Goal: Task Accomplishment & Management: Manage account settings

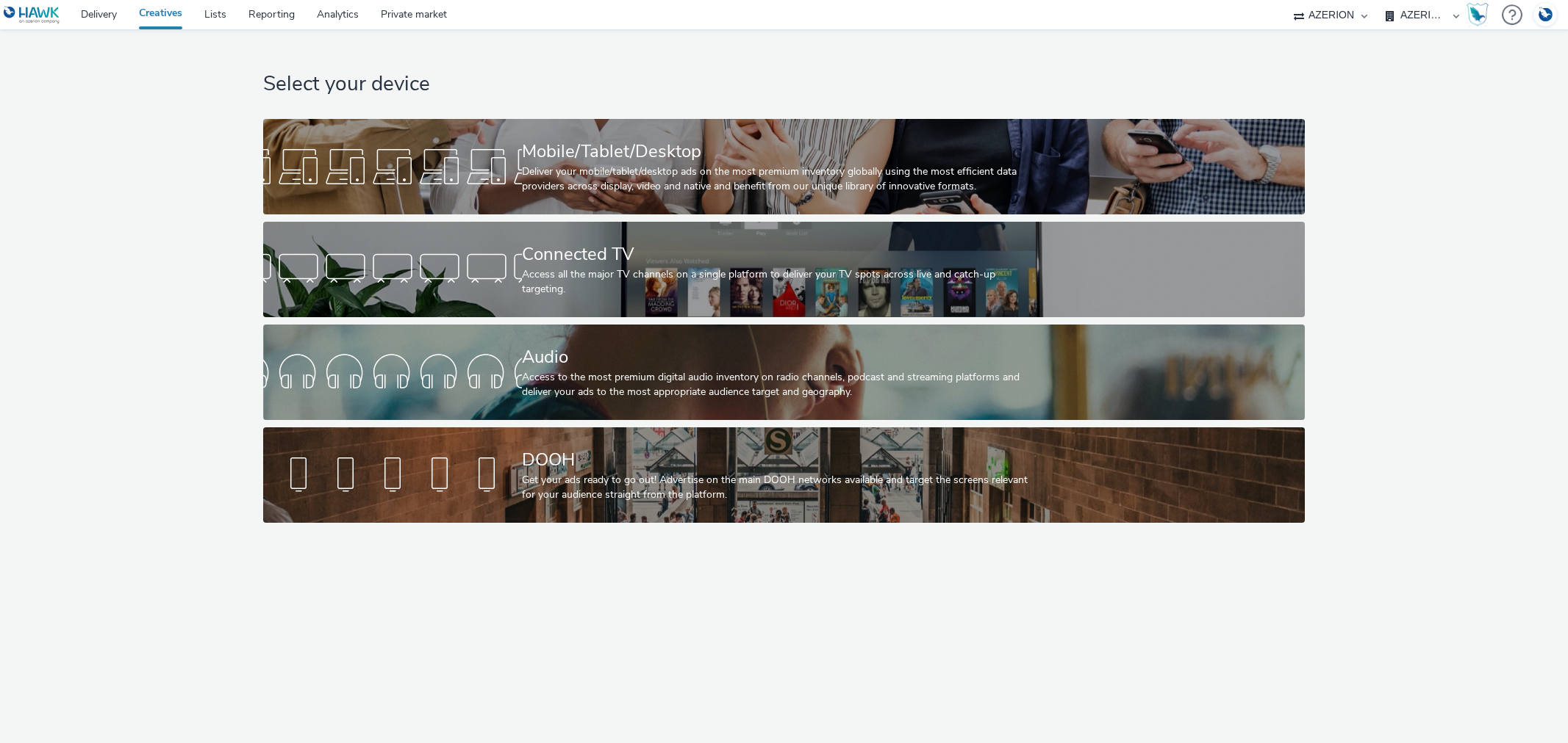
select select "b626f941-834b-427f-b453-0a2b95f57350"
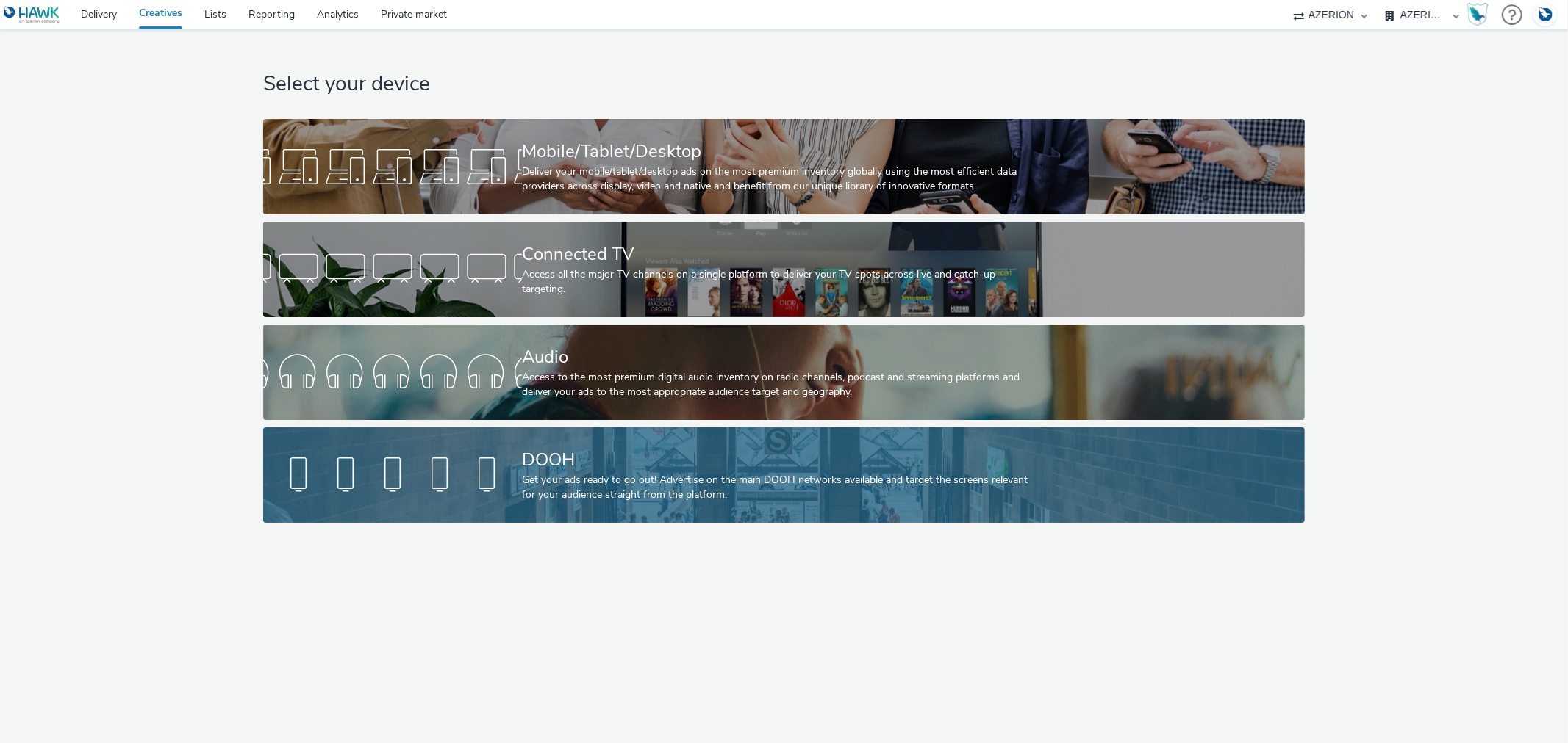
click at [437, 481] on div at bounding box center [392, 476] width 259 height 47
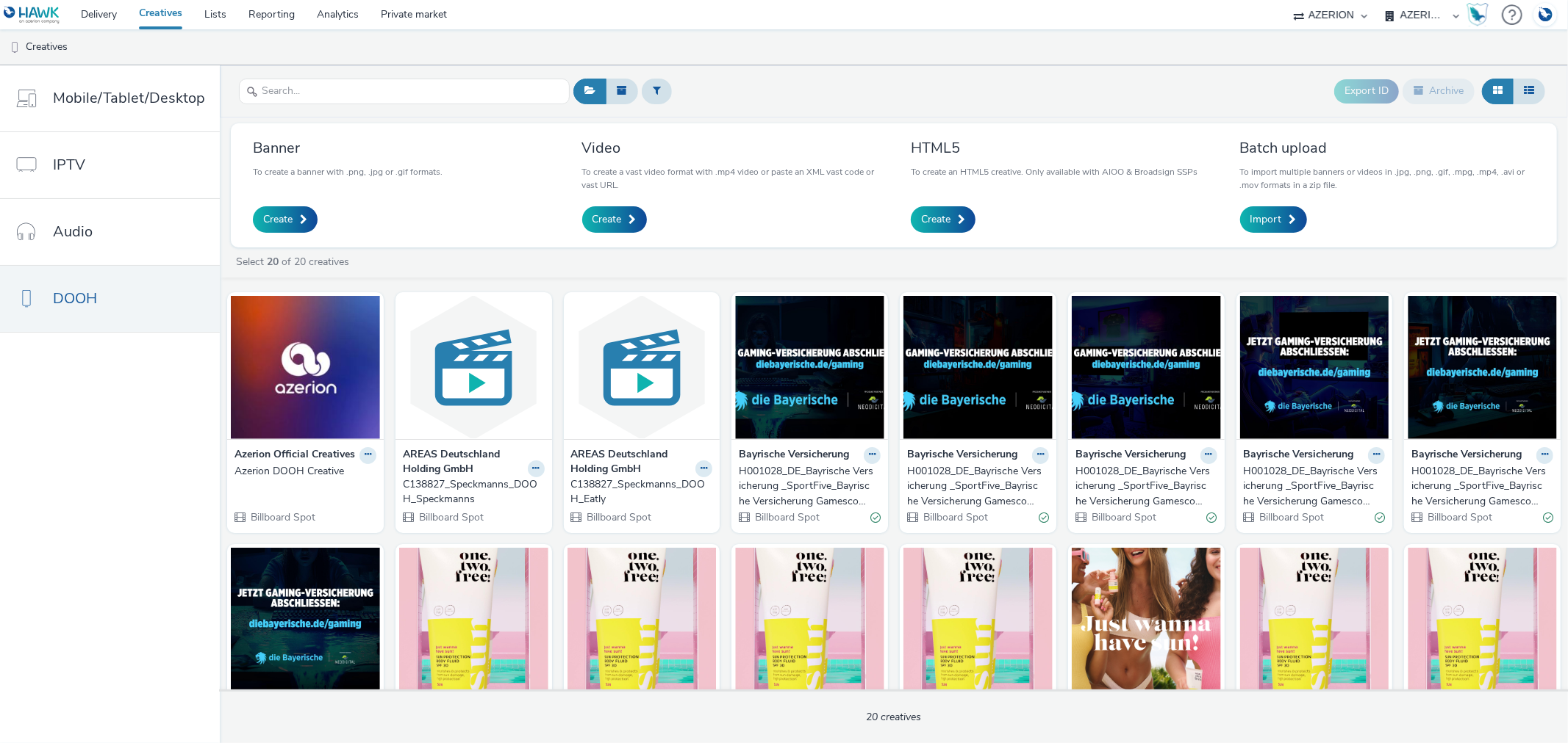
click at [775, 479] on div "H001028_DE_Bayrische Versicherung _SportFive_Bayrische Versicherung Gamescom_Wa…" at bounding box center [806, 486] width 136 height 44
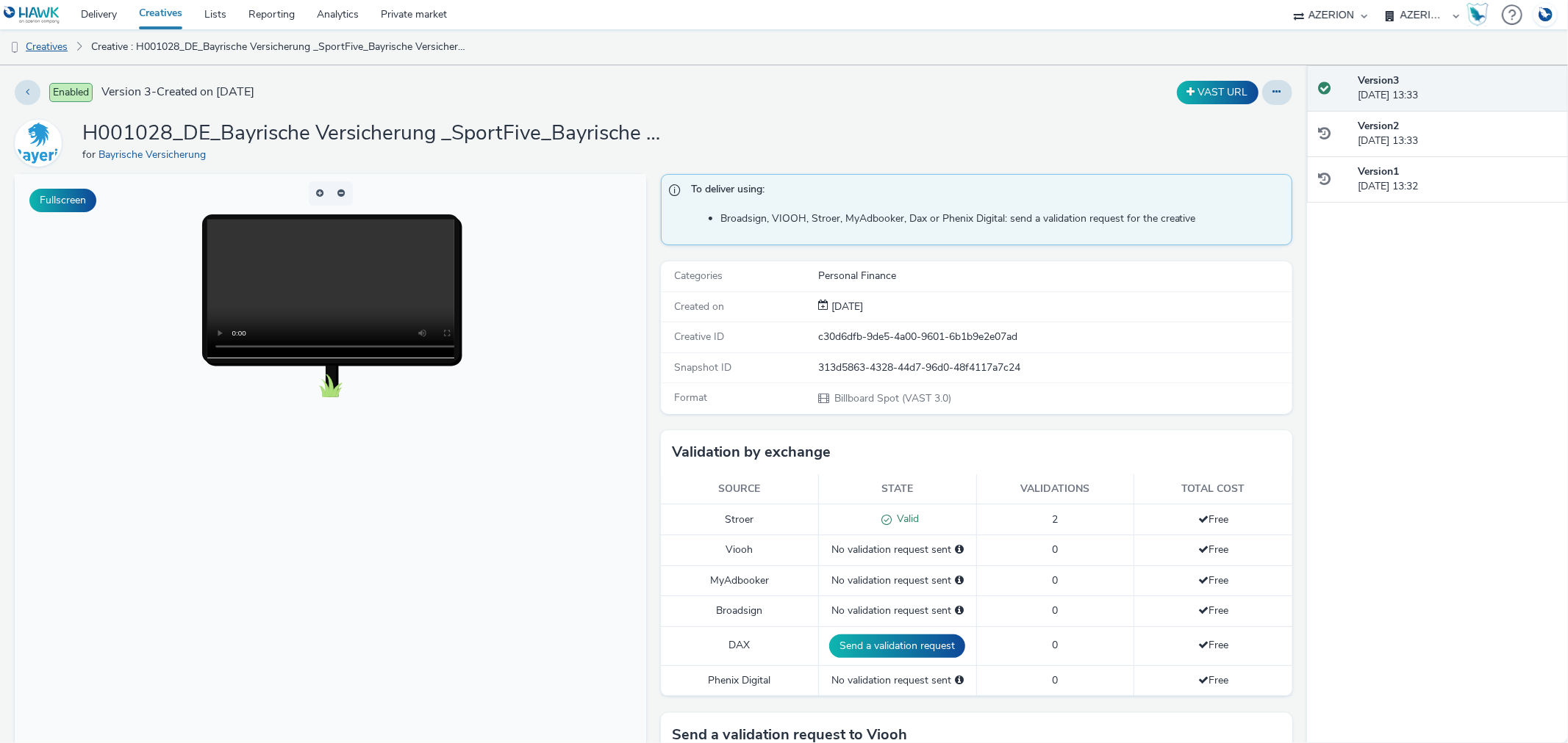
click at [46, 45] on link "Creatives" at bounding box center [37, 47] width 75 height 35
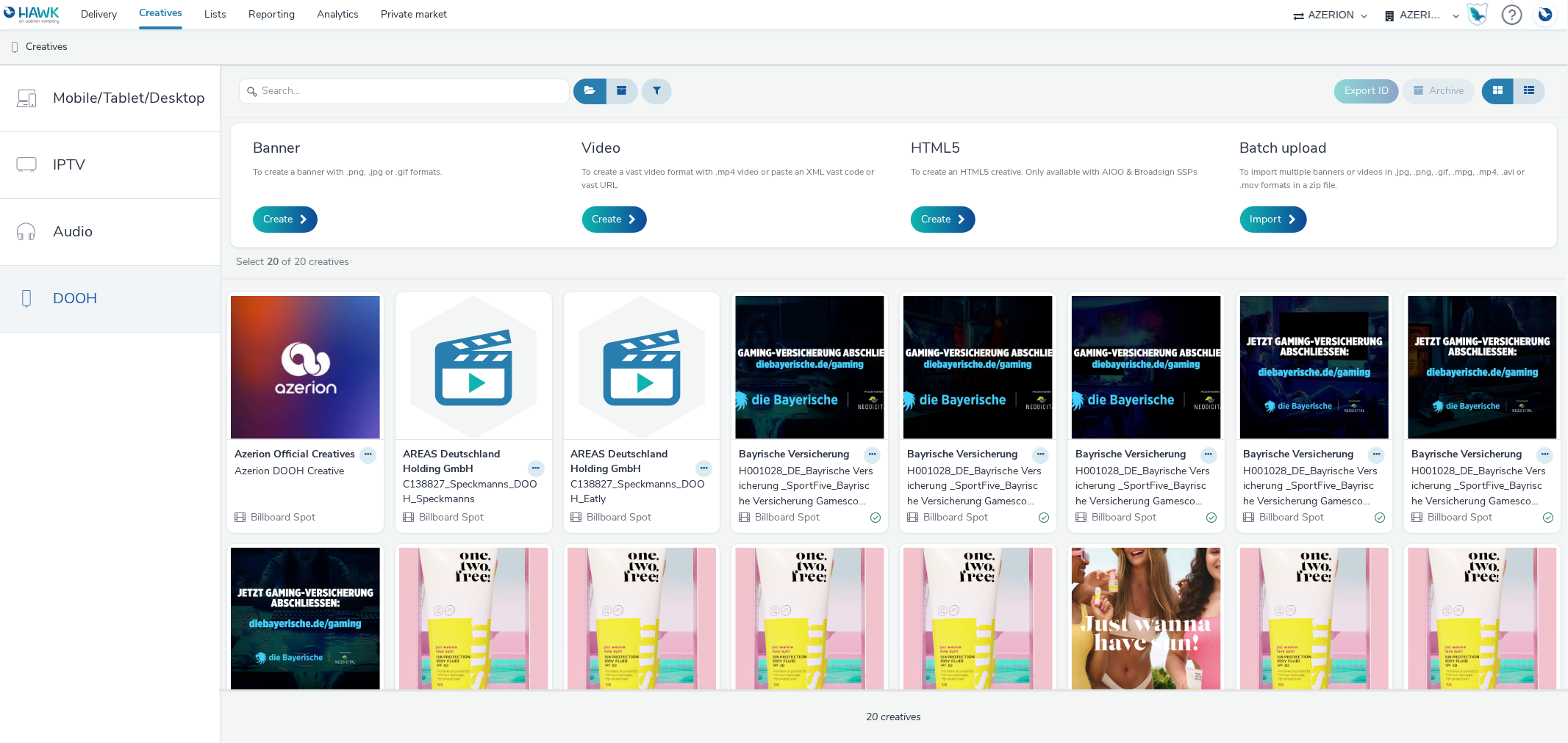
click at [766, 488] on div "H001028_DE_Bayrische Versicherung _SportFive_Bayrische Versicherung Gamescom_Wa…" at bounding box center [806, 486] width 136 height 44
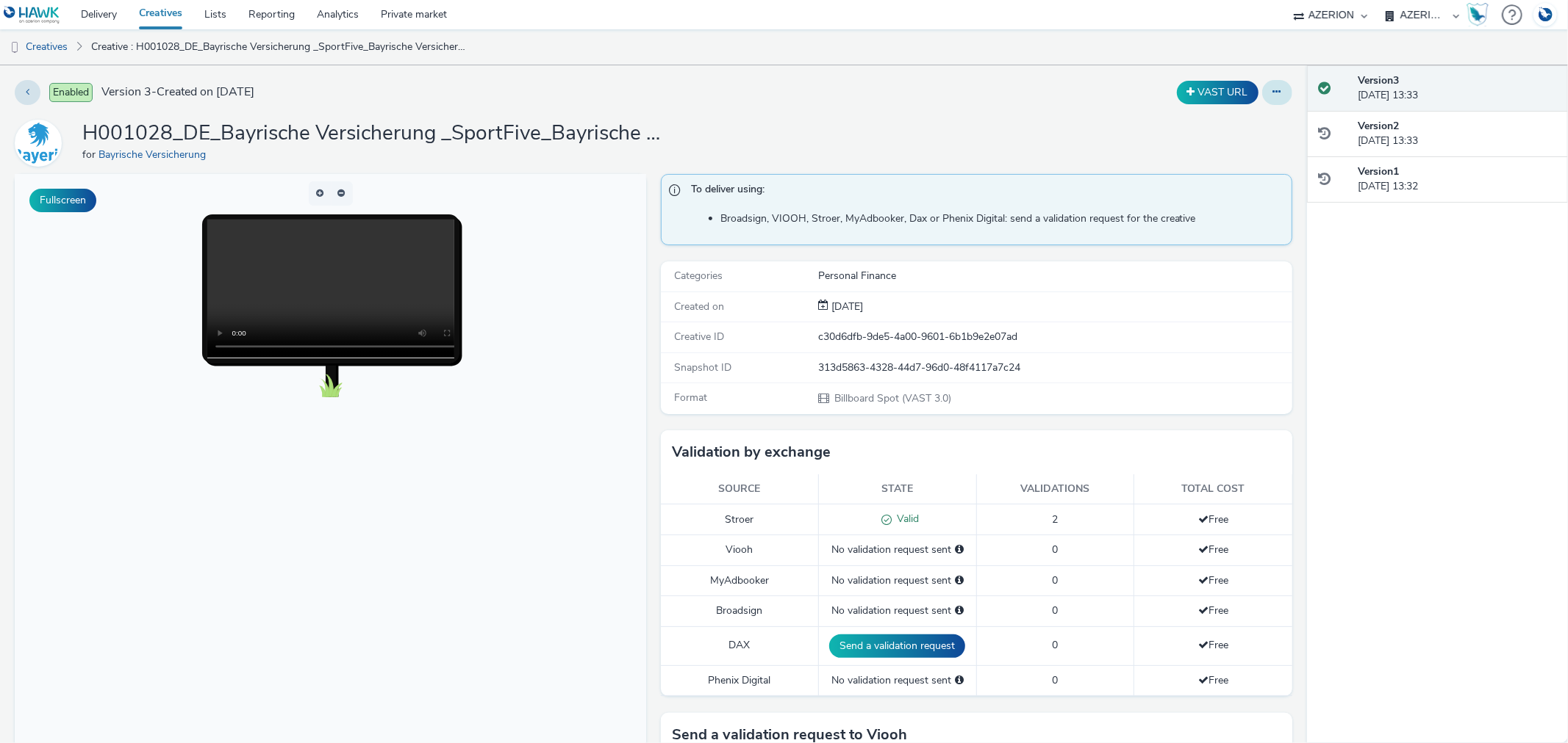
click at [1268, 88] on button at bounding box center [1277, 92] width 31 height 25
click at [1203, 121] on link "Edit" at bounding box center [1237, 122] width 110 height 30
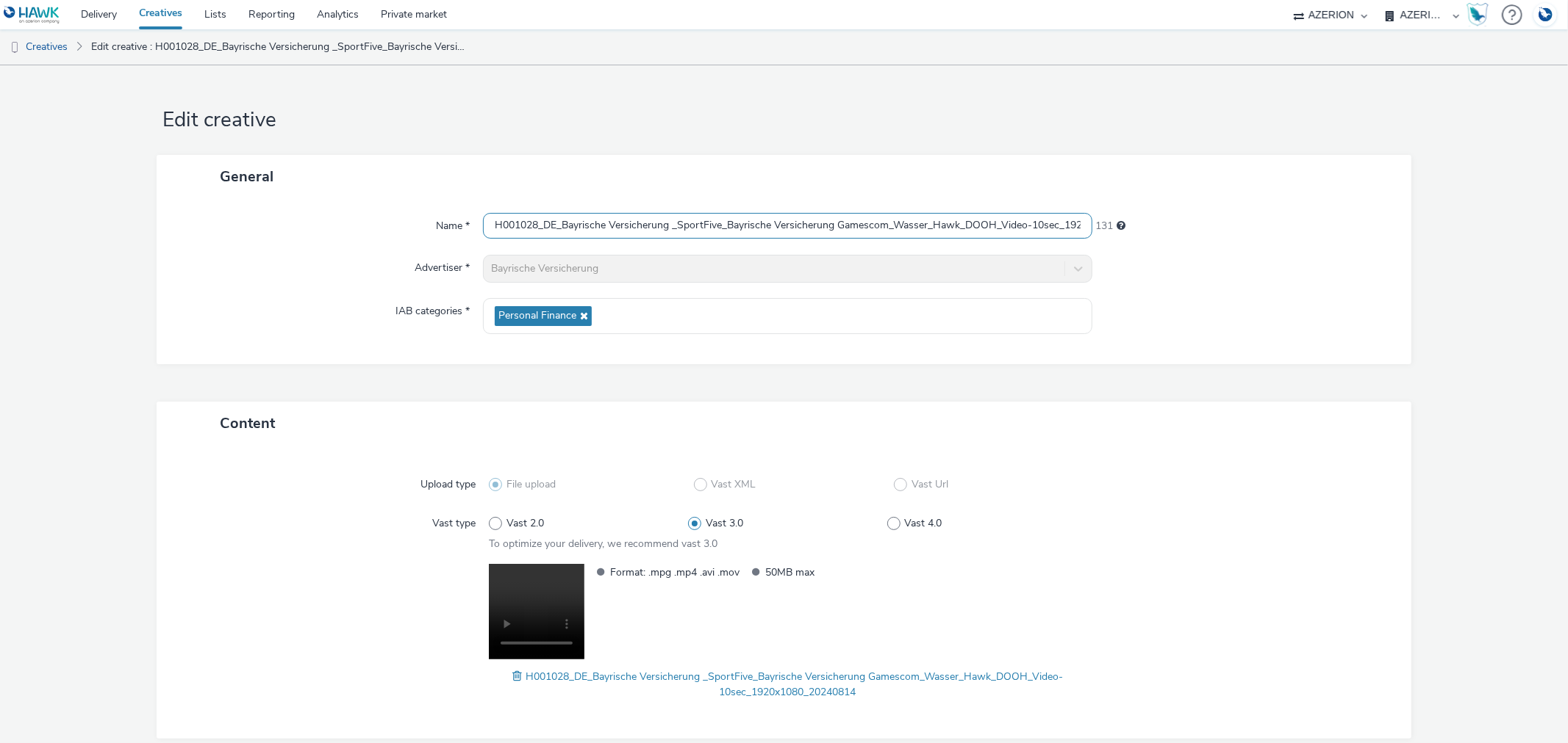
scroll to position [0, 101]
drag, startPoint x: 818, startPoint y: 223, endPoint x: 1376, endPoint y: 207, distance: 558.2
click at [1376, 207] on div "Name * H001028_DE_Bayrische Versicherung _SportFive_Bayrische Versicherung Game…" at bounding box center [784, 281] width 1254 height 166
click at [47, 44] on link "Creatives" at bounding box center [37, 47] width 75 height 35
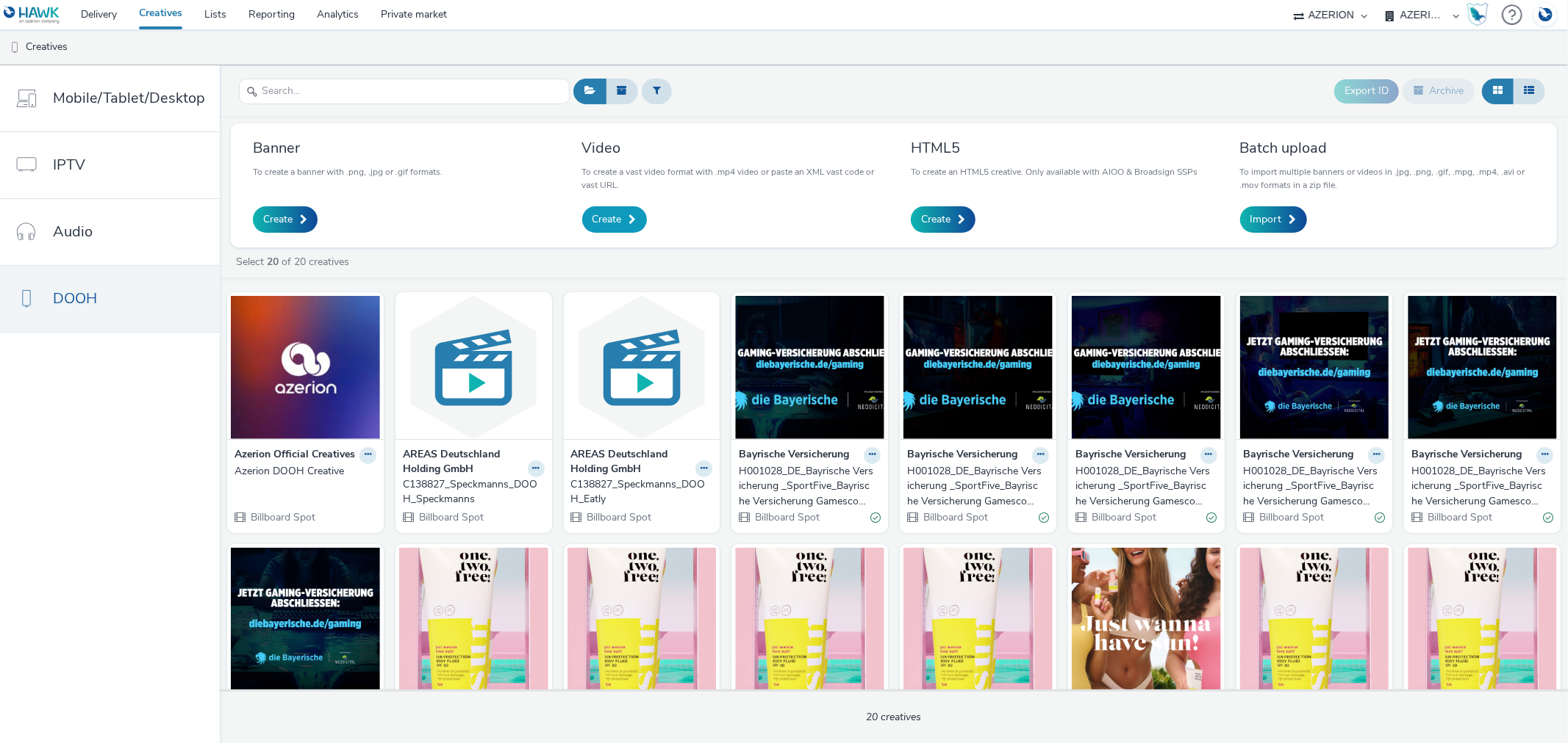
click at [633, 219] on span at bounding box center [633, 220] width 7 height 10
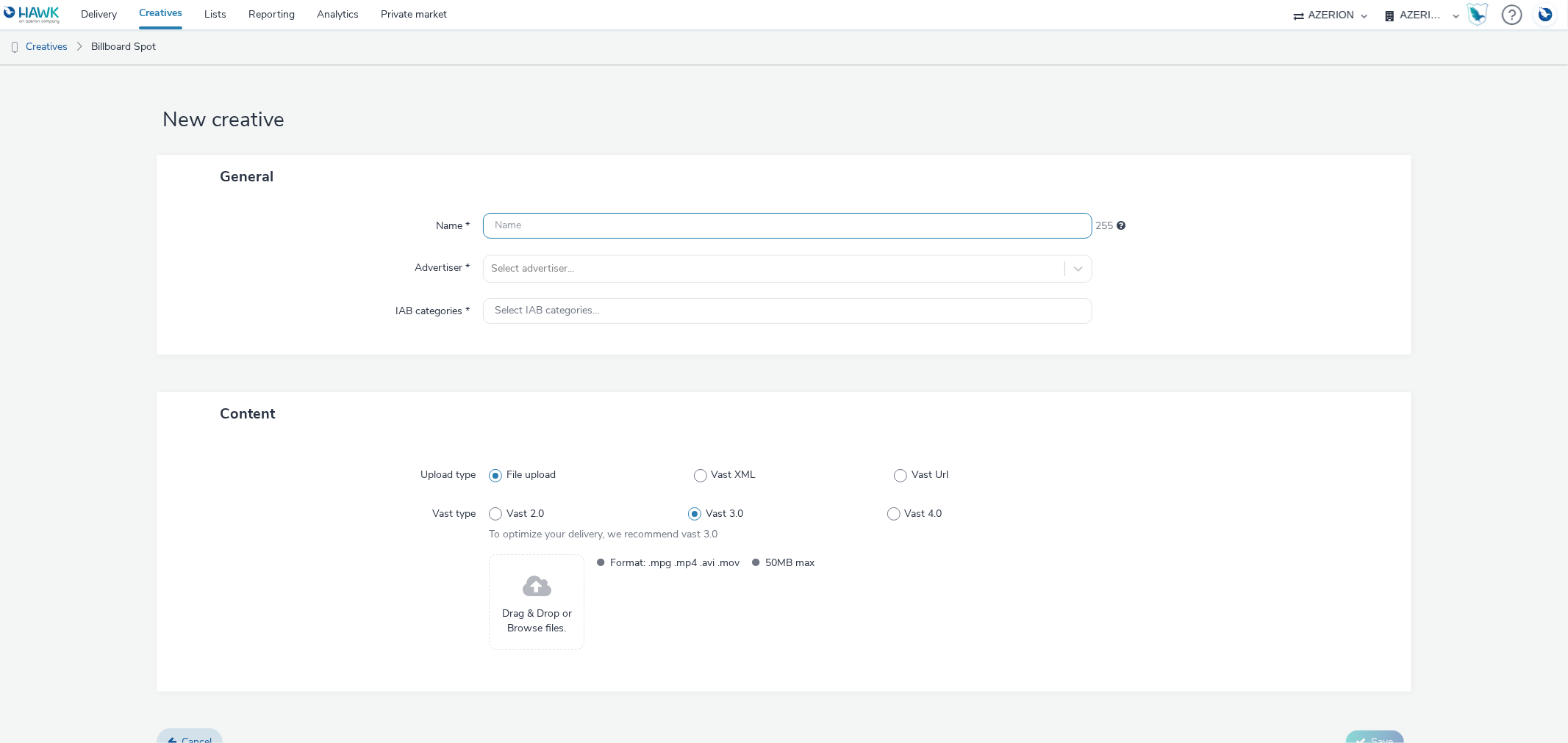
click at [633, 219] on input "text" at bounding box center [787, 226] width 608 height 26
paste input "C140047_0 Bayer | DOOH Oktoberfest"
click at [582, 226] on input "C140047_0 Bayer | DOOH Oktoberfest" at bounding box center [787, 226] width 608 height 26
click at [546, 221] on input "C140047_0 Bayer - DOOH Oktoberfest" at bounding box center [787, 226] width 608 height 26
click at [777, 228] on input "C140047_Bayer - DOOH Oktoberfest" at bounding box center [787, 226] width 608 height 26
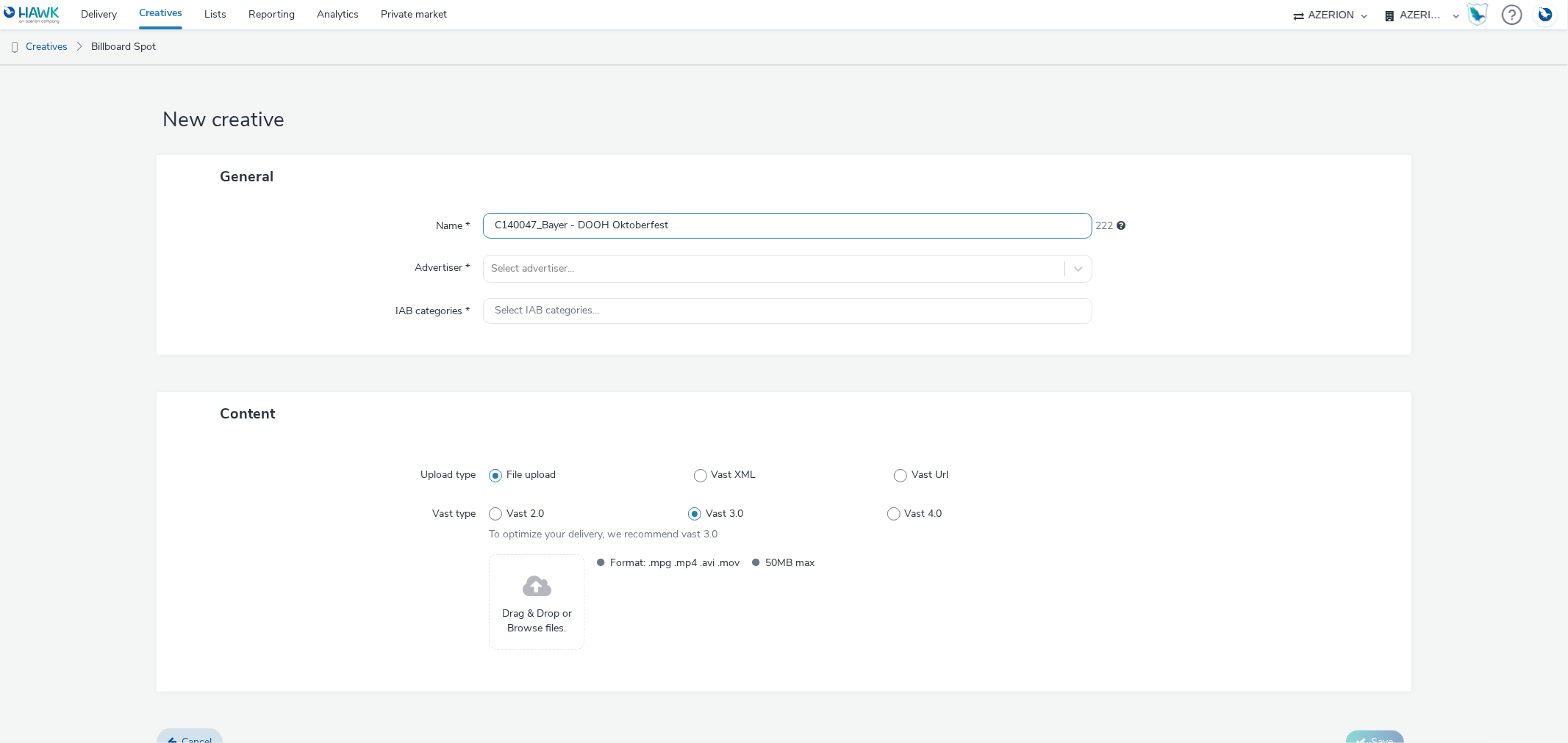
type input "C140047_Bayer - DOOH Oktoberfest"
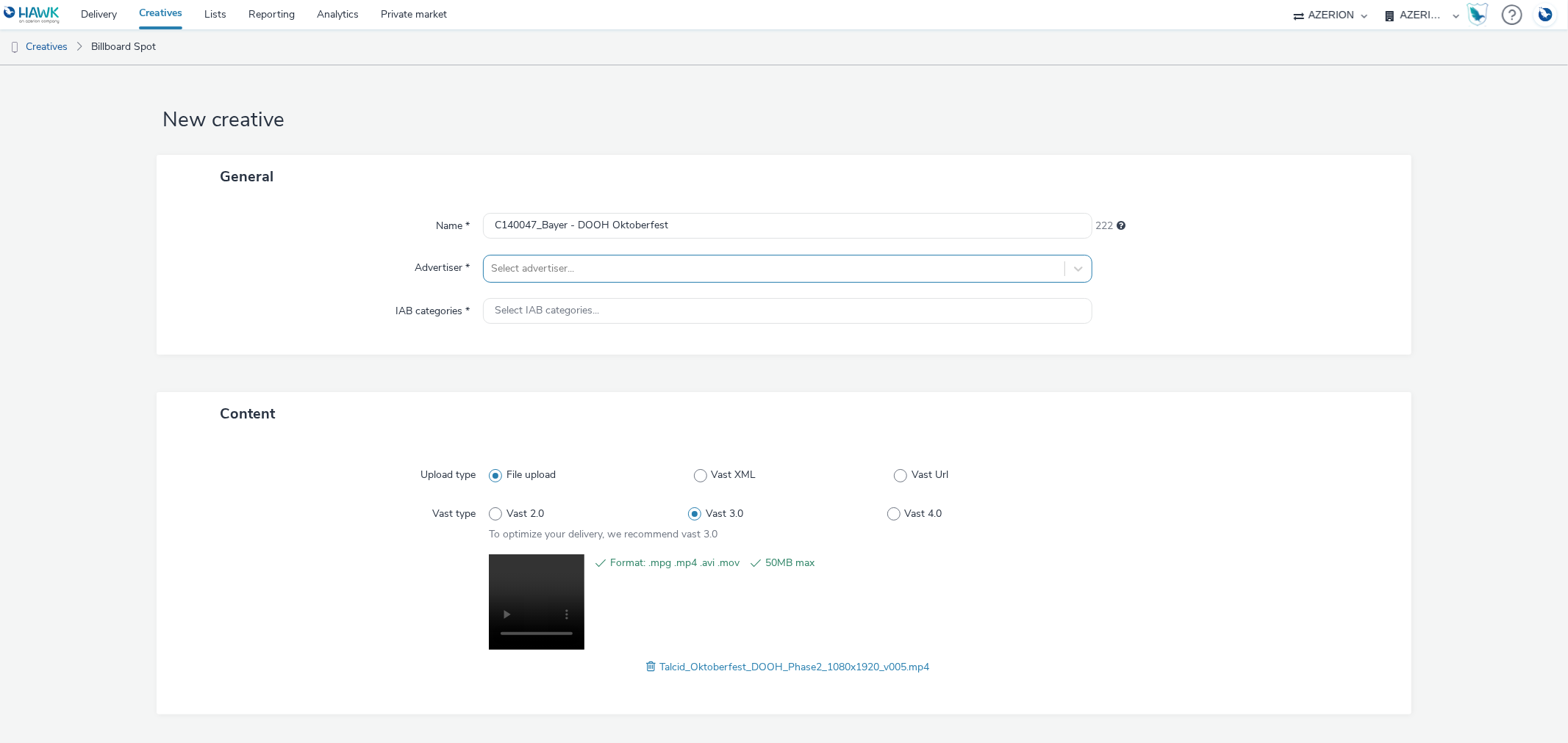
click at [560, 265] on div at bounding box center [773, 269] width 565 height 17
type input "jä"
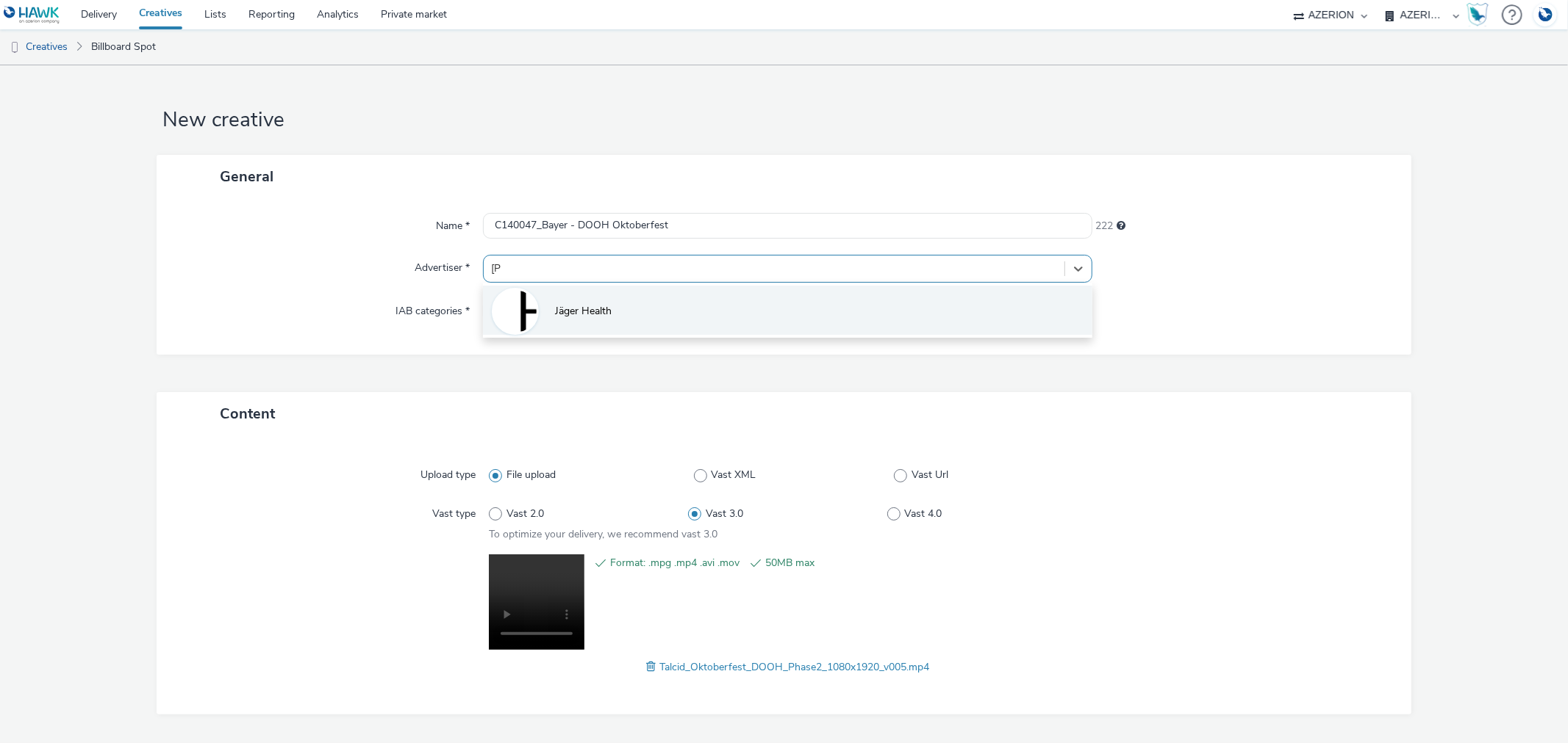
click at [560, 313] on span "Jäger Health" at bounding box center [583, 311] width 57 height 15
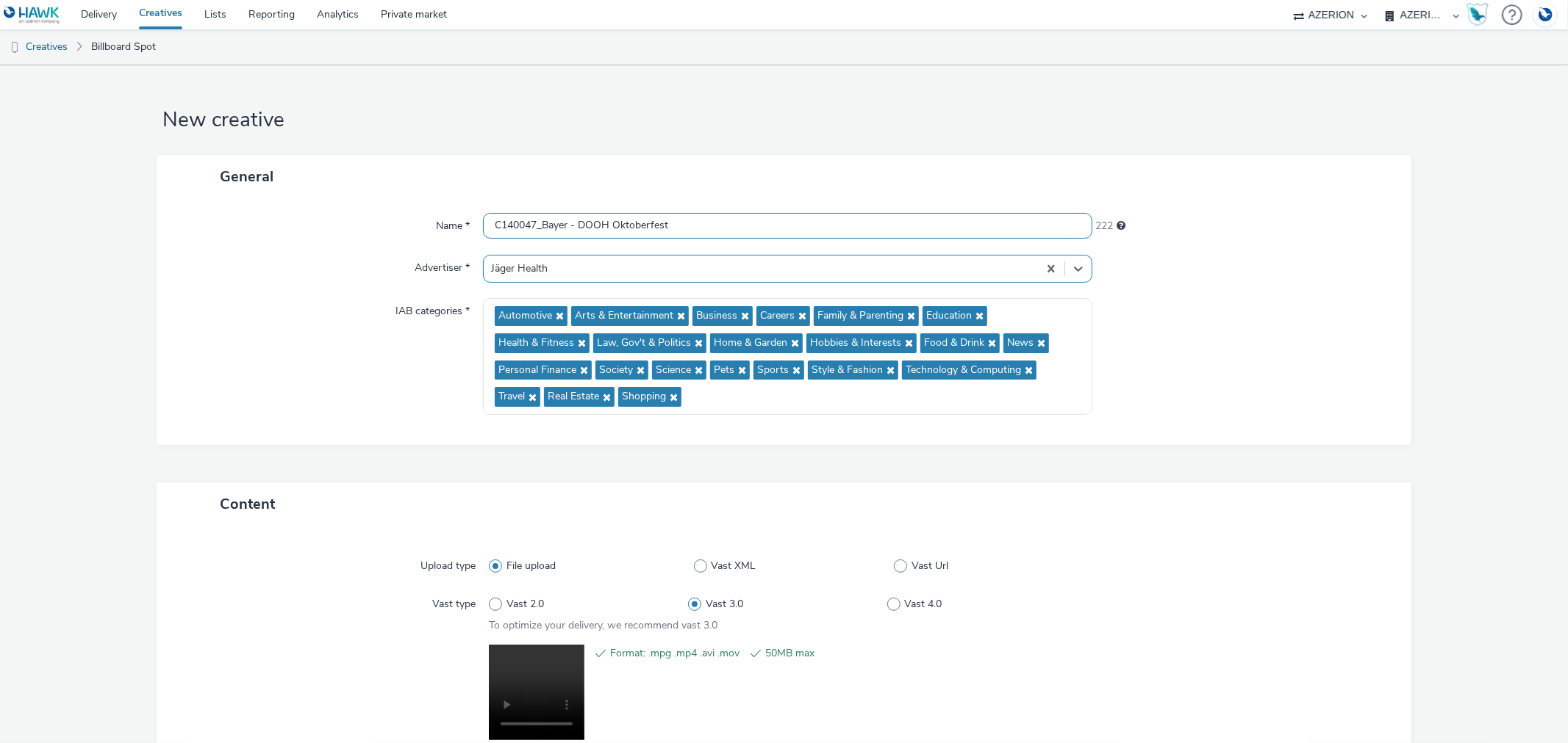
click at [706, 230] on input "C140047_Bayer - DOOH Oktoberfest" at bounding box center [787, 226] width 608 height 26
type input "C140047_Bayer - DOOH Oktoberfest - Video 1080x1920-mp4_20250916"
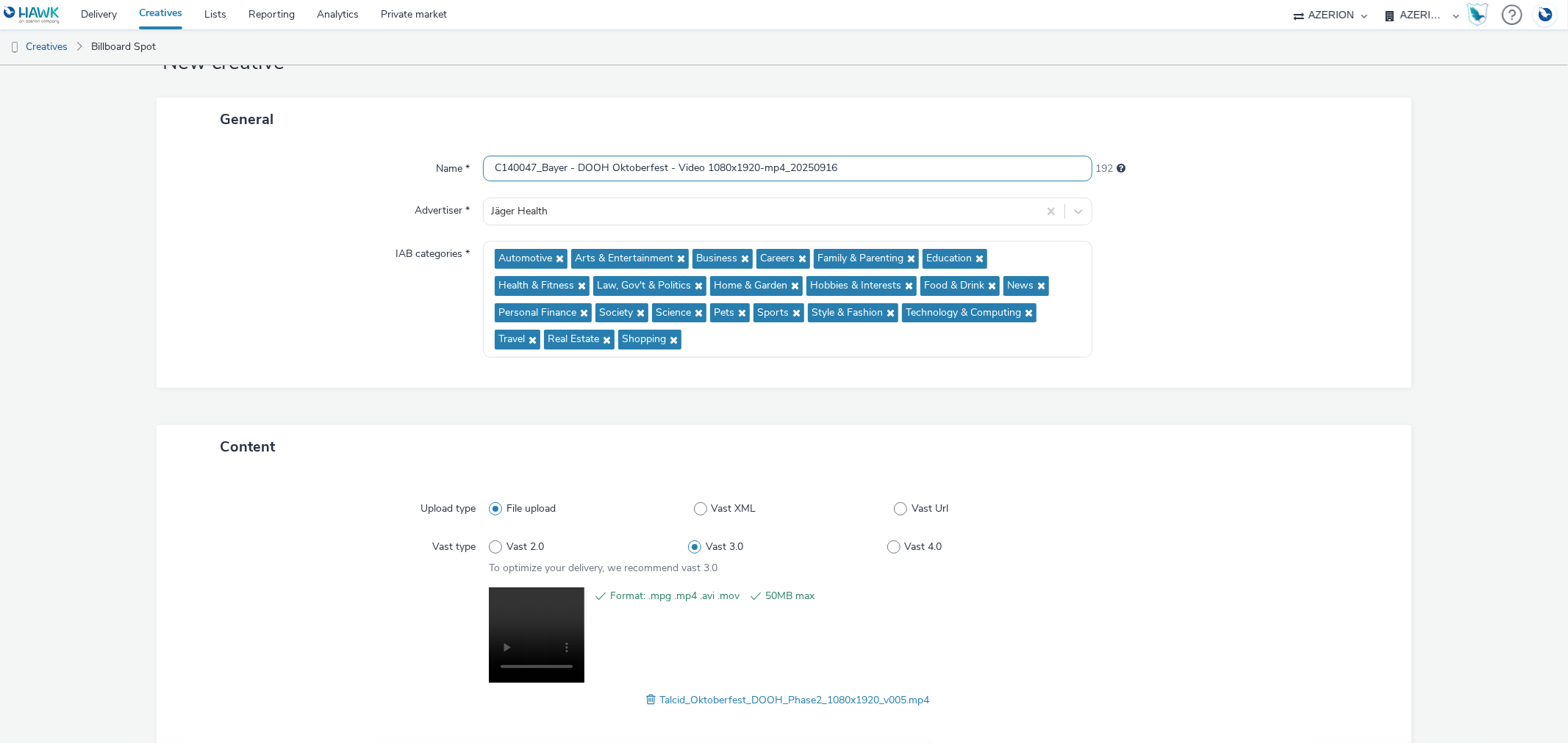
scroll to position [135, 0]
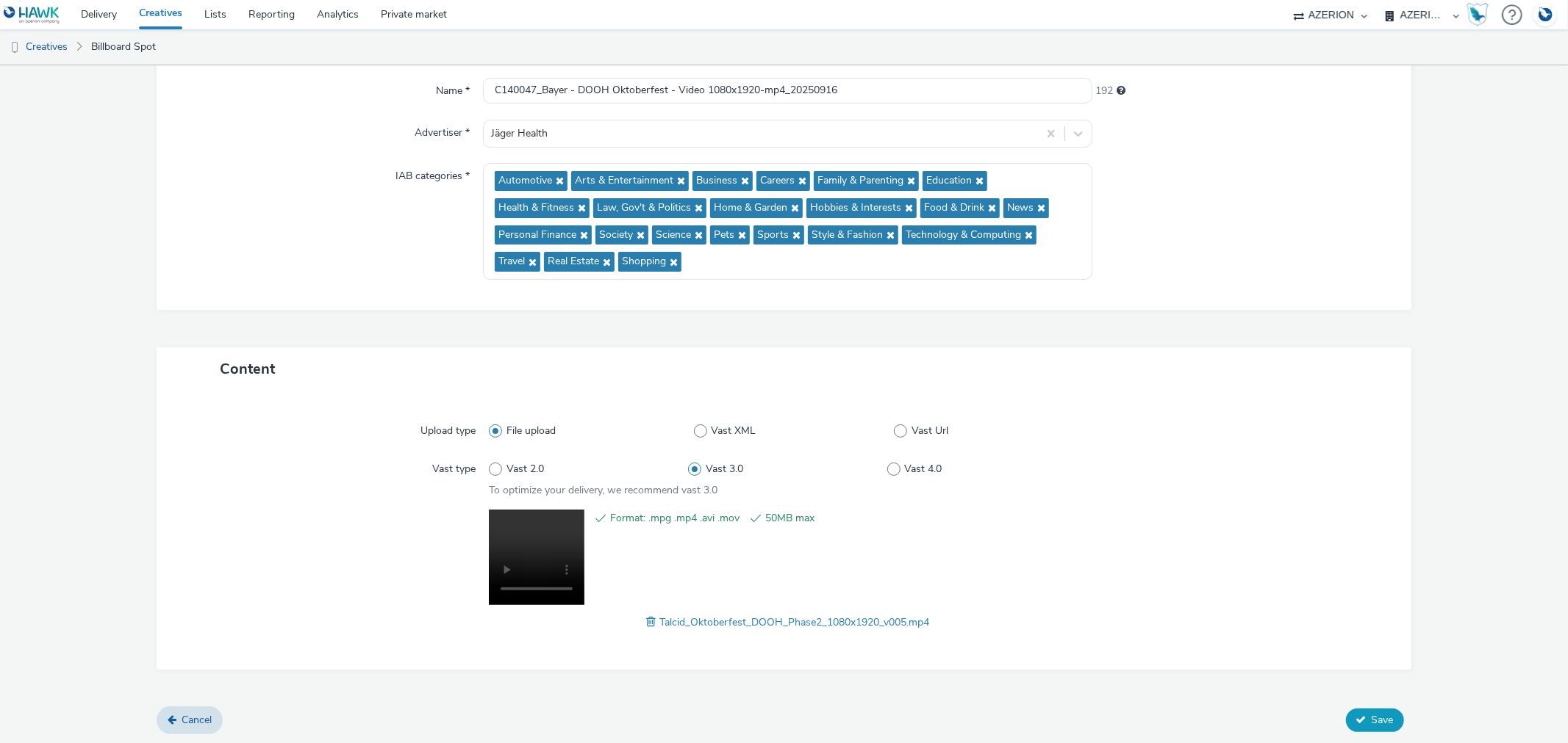
click at [1371, 719] on span "Save" at bounding box center [1381, 720] width 22 height 14
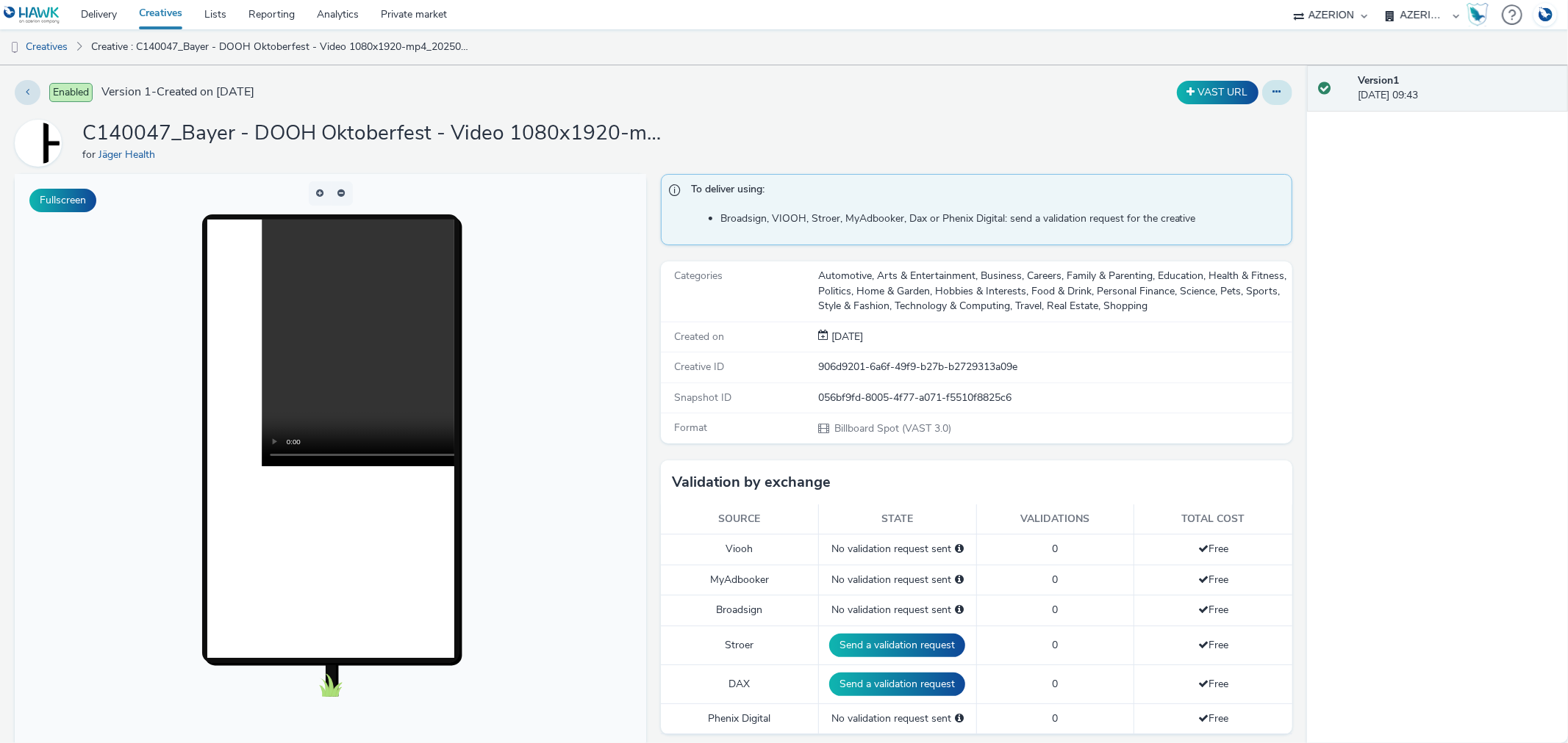
click at [1273, 88] on icon at bounding box center [1276, 92] width 8 height 10
click at [1208, 144] on link "Duplicate" at bounding box center [1237, 152] width 110 height 30
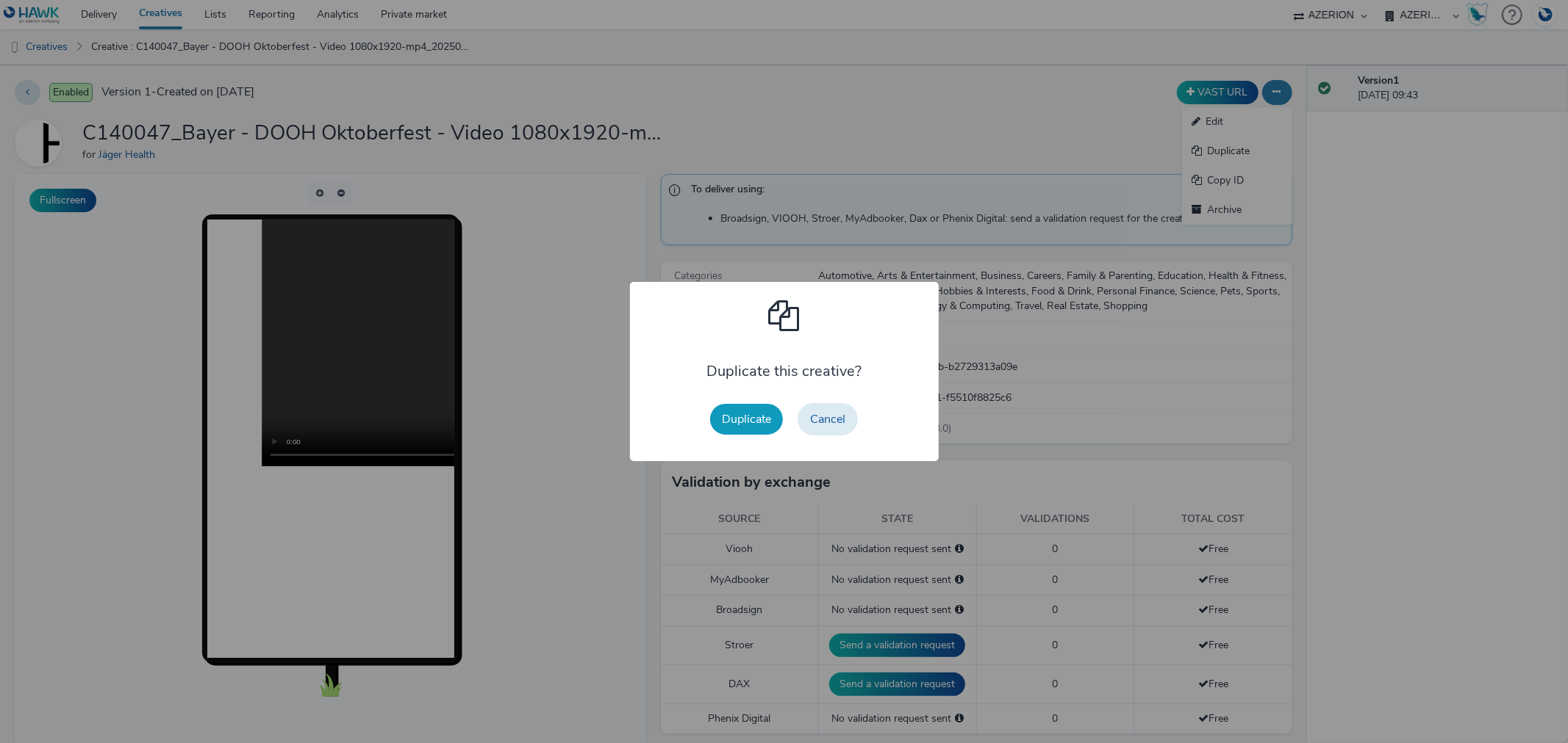
click at [764, 411] on button "Duplicate" at bounding box center [746, 419] width 72 height 30
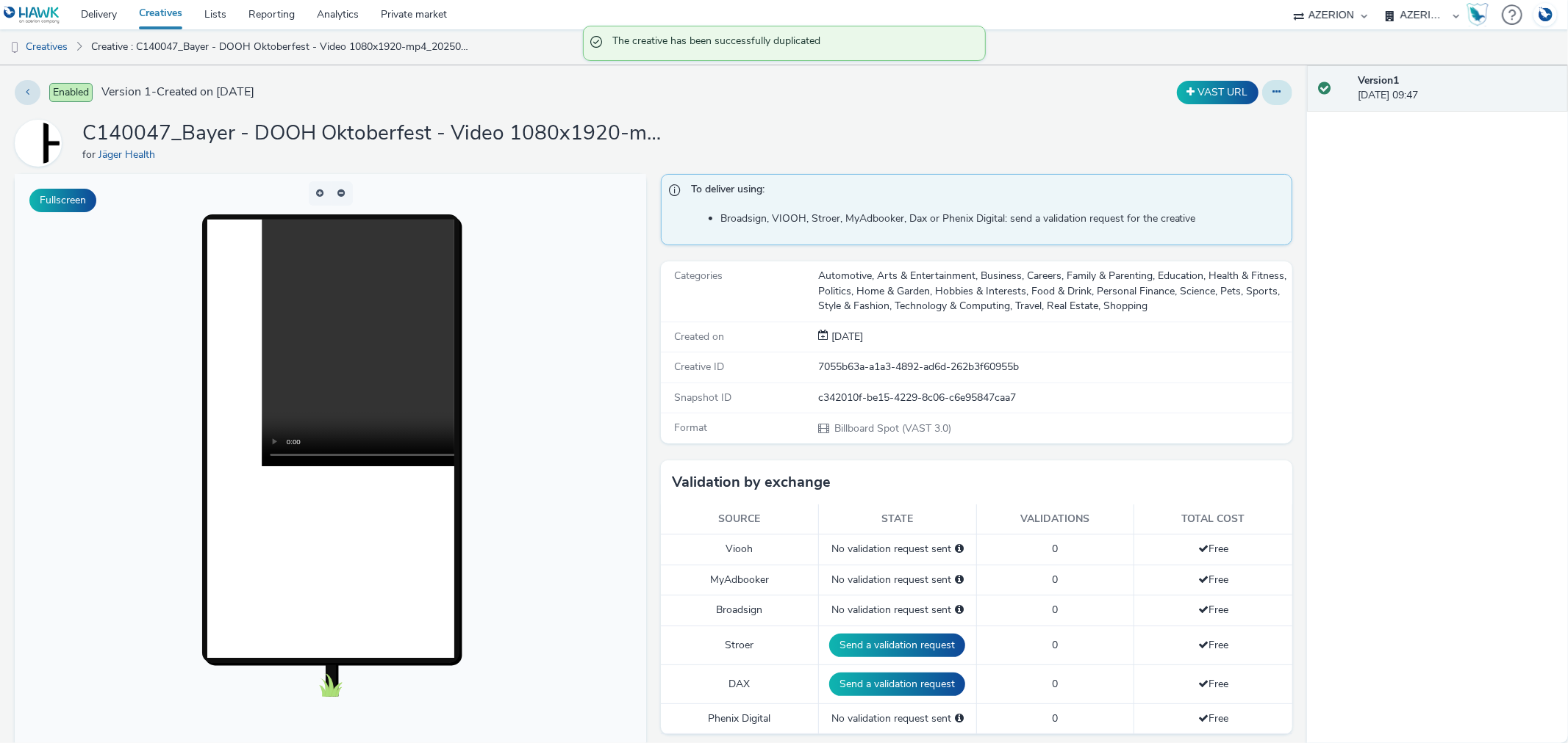
click at [1270, 85] on button at bounding box center [1277, 92] width 31 height 25
click at [1200, 118] on link "Edit" at bounding box center [1237, 122] width 110 height 30
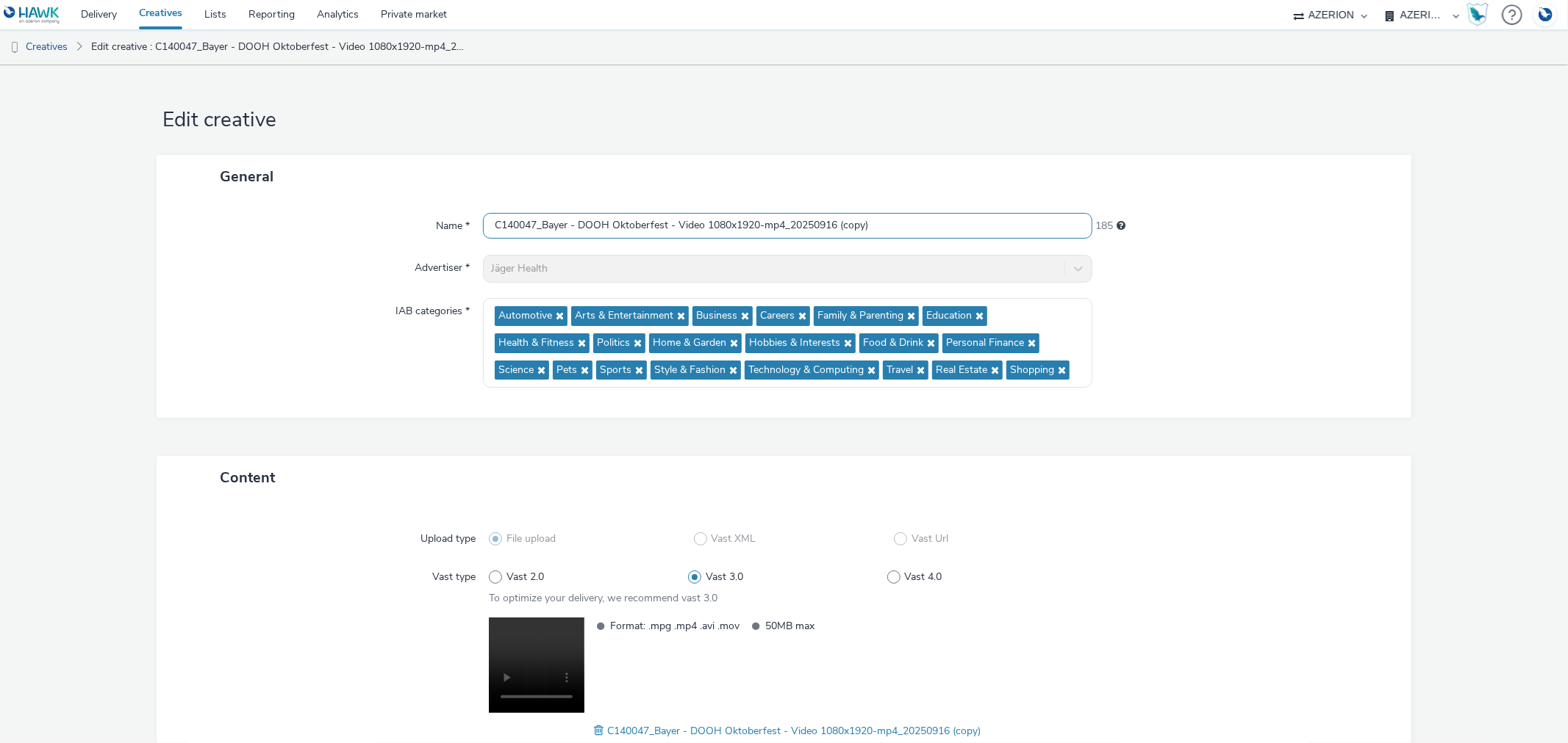
drag, startPoint x: 841, startPoint y: 223, endPoint x: 955, endPoint y: 223, distance: 114.0
click at [955, 223] on input "C140047_Bayer - DOOH Oktoberfest - Video 1080x1920-mp4_20250916 (copy)" at bounding box center [787, 226] width 608 height 26
drag, startPoint x: 709, startPoint y: 222, endPoint x: 726, endPoint y: 224, distance: 17.1
click at [726, 224] on input "C140047_Bayer - DOOH Oktoberfest - Video 1080x1920-mp4_20250916" at bounding box center [787, 226] width 608 height 26
drag, startPoint x: 738, startPoint y: 222, endPoint x: 757, endPoint y: 225, distance: 19.2
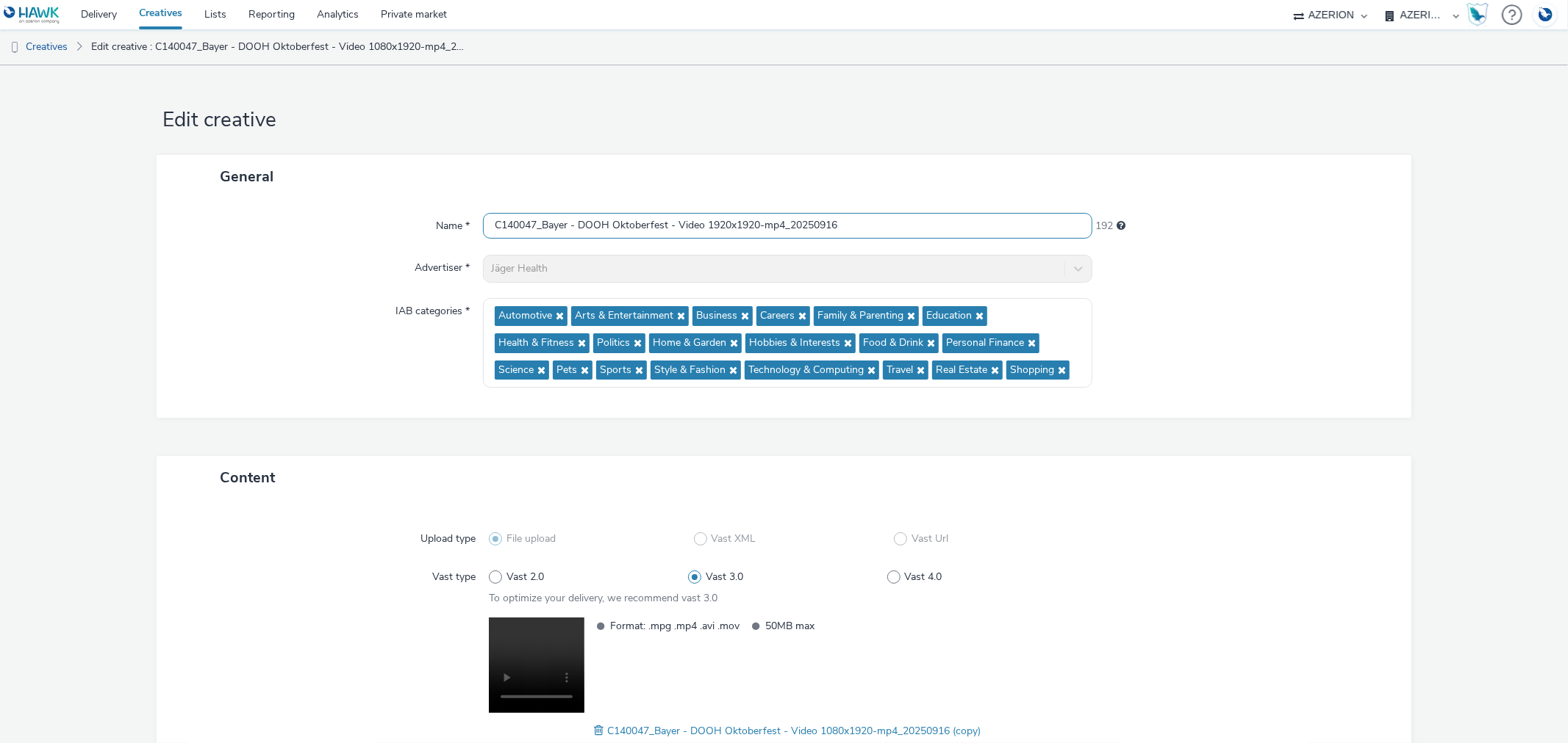
click at [757, 225] on input "C140047_Bayer - DOOH Oktoberfest - Video 1920x1920-mp4_20250916" at bounding box center [787, 226] width 608 height 26
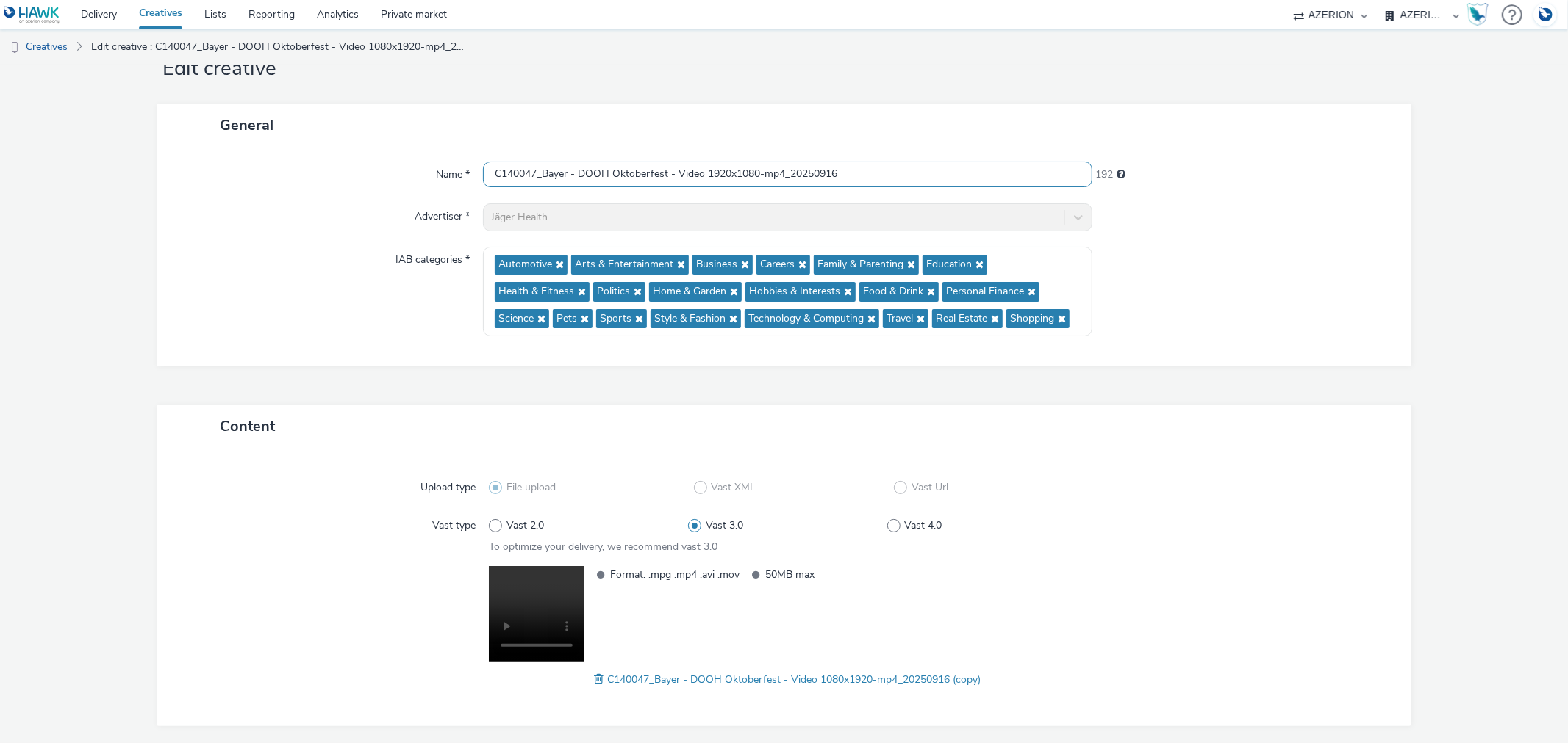
scroll to position [108, 0]
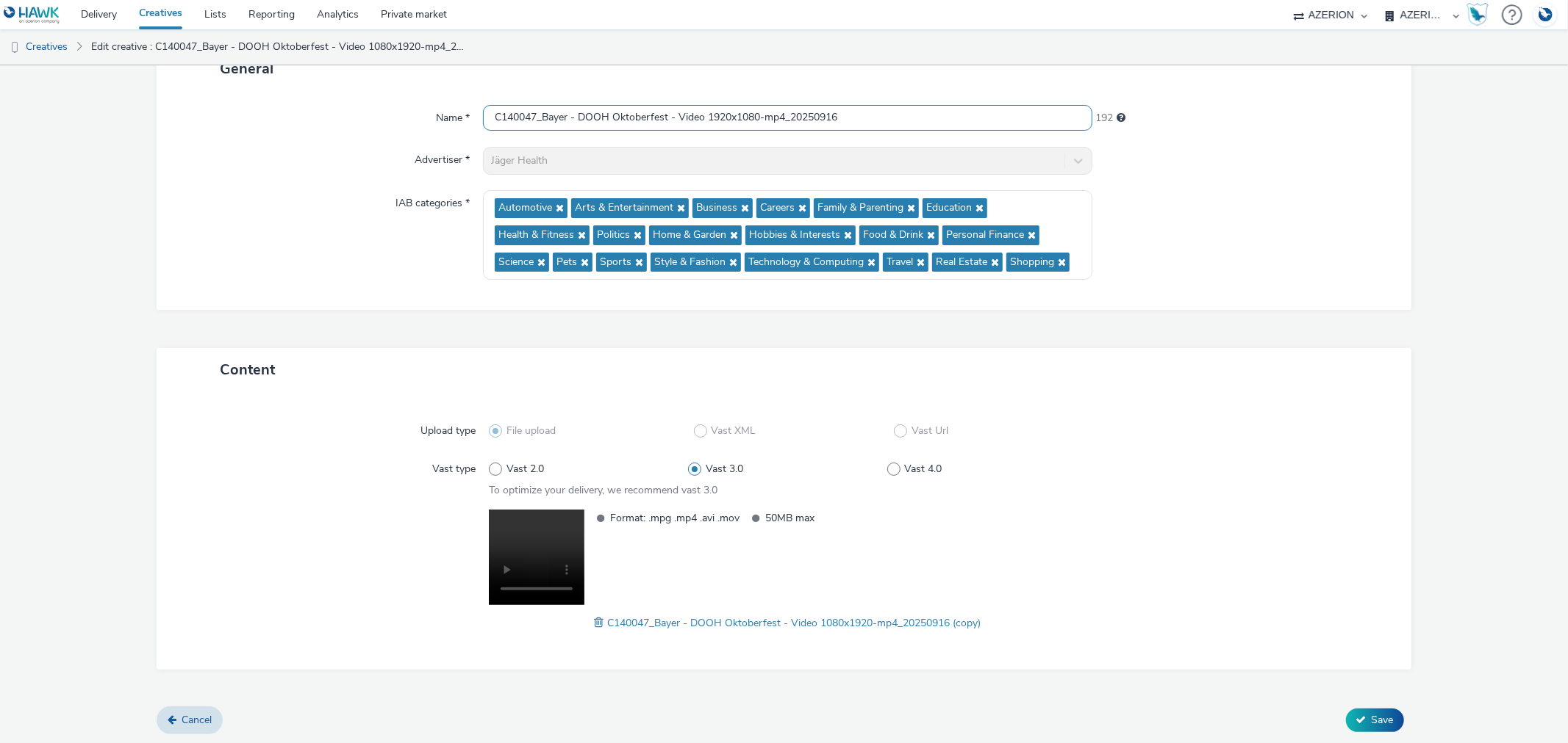
type input "C140047_Bayer - DOOH Oktoberfest - Video 1920x1080-mp4_20250916"
click at [594, 621] on span at bounding box center [600, 623] width 13 height 17
click at [1371, 720] on span "Save" at bounding box center [1381, 720] width 22 height 14
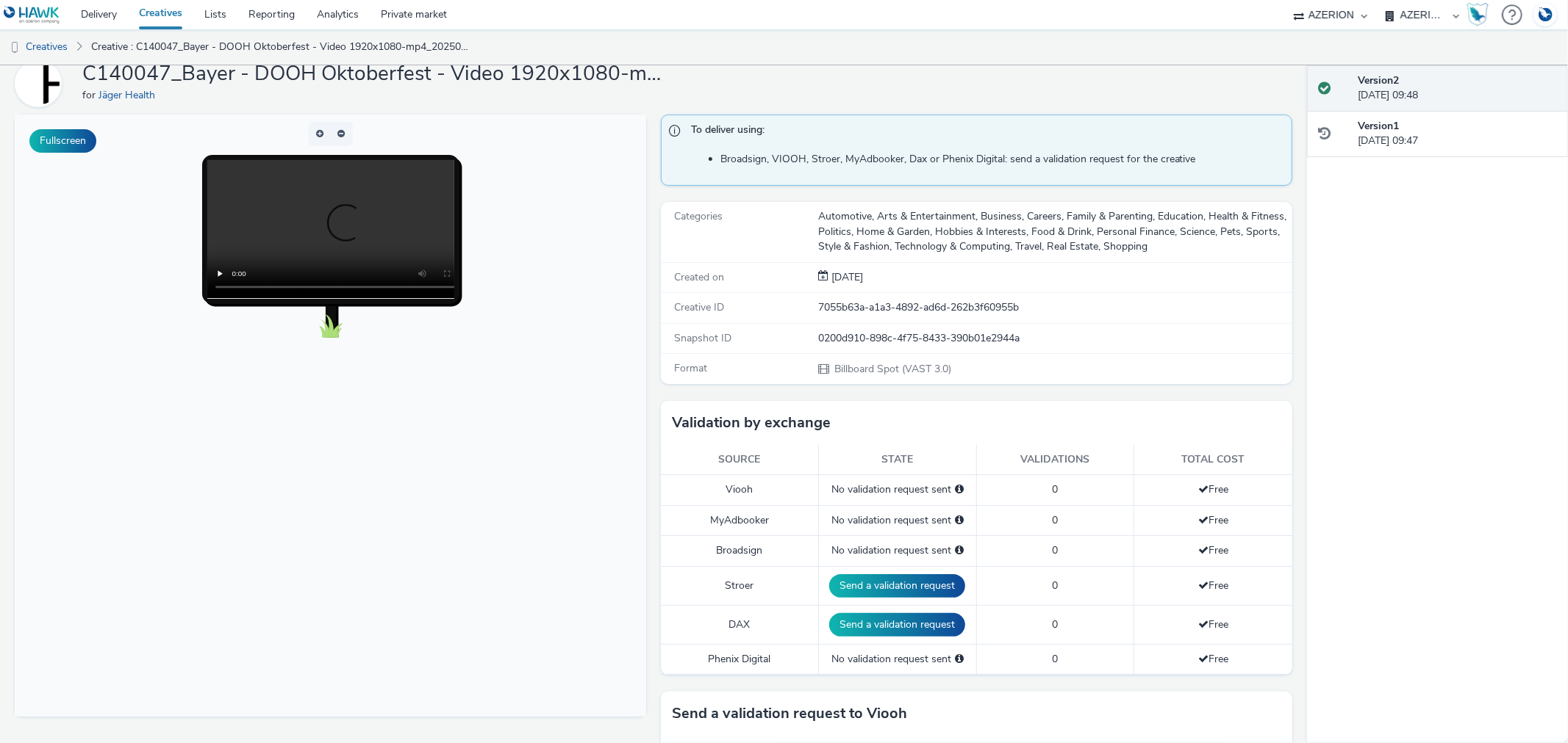
scroll to position [47, 0]
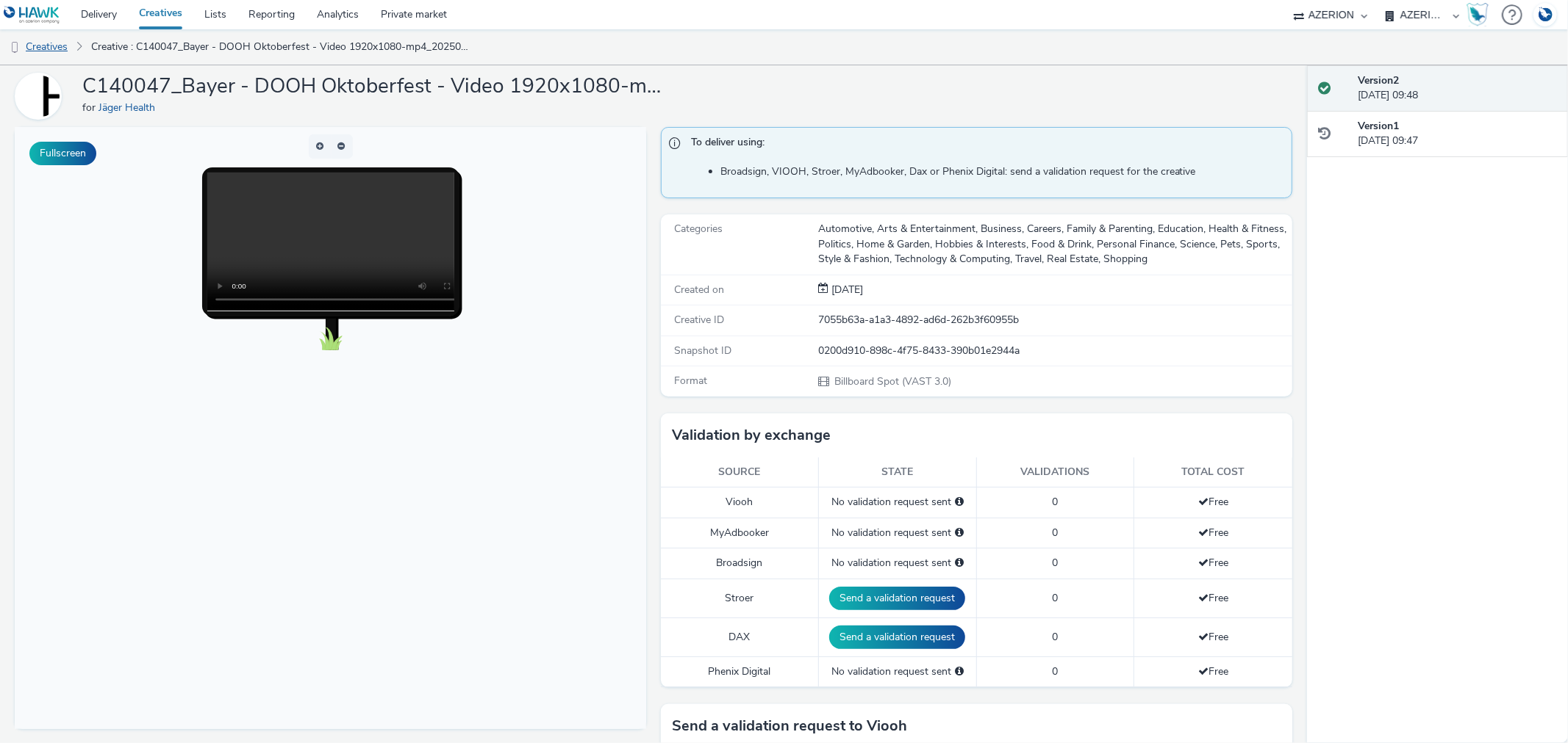
click at [53, 43] on link "Creatives" at bounding box center [37, 47] width 75 height 35
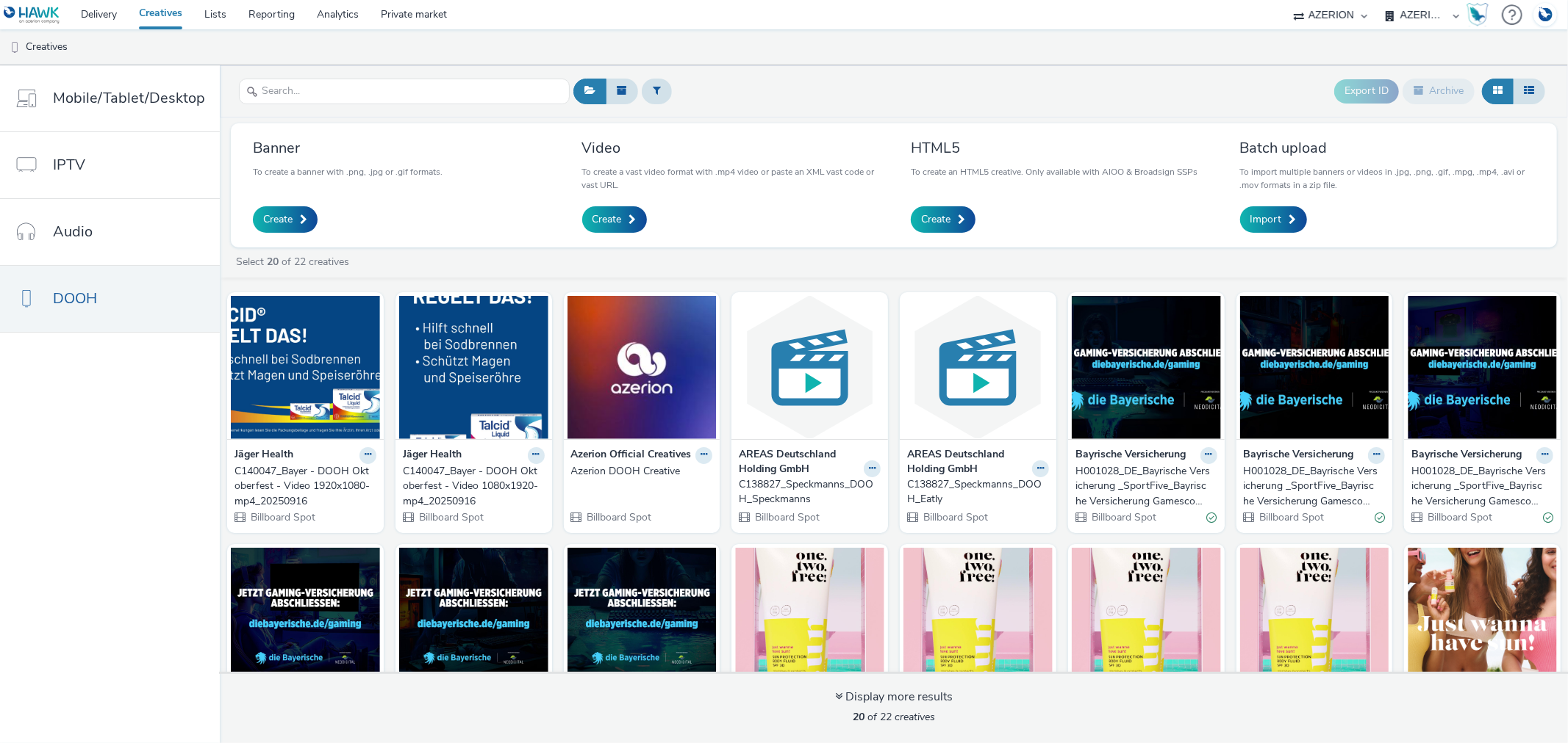
click at [1144, 483] on div "H001028_DE_Bayrische Versicherung _SportFive_Bayrische Versicherung Gamescom_Wa…" at bounding box center [1144, 486] width 136 height 44
click at [769, 489] on div "C138827_Speckmanns_DOOH_Speckmanns" at bounding box center [806, 492] width 136 height 30
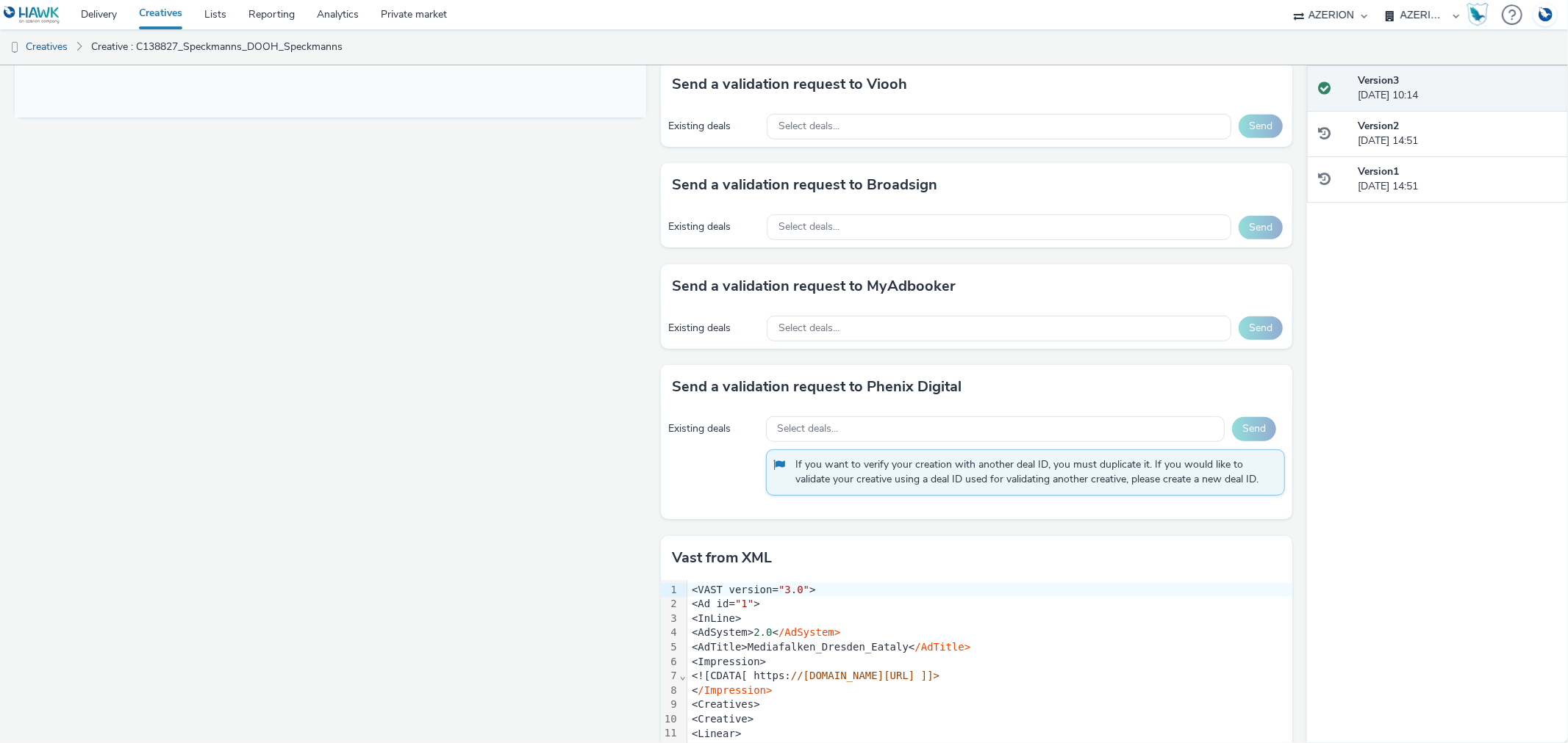
scroll to position [761, 0]
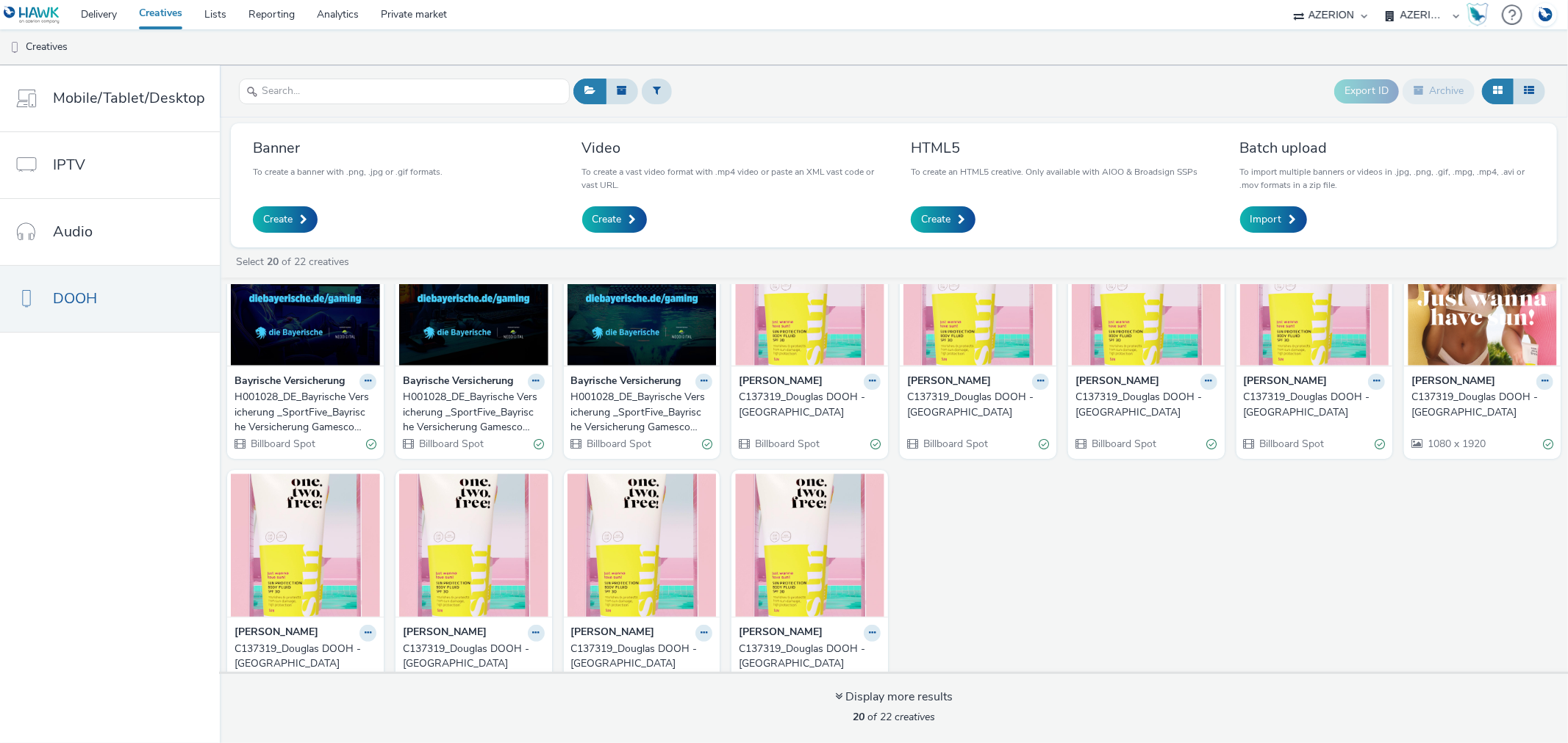
scroll to position [326, 0]
click at [744, 409] on div "C137319_Douglas DOOH - Stuttgart_v02" at bounding box center [806, 404] width 136 height 30
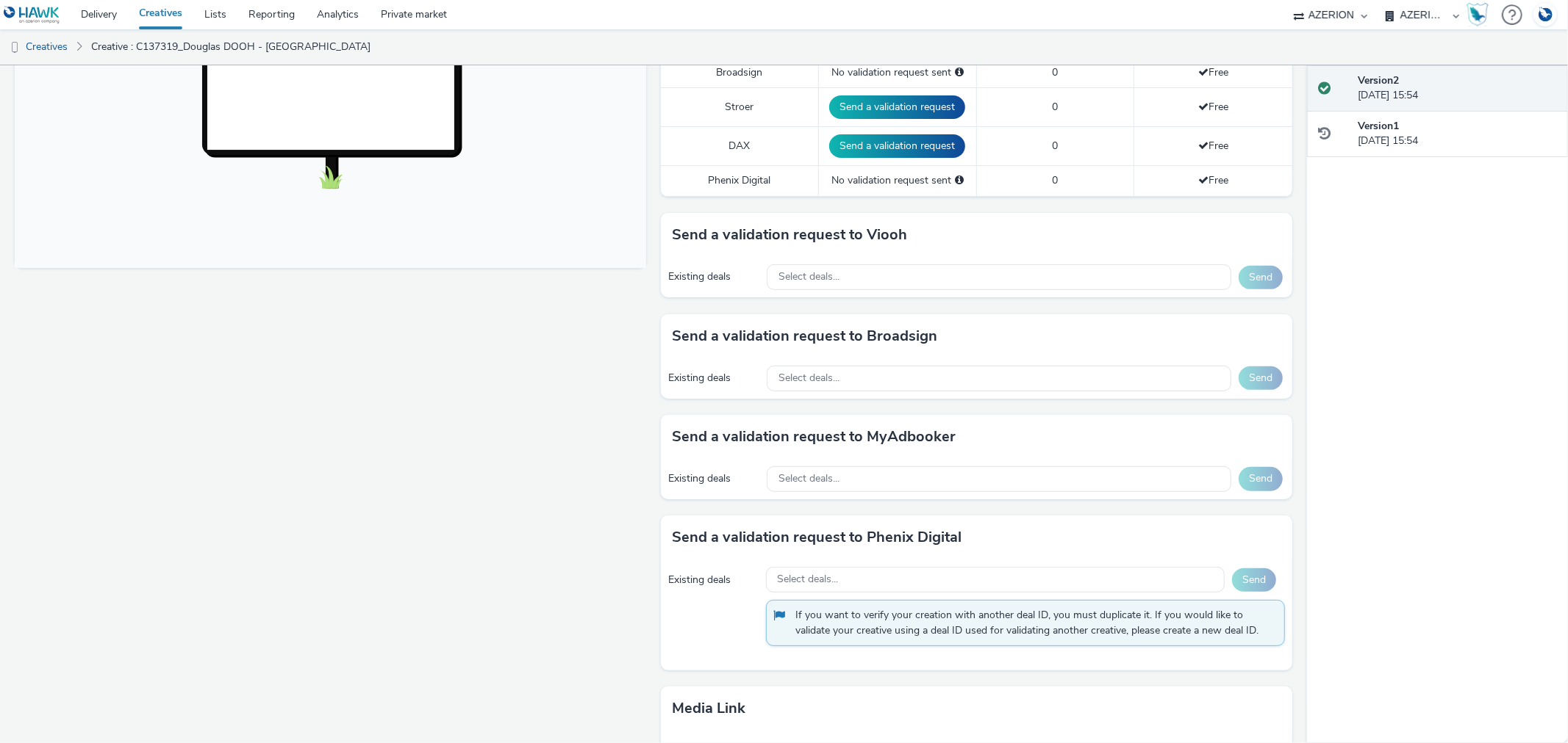
scroll to position [571, 0]
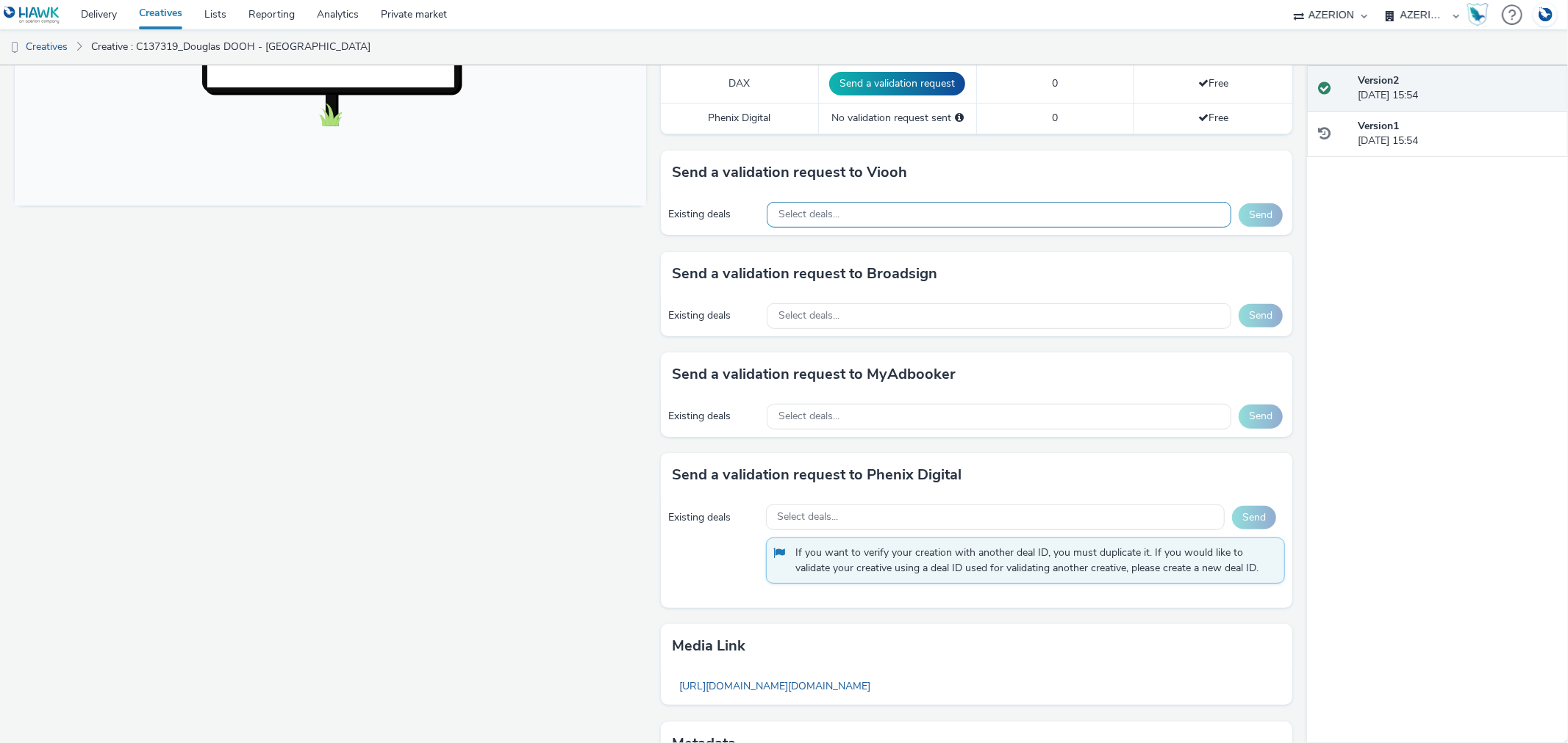
click at [798, 211] on span "Select deals..." at bounding box center [809, 214] width 61 height 12
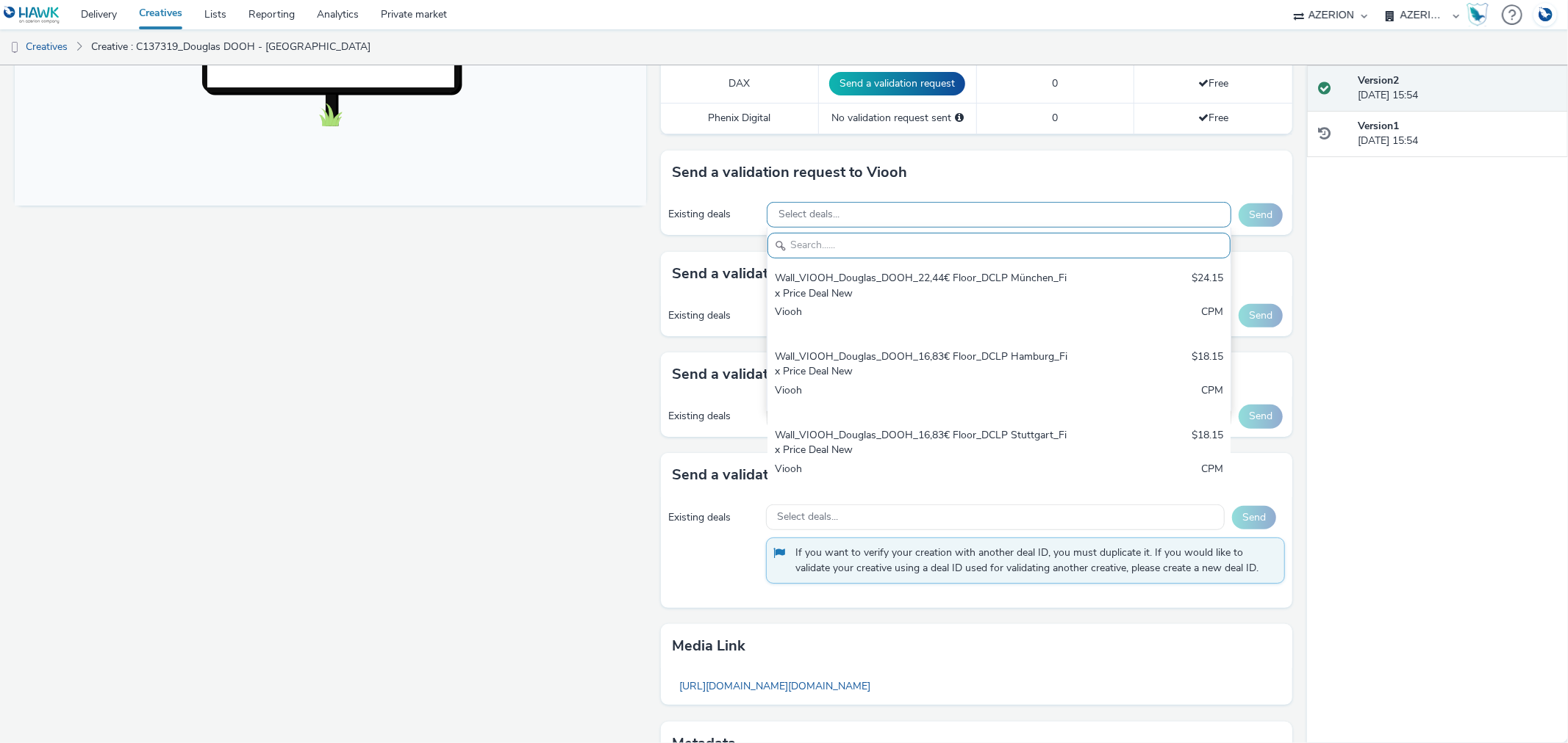
click at [798, 211] on span "Select deals..." at bounding box center [809, 214] width 61 height 12
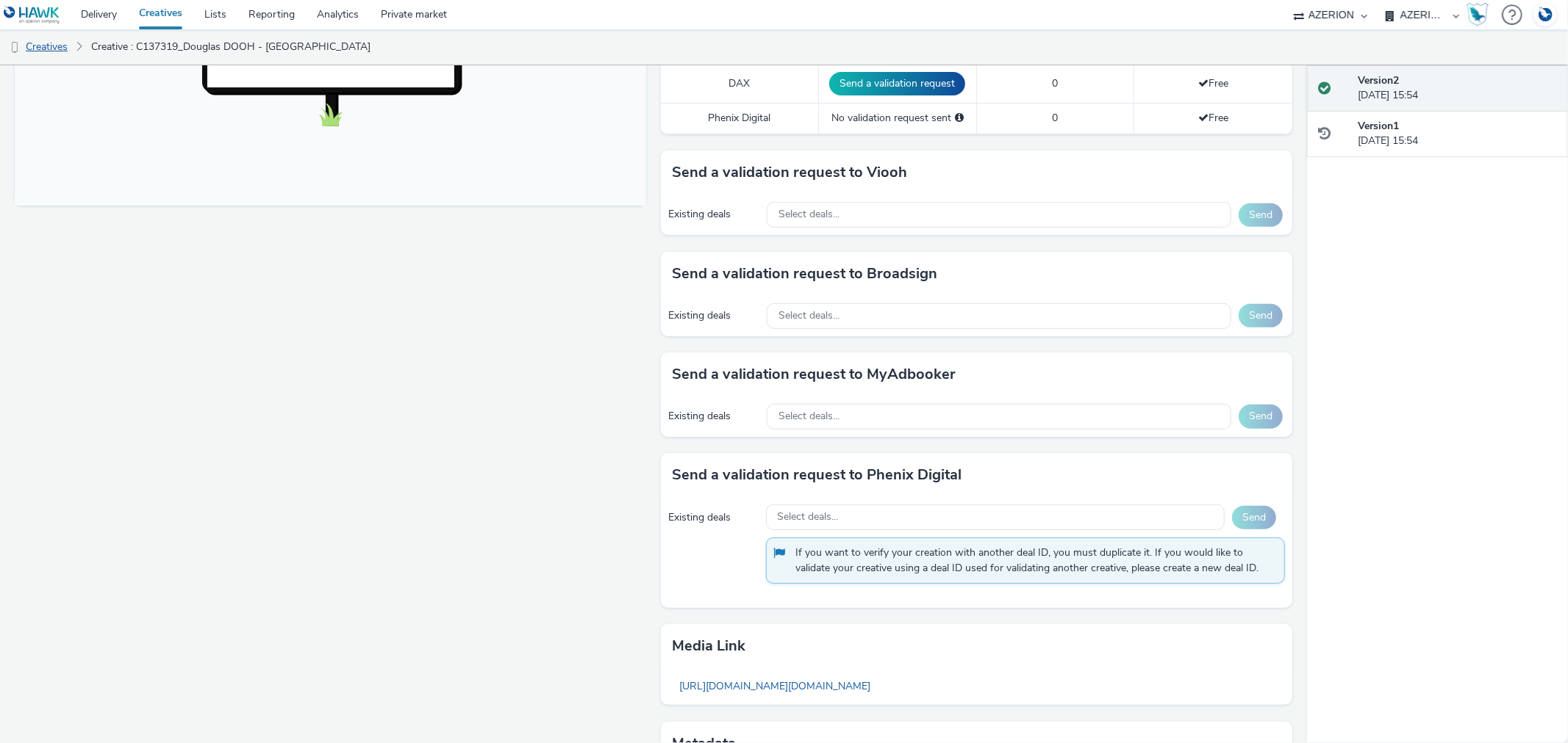
click at [46, 48] on link "Creatives" at bounding box center [37, 47] width 75 height 35
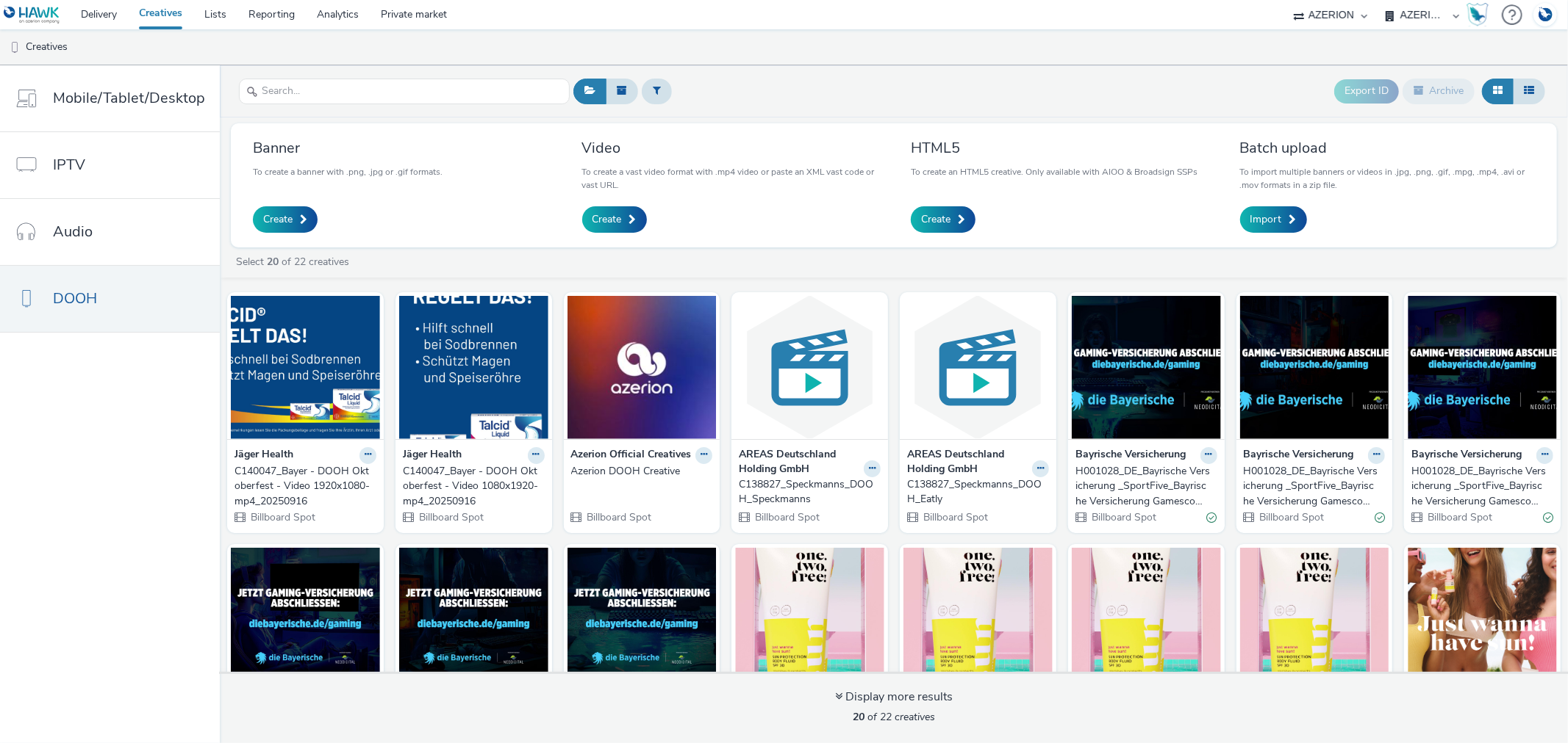
click at [454, 489] on div "C140047_Bayer - DOOH Oktoberfest - Video 1080x1920-mp4_20250916" at bounding box center [471, 486] width 136 height 44
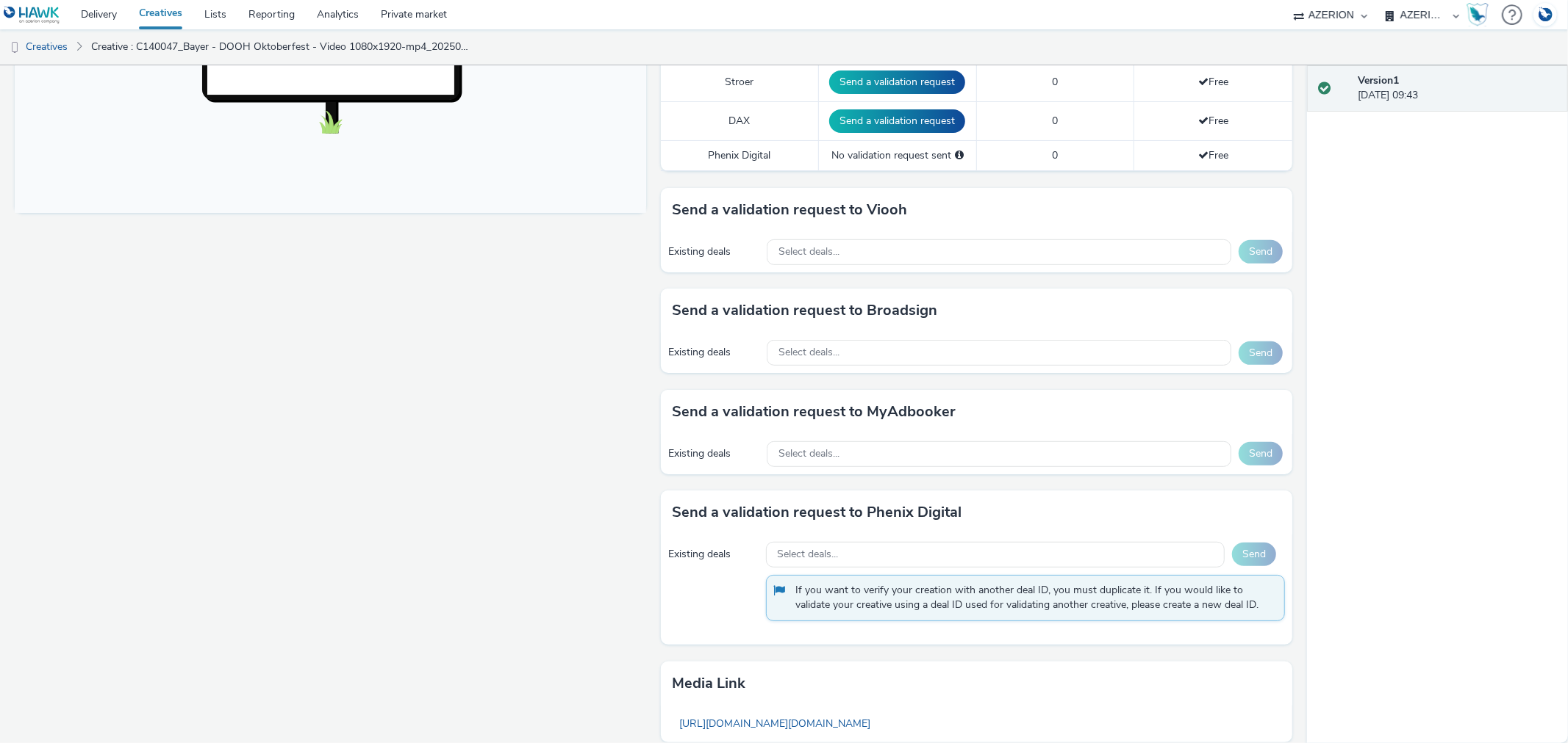
scroll to position [571, 0]
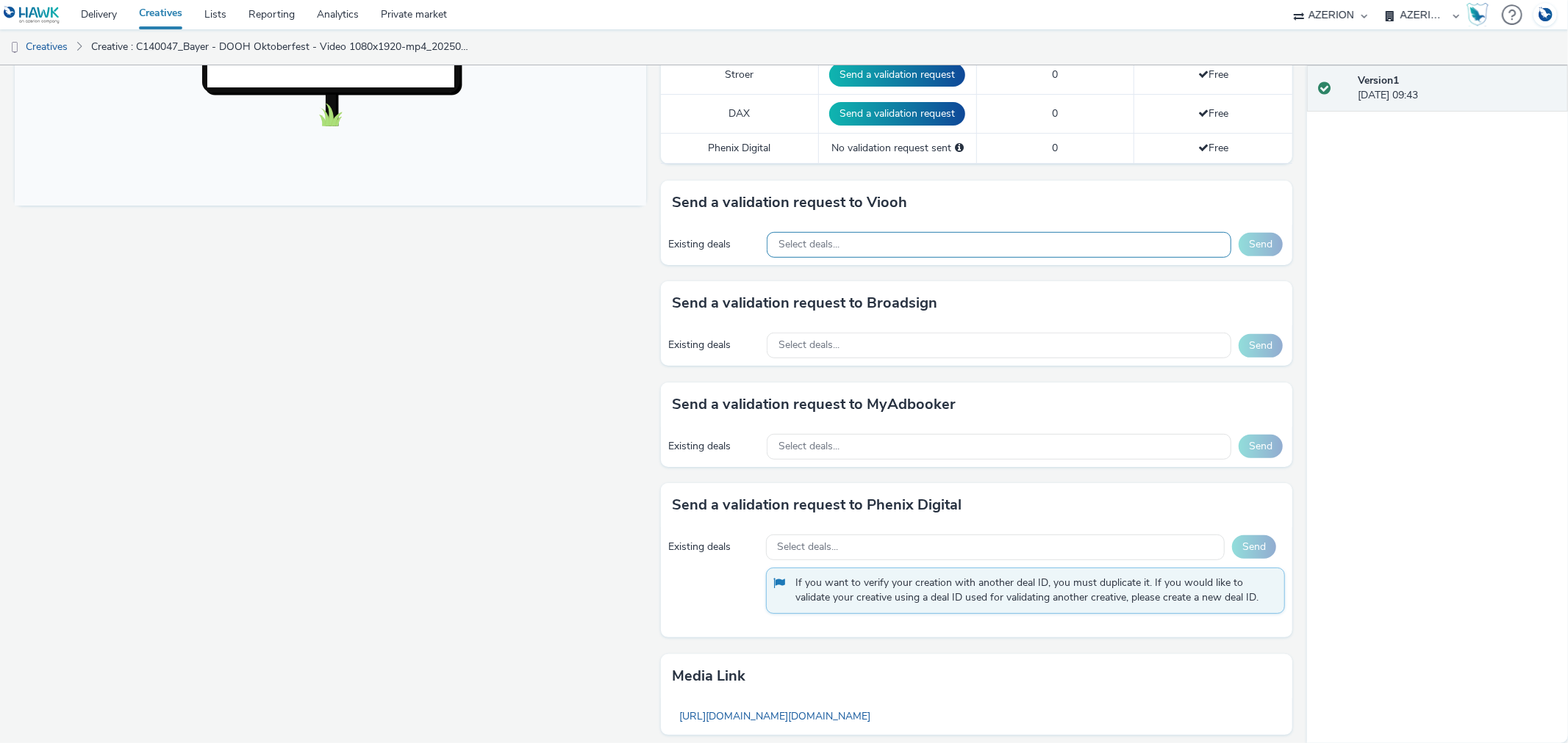
click at [829, 248] on span "Select deals..." at bounding box center [809, 245] width 61 height 12
click at [823, 347] on span "Select deals..." at bounding box center [809, 346] width 61 height 12
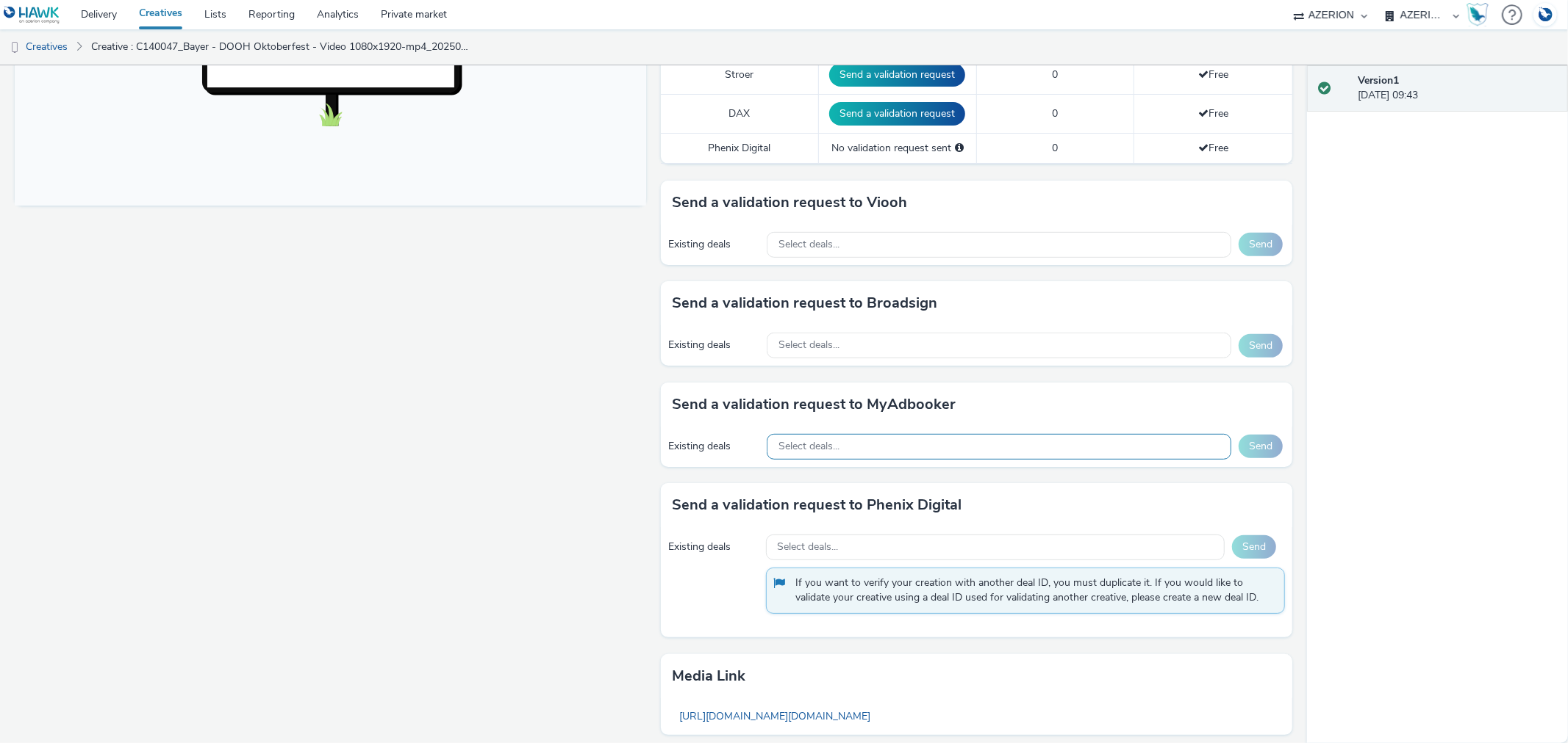
click at [809, 450] on div "Select deals..." at bounding box center [998, 447] width 465 height 26
click at [809, 450] on span "Select deals..." at bounding box center [809, 447] width 61 height 12
click at [829, 537] on div "Select deals..." at bounding box center [995, 548] width 458 height 26
click at [832, 540] on div "Select deals..." at bounding box center [995, 548] width 458 height 26
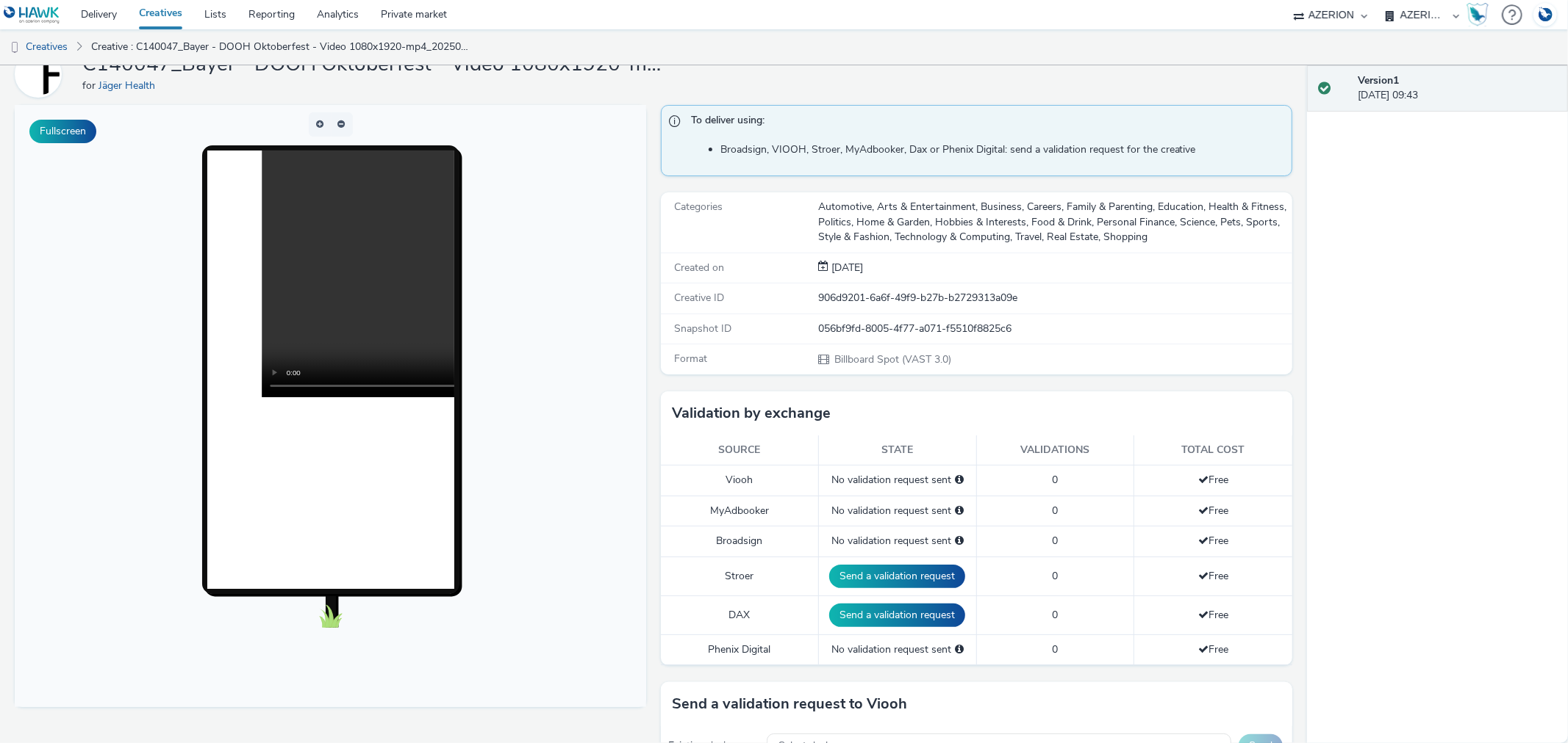
scroll to position [47, 0]
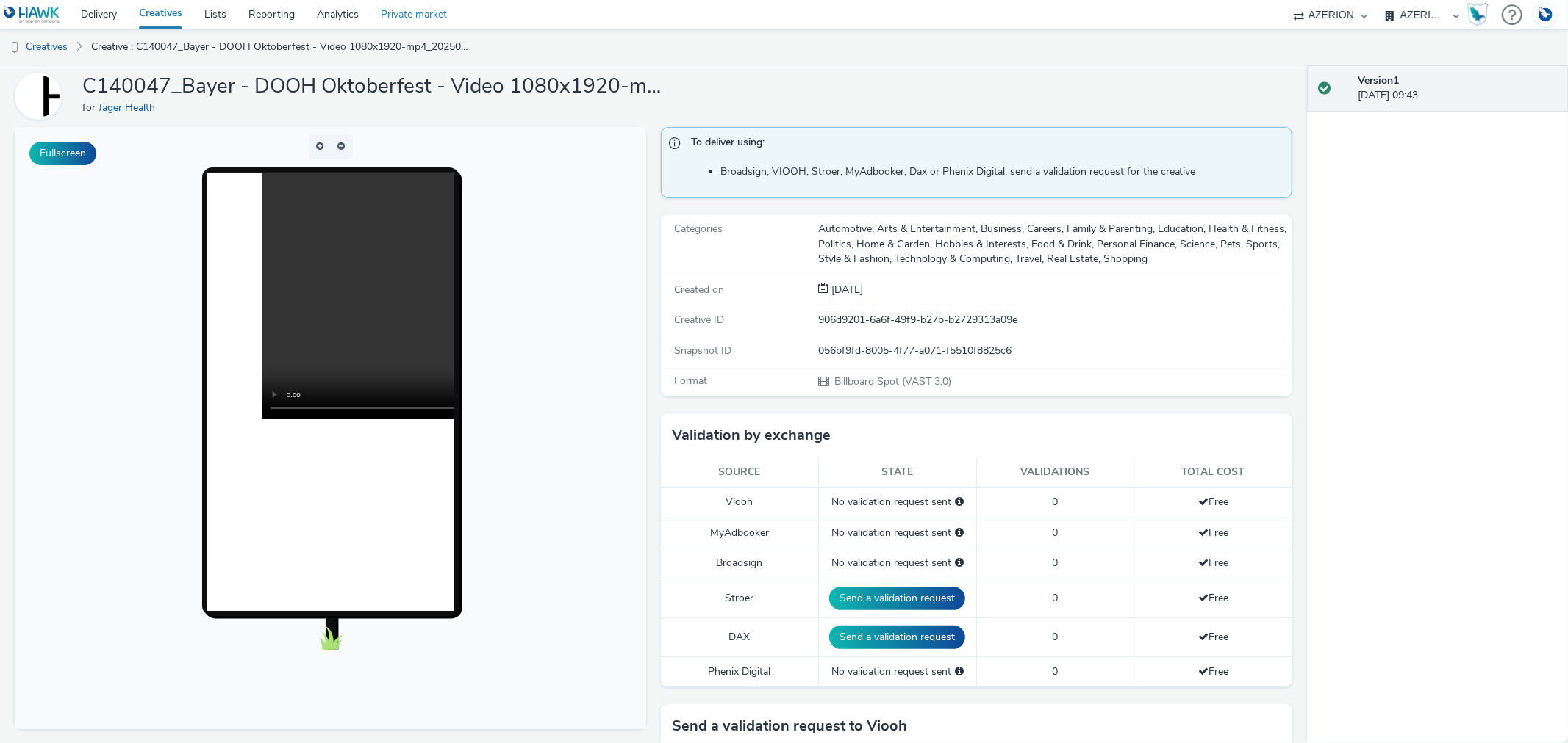
click at [386, 16] on link "Private market" at bounding box center [413, 15] width 88 height 30
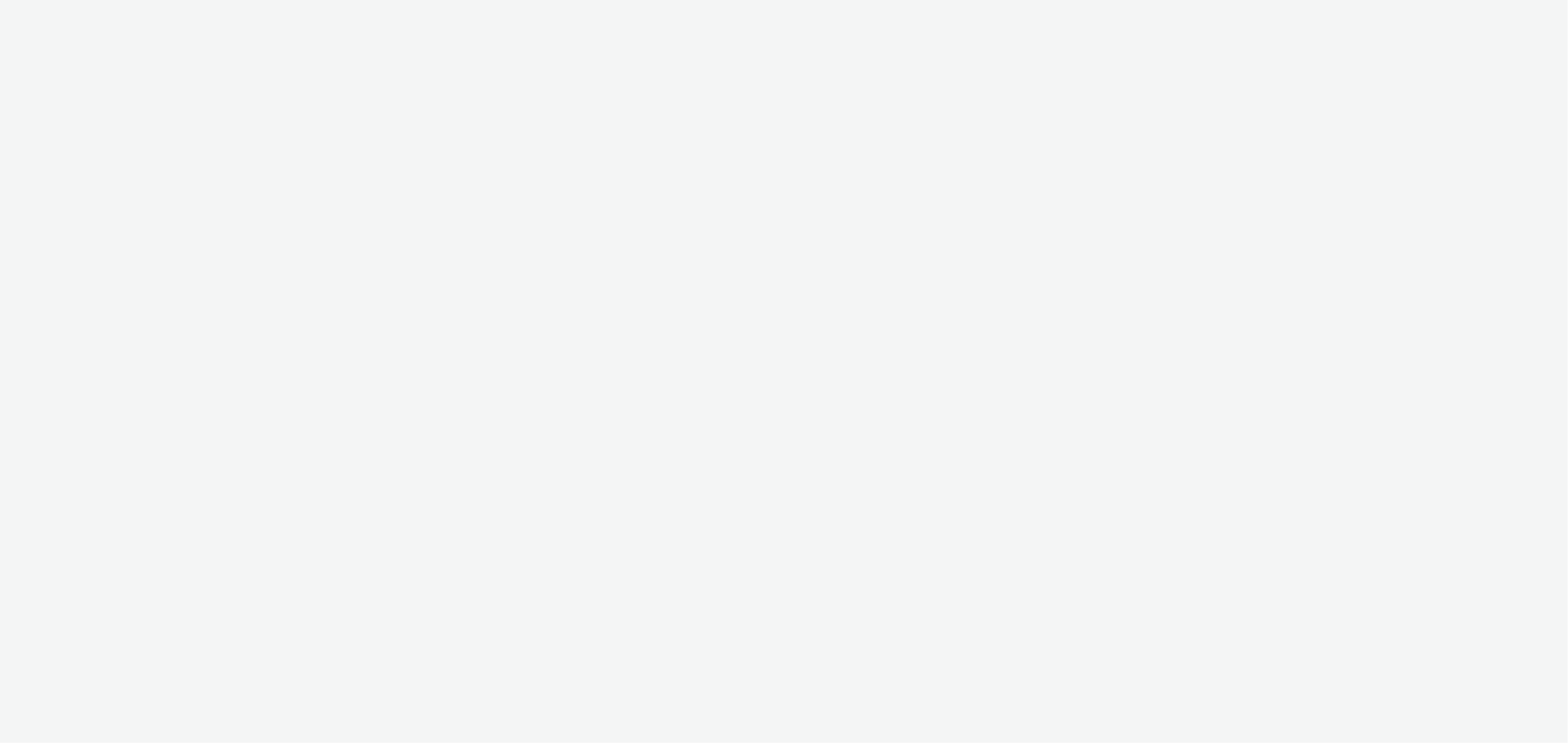
select select "b626f941-834b-427f-b453-0a2b95f57350"
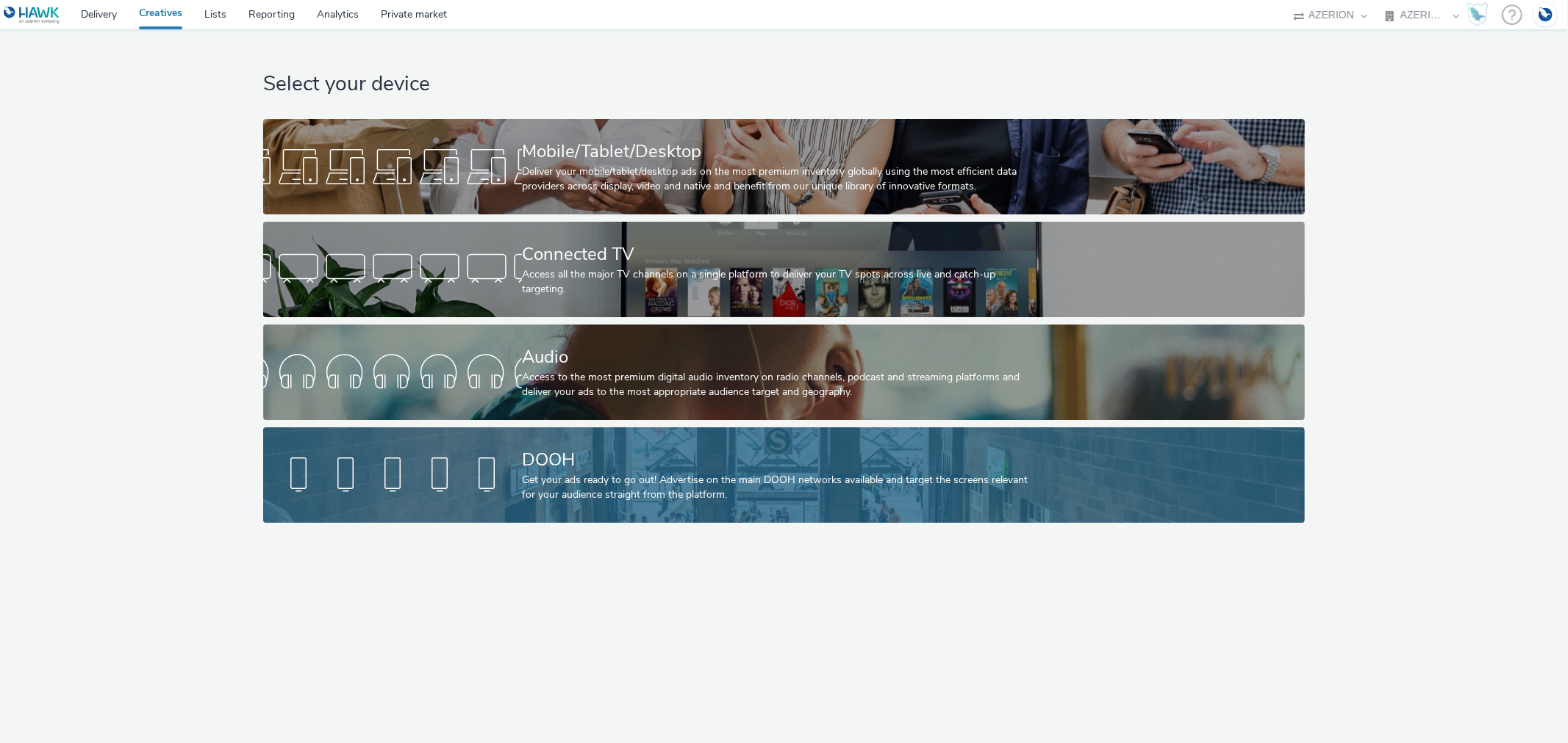
click at [615, 457] on div "DOOH" at bounding box center [781, 461] width 518 height 26
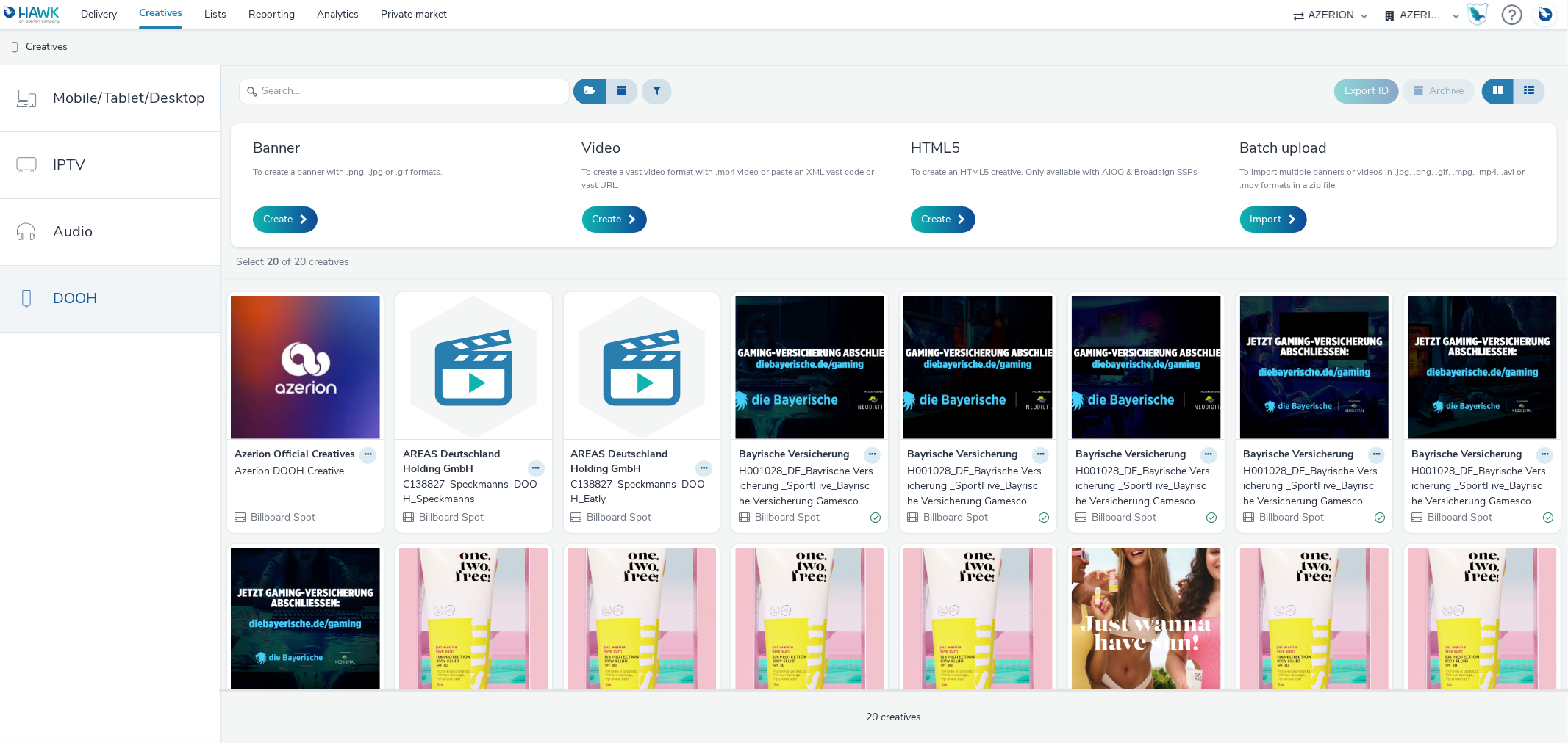
click at [790, 480] on div "H001028_DE_Bayrische Versicherung _SportFive_Bayrische Versicherung Gamescom_Wa…" at bounding box center [806, 486] width 136 height 44
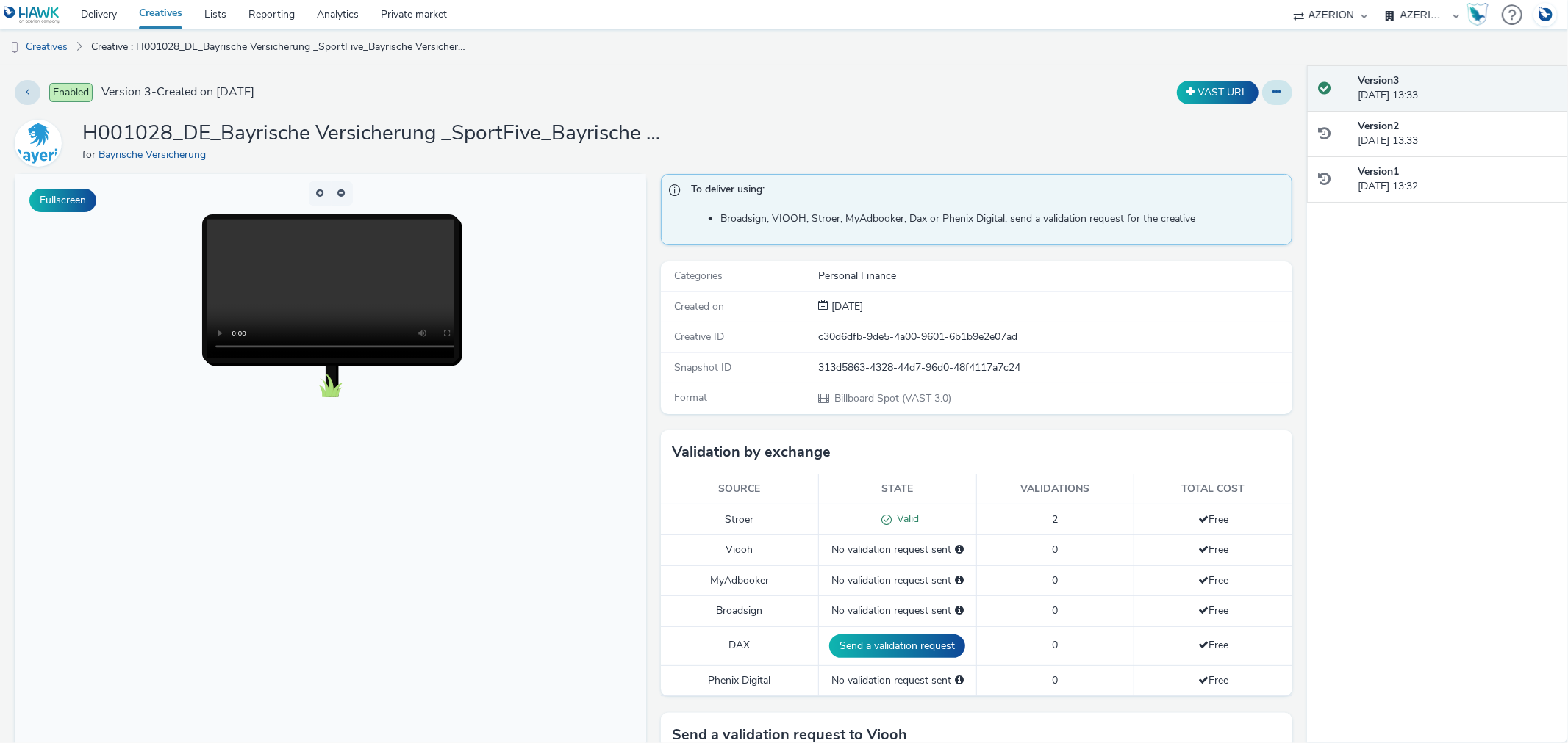
click at [1262, 93] on button at bounding box center [1277, 92] width 31 height 25
click at [1182, 119] on link "Edit" at bounding box center [1237, 122] width 110 height 30
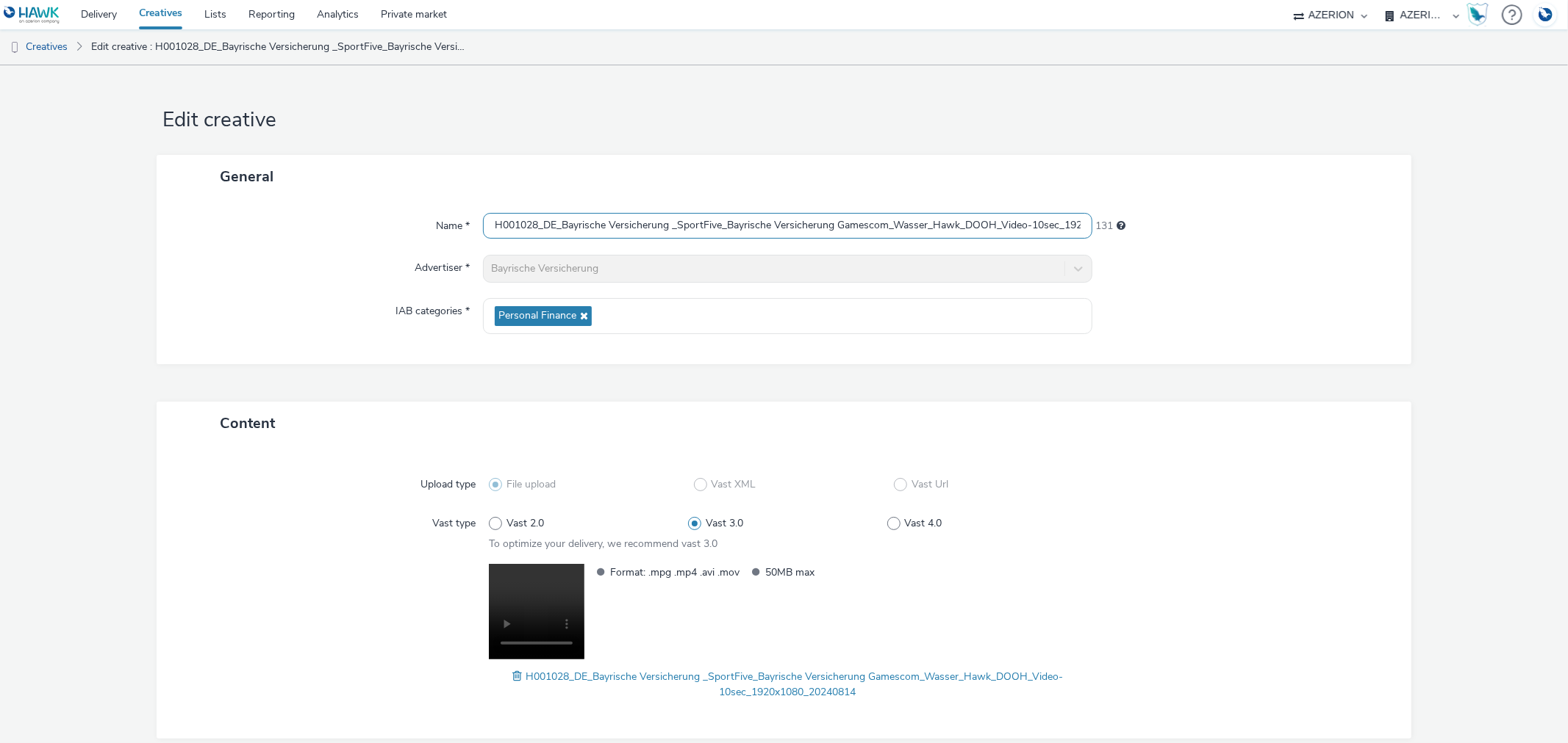
scroll to position [0, 101]
drag, startPoint x: 1020, startPoint y: 219, endPoint x: 1221, endPoint y: 213, distance: 201.1
click at [1221, 213] on div "Name * H001028_DE_Bayrische Versicherung _SportFive_Bayrische Versicherung Game…" at bounding box center [783, 226] width 1225 height 26
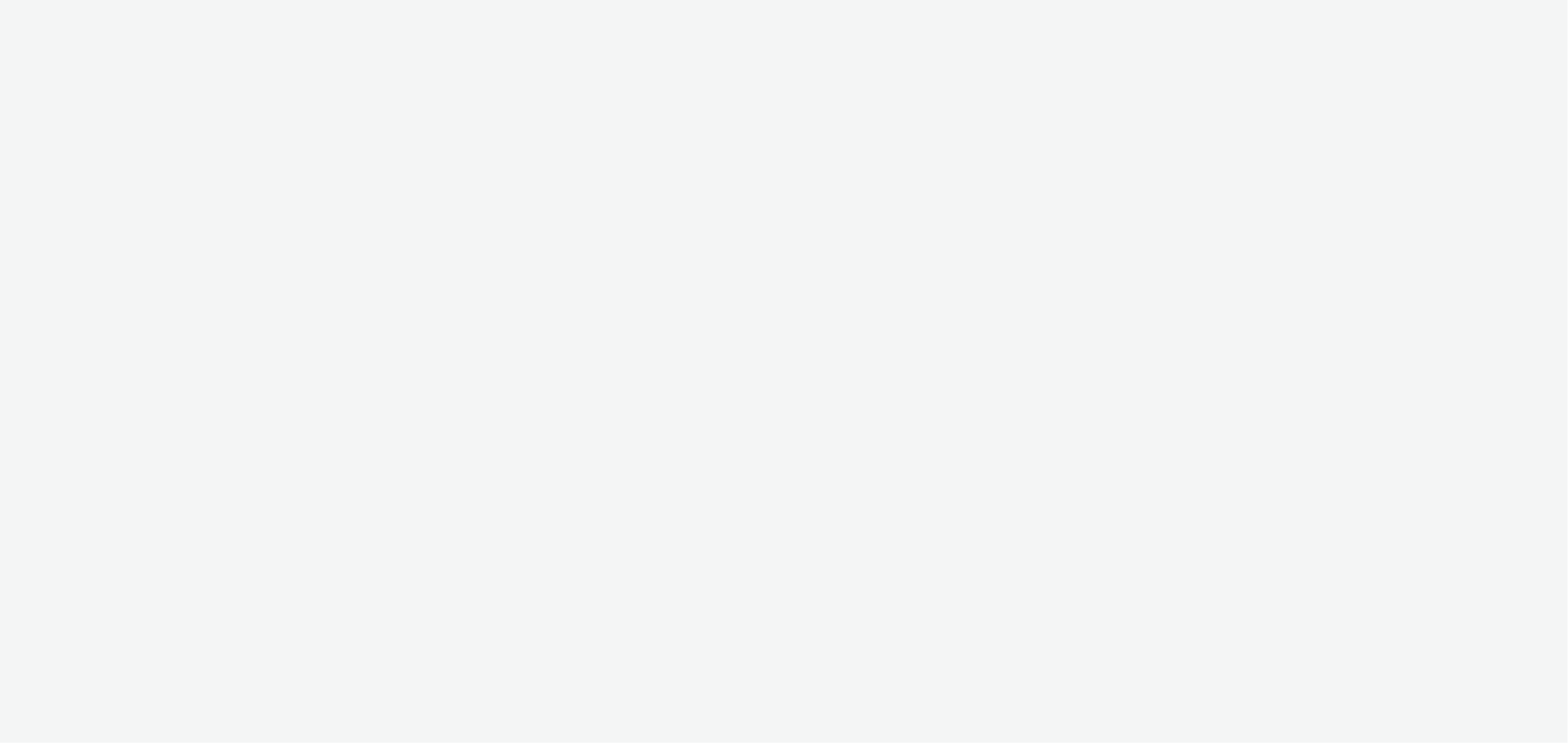
select select "b626f941-834b-427f-b453-0a2b95f57350"
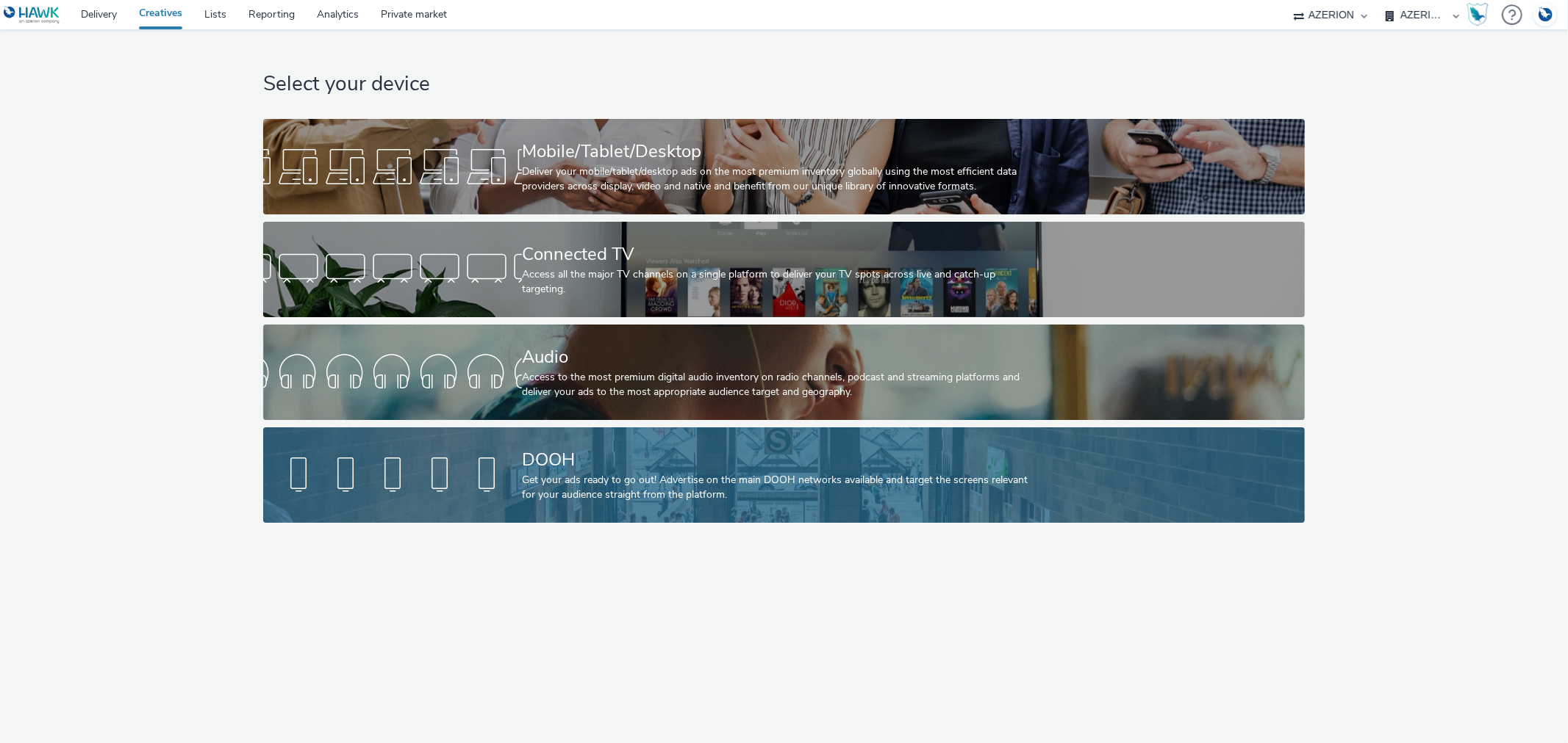
click at [505, 444] on link "DOOH Get your ads ready to go out! Advertise on the main DOOH networks availabl…" at bounding box center [784, 476] width 1042 height 96
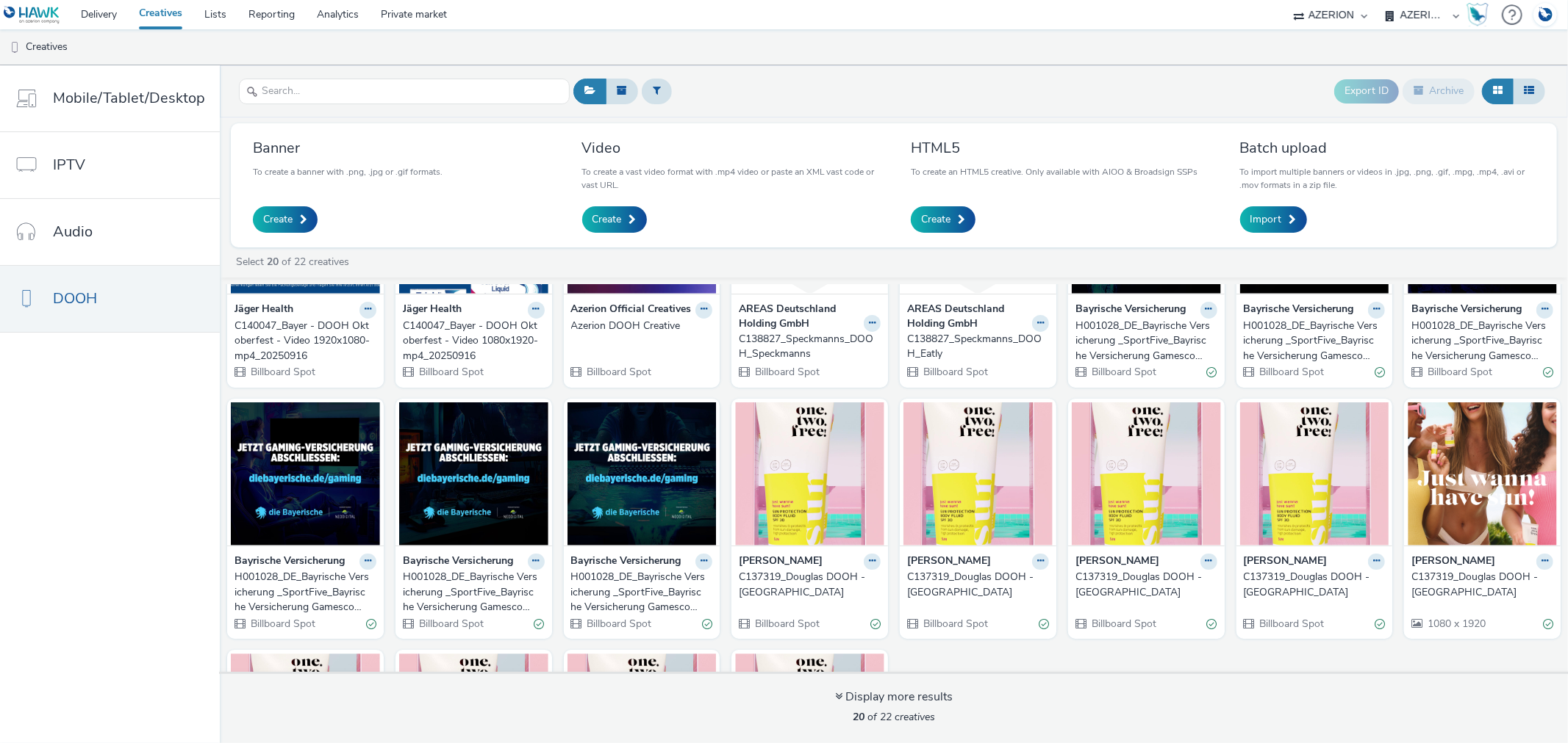
scroll to position [163, 0]
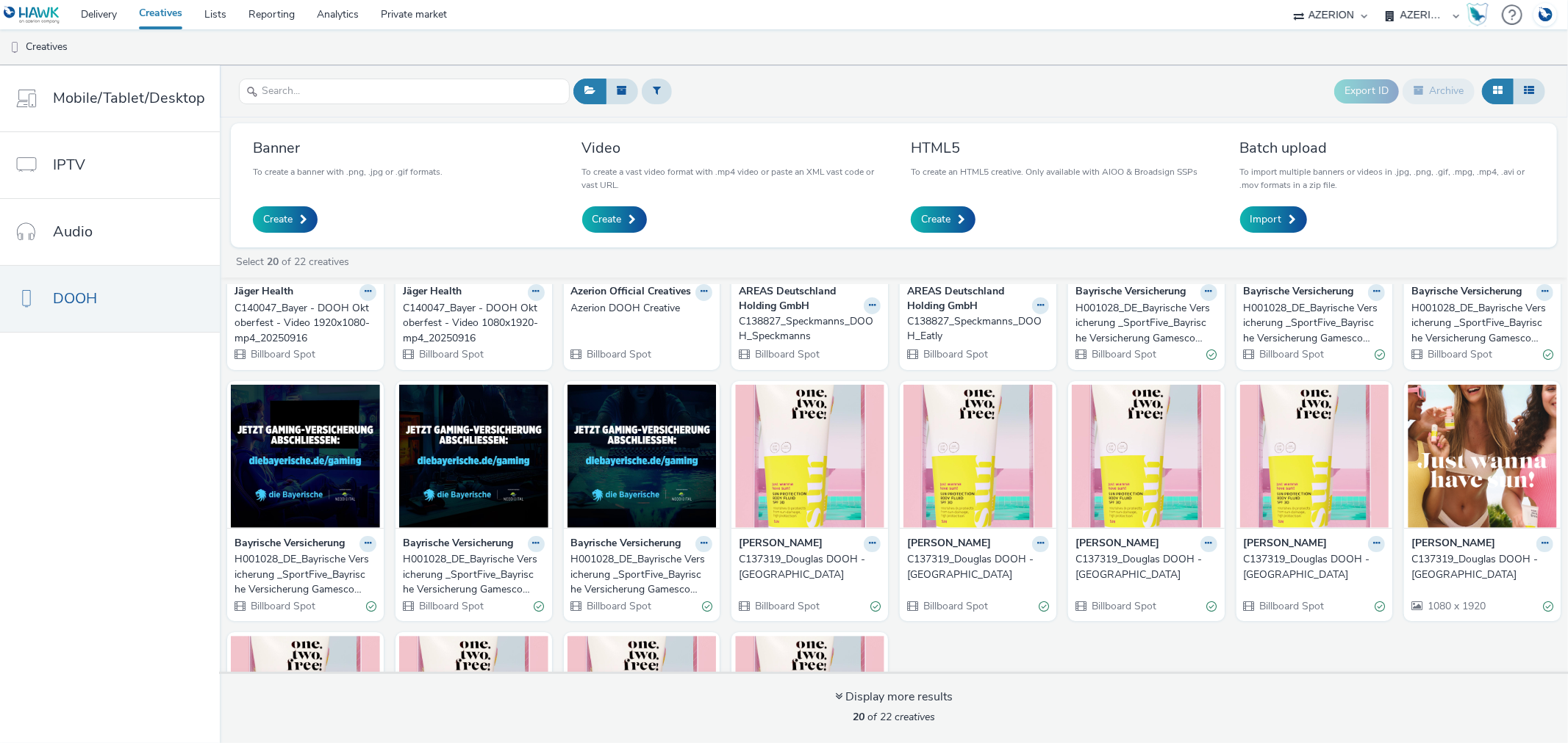
click at [586, 558] on div "H001028_DE_Bayrische Versicherung _SportFive_Bayrische Versicherung Gamescom_Wa…" at bounding box center [639, 574] width 136 height 44
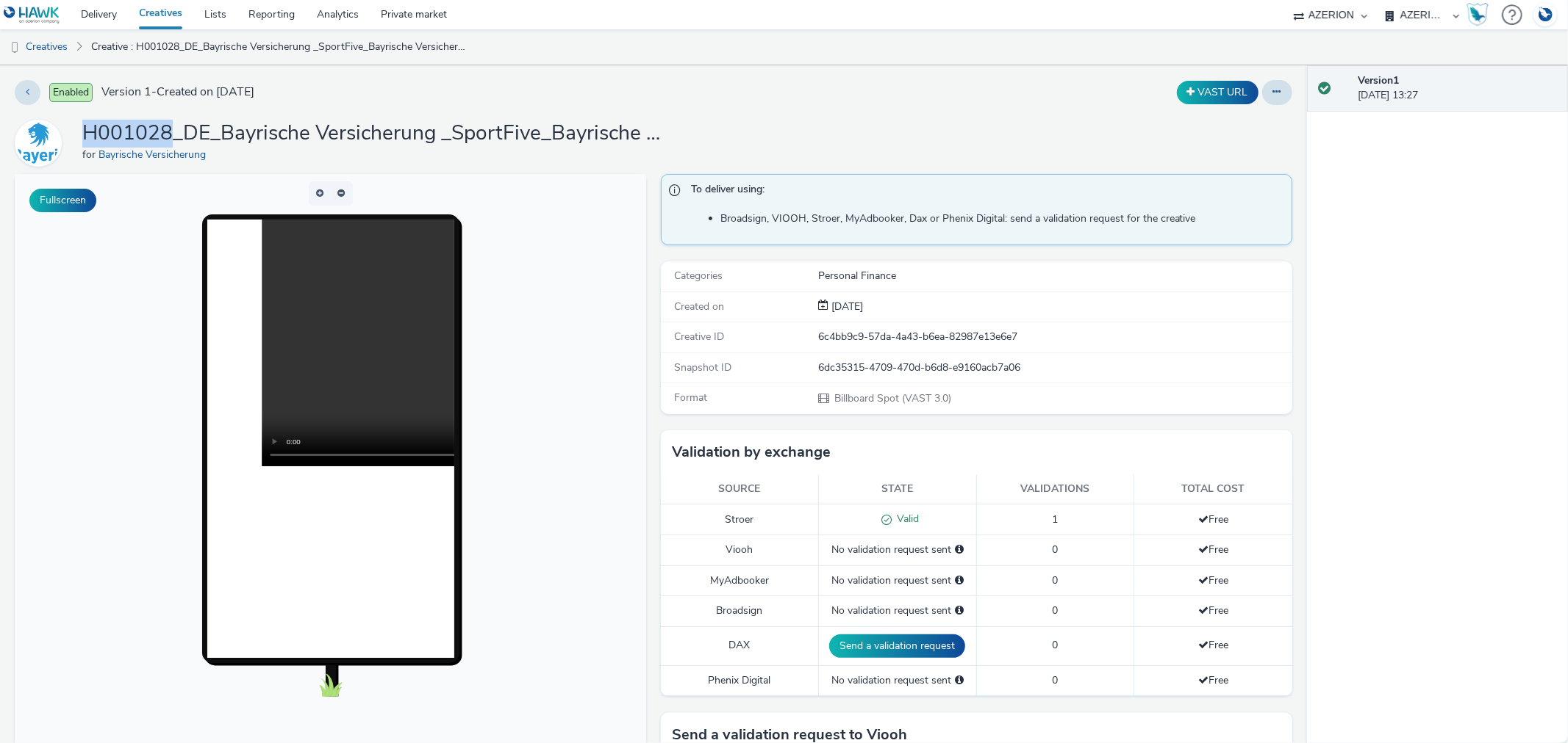
drag, startPoint x: 85, startPoint y: 127, endPoint x: 170, endPoint y: 130, distance: 85.1
click at [170, 130] on h1 "H001028_DE_Bayrische Versicherung _SportFive_Bayrische Versicherung Gamescom_Wa…" at bounding box center [376, 133] width 588 height 28
copy h1 "H001028"
click at [108, 7] on link "Delivery" at bounding box center [98, 15] width 58 height 30
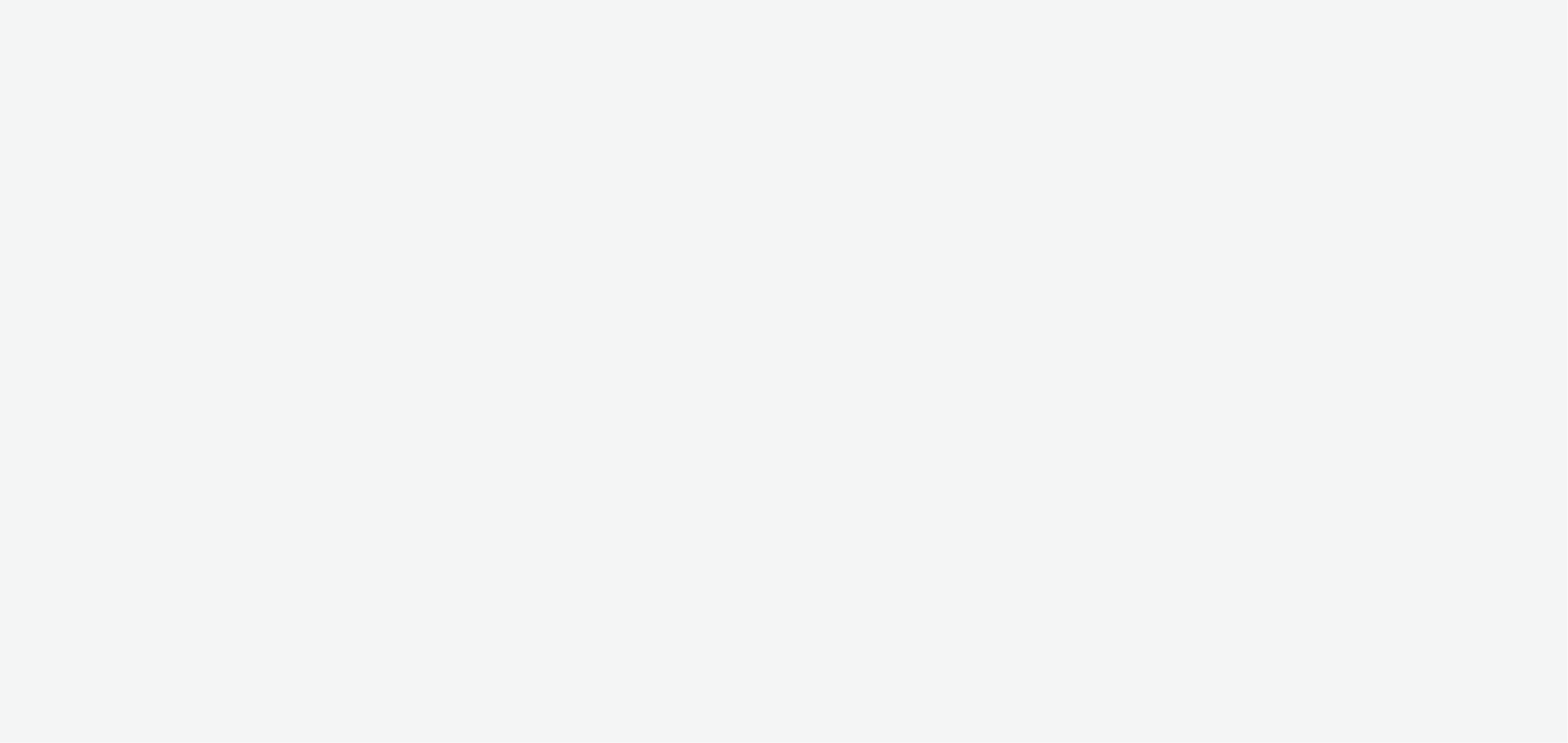
select select "b626f941-834b-427f-b453-0a2b95f57350"
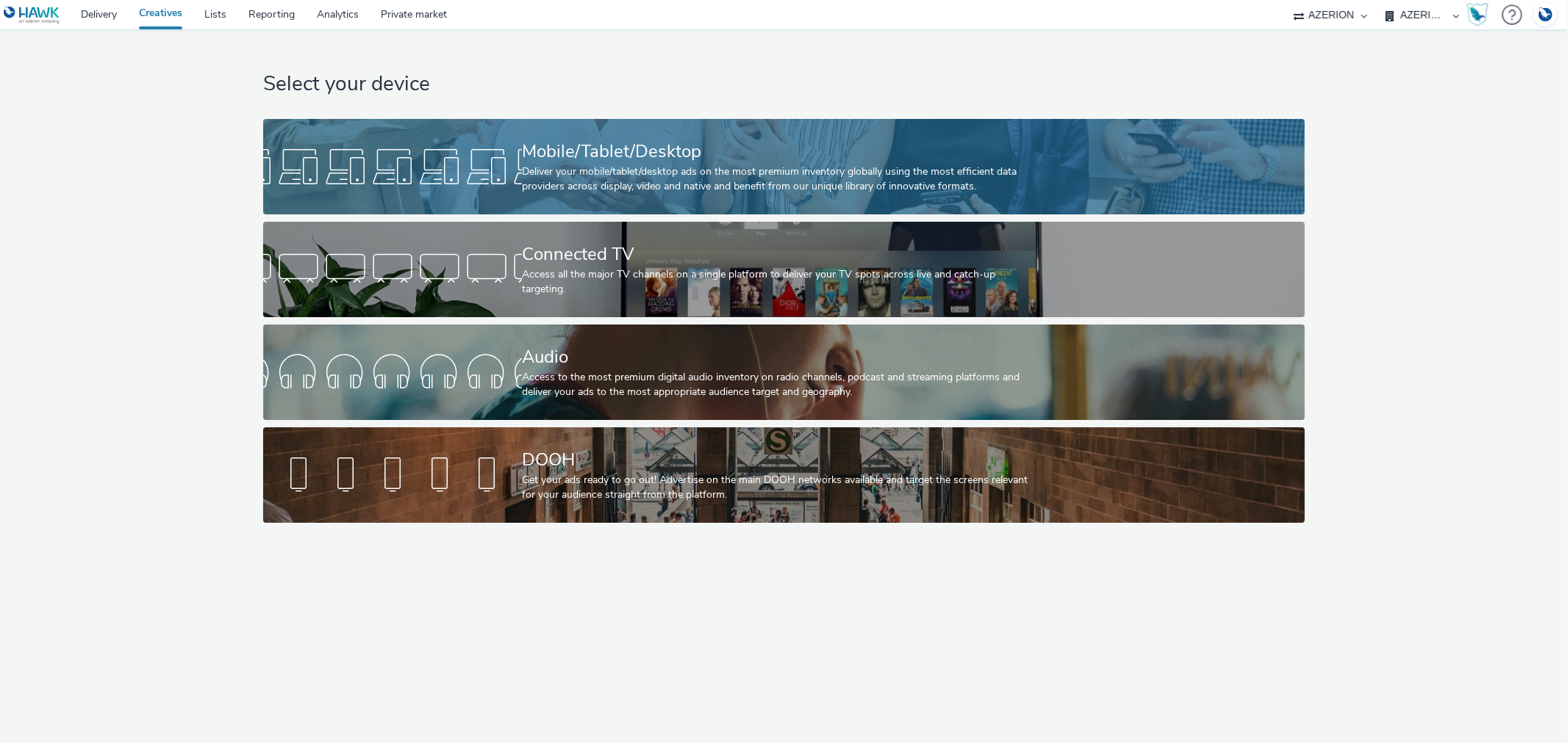
click at [523, 166] on div "Deliver your mobile/tablet/desktop ads on the most premium inventory globally u…" at bounding box center [781, 179] width 518 height 30
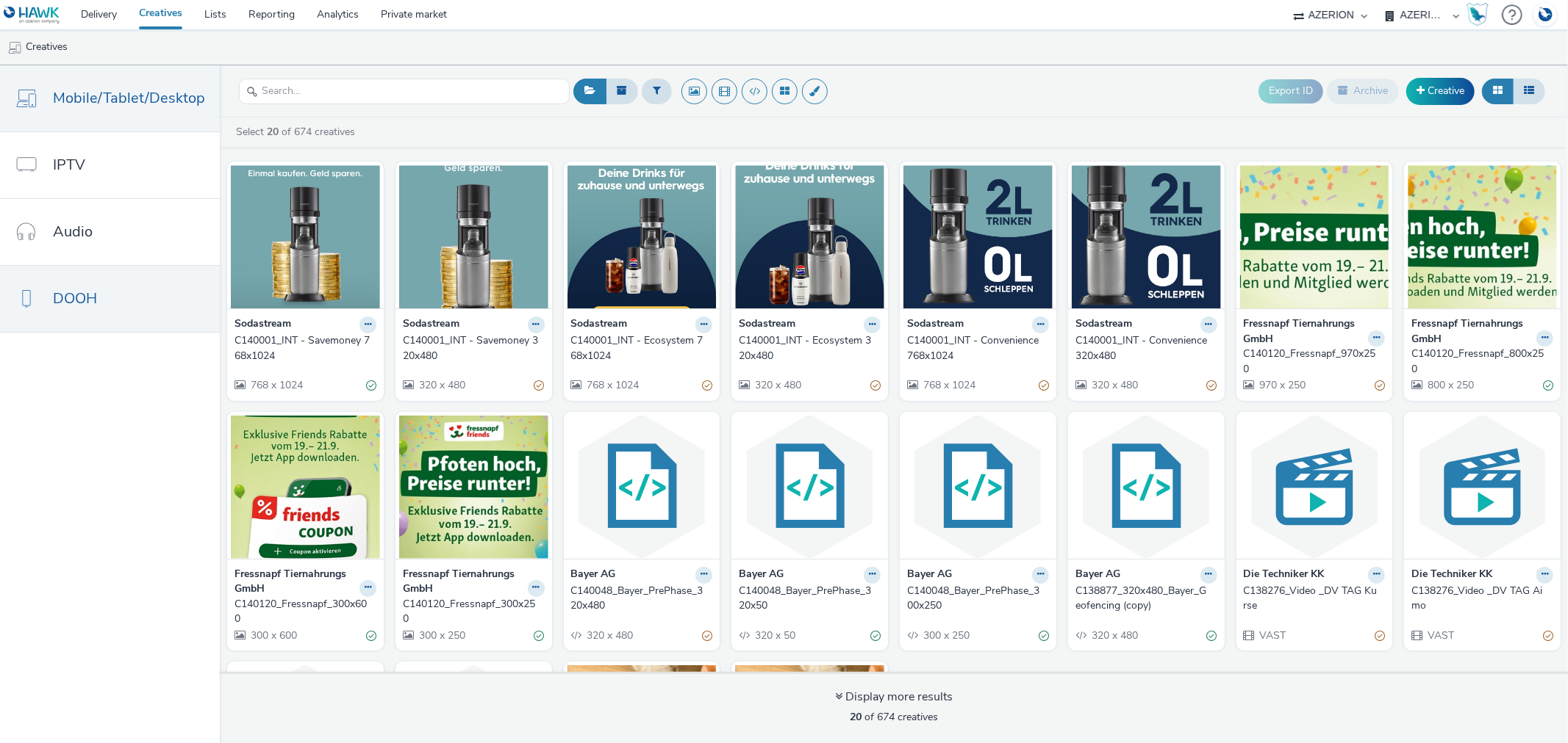
click at [132, 310] on link "DOOH" at bounding box center [110, 299] width 220 height 66
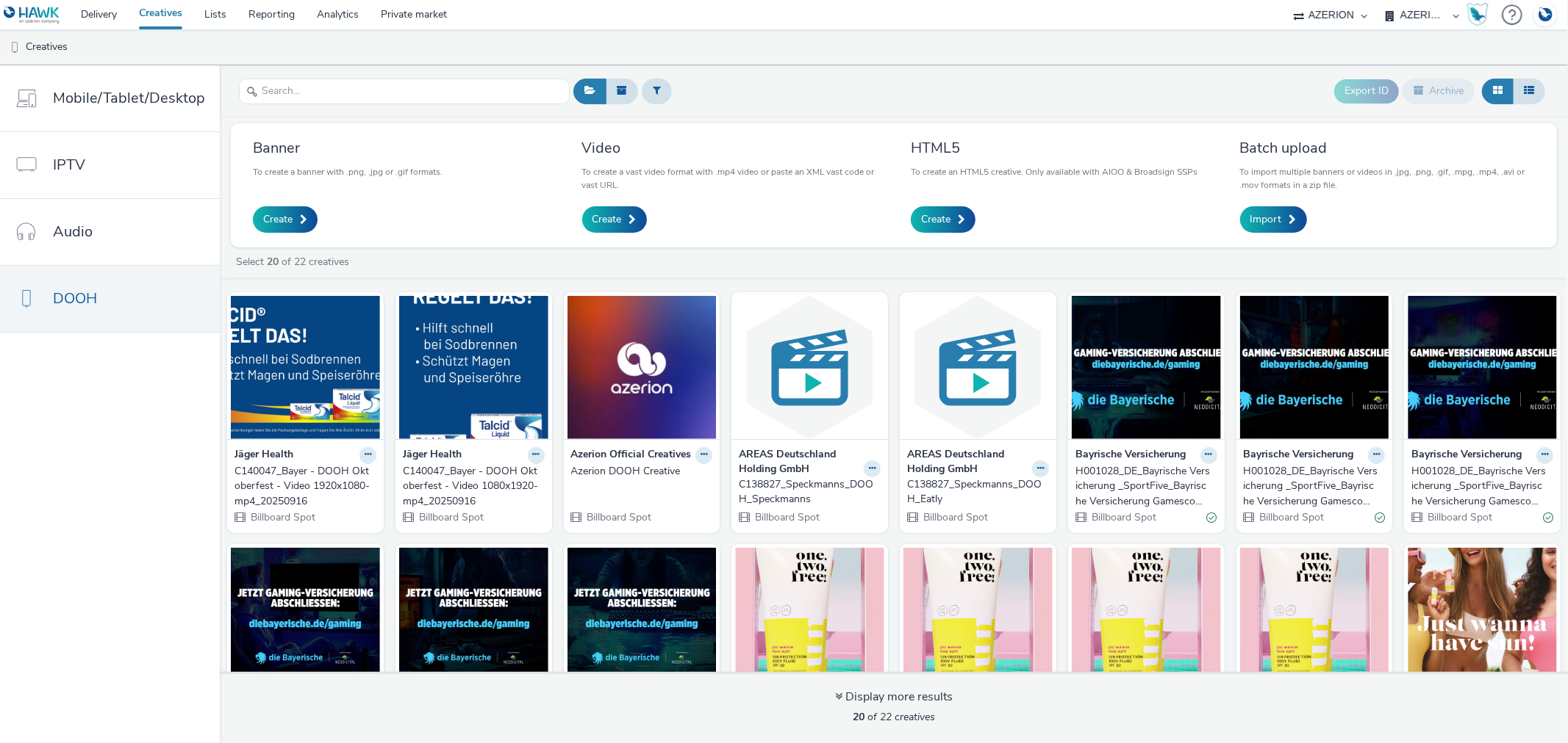
click at [444, 490] on div "C140047_Bayer - DOOH Oktoberfest - Video 1080x1920-mp4_20250916" at bounding box center [471, 486] width 136 height 44
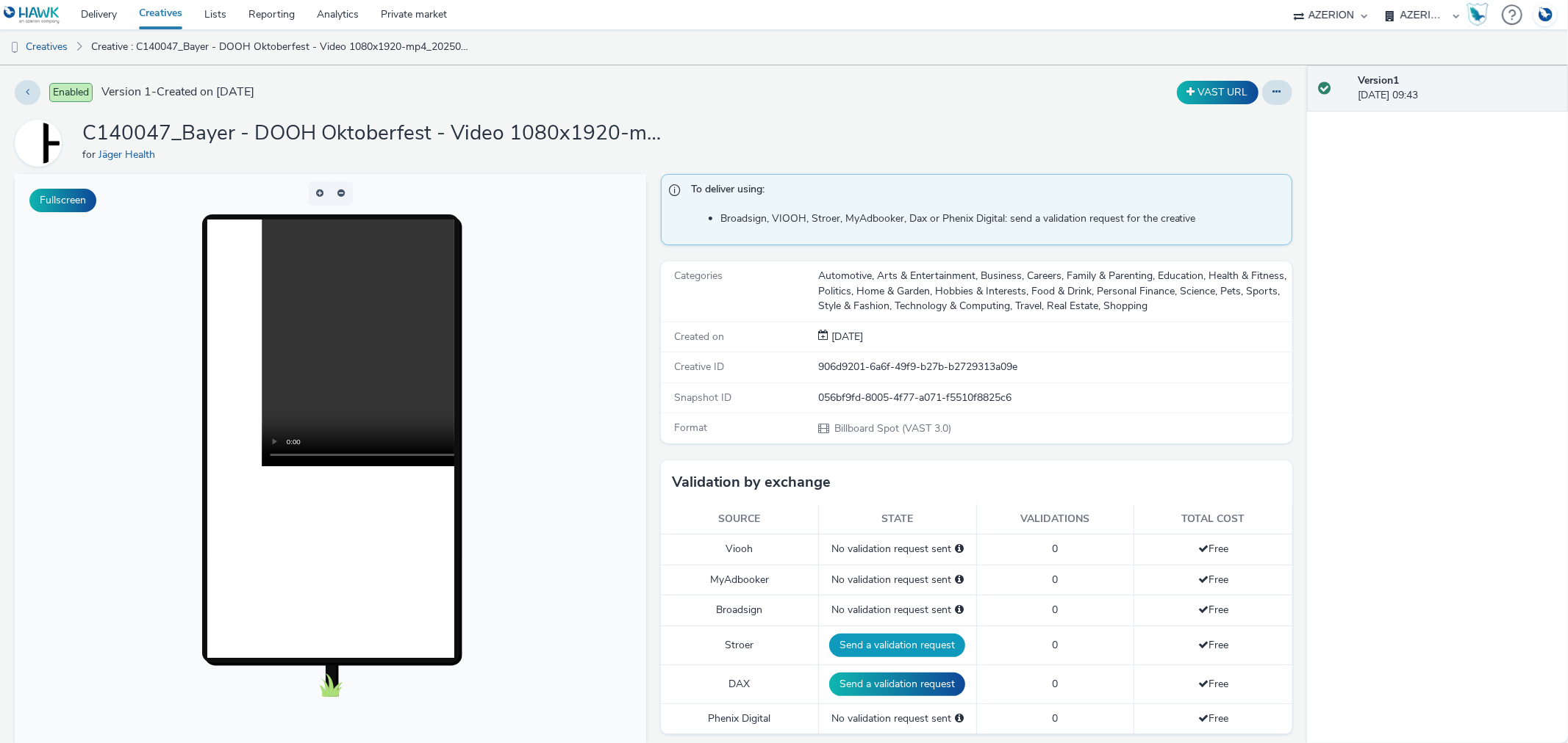
click at [872, 639] on button "Send a validation request" at bounding box center [897, 645] width 136 height 24
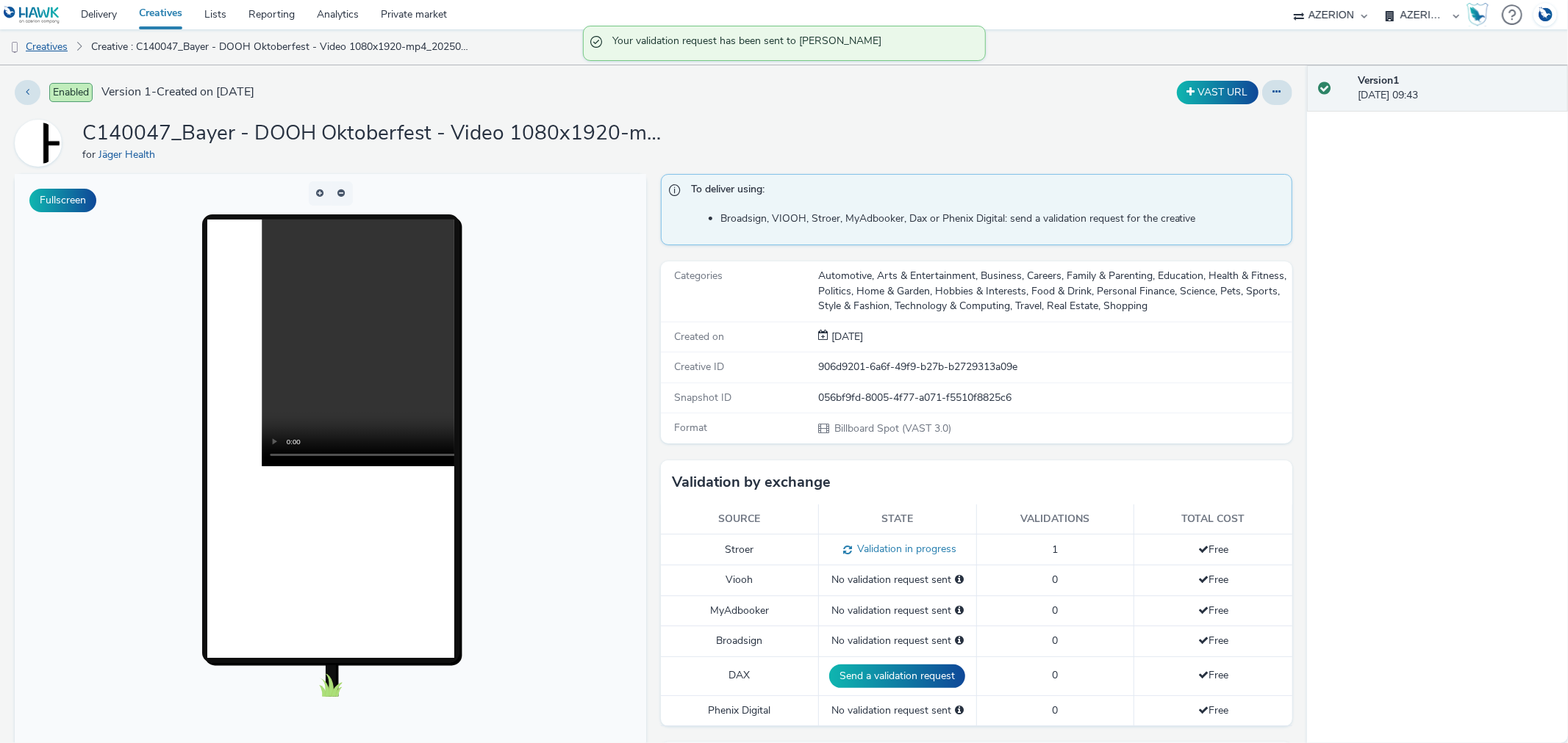
click at [37, 51] on link "Creatives" at bounding box center [37, 47] width 75 height 35
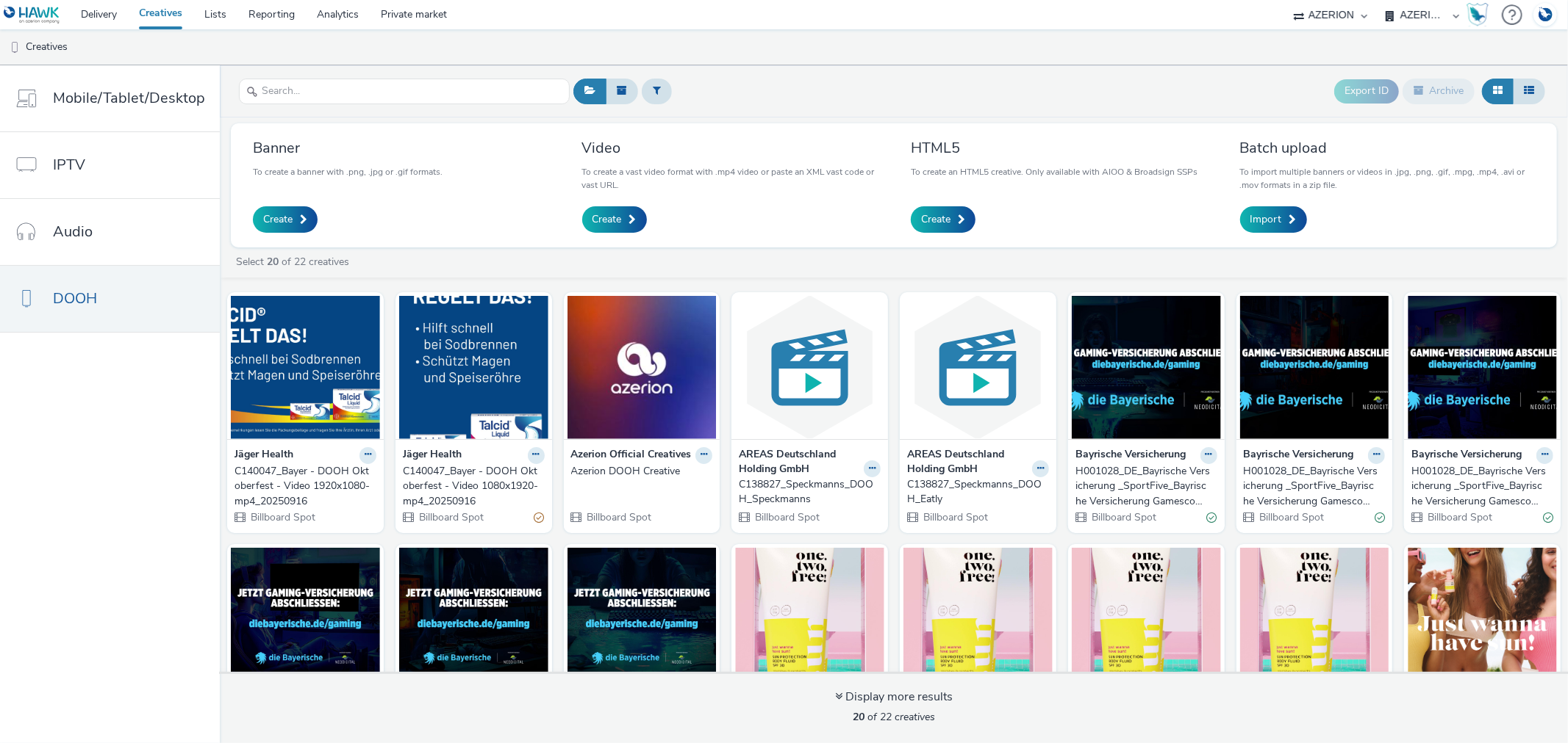
click at [273, 471] on div "C140047_Bayer - DOOH Oktoberfest - Video 1920x1080-mp4_20250916" at bounding box center [302, 486] width 136 height 44
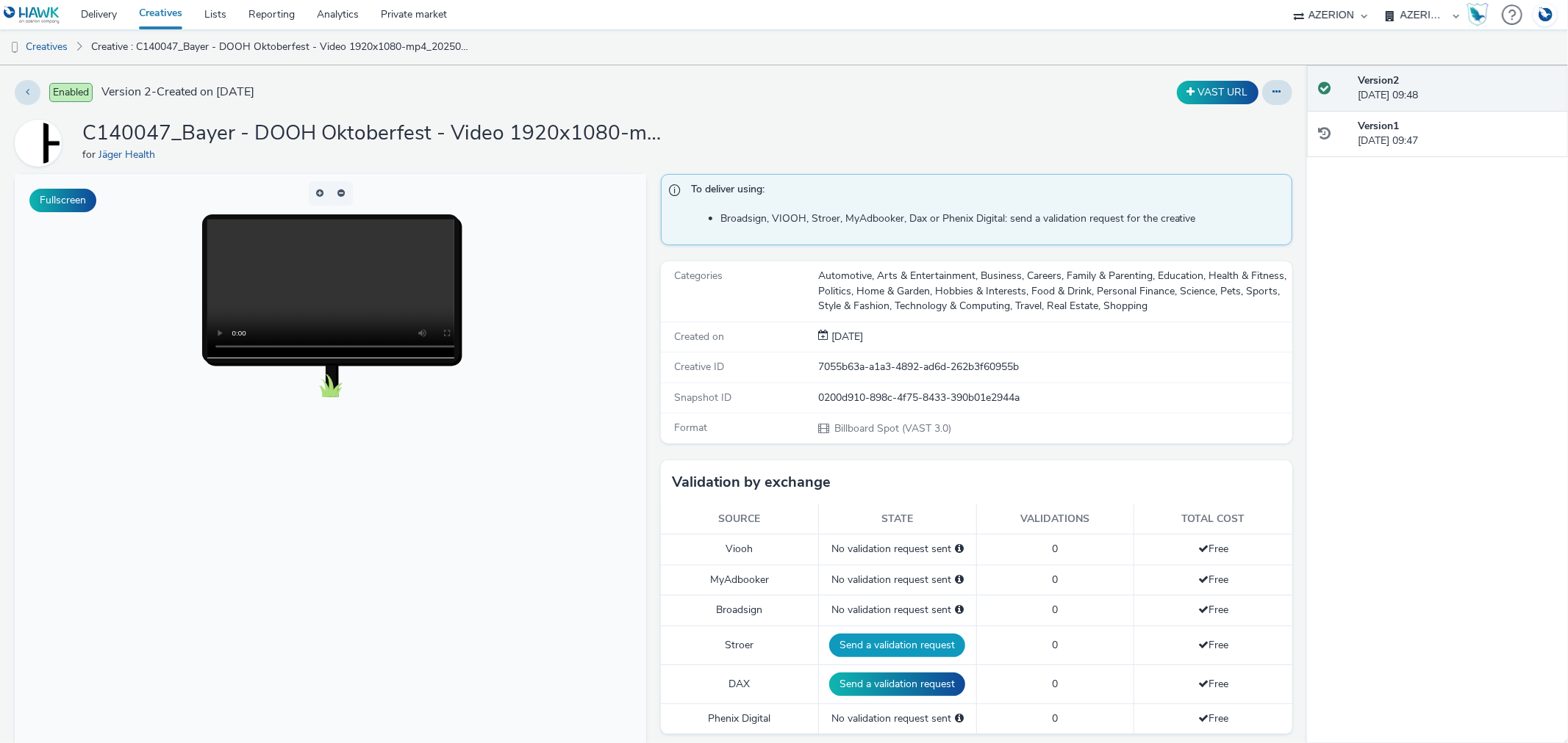
click at [849, 635] on button "Send a validation request" at bounding box center [897, 645] width 136 height 24
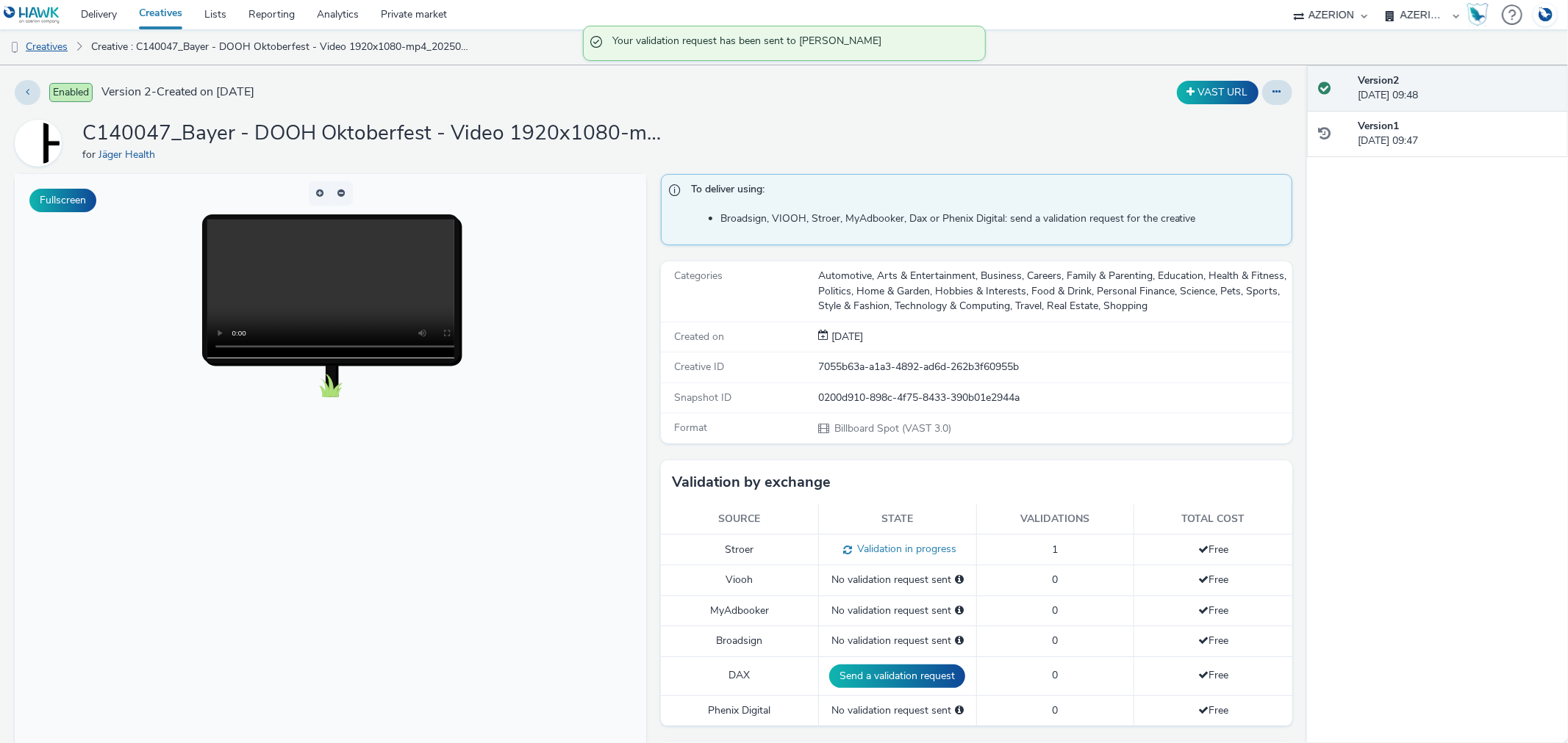
click at [48, 47] on link "Creatives" at bounding box center [37, 47] width 75 height 35
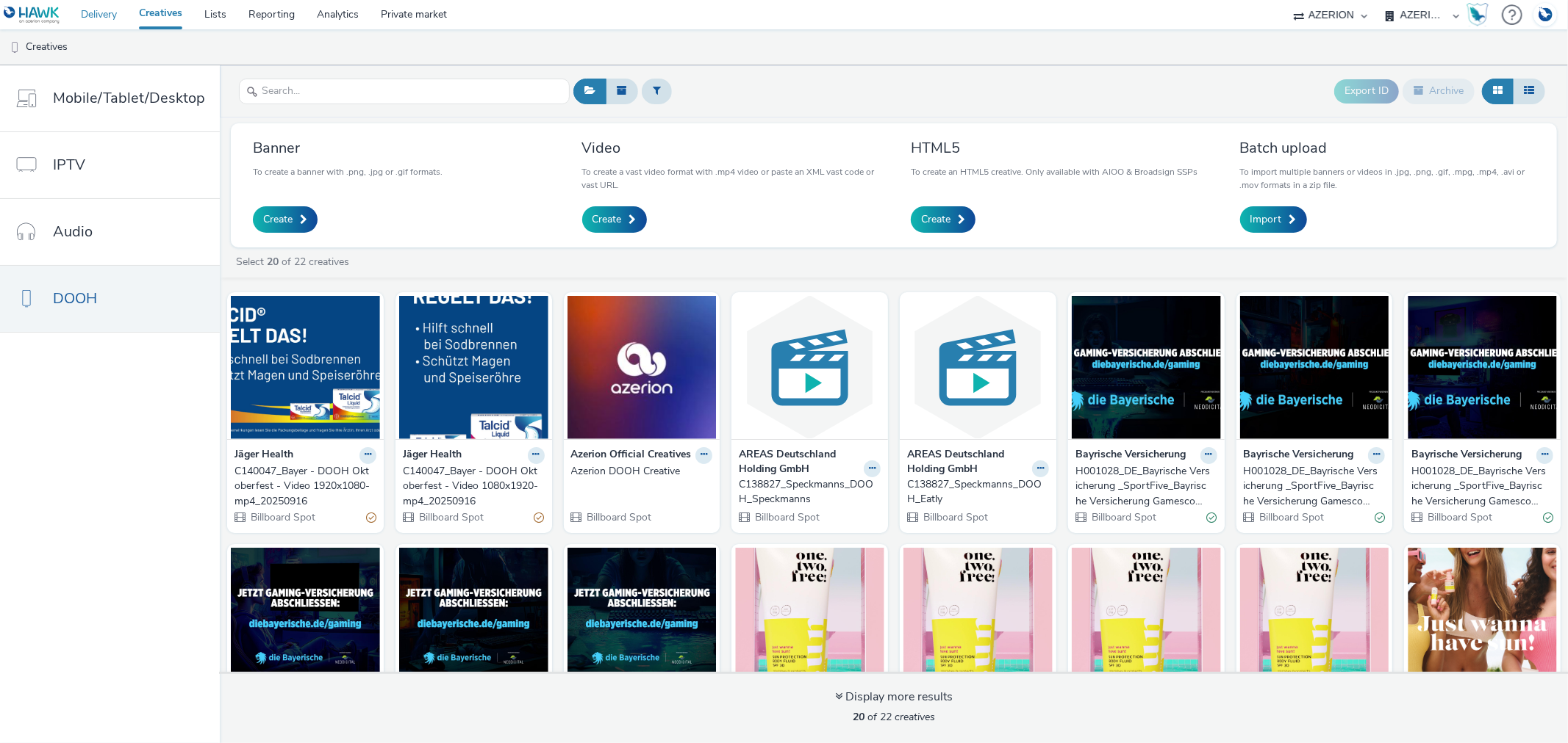
click at [91, 17] on link "Delivery" at bounding box center [98, 15] width 58 height 30
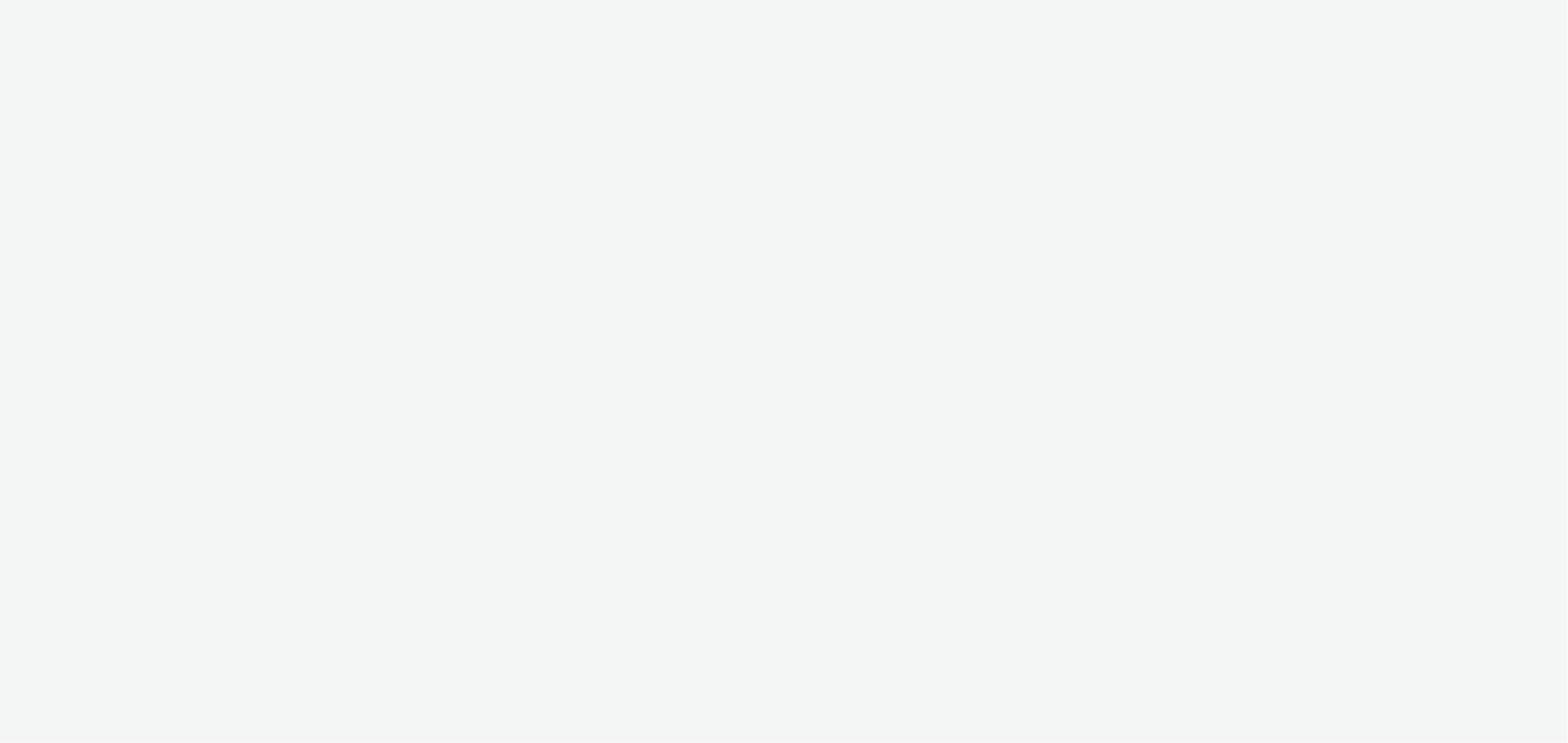
select select "b626f941-834b-427f-b453-0a2b95f57350"
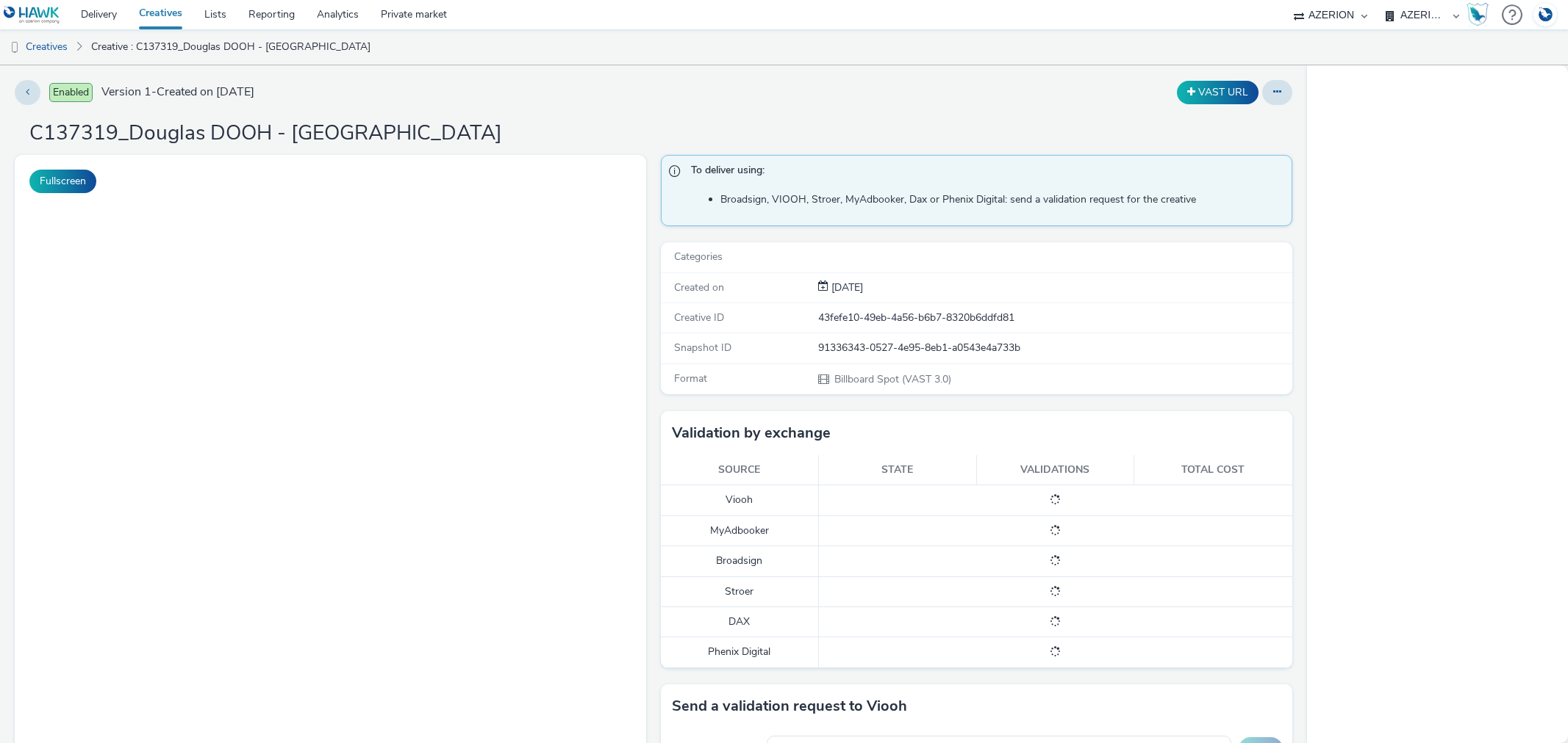
select select "b626f941-834b-427f-b453-0a2b95f57350"
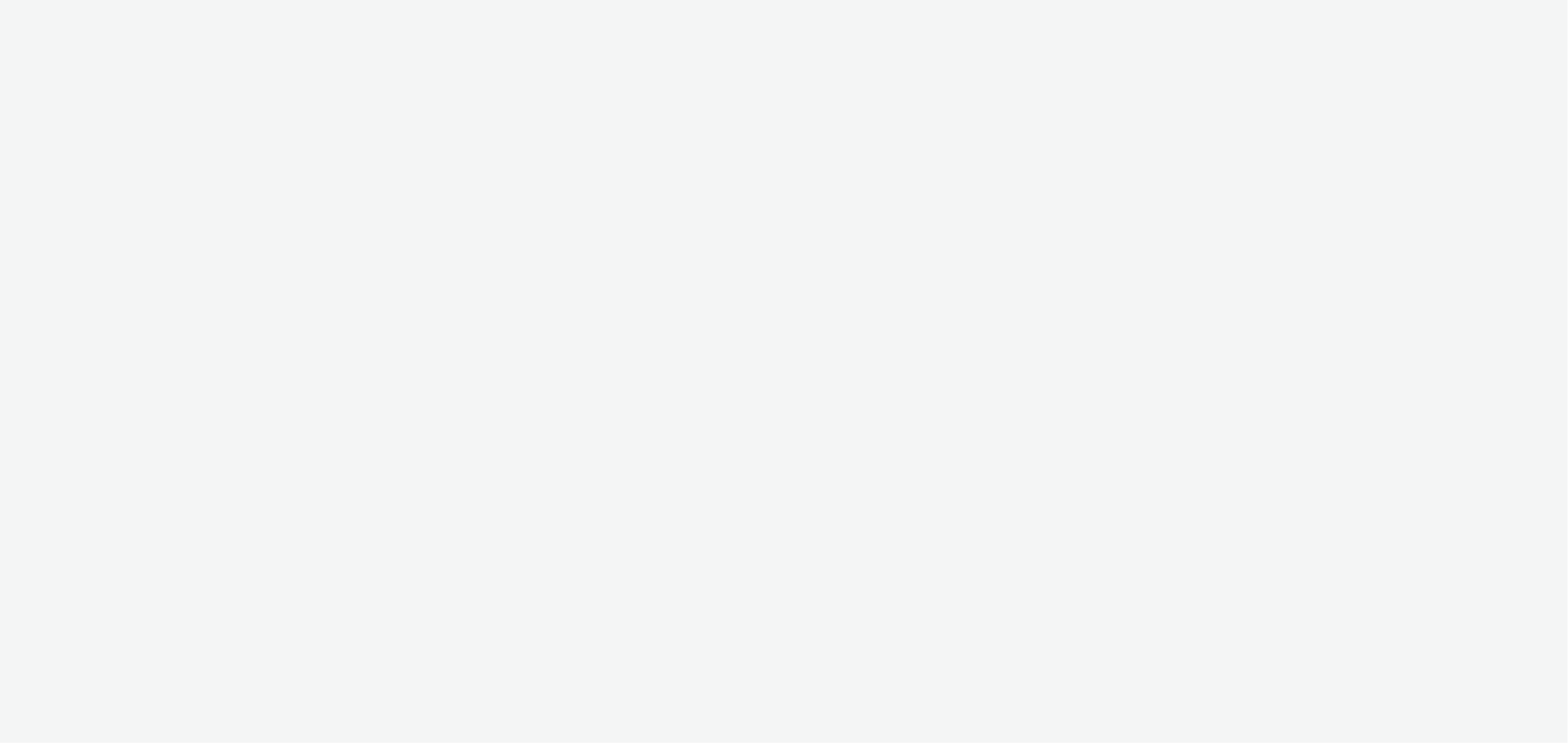
select select "b626f941-834b-427f-b453-0a2b95f57350"
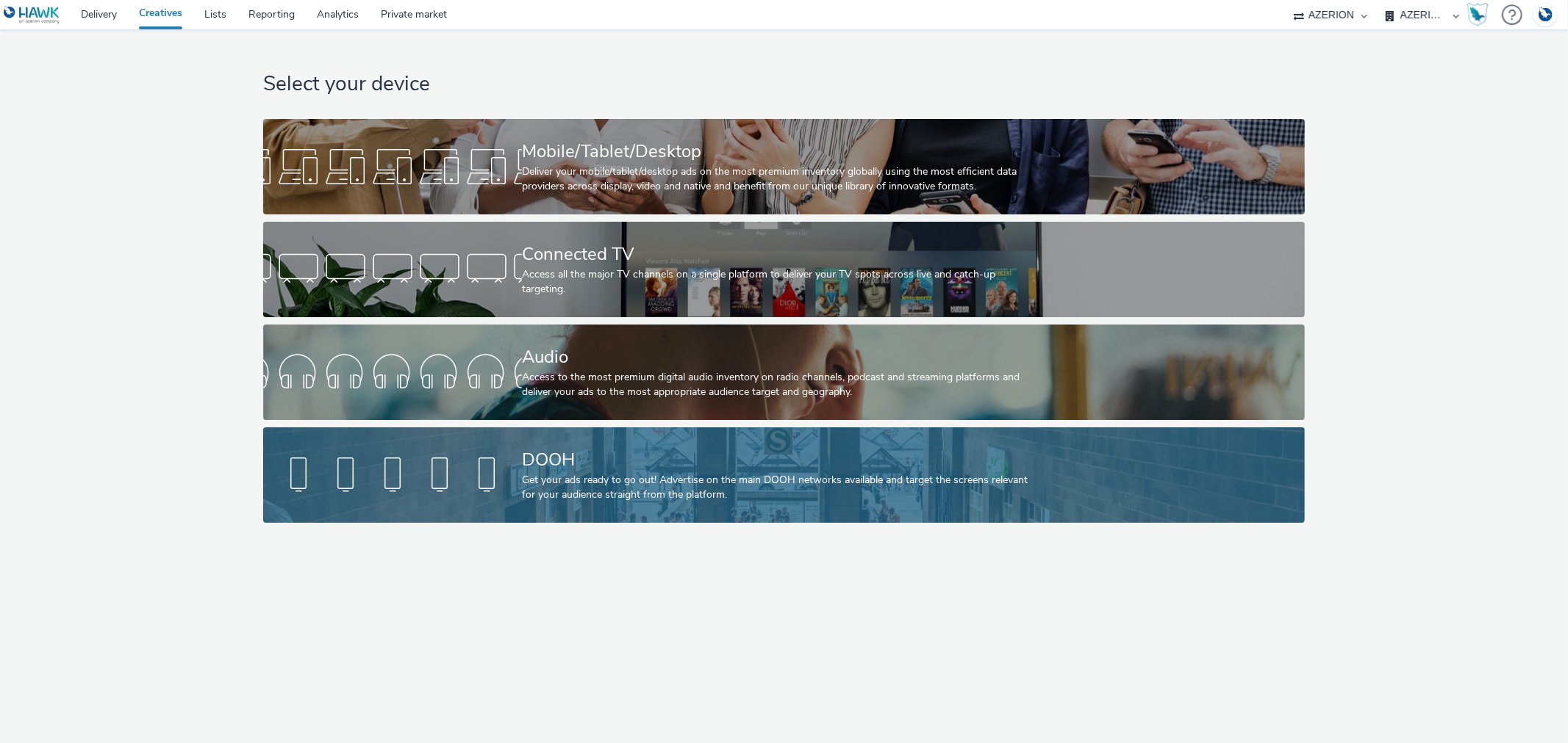
click at [567, 463] on div "DOOH" at bounding box center [781, 461] width 518 height 26
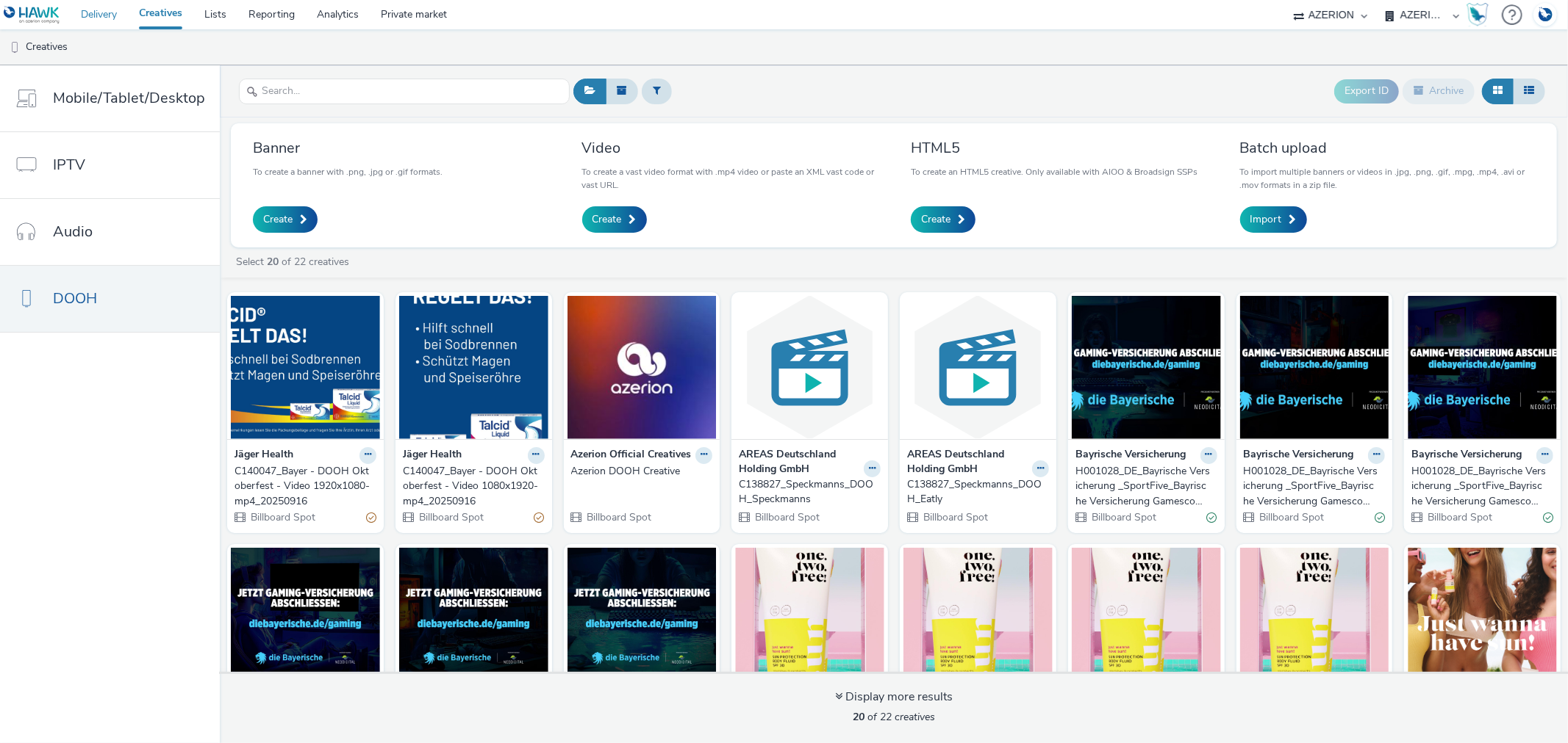
click at [92, 17] on link "Delivery" at bounding box center [98, 15] width 58 height 30
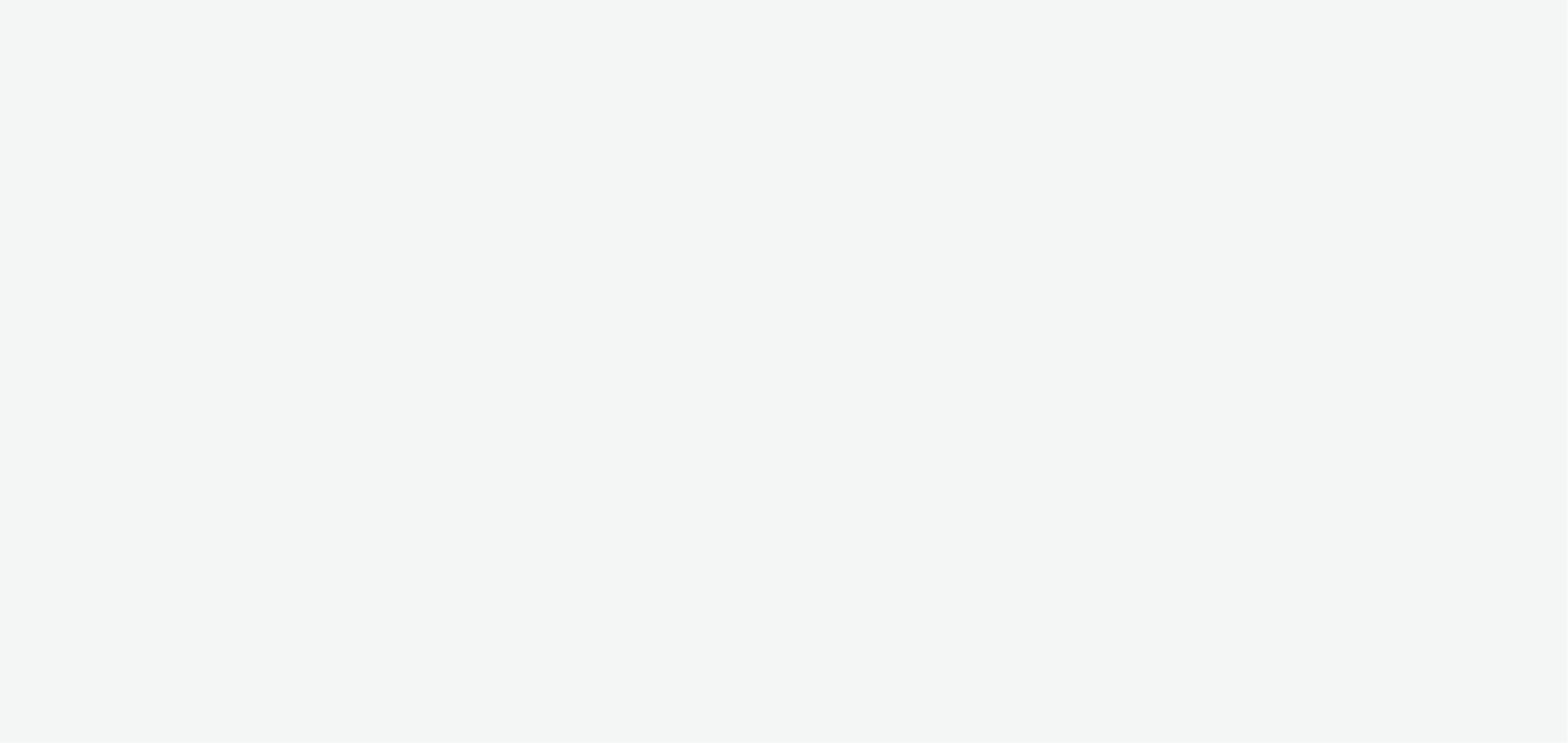
select select "b626f941-834b-427f-b453-0a2b95f57350"
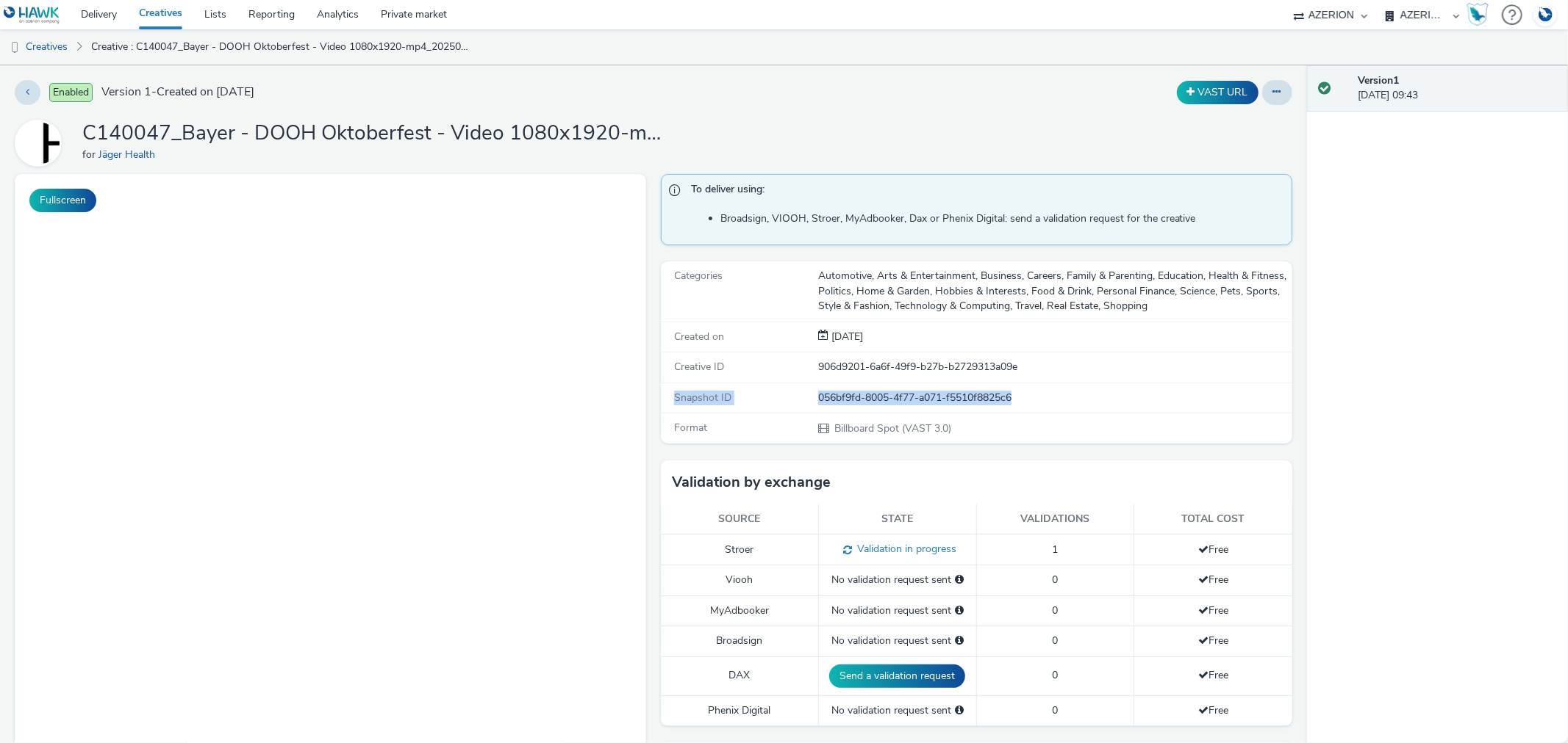
drag, startPoint x: 1040, startPoint y: 393, endPoint x: 657, endPoint y: 405, distance: 383.2
click at [661, 405] on div "Snapshot ID 056bf9fd-8005-4f77-a071-f5510f8825c6" at bounding box center [976, 398] width 631 height 30
copy div "Snapshot ID 056bf9fd-8005-4f77-a071-f5510f8825c6"
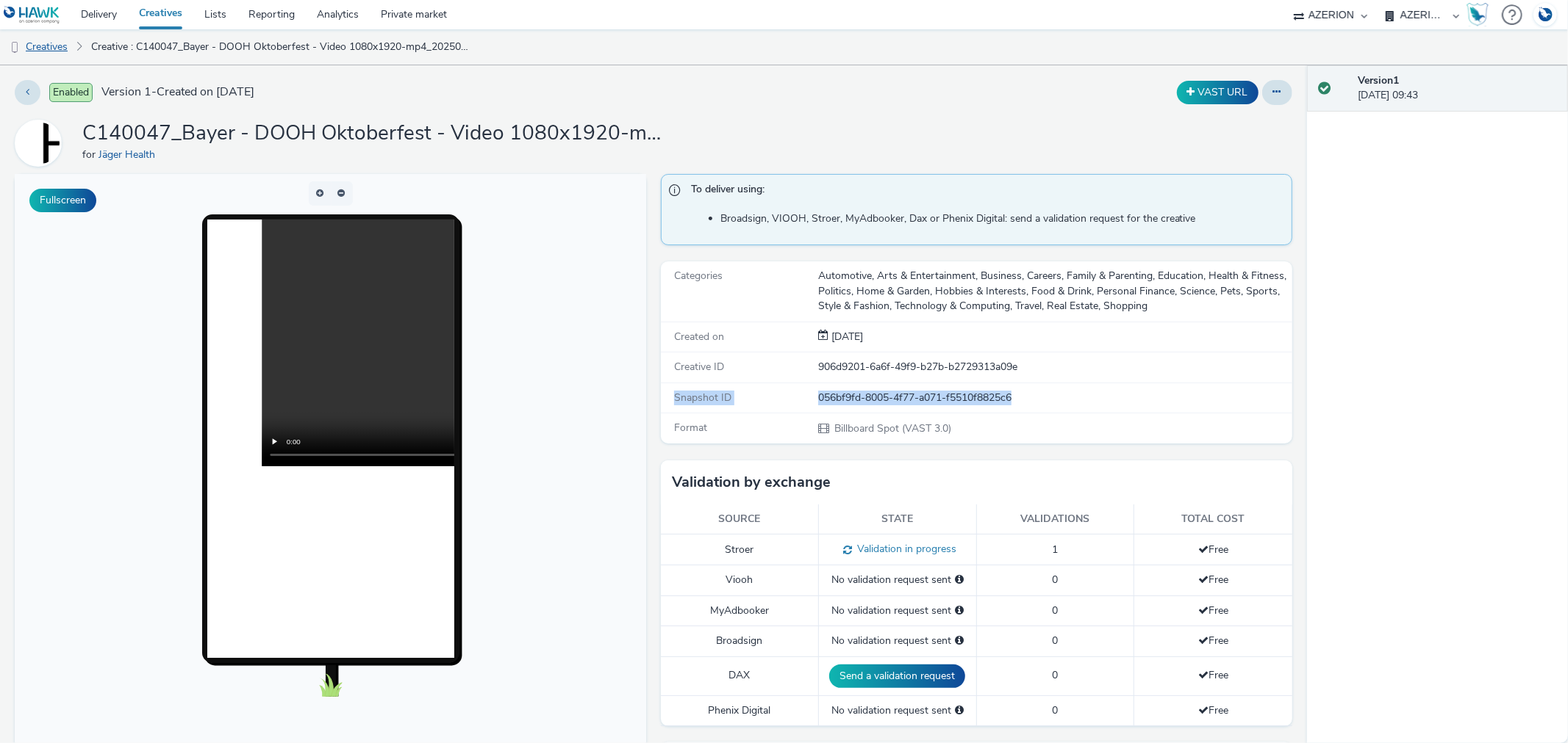
click at [47, 49] on link "Creatives" at bounding box center [37, 47] width 75 height 35
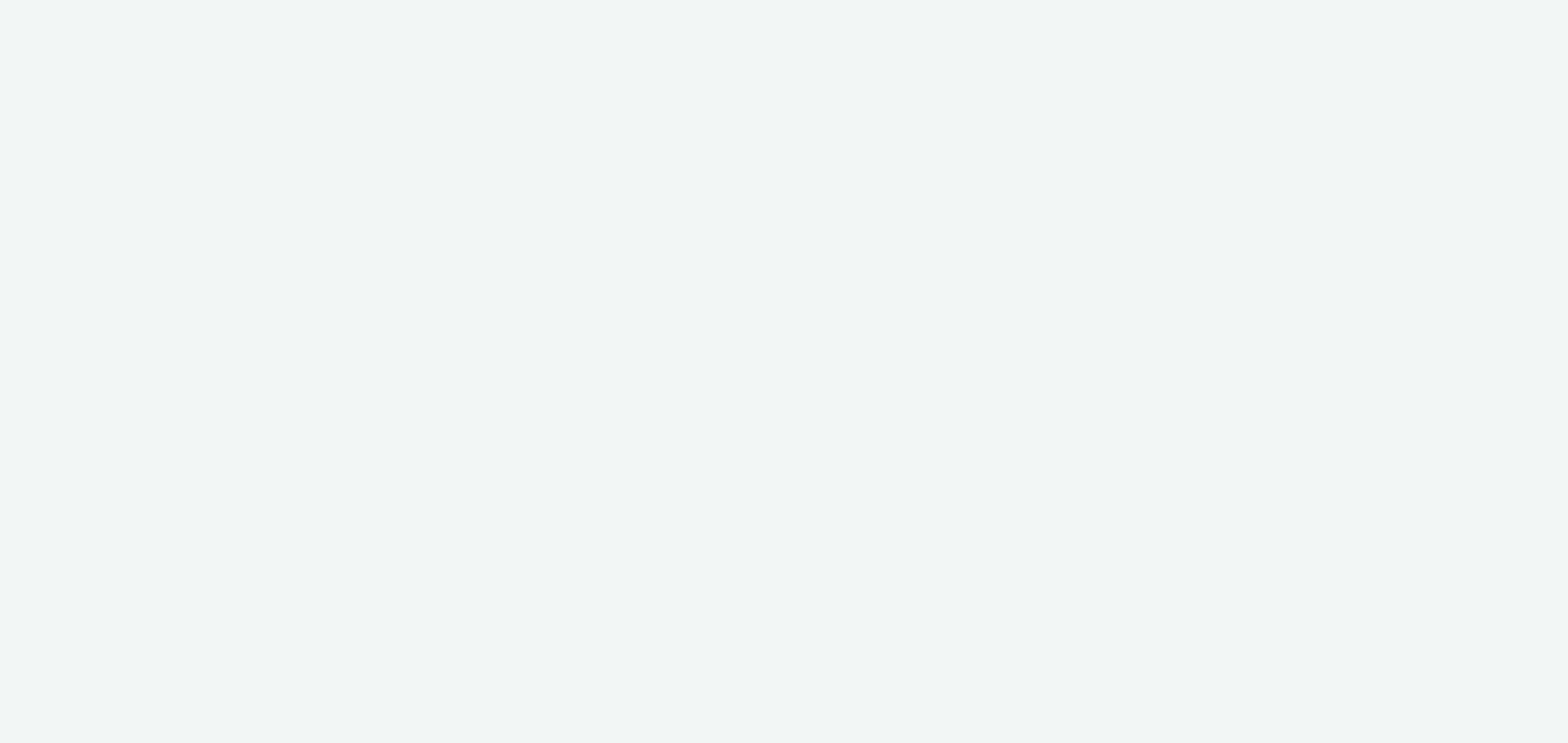
select select "b626f941-834b-427f-b453-0a2b95f57350"
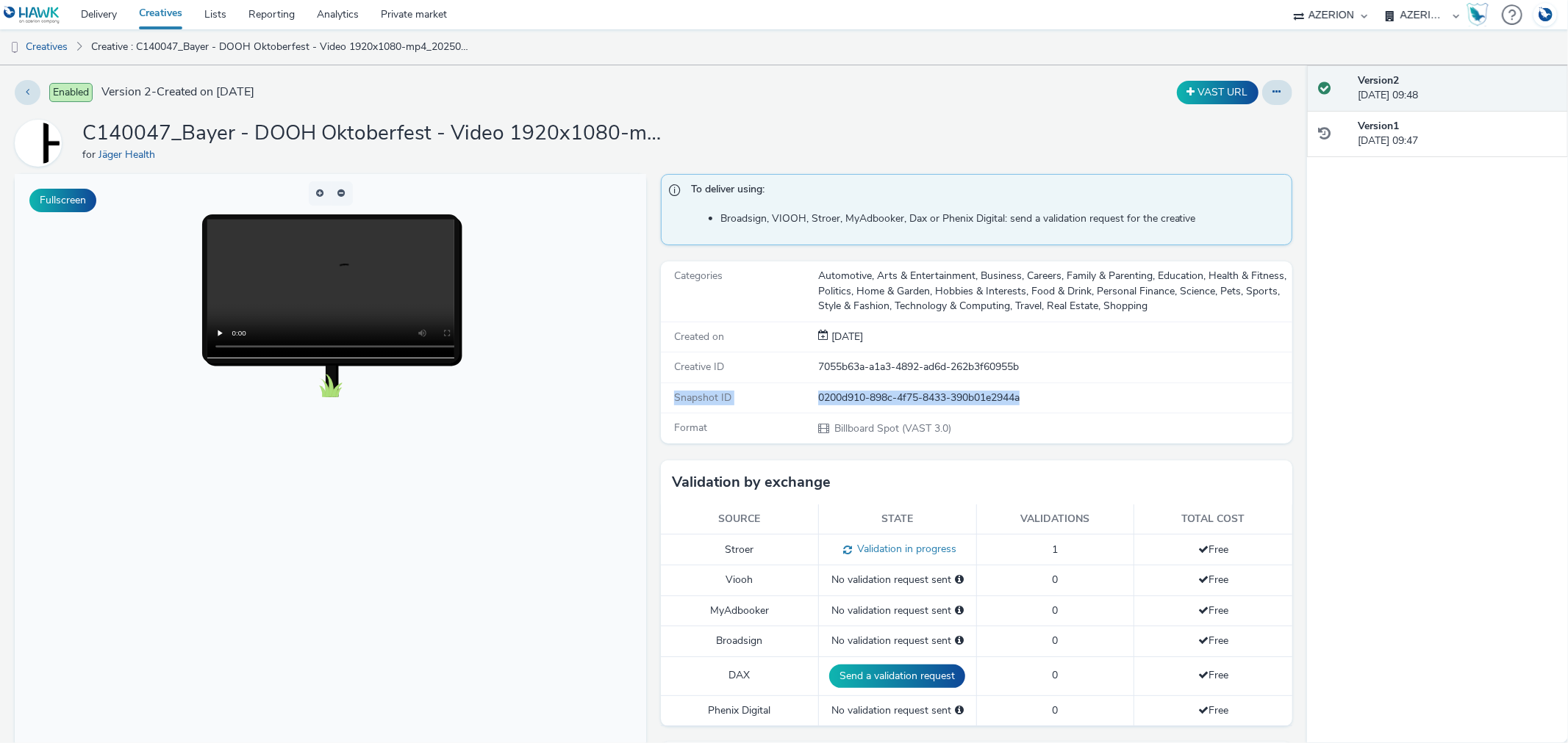
drag, startPoint x: 1048, startPoint y: 398, endPoint x: 659, endPoint y: 396, distance: 389.0
click at [661, 396] on div "Snapshot ID 0200d910-898c-4f75-8433-390b01e2944a" at bounding box center [976, 398] width 631 height 30
copy div "Snapshot ID 0200d910-898c-4f75-8433-390b01e2944a"
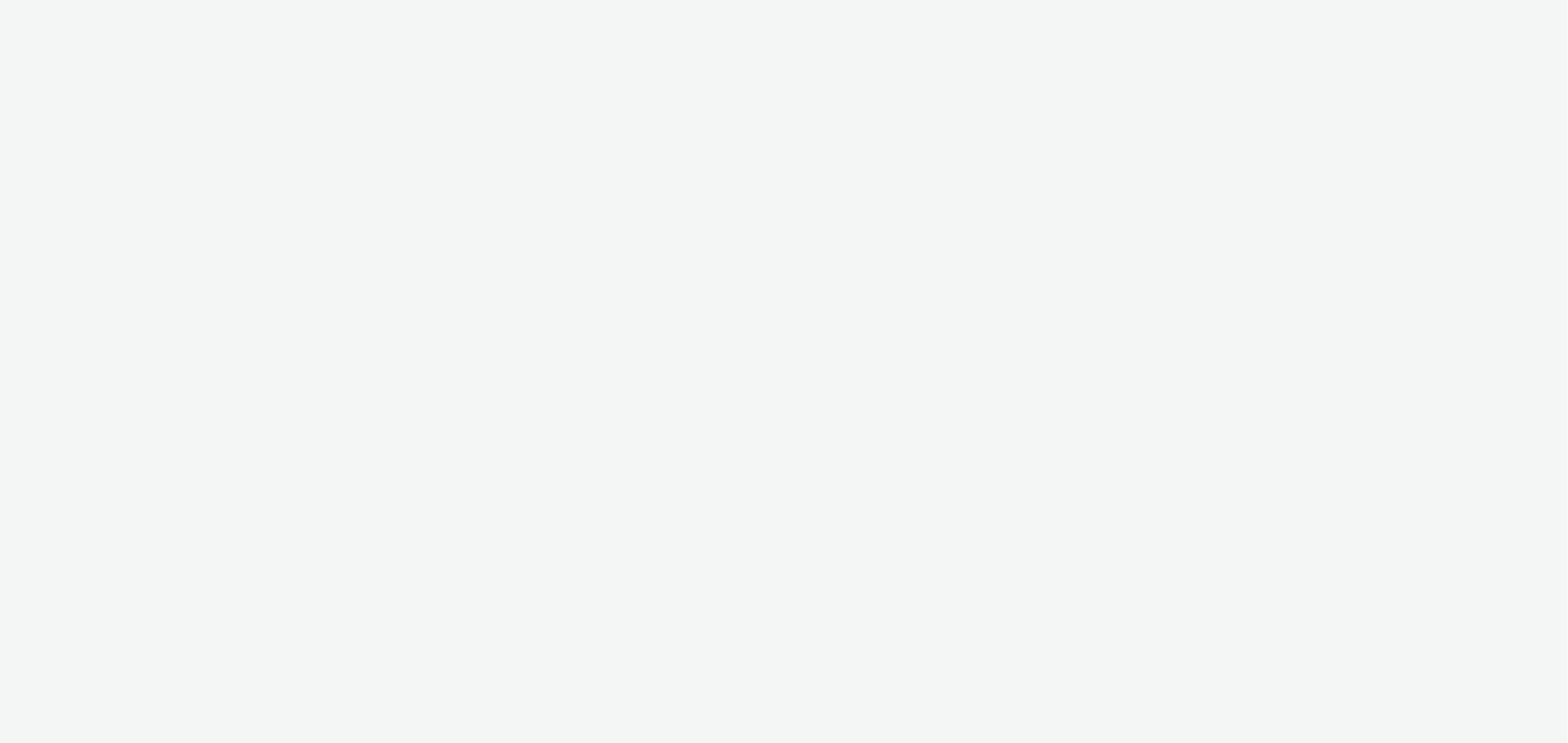
select select "b626f941-834b-427f-b453-0a2b95f57350"
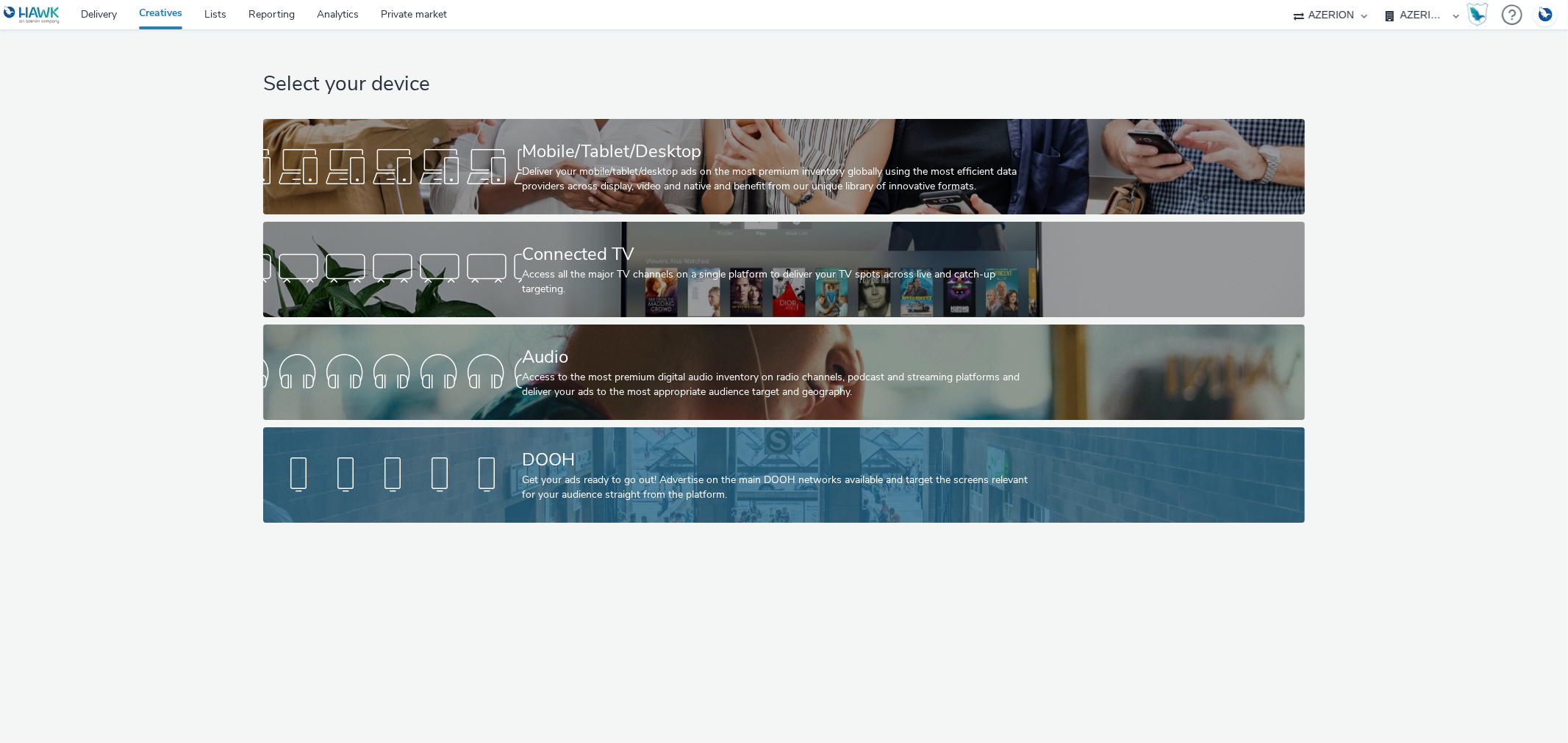
click at [493, 442] on link "DOOH Get your ads ready to go out! Advertise on the main DOOH networks availabl…" at bounding box center [784, 476] width 1042 height 96
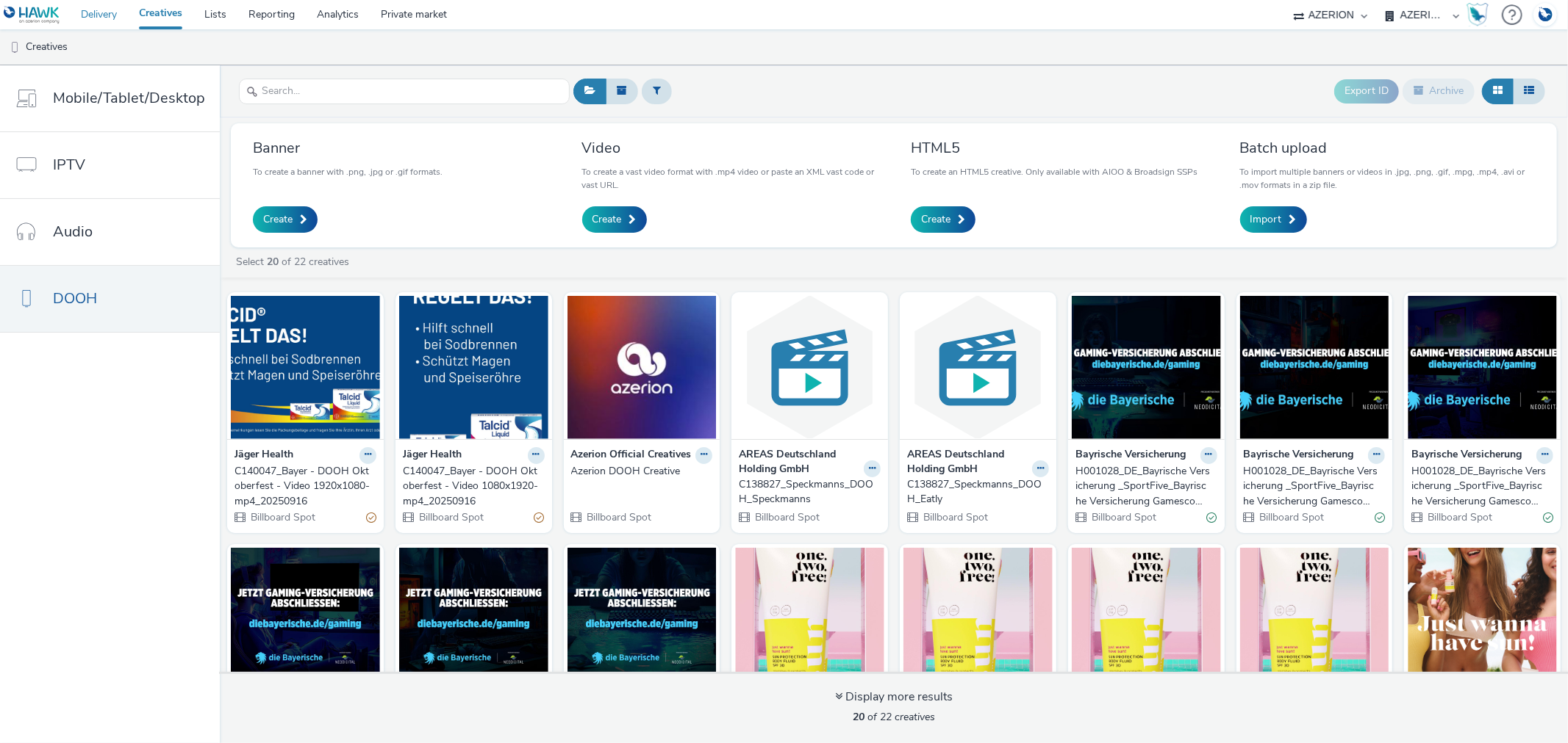
click at [105, 9] on link "Delivery" at bounding box center [98, 15] width 58 height 30
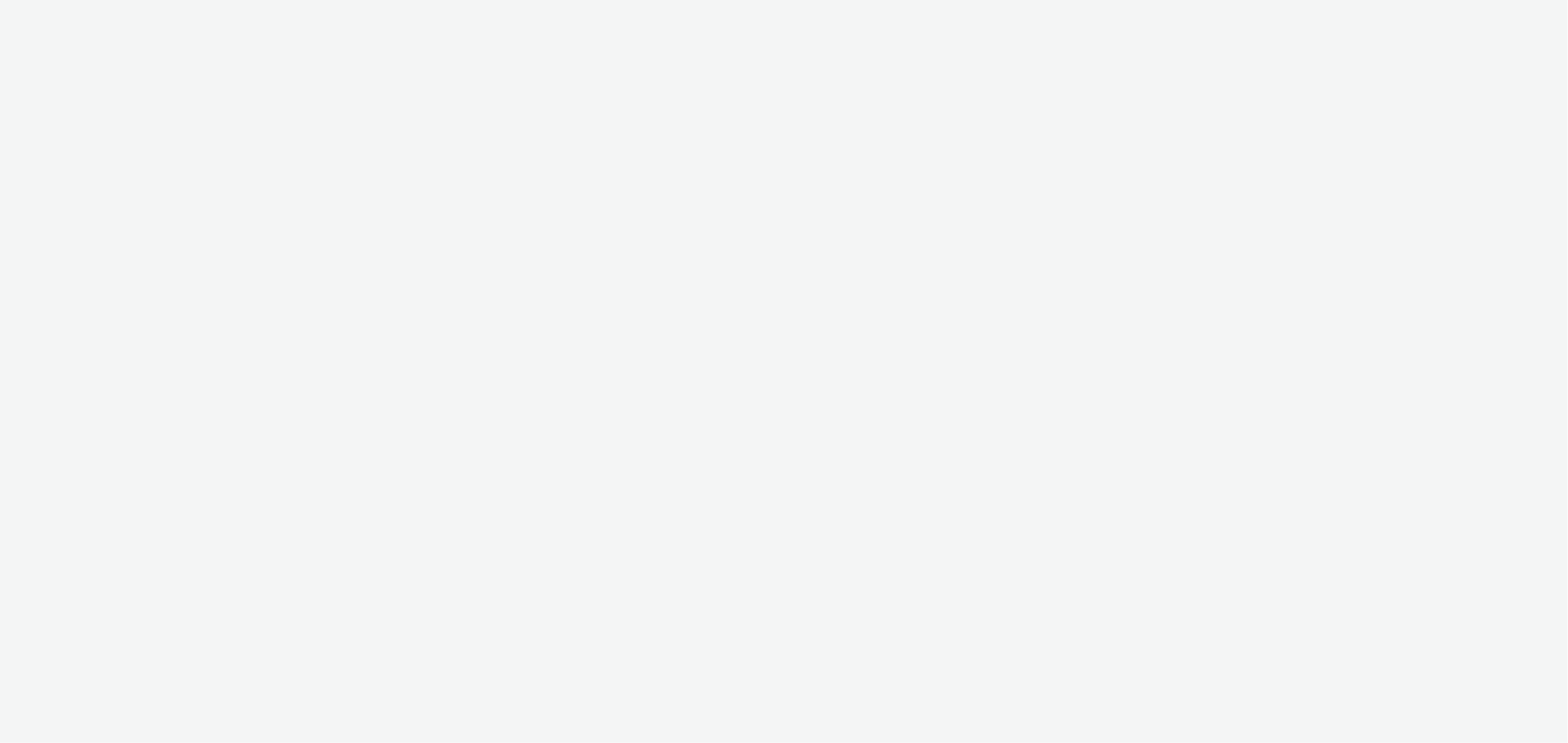
select select "b626f941-834b-427f-b453-0a2b95f57350"
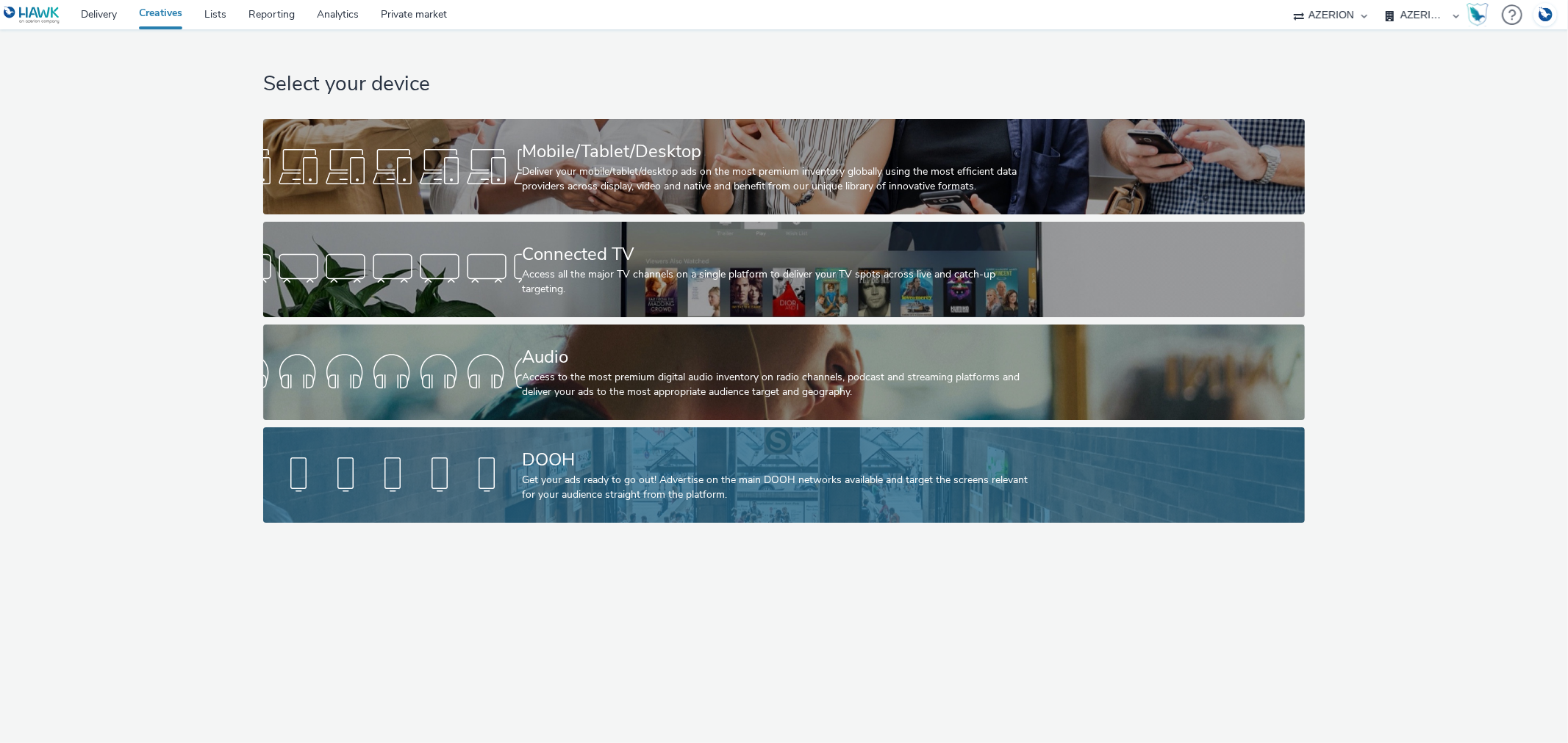
click at [743, 469] on div "DOOH" at bounding box center [781, 461] width 518 height 26
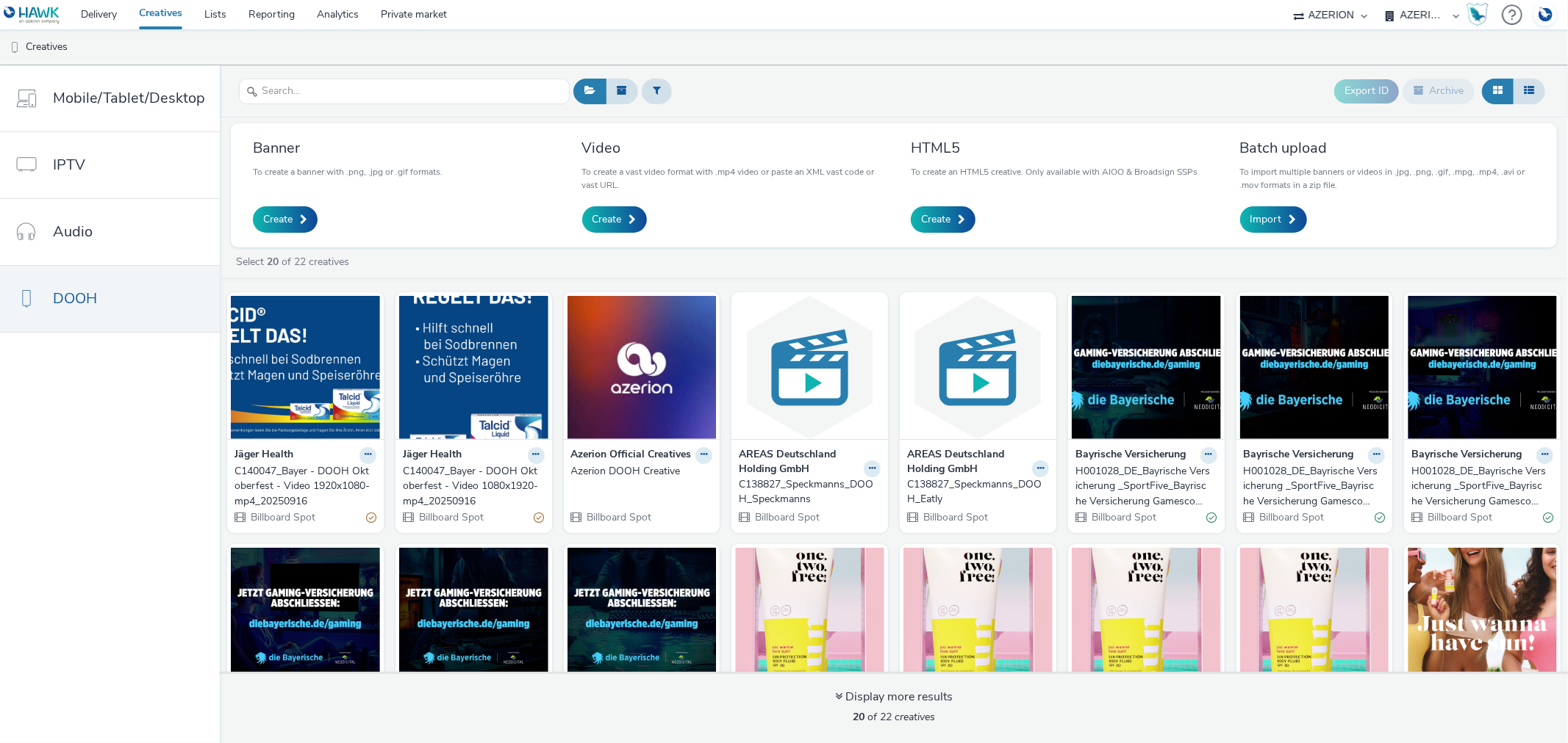
click at [280, 489] on div "C140047_Bayer - DOOH Oktoberfest - Video 1920x1080-mp4_20250916" at bounding box center [302, 486] width 136 height 44
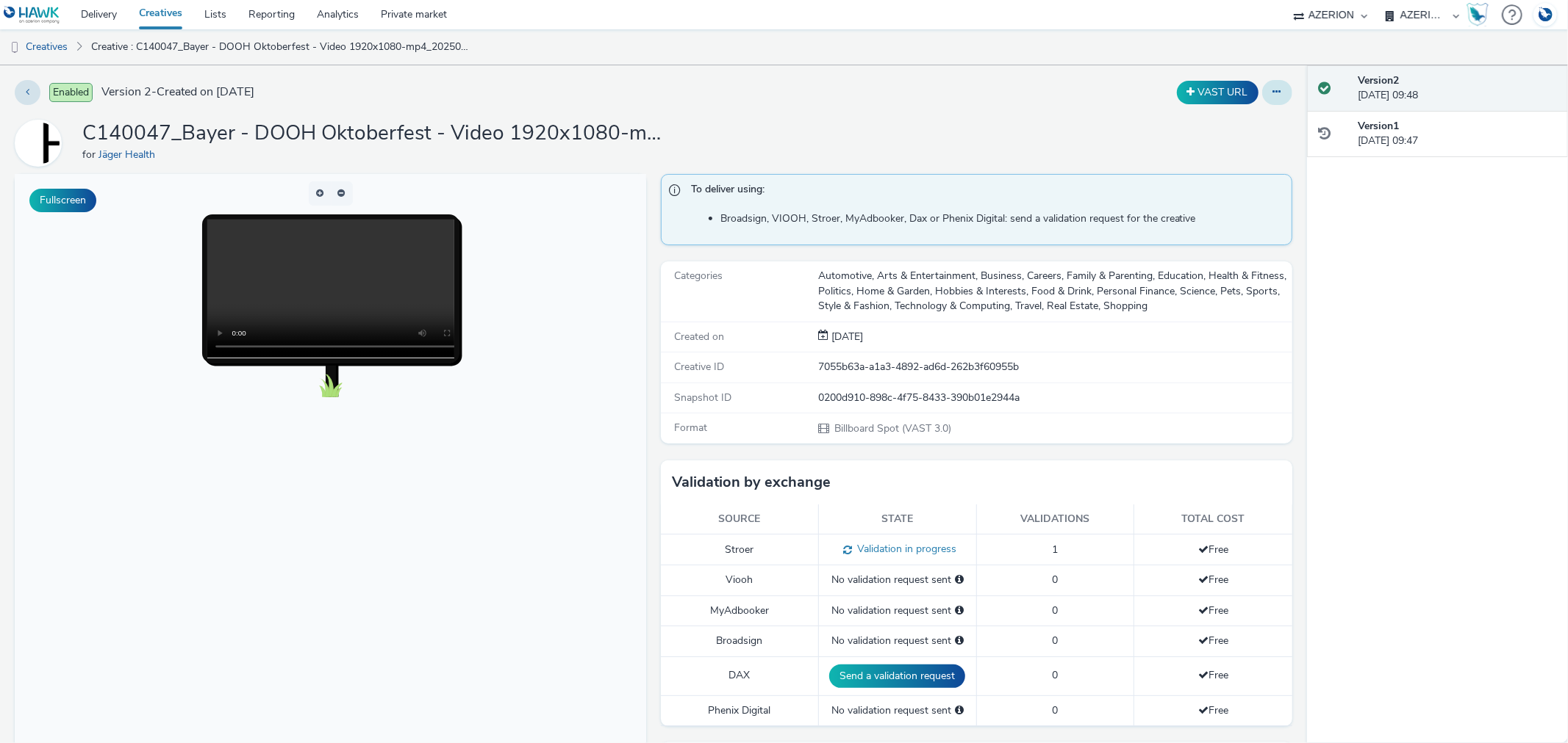
click at [1268, 90] on button at bounding box center [1277, 92] width 31 height 25
click at [1200, 115] on link "Edit" at bounding box center [1237, 122] width 110 height 30
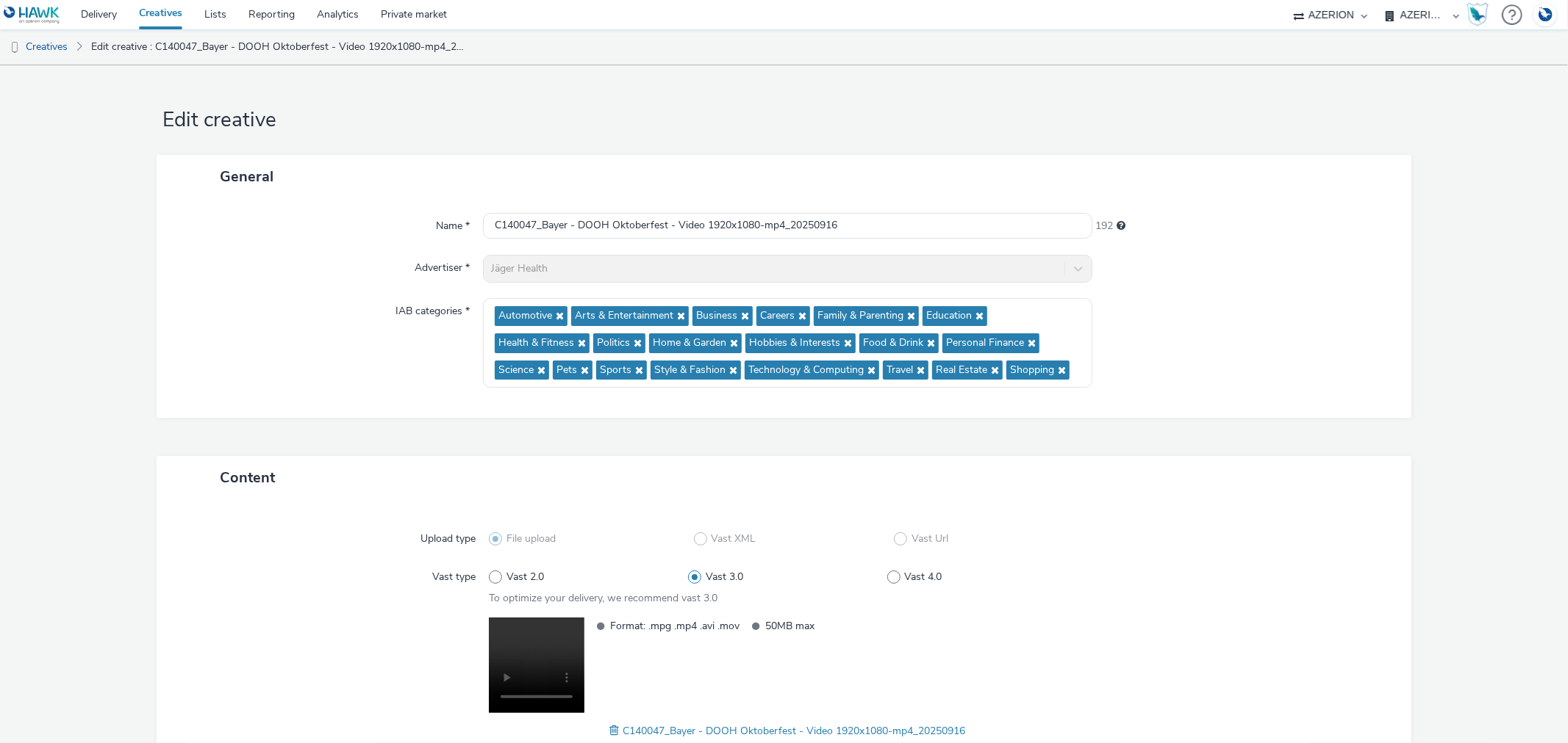
click at [552, 258] on div "Jäger Health" at bounding box center [787, 269] width 608 height 28
click at [508, 277] on div "Jäger Health" at bounding box center [787, 269] width 608 height 28
click at [26, 45] on link "Creatives" at bounding box center [37, 47] width 75 height 35
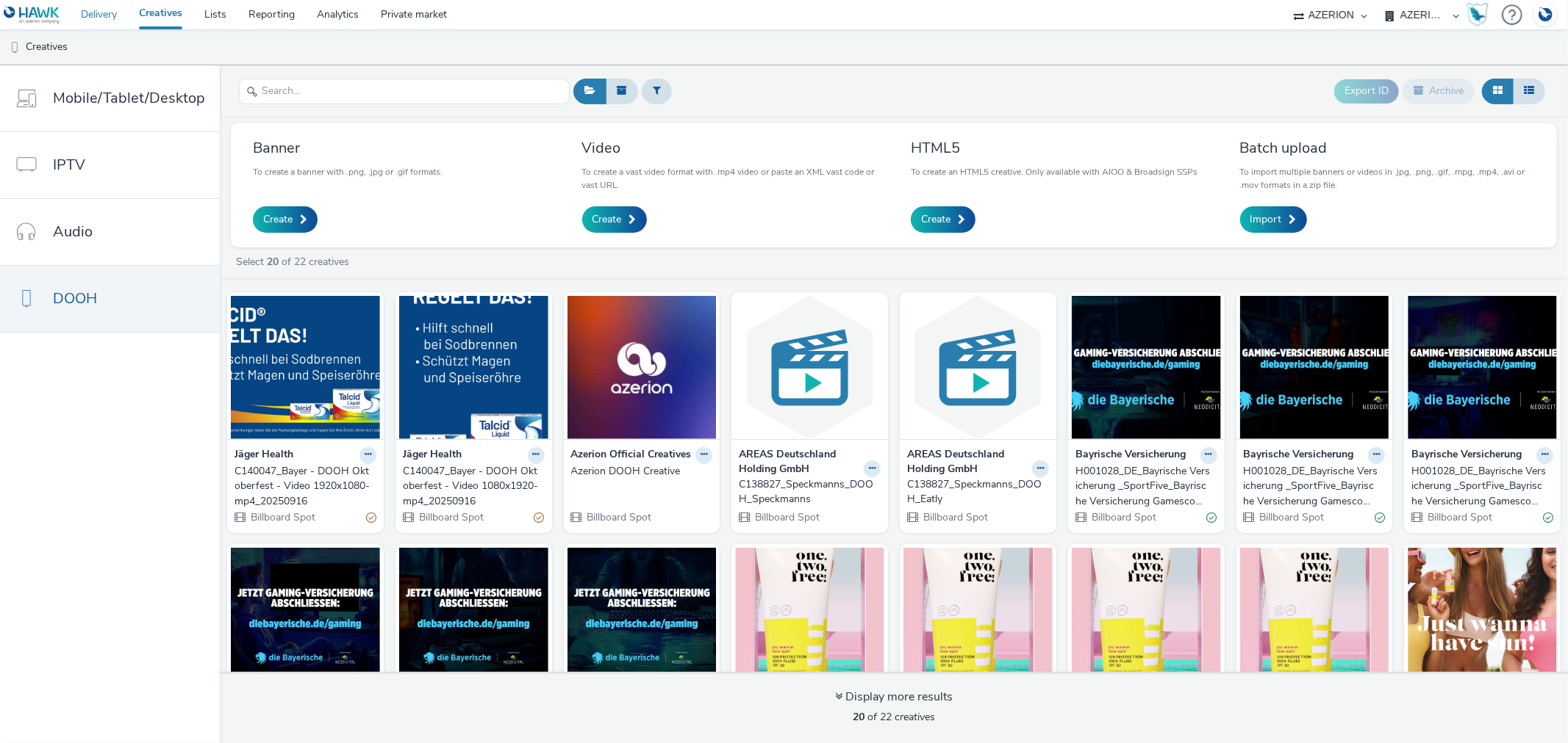
click at [106, 3] on link "Delivery" at bounding box center [98, 15] width 58 height 30
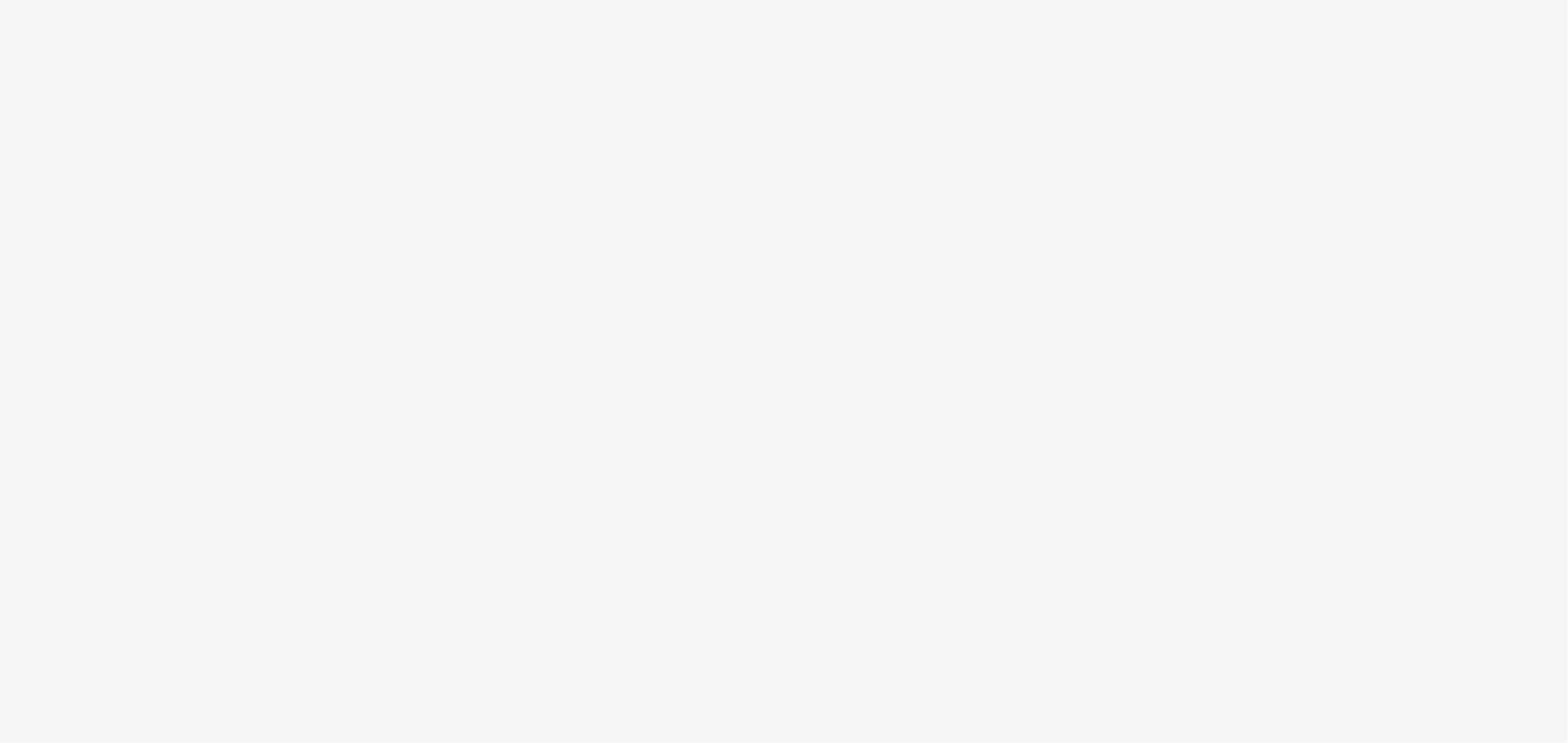
select select "b626f941-834b-427f-b453-0a2b95f57350"
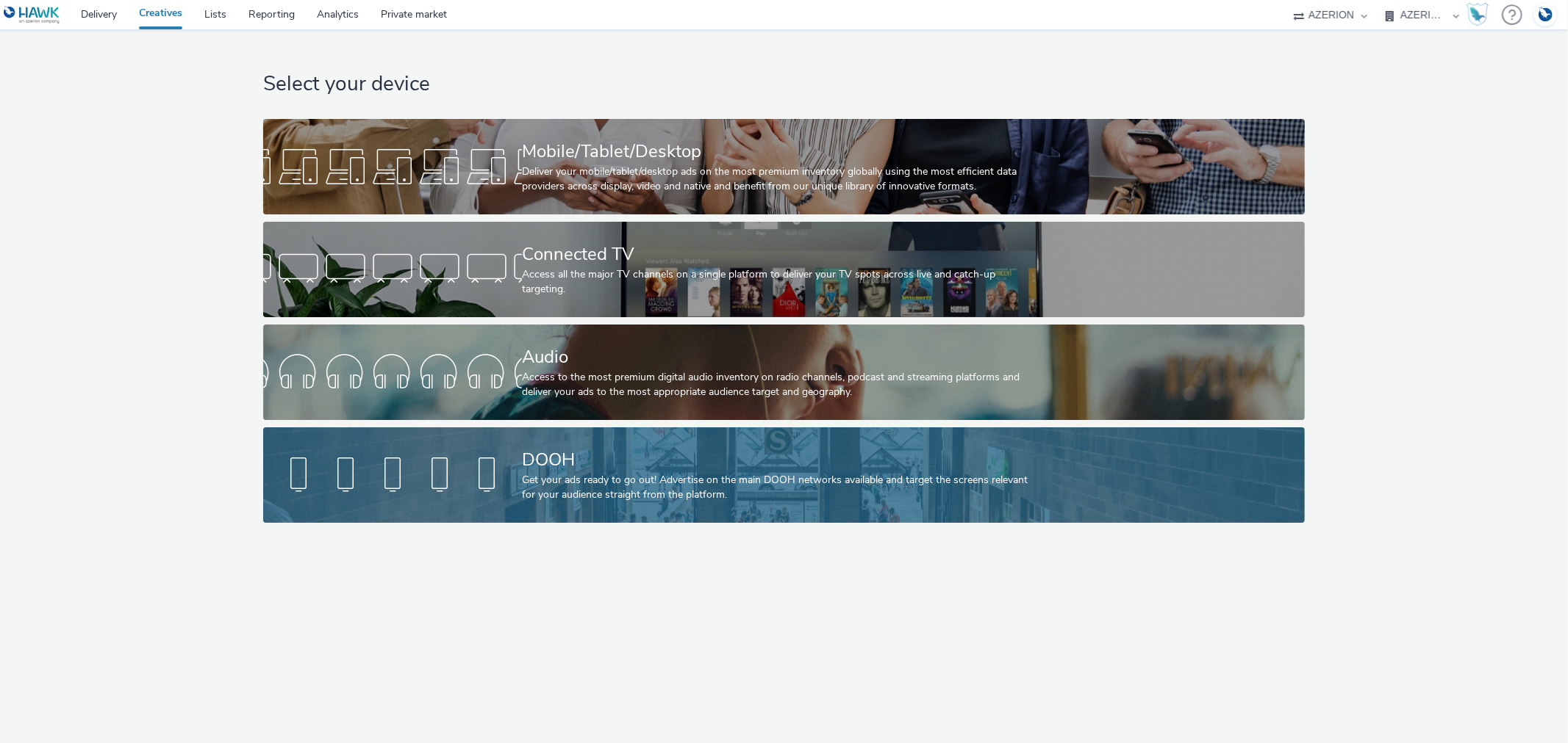
click at [547, 471] on div "DOOH" at bounding box center [781, 461] width 518 height 26
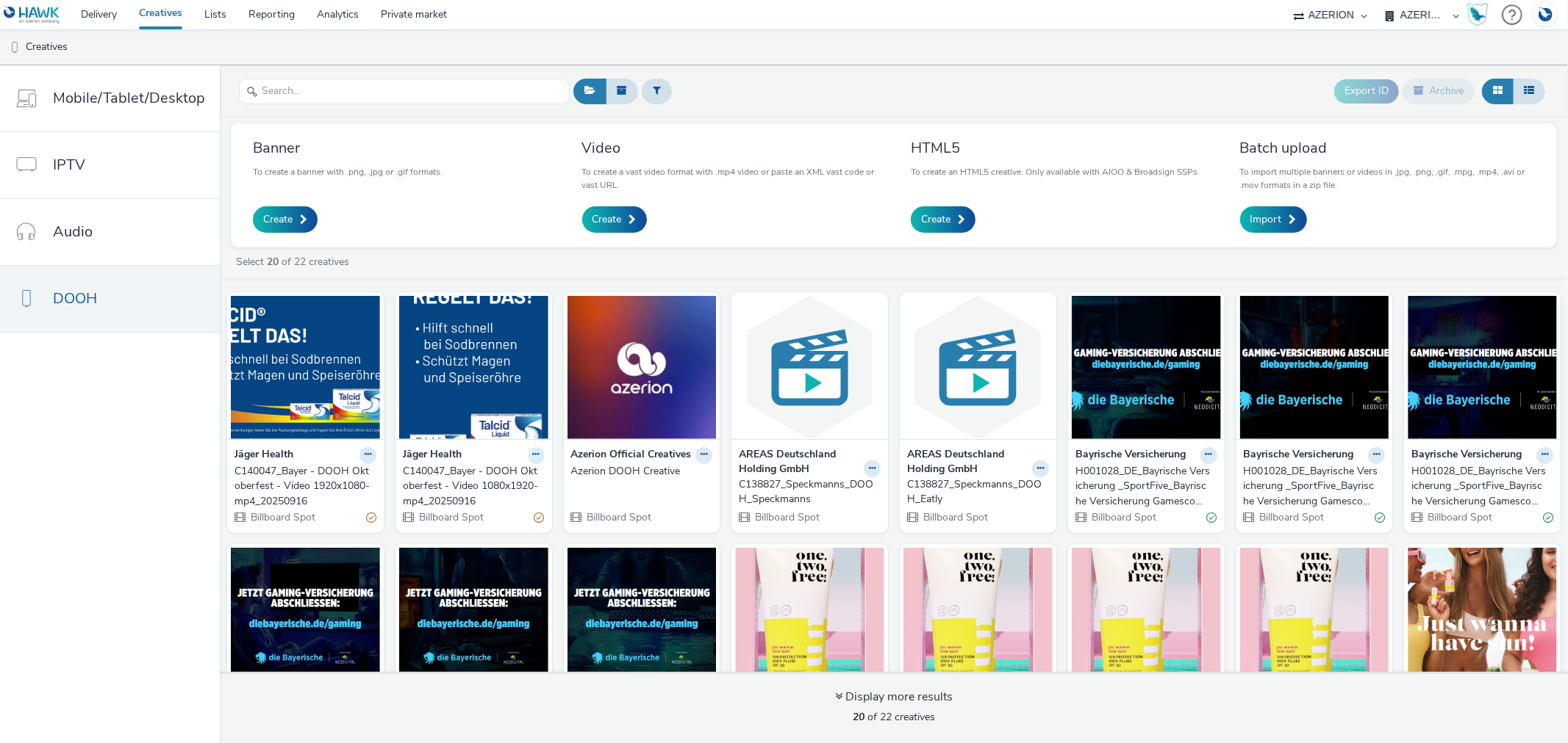
click at [533, 456] on icon at bounding box center [536, 455] width 7 height 9
click at [495, 510] on link "Duplicate" at bounding box center [489, 510] width 110 height 30
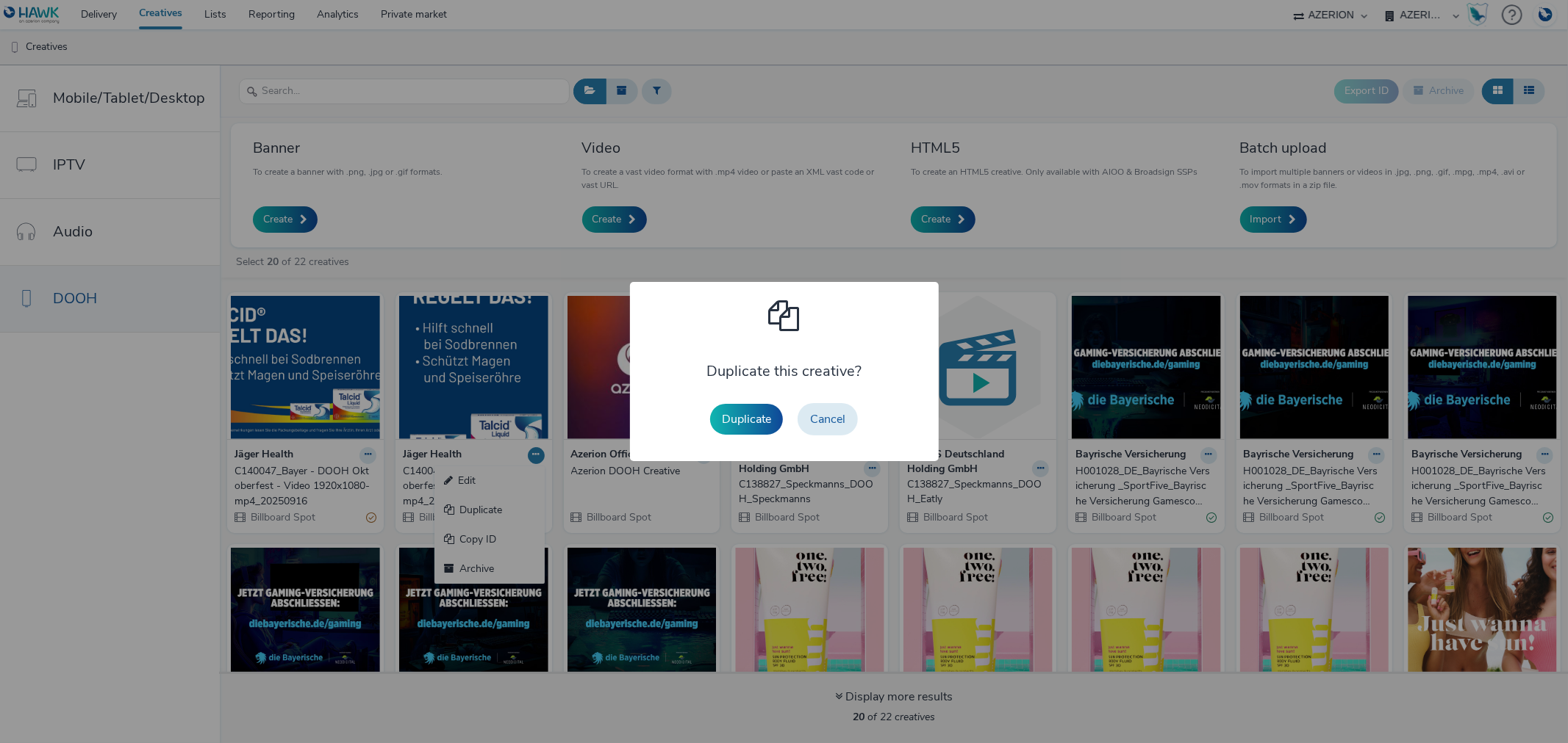
click at [743, 413] on button "Duplicate" at bounding box center [746, 419] width 72 height 30
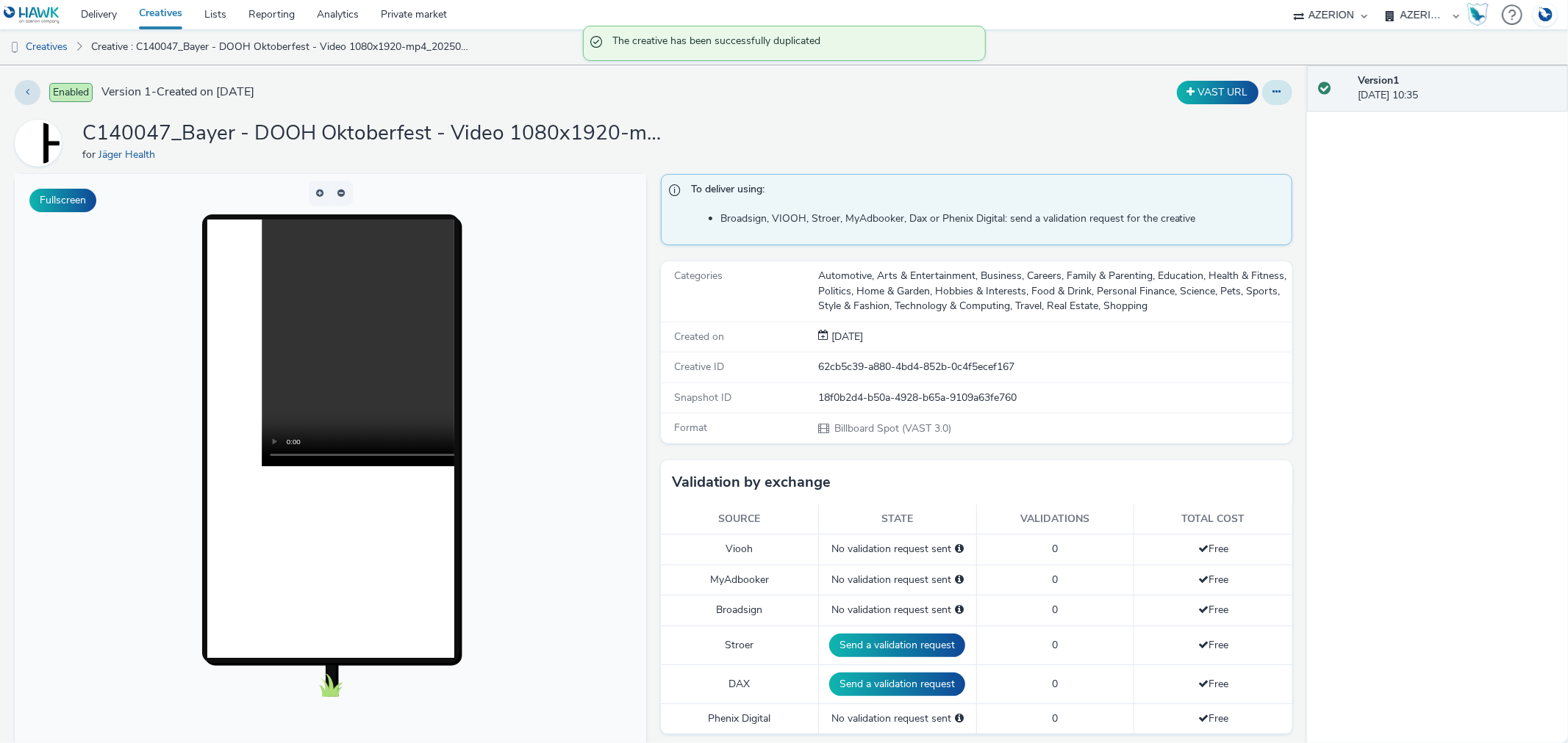
click at [1262, 90] on button at bounding box center [1277, 92] width 31 height 25
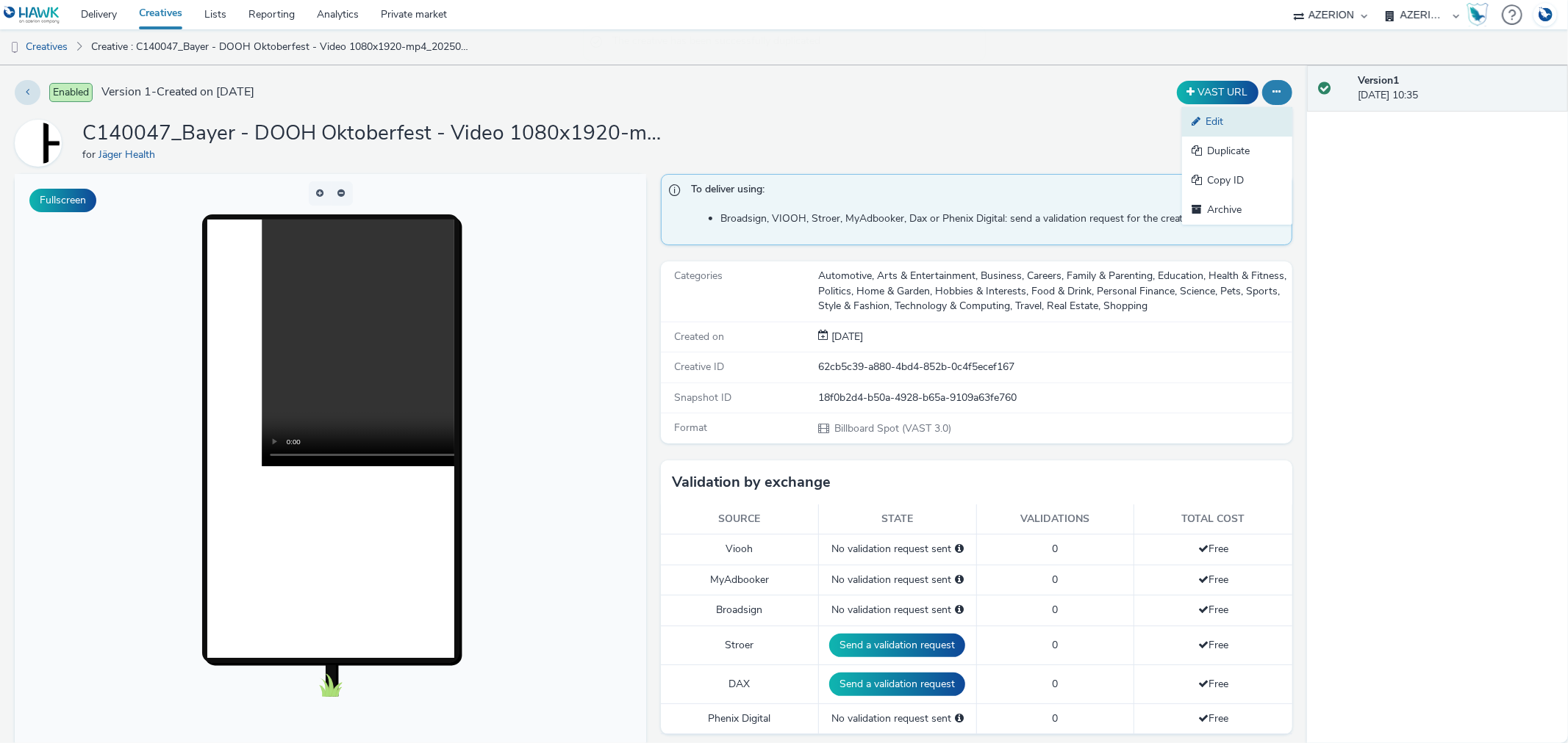
click at [1199, 122] on link "Edit" at bounding box center [1237, 122] width 110 height 30
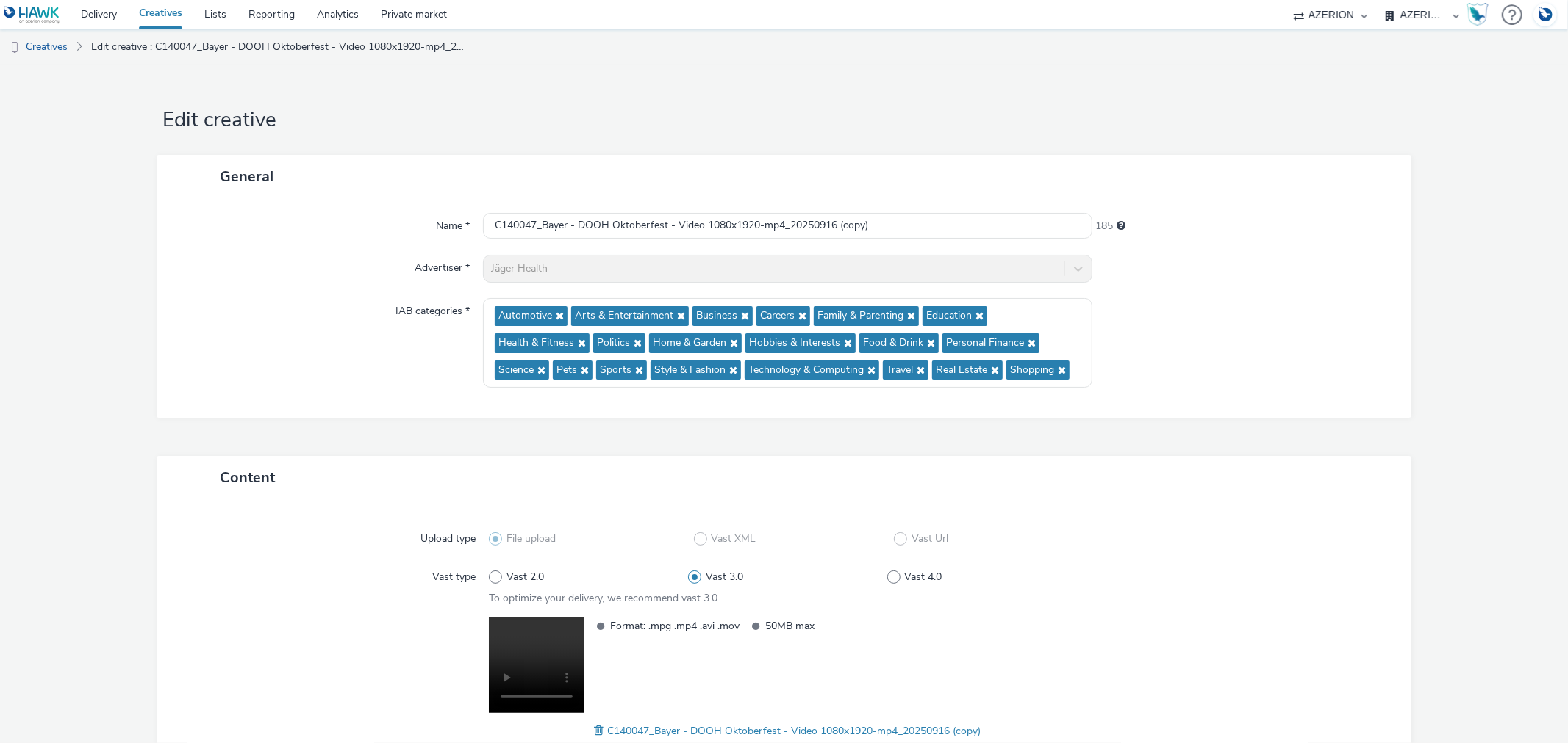
click at [493, 269] on div "Jäger Health" at bounding box center [787, 269] width 608 height 28
click at [56, 39] on link "Creatives" at bounding box center [37, 47] width 75 height 35
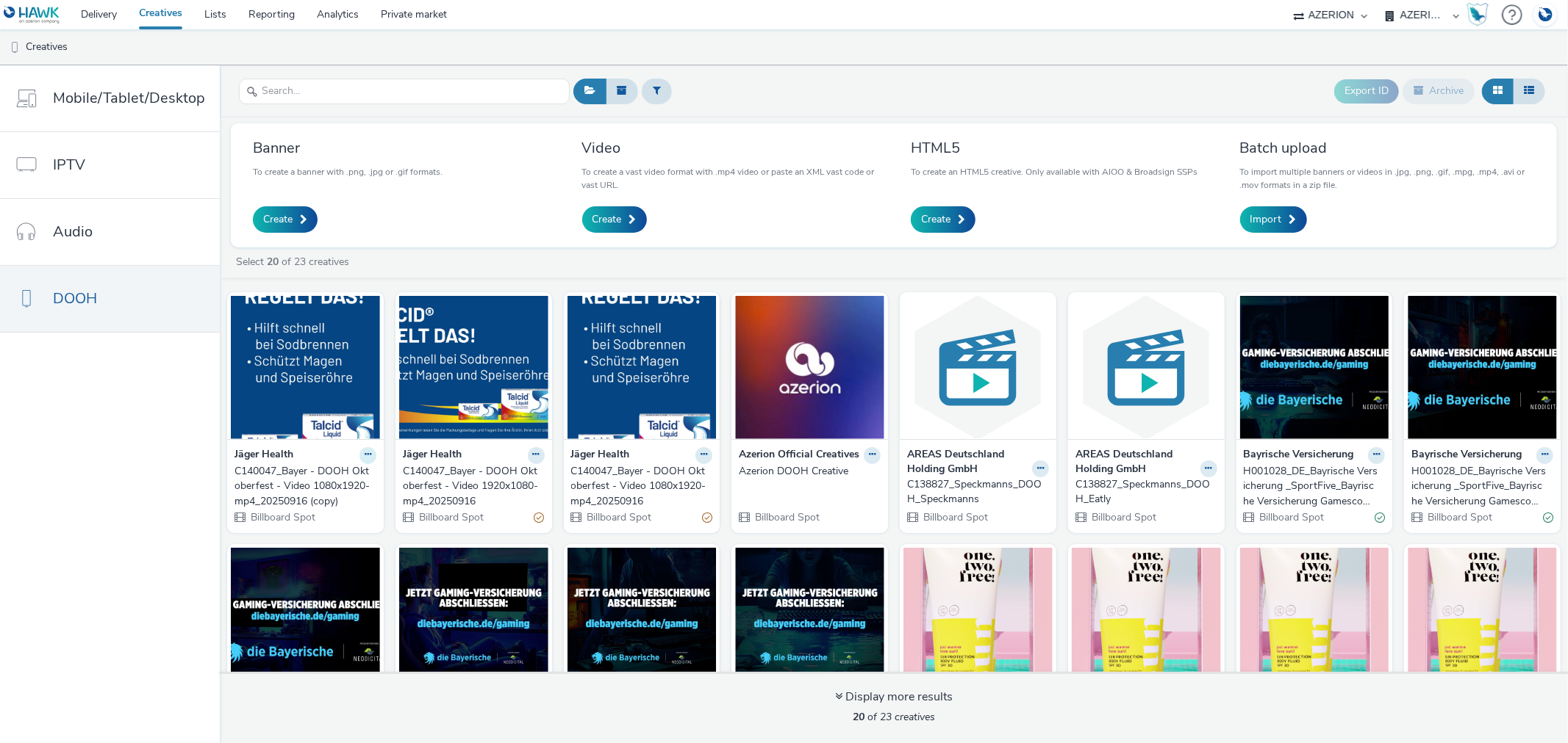
click at [364, 452] on icon at bounding box center [368, 455] width 7 height 9
click at [298, 570] on link "Archive" at bounding box center [321, 570] width 110 height 30
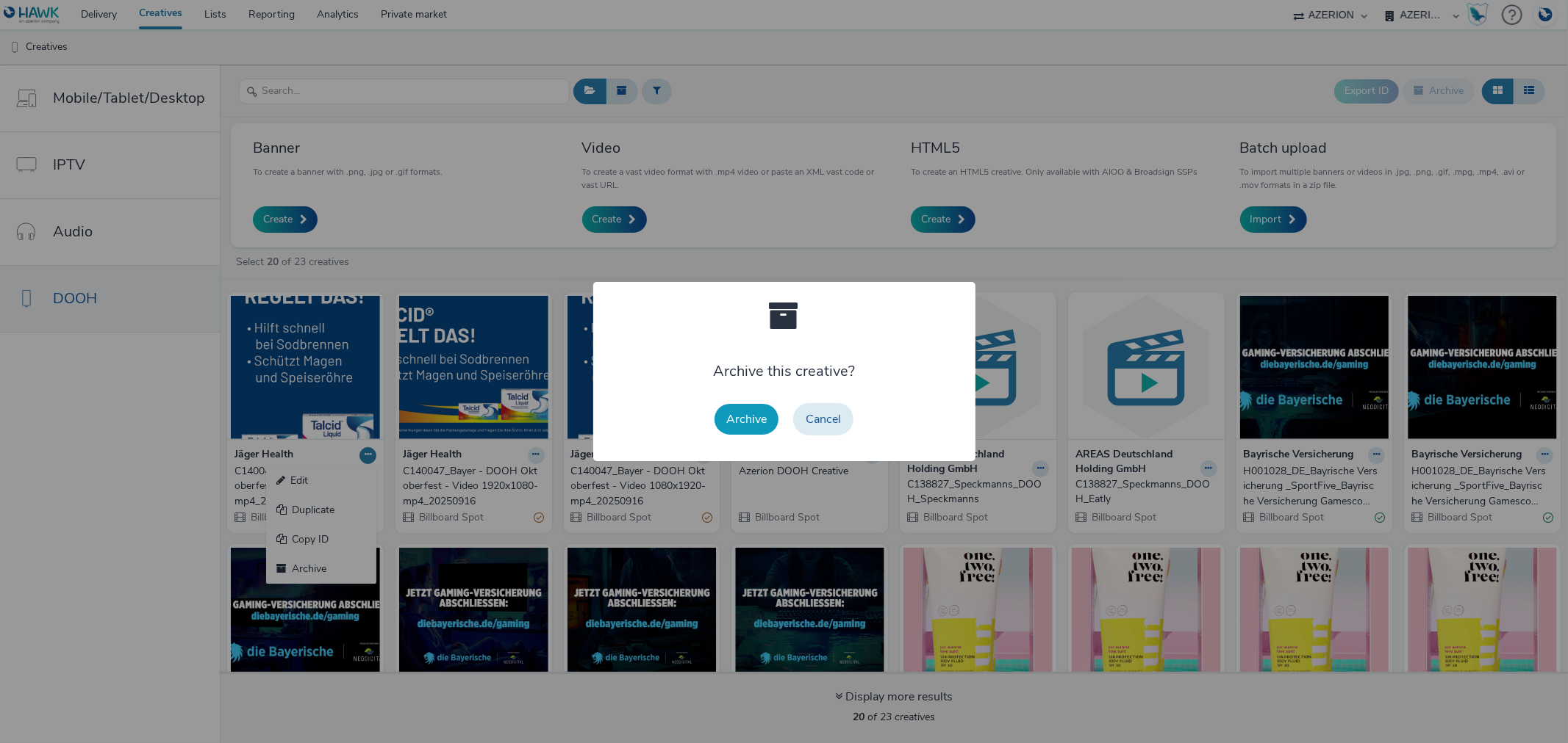
click at [745, 421] on button "Archive" at bounding box center [746, 419] width 64 height 30
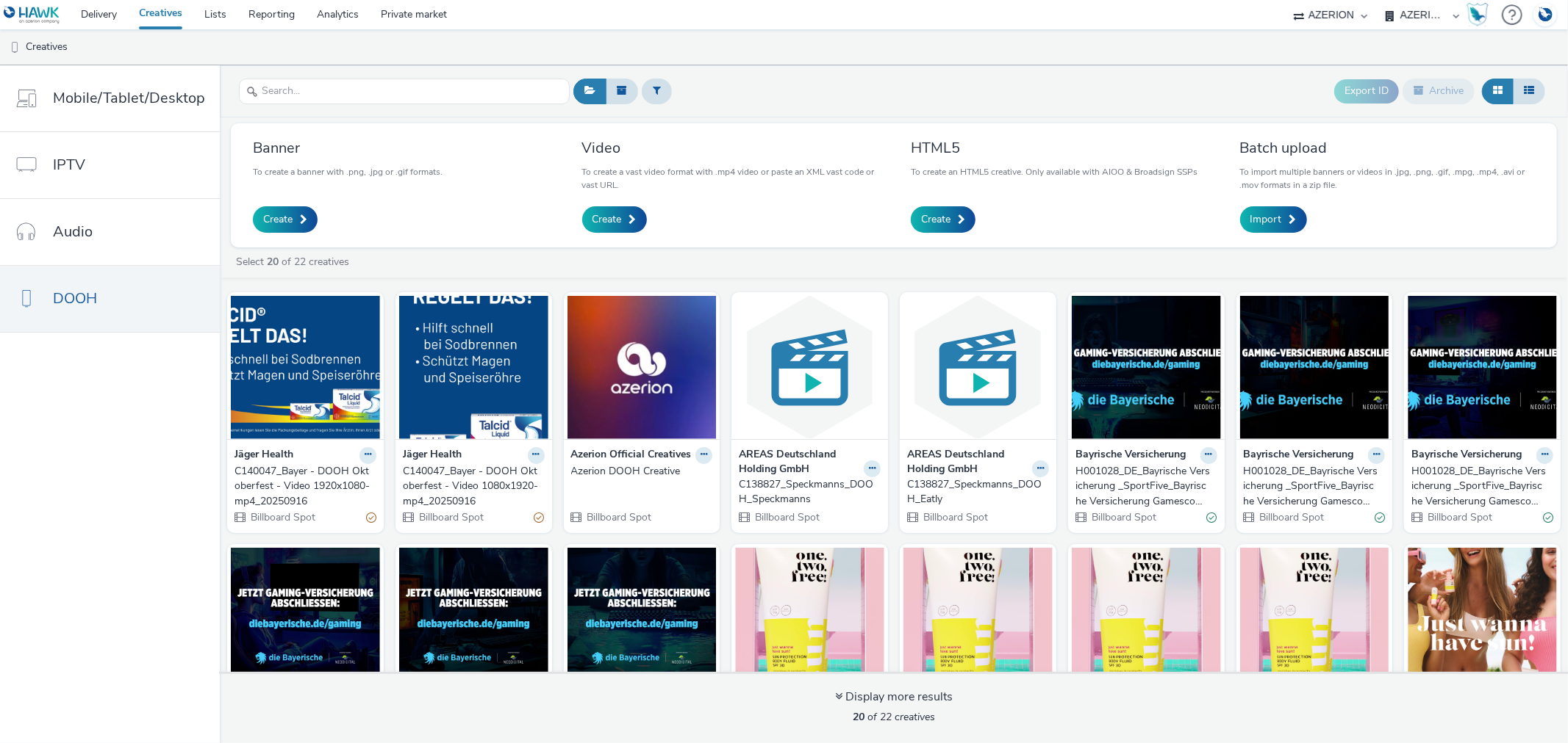
drag, startPoint x: 300, startPoint y: 471, endPoint x: 377, endPoint y: 480, distance: 77.5
click at [377, 480] on div "Jäger Health C140047_Bayer - DOOH Oktoberfest - Video 1920x1080-mp4_20250916 Bi…" at bounding box center [306, 486] width 157 height 94
click at [420, 13] on link "Private market" at bounding box center [413, 15] width 88 height 30
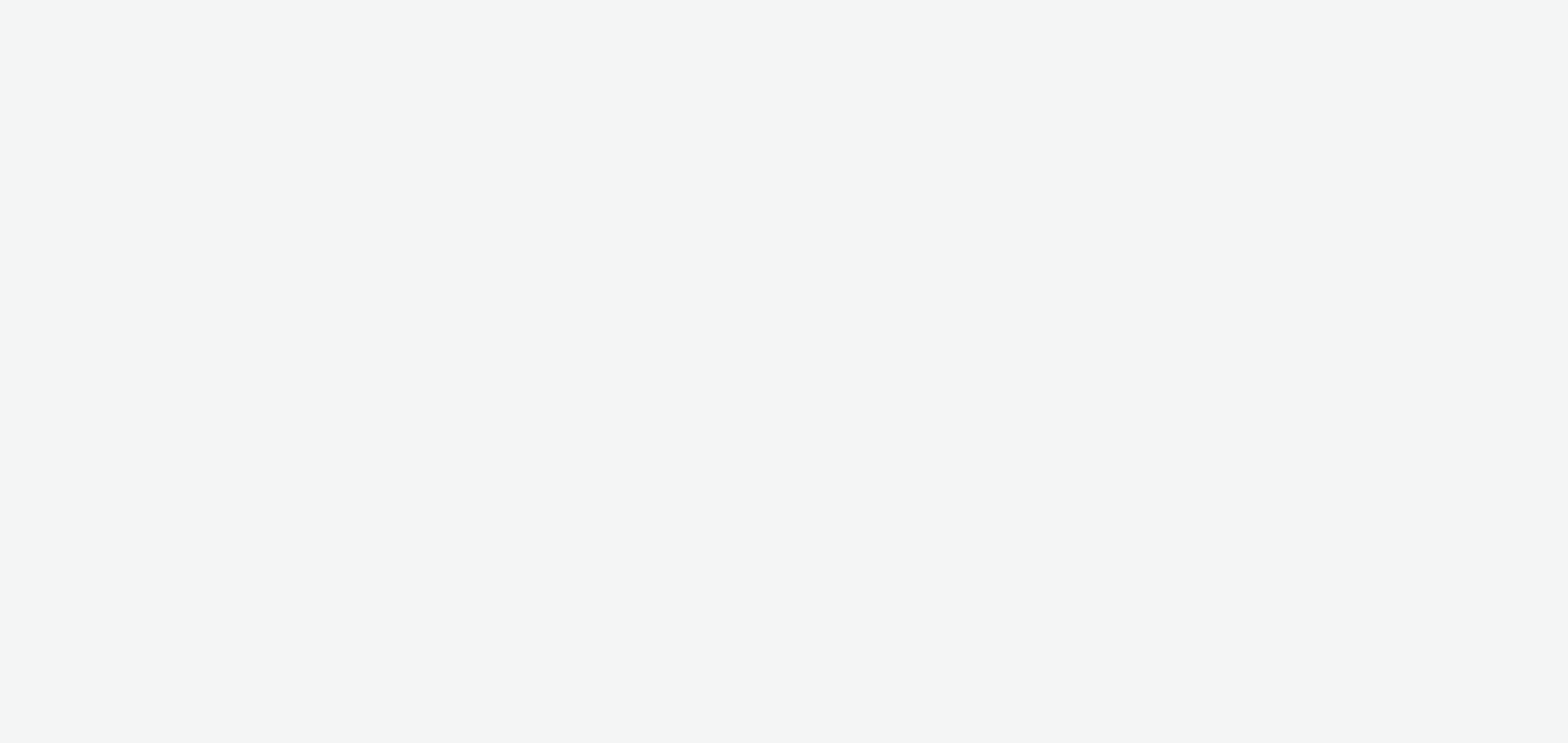
select select "b626f941-834b-427f-b453-0a2b95f57350"
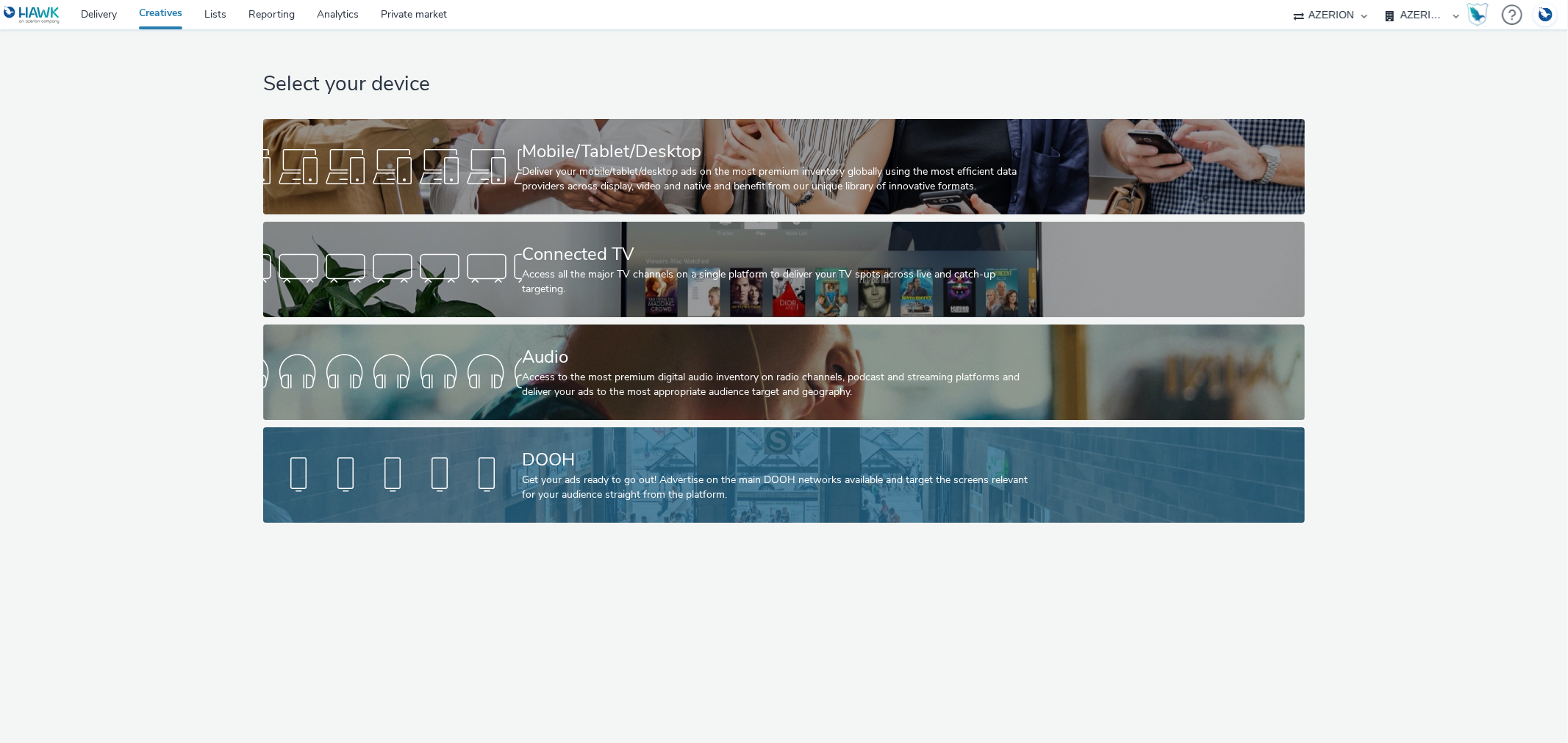
click at [620, 475] on div "Get your ads ready to go out! Advertise on the main DOOH networks available and…" at bounding box center [781, 488] width 518 height 30
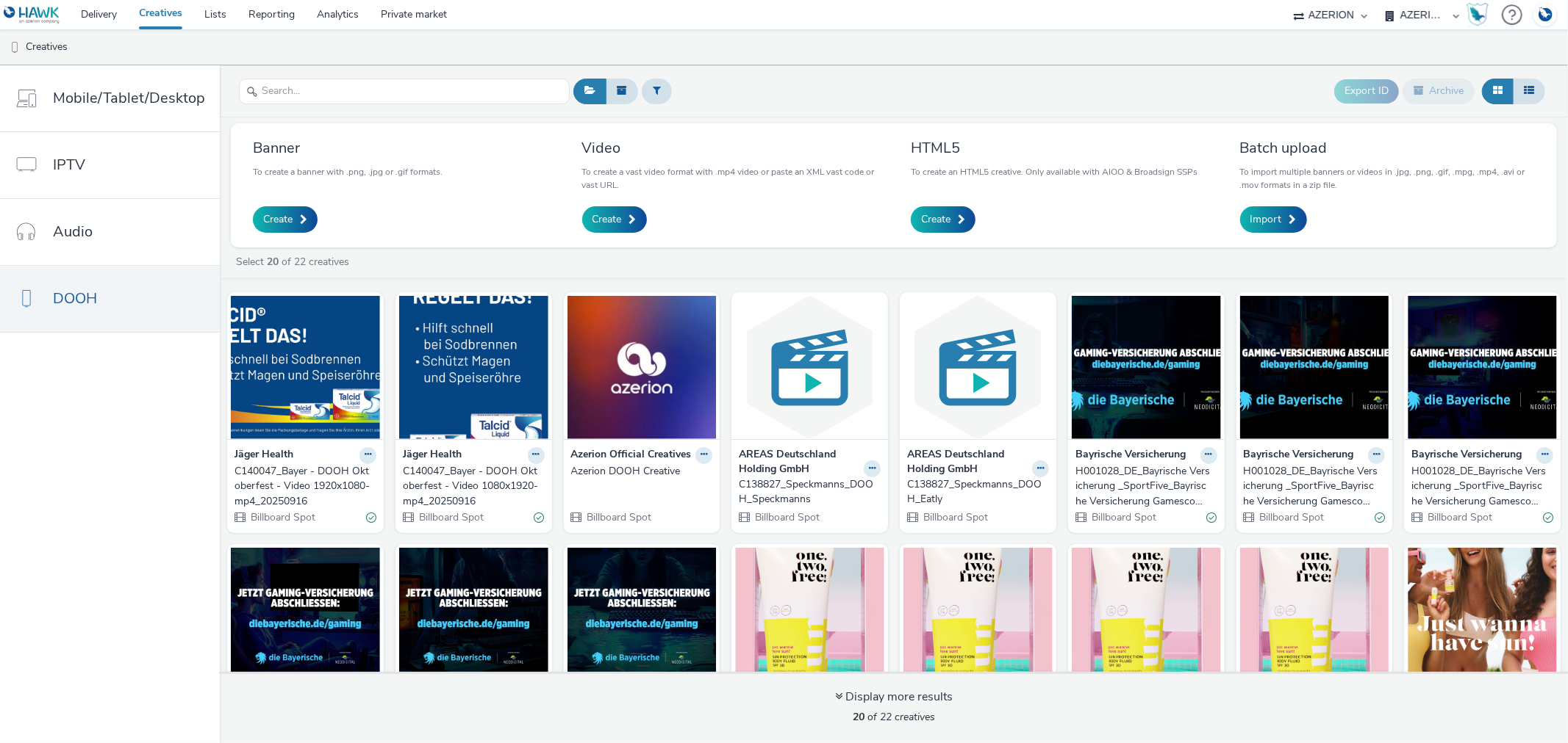
click at [457, 479] on div "C140047_Bayer - DOOH Oktoberfest - Video 1080x1920-mp4_20250916" at bounding box center [471, 486] width 136 height 44
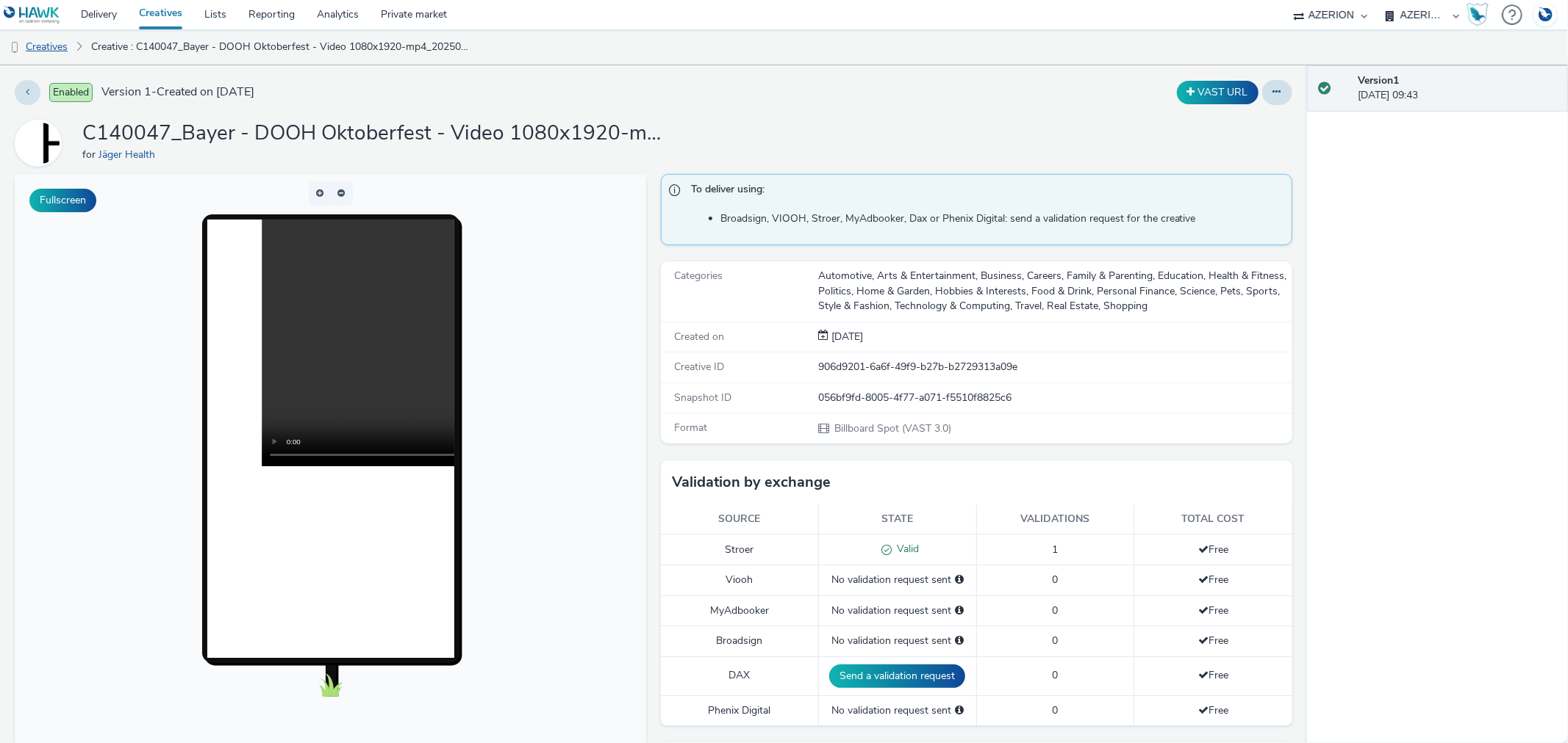
click at [32, 48] on link "Creatives" at bounding box center [37, 47] width 75 height 35
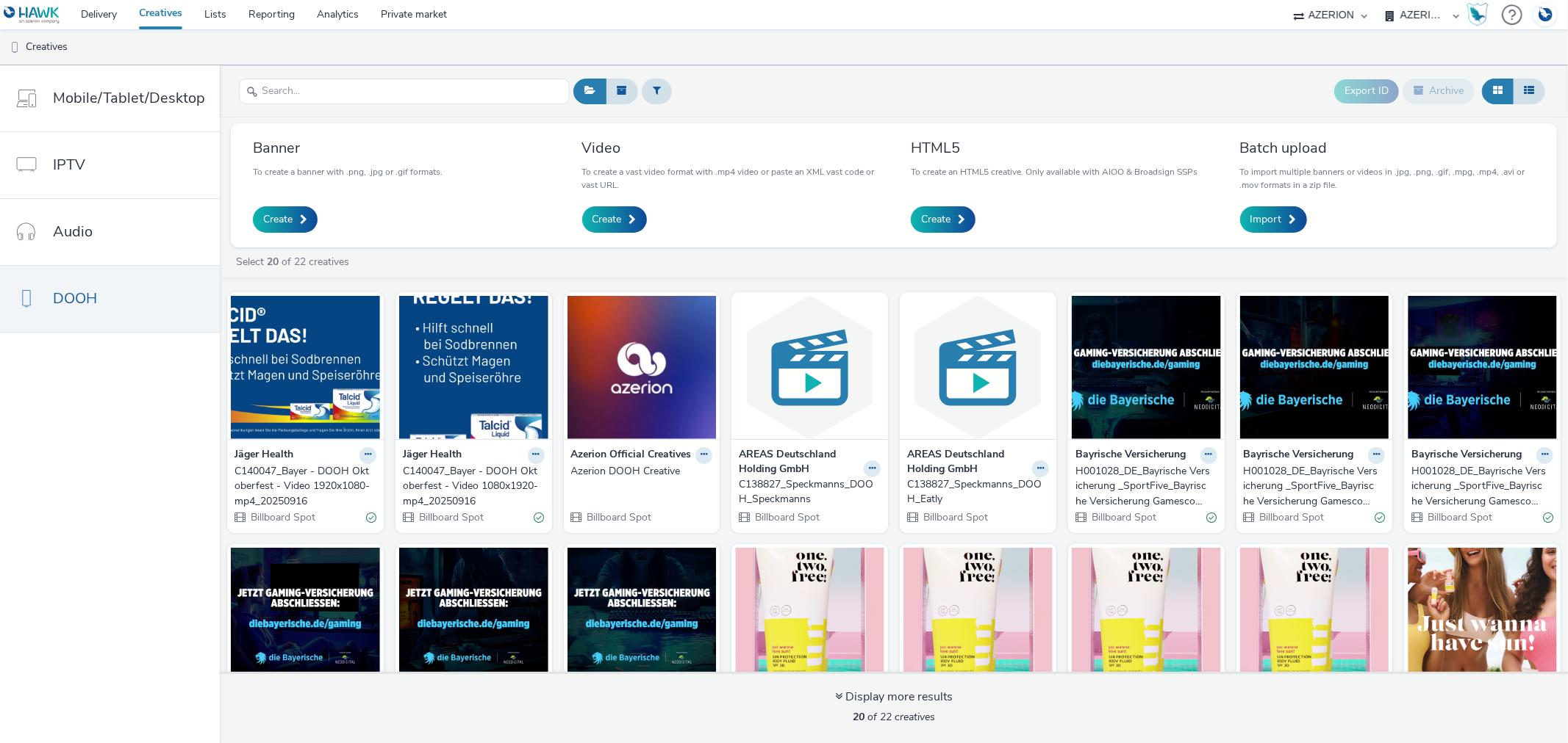
click at [289, 480] on div "C140047_Bayer - DOOH Oktoberfest - Video 1920x1080-mp4_20250916" at bounding box center [302, 486] width 136 height 44
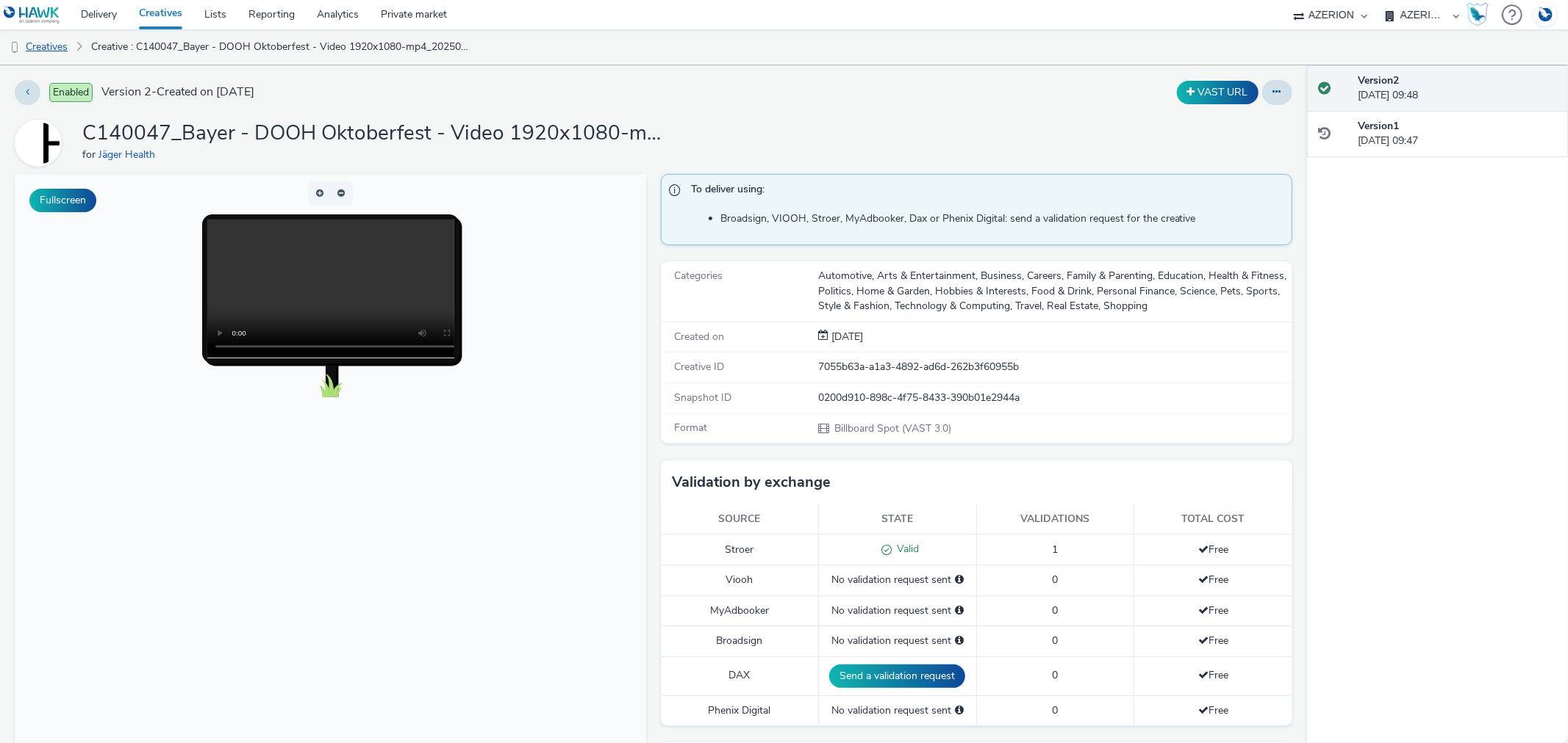
click at [58, 50] on link "Creatives" at bounding box center [37, 47] width 75 height 35
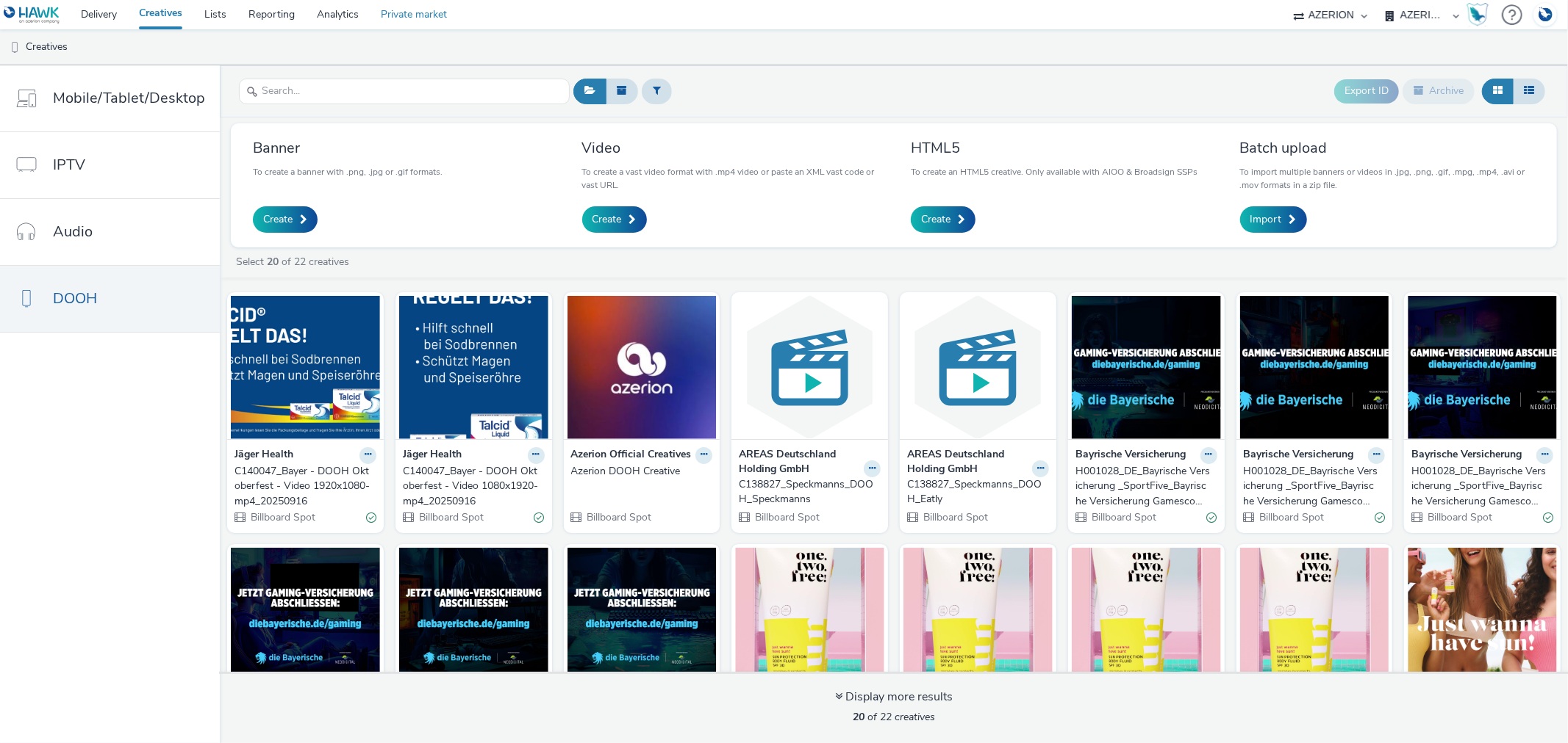
click at [403, 15] on link "Private market" at bounding box center [413, 15] width 88 height 30
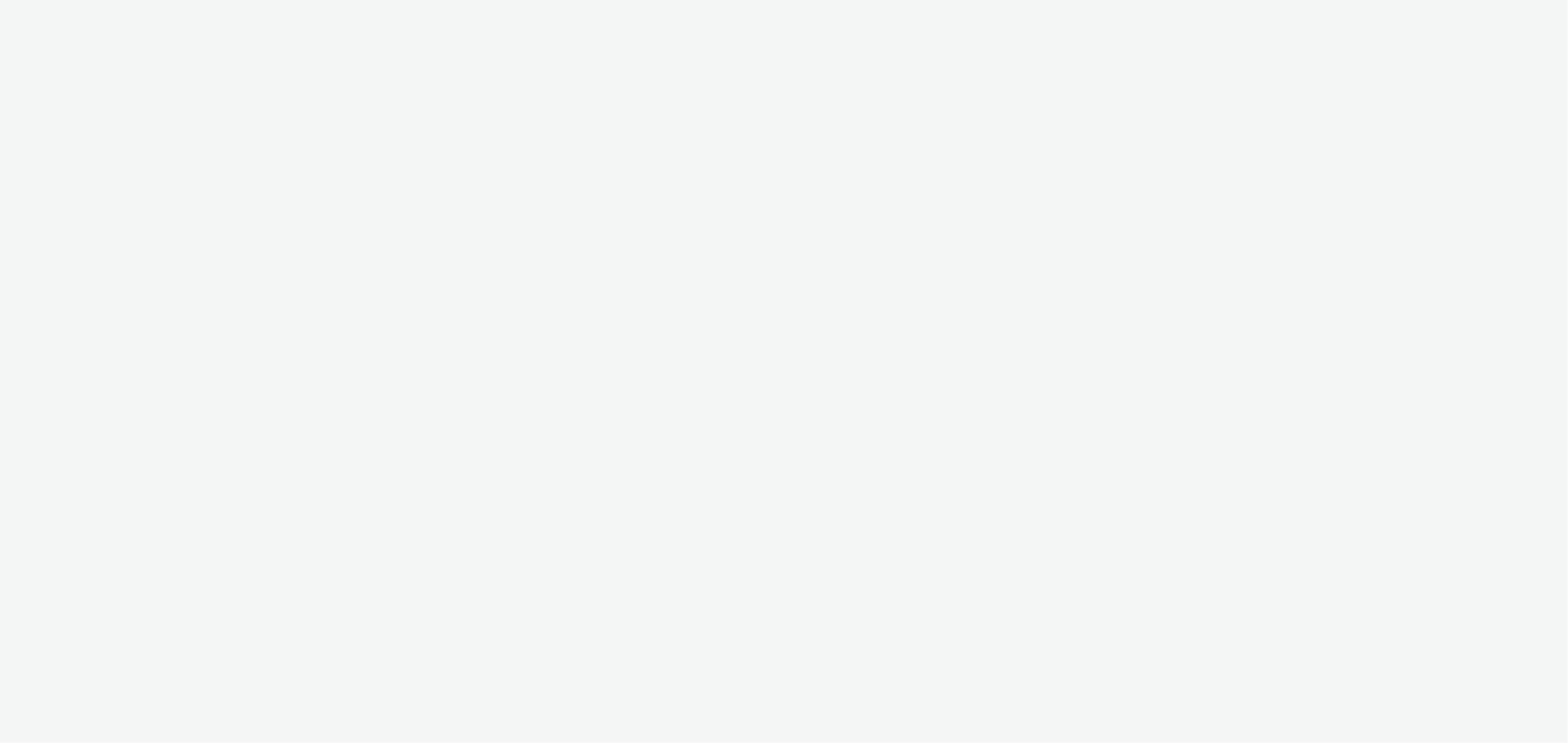
select select "b626f941-834b-427f-b453-0a2b95f57350"
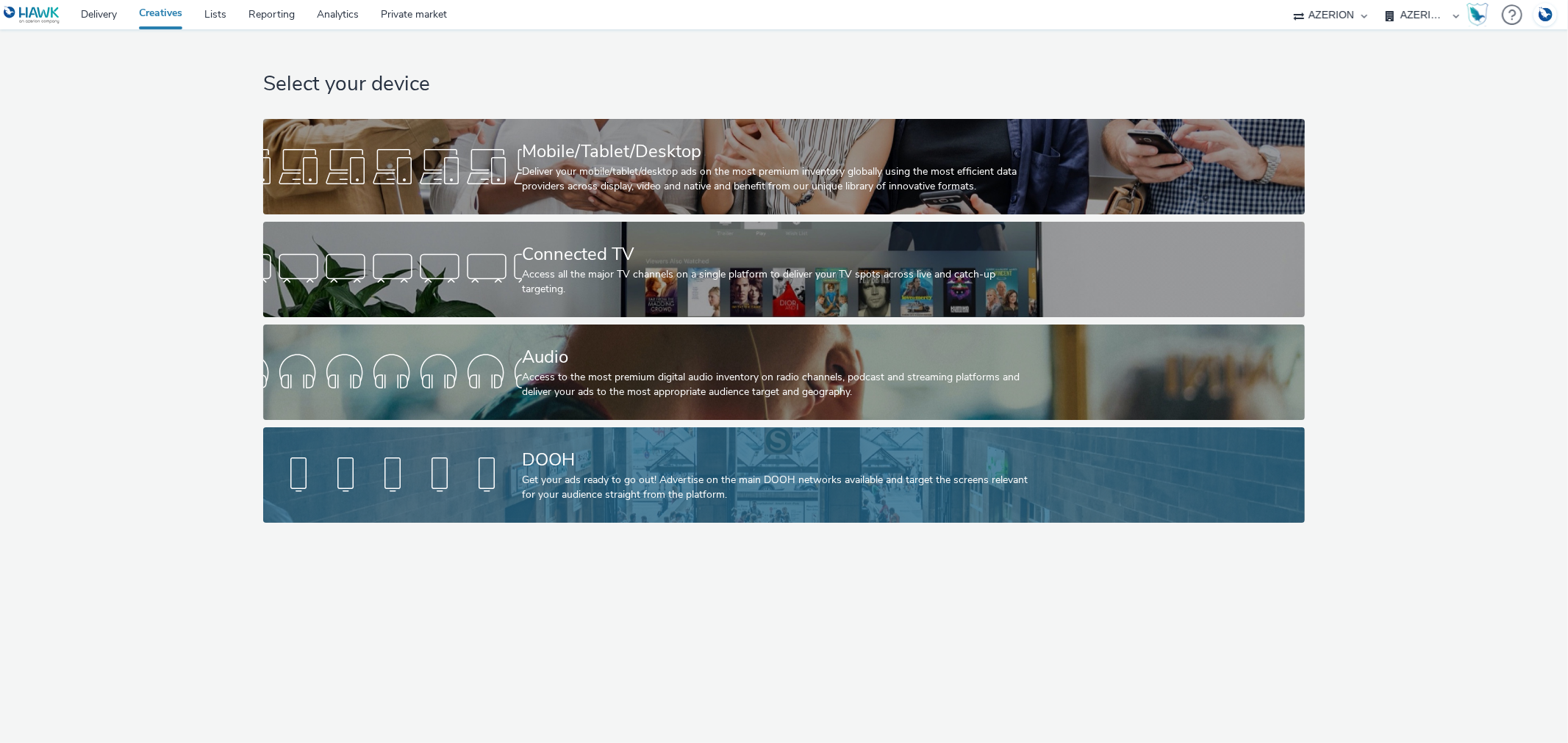
click at [457, 460] on div at bounding box center [392, 476] width 259 height 47
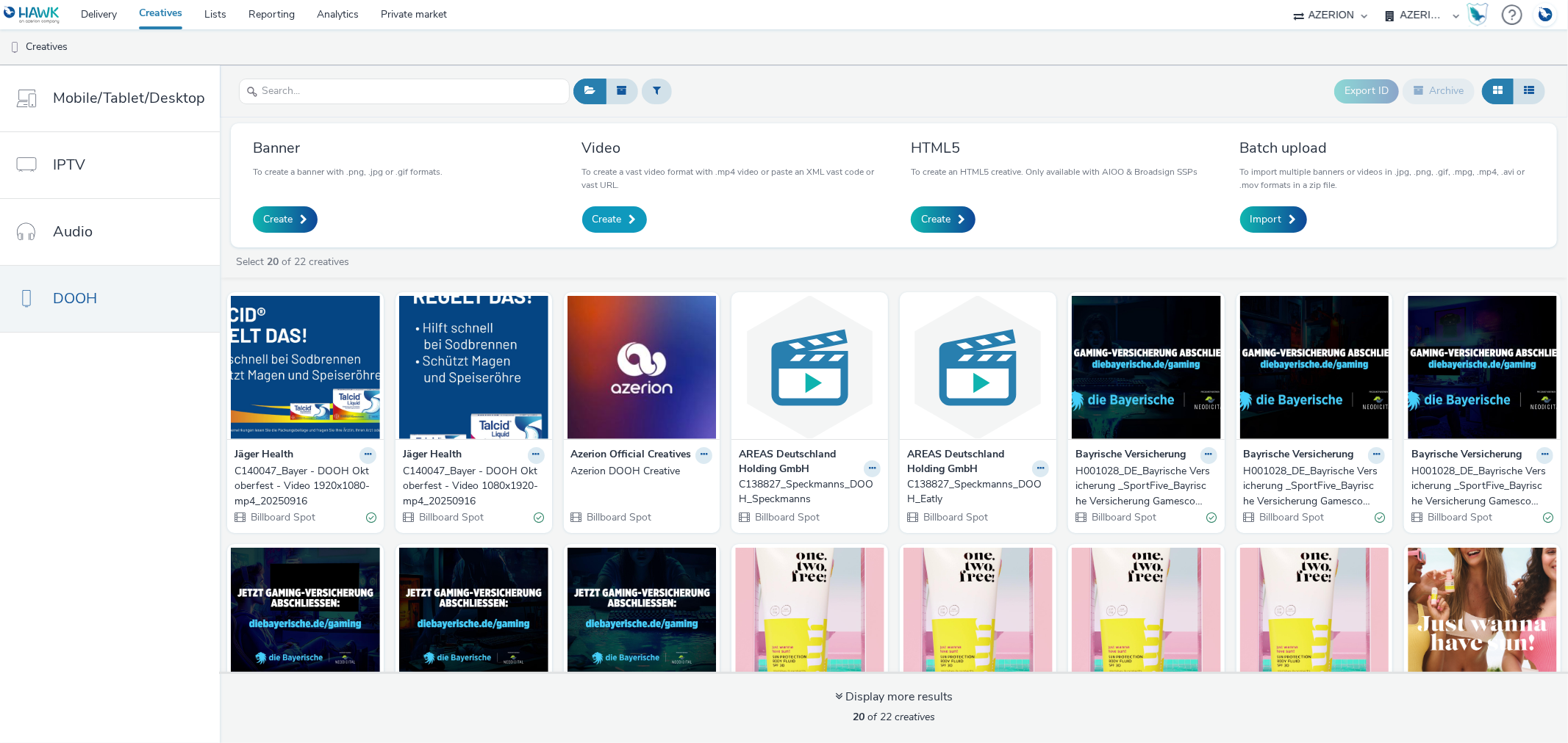
click at [582, 217] on link "Create" at bounding box center [614, 220] width 64 height 26
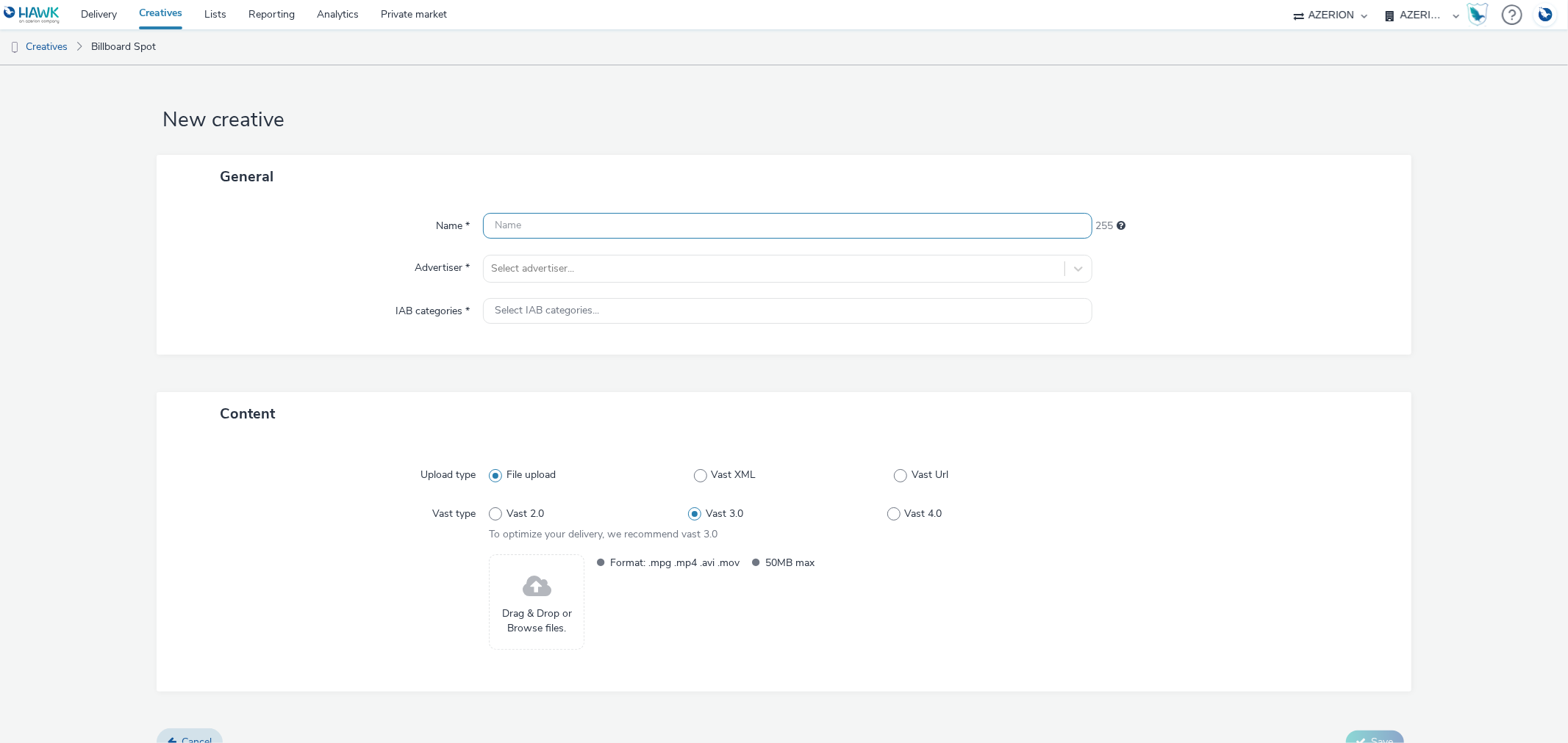
click at [555, 227] on input "text" at bounding box center [787, 226] width 608 height 26
paste input "C140047_Bayer - DOOH Oktoberfest - Video 1080x1920-mp4_20250916"
drag, startPoint x: 519, startPoint y: 222, endPoint x: 437, endPoint y: 223, distance: 82.0
click at [437, 223] on div "Name * NEW C140047_Bayer - DOOH Oktoberfest - Video 1080x1920-mp4_20250916 188" at bounding box center [783, 226] width 1225 height 26
type input "NEW C140047_Bayer - DOOH Oktoberfest - Video 1080x1920-mp4_20250916"
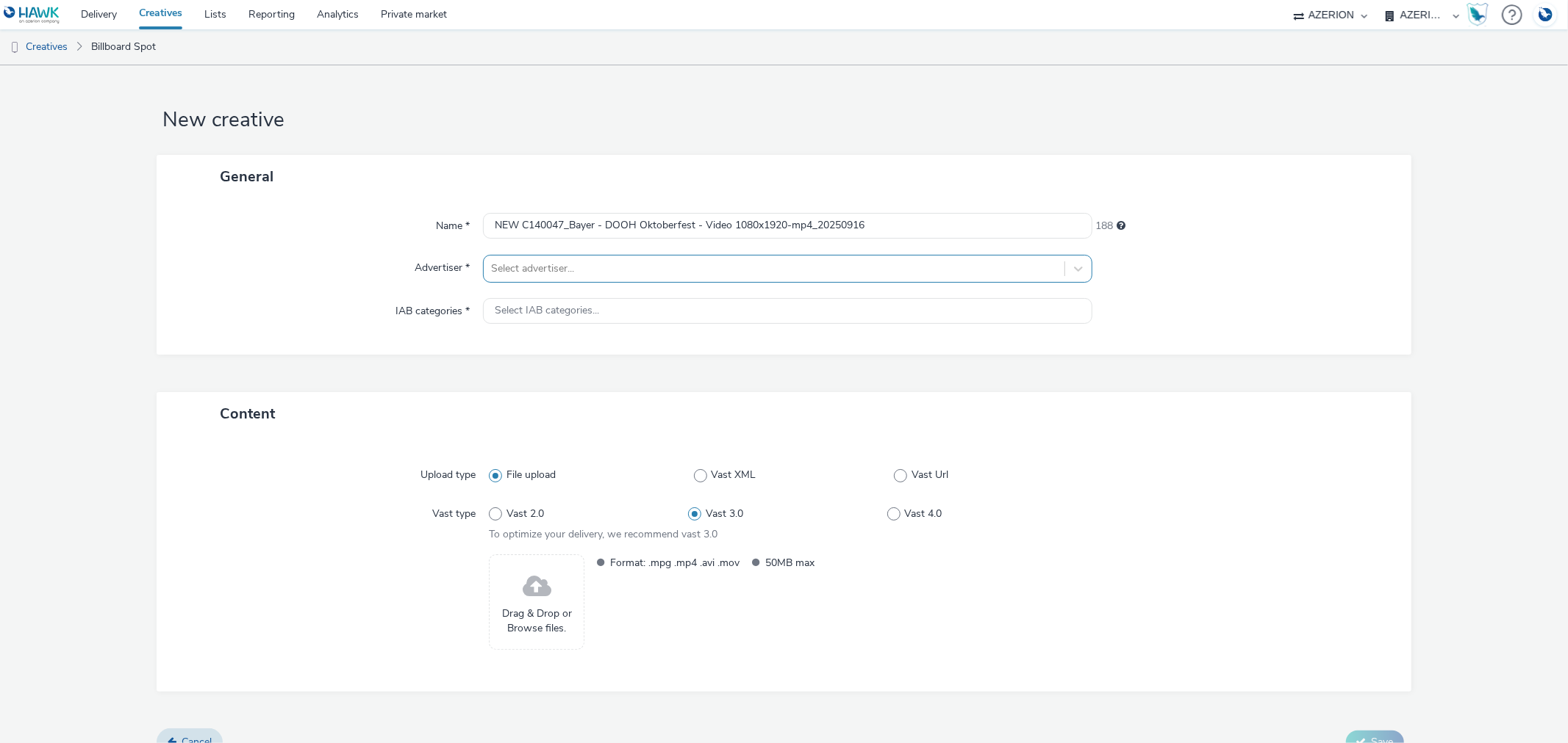
click at [526, 272] on div at bounding box center [773, 269] width 565 height 17
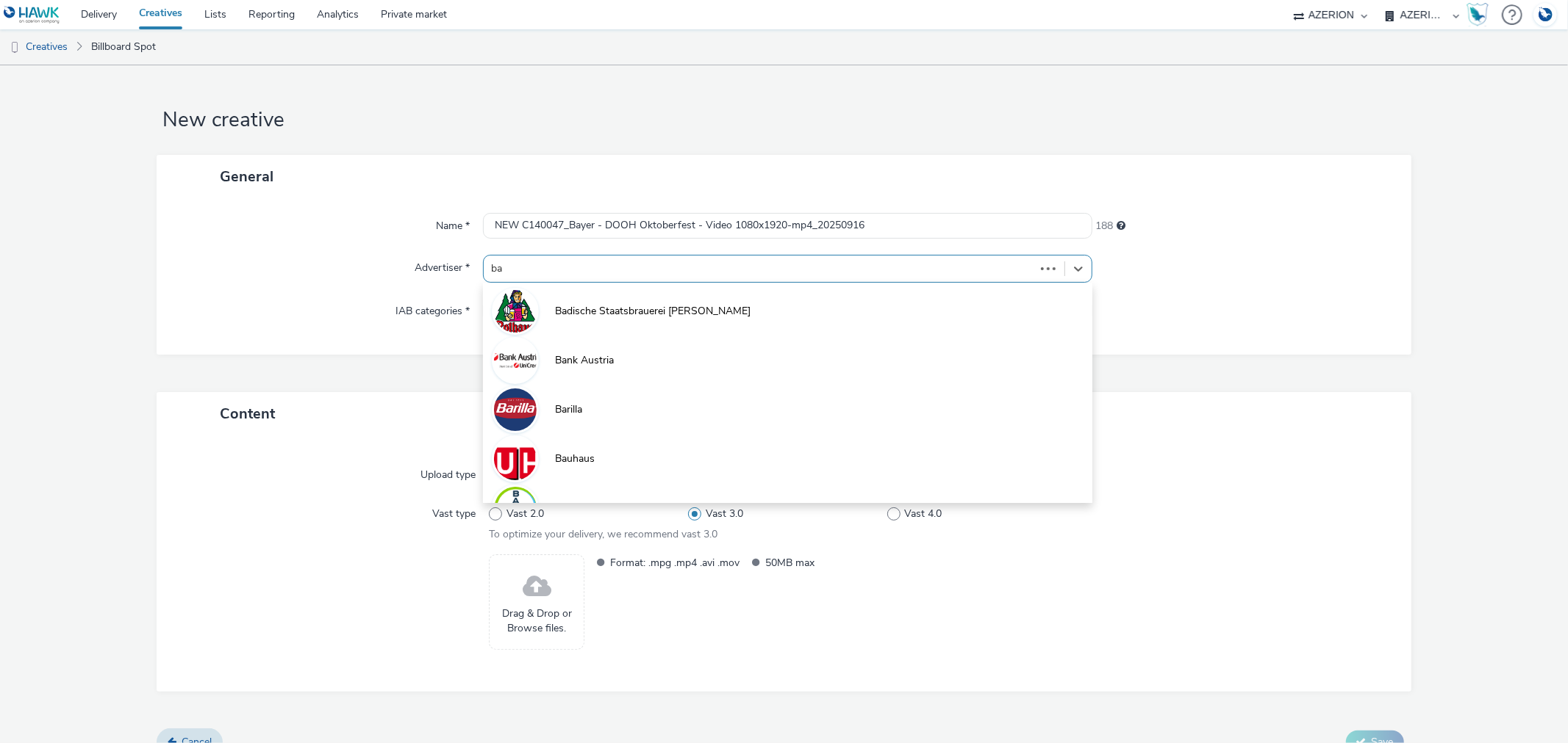
type input "bay"
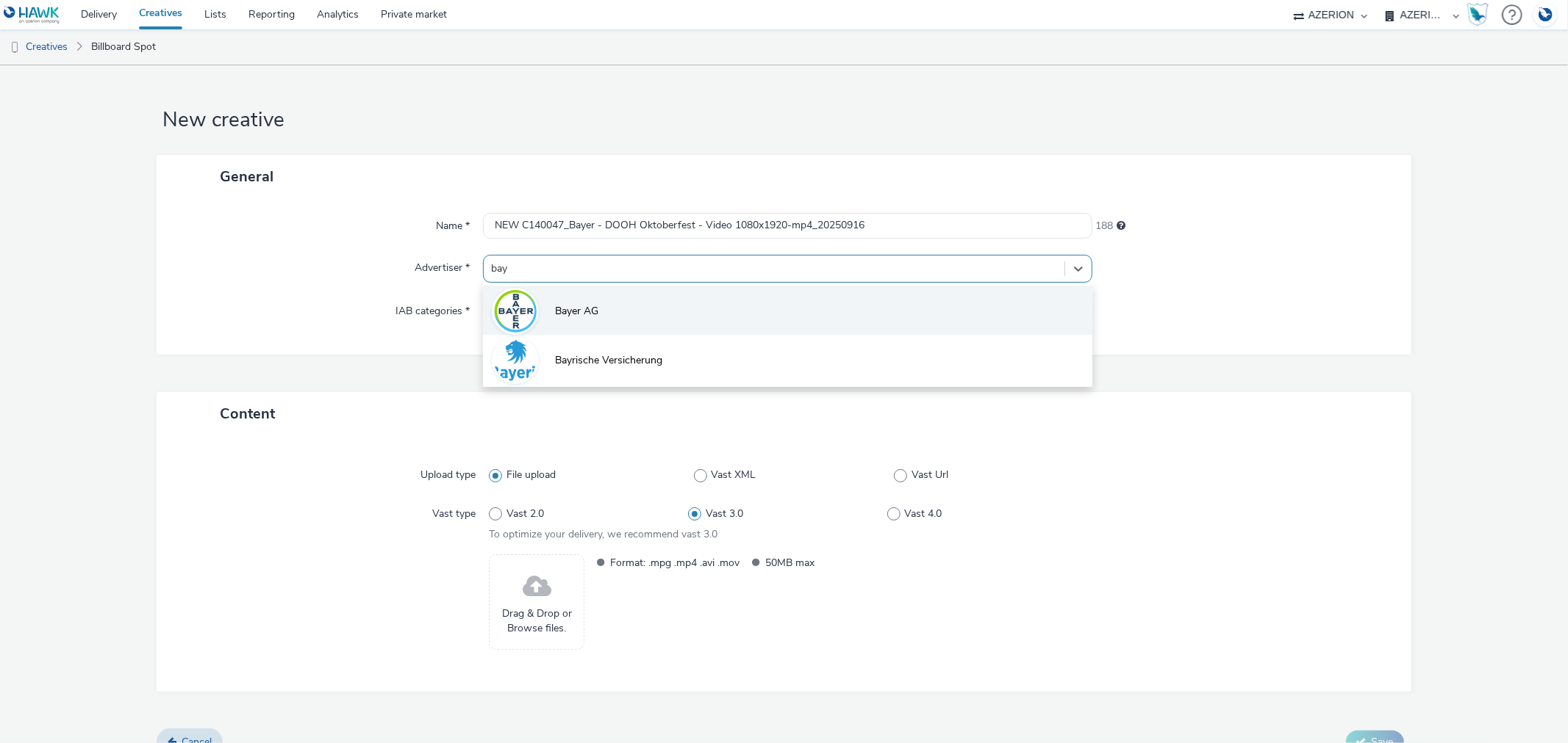
click at [580, 312] on span "Bayer AG" at bounding box center [577, 311] width 44 height 15
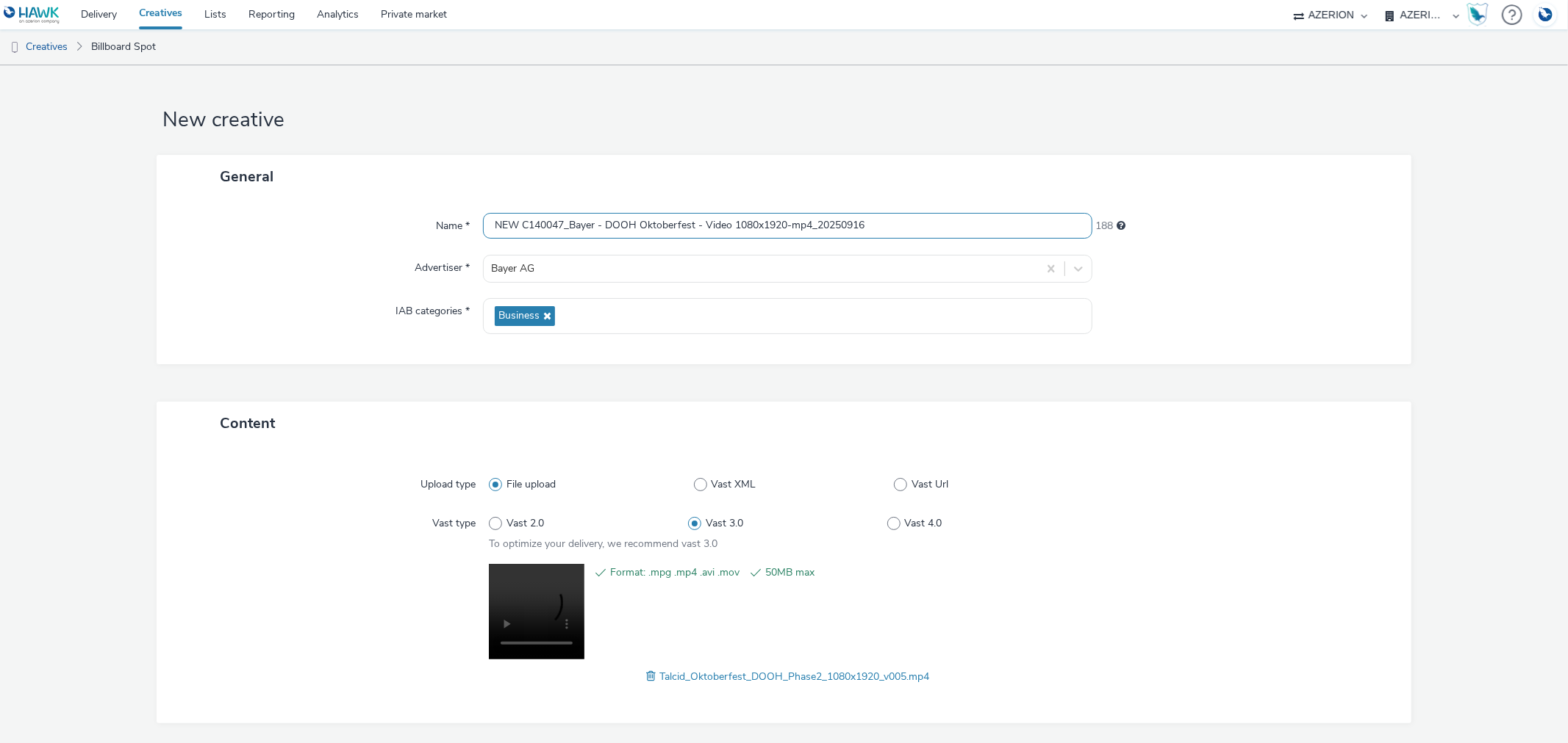
drag, startPoint x: 515, startPoint y: 222, endPoint x: 449, endPoint y: 224, distance: 66.0
click at [449, 224] on div "Name * NEW C140047_Bayer - DOOH Oktoberfest - Video 1080x1920-mp4_20250916 188" at bounding box center [783, 226] width 1225 height 26
click at [576, 220] on input "C140047_Bayer - DOOH Oktoberfest - Video 1080x1920-mp4_20250916" at bounding box center [787, 226] width 608 height 26
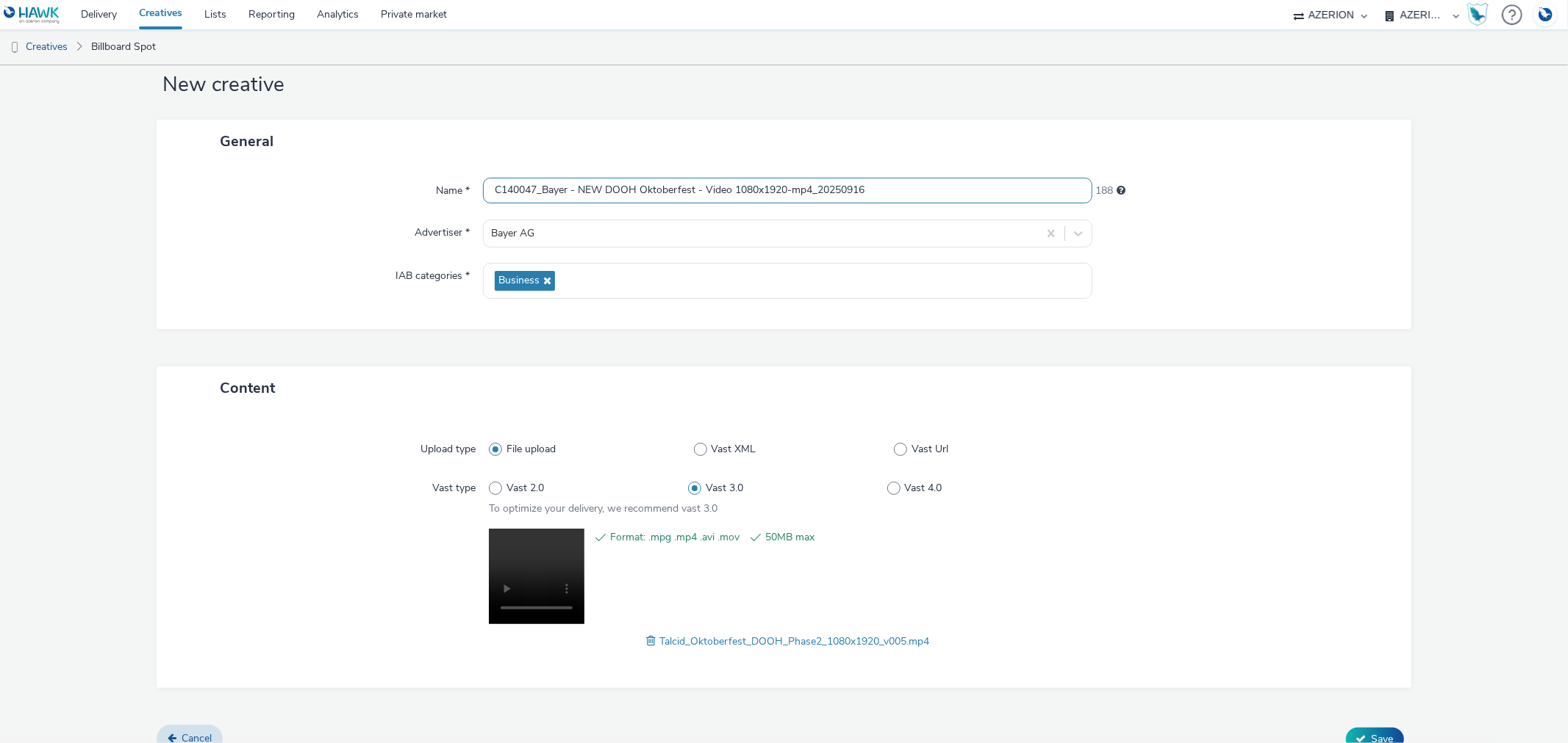
scroll to position [54, 0]
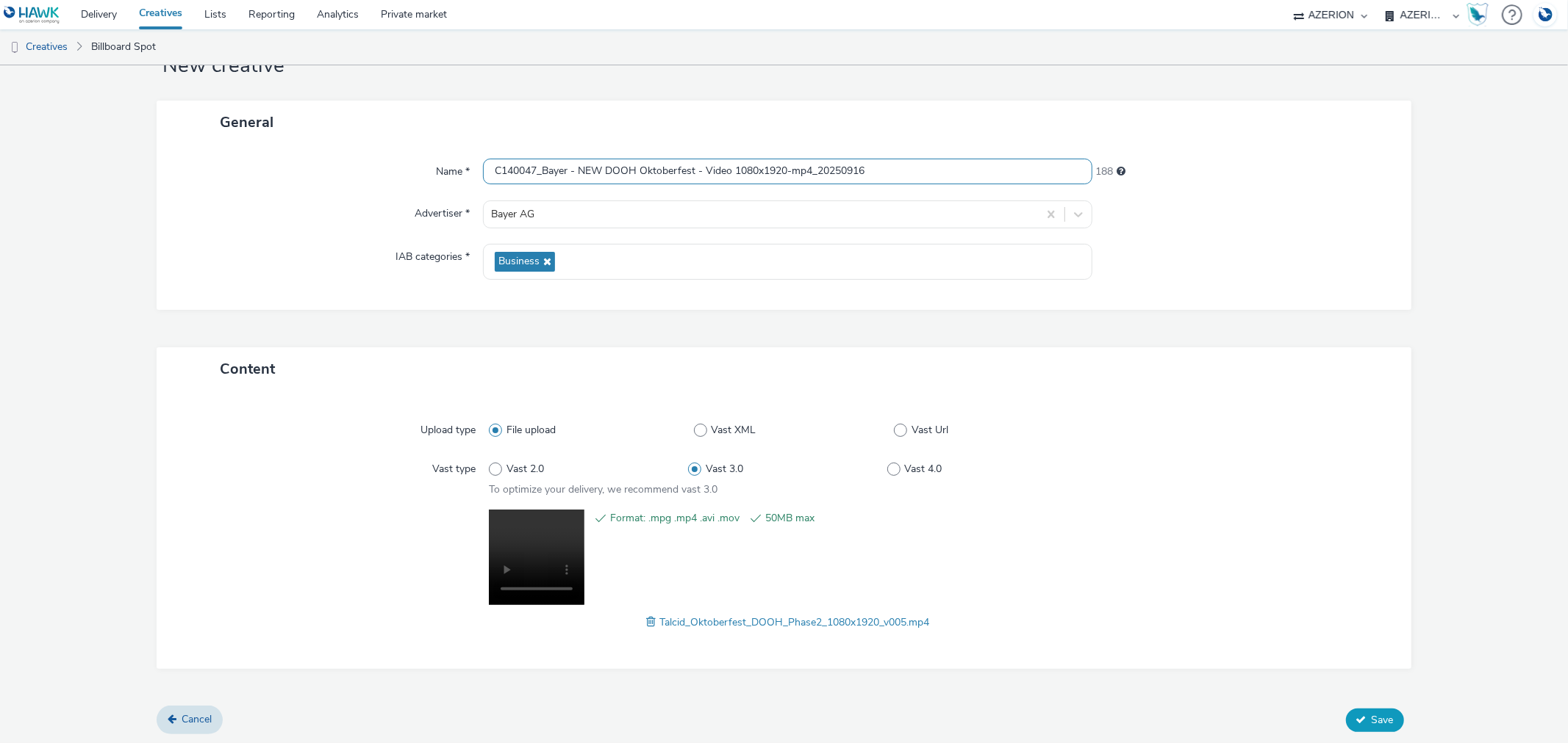
type input "C140047_Bayer - NEW DOOH Oktoberfest - Video 1080x1920-mp4_20250916"
click at [1371, 718] on span "Save" at bounding box center [1381, 720] width 22 height 14
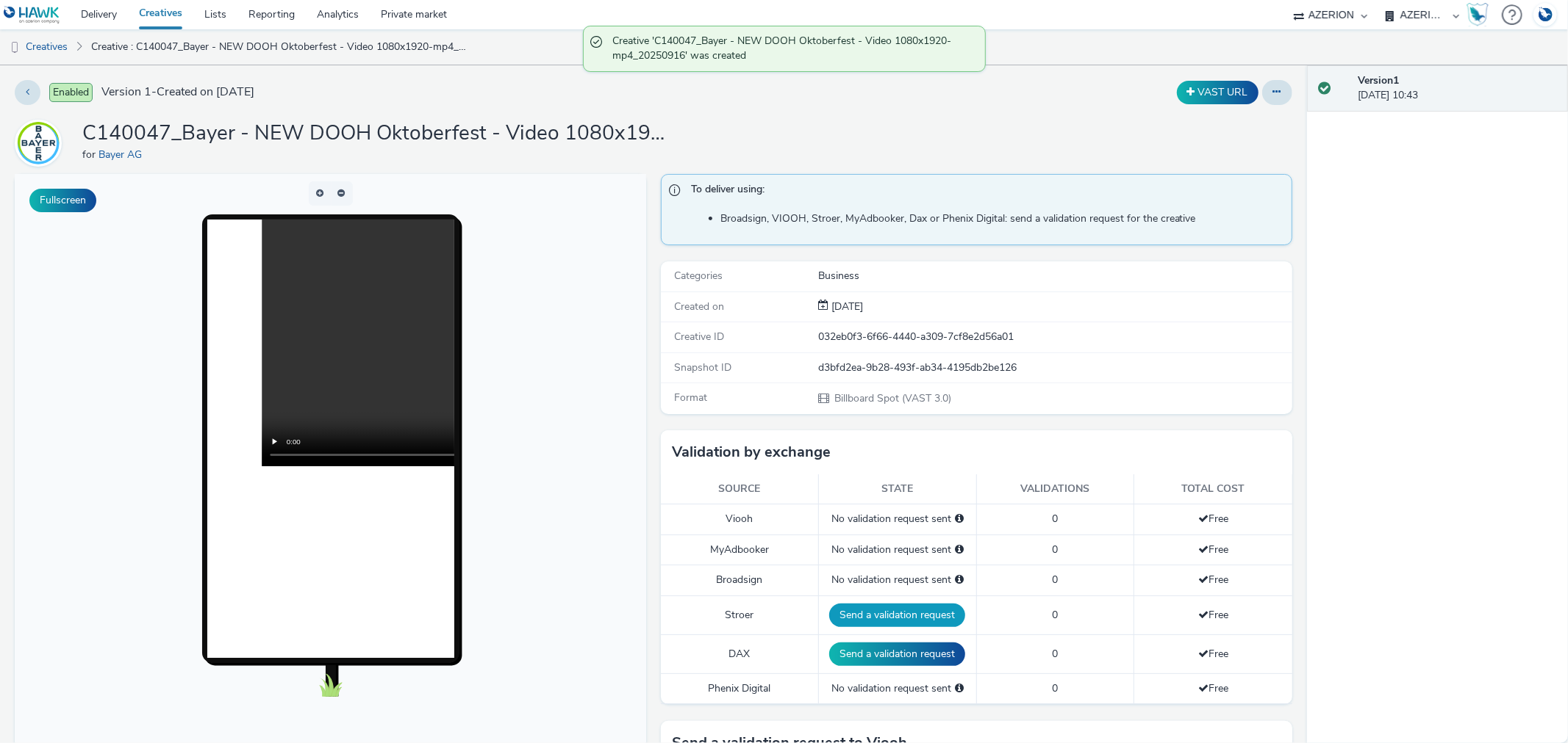
click at [879, 614] on button "Send a validation request" at bounding box center [897, 615] width 136 height 24
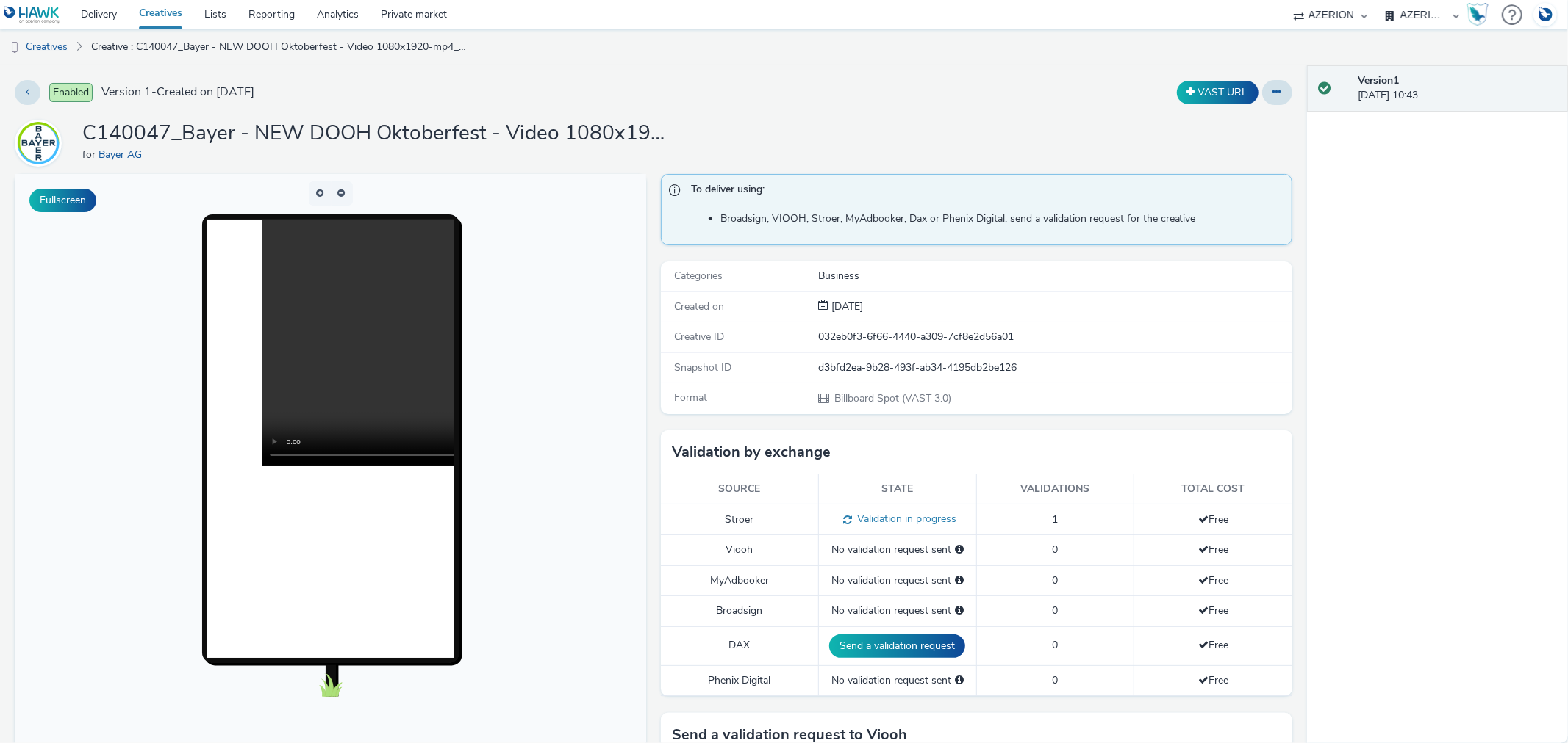
click at [51, 49] on link "Creatives" at bounding box center [37, 47] width 75 height 35
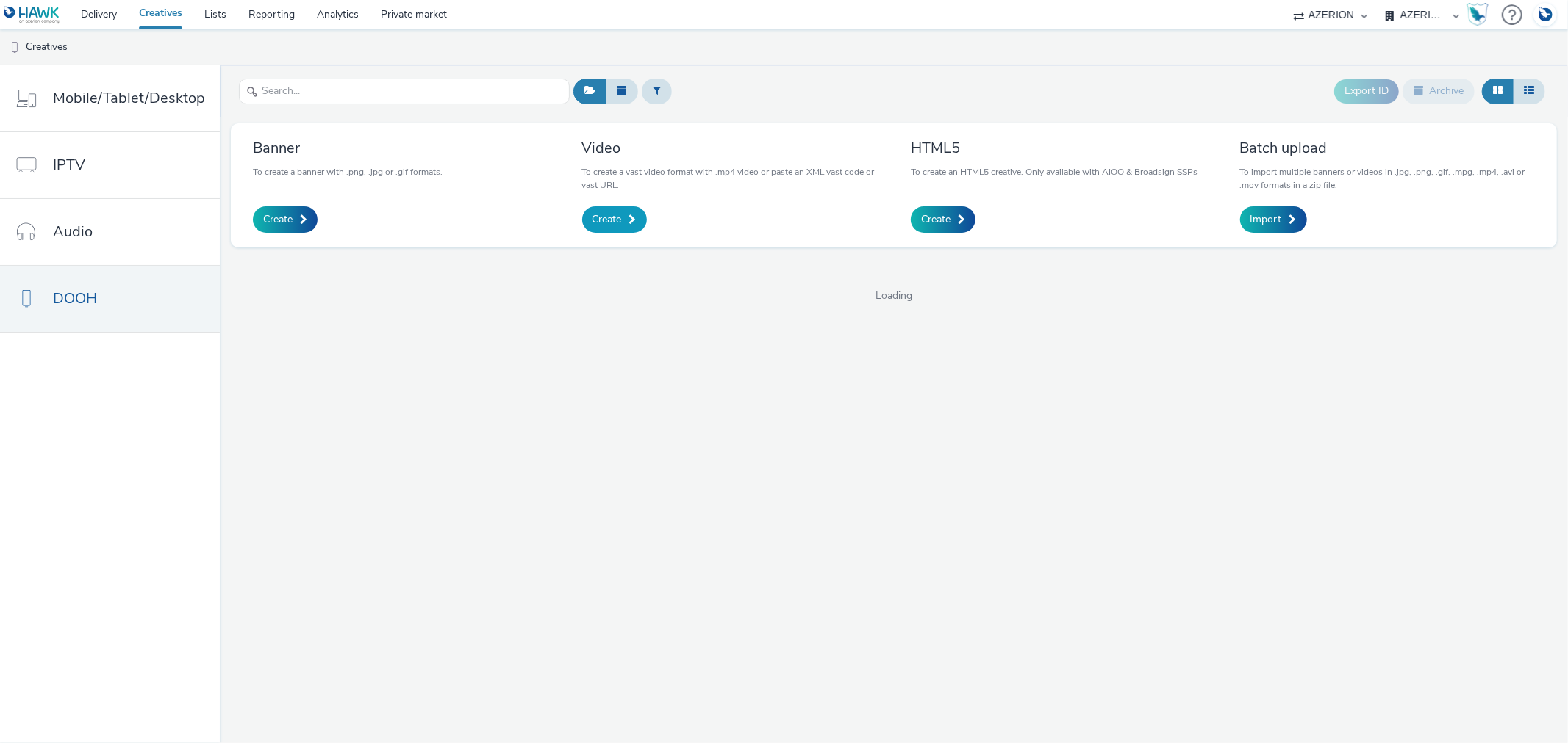
click at [594, 220] on span "Create" at bounding box center [608, 220] width 30 height 15
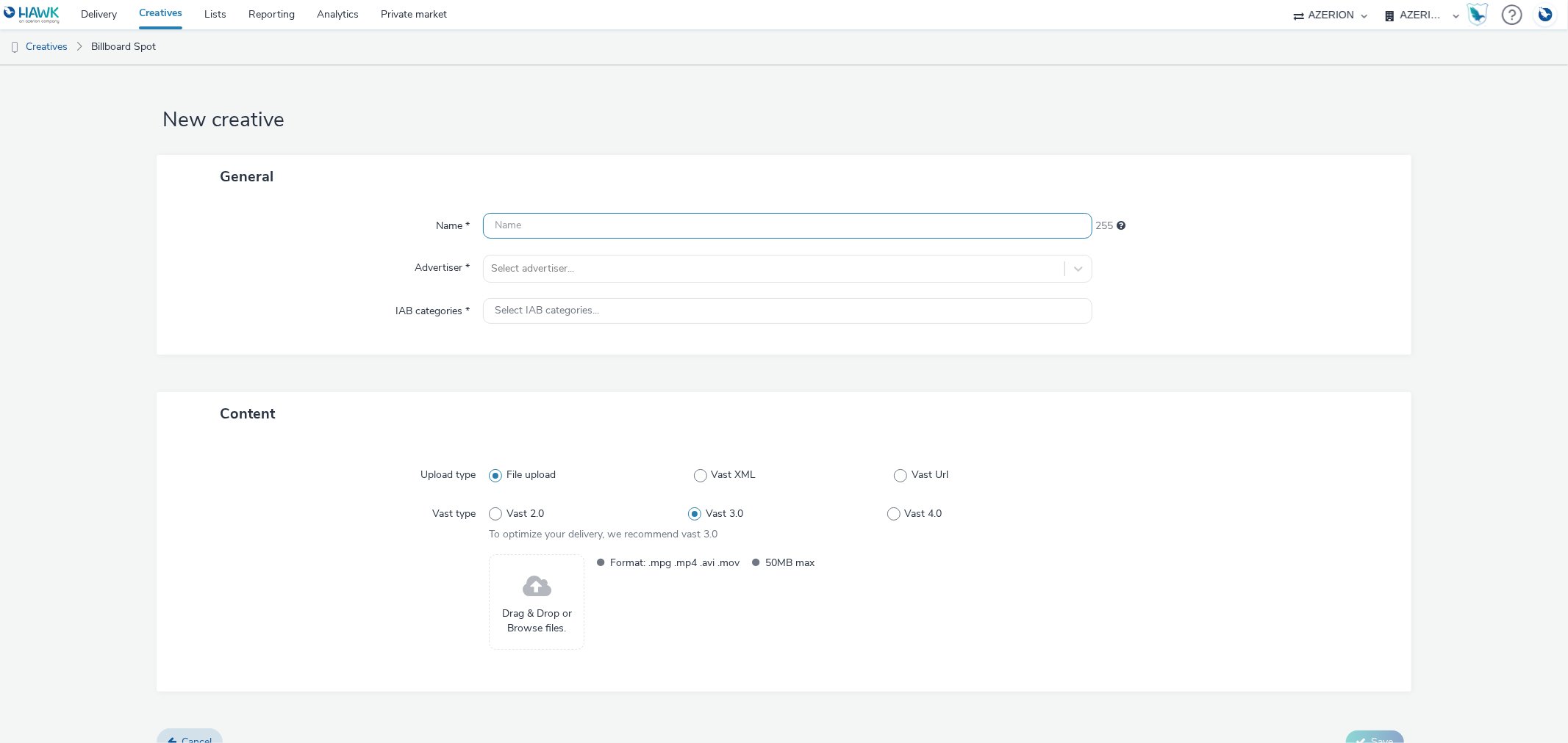
click at [557, 220] on input "text" at bounding box center [787, 226] width 608 height 26
paste input "C140047_Bayer - DOOH Oktoberfest - Video 1920x1080-mp4_20250916"
click at [576, 223] on input "C140047_Bayer - DOOH Oktoberfest - Video 1920x1080-mp4_20250916" at bounding box center [787, 226] width 608 height 26
type input "C140047_Bayer - New DOOH Oktoberfest - Video 1920x1080-mp4_20250916"
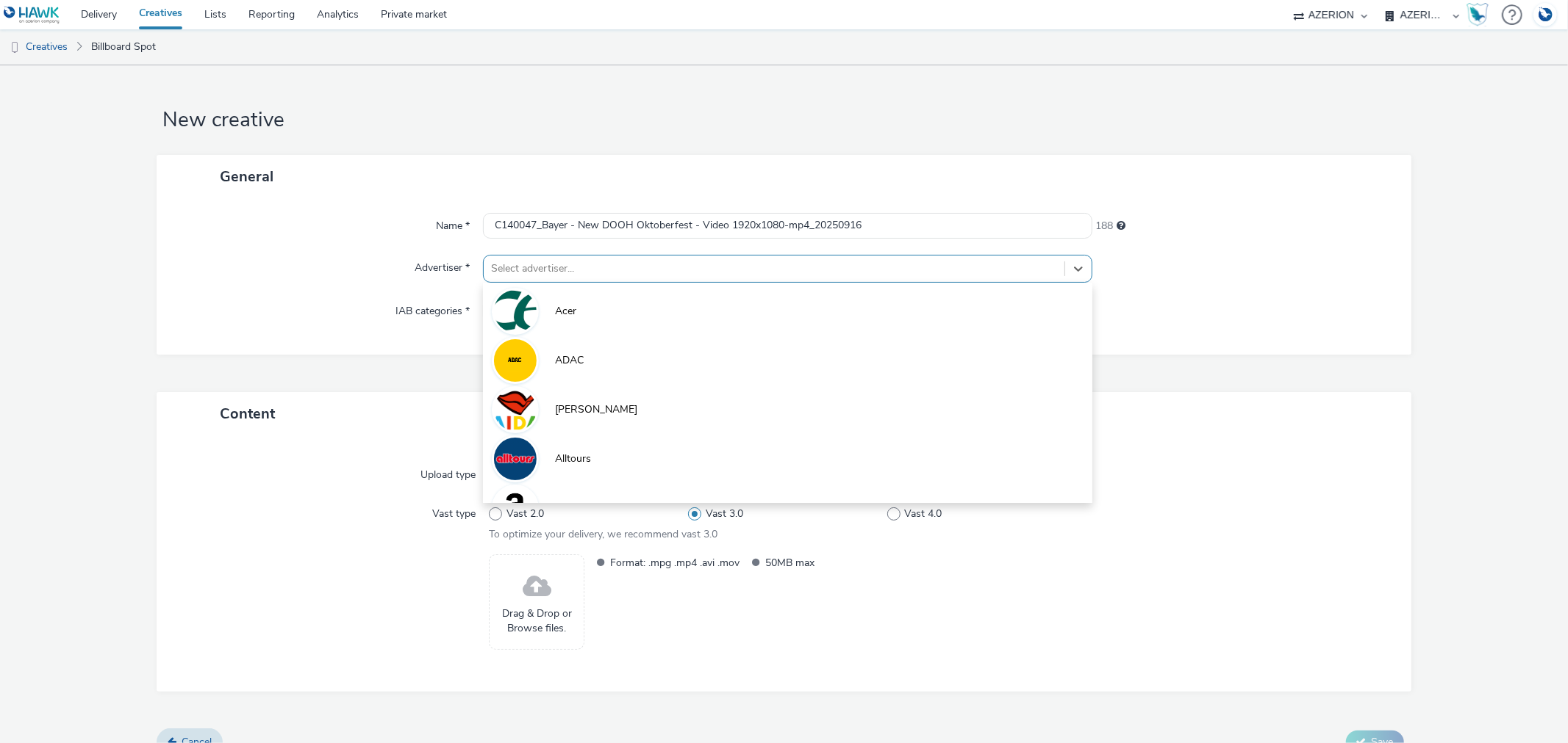
click at [546, 267] on div at bounding box center [773, 269] width 565 height 17
type input "bay"
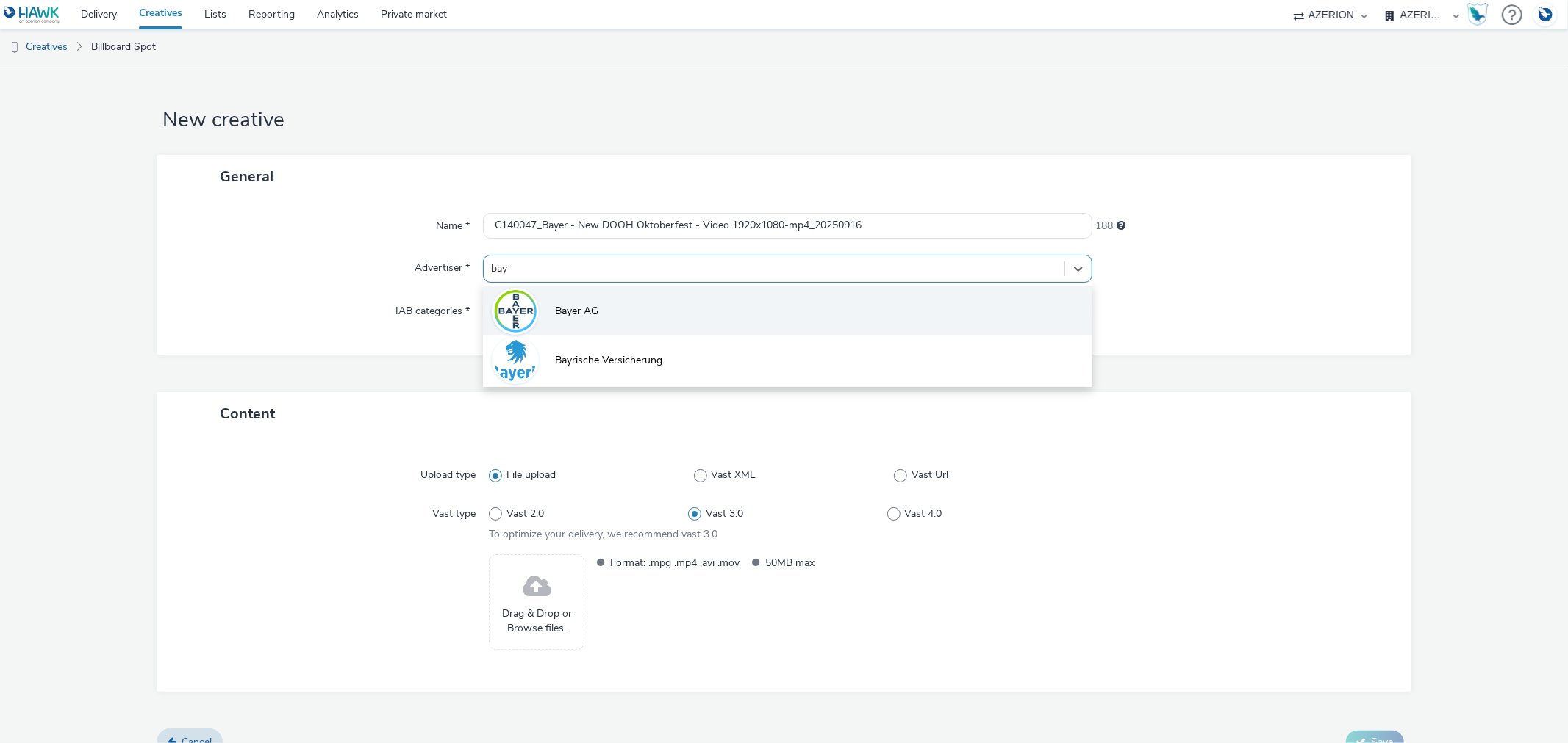
click at [580, 309] on span "Bayer AG" at bounding box center [577, 311] width 44 height 15
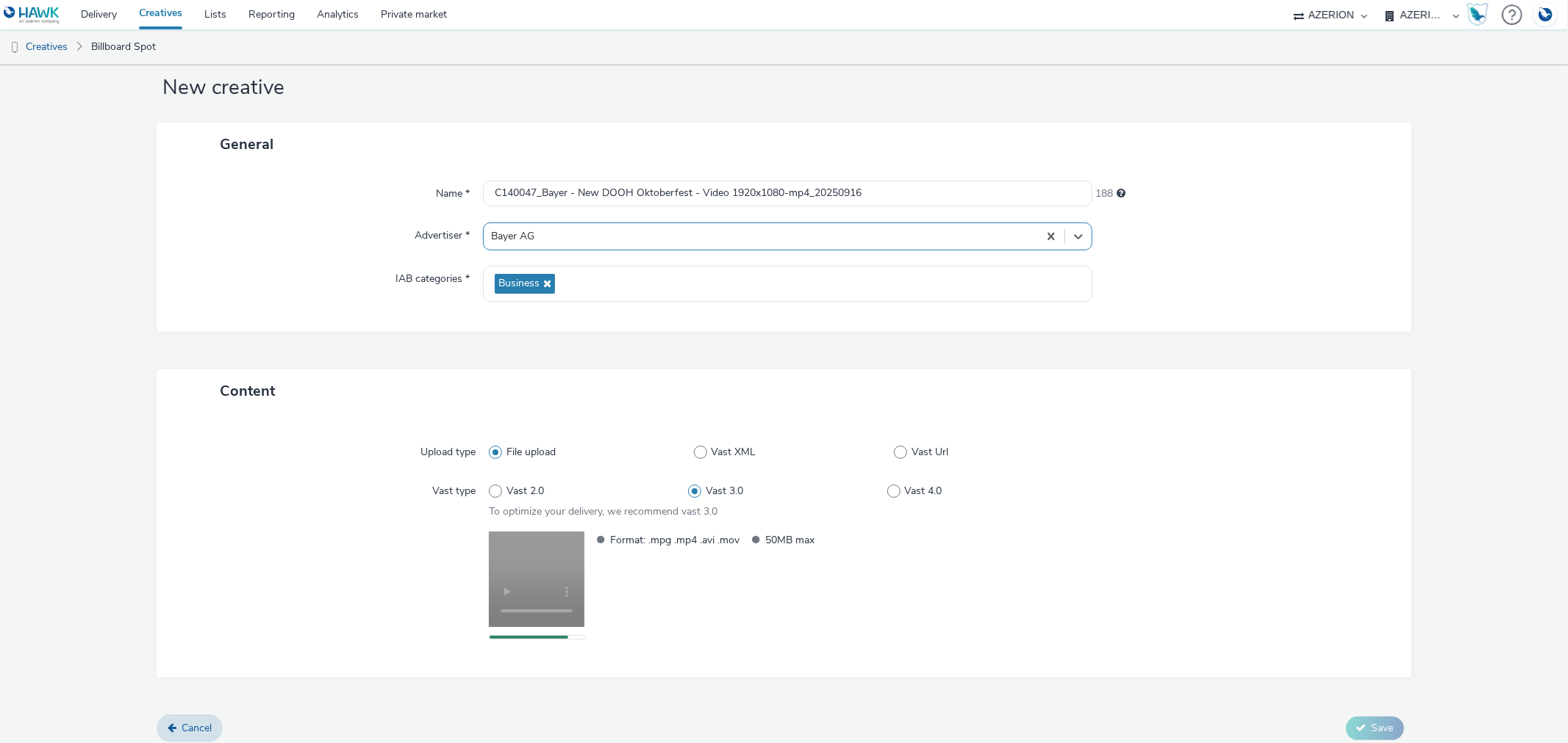
scroll to position [41, 0]
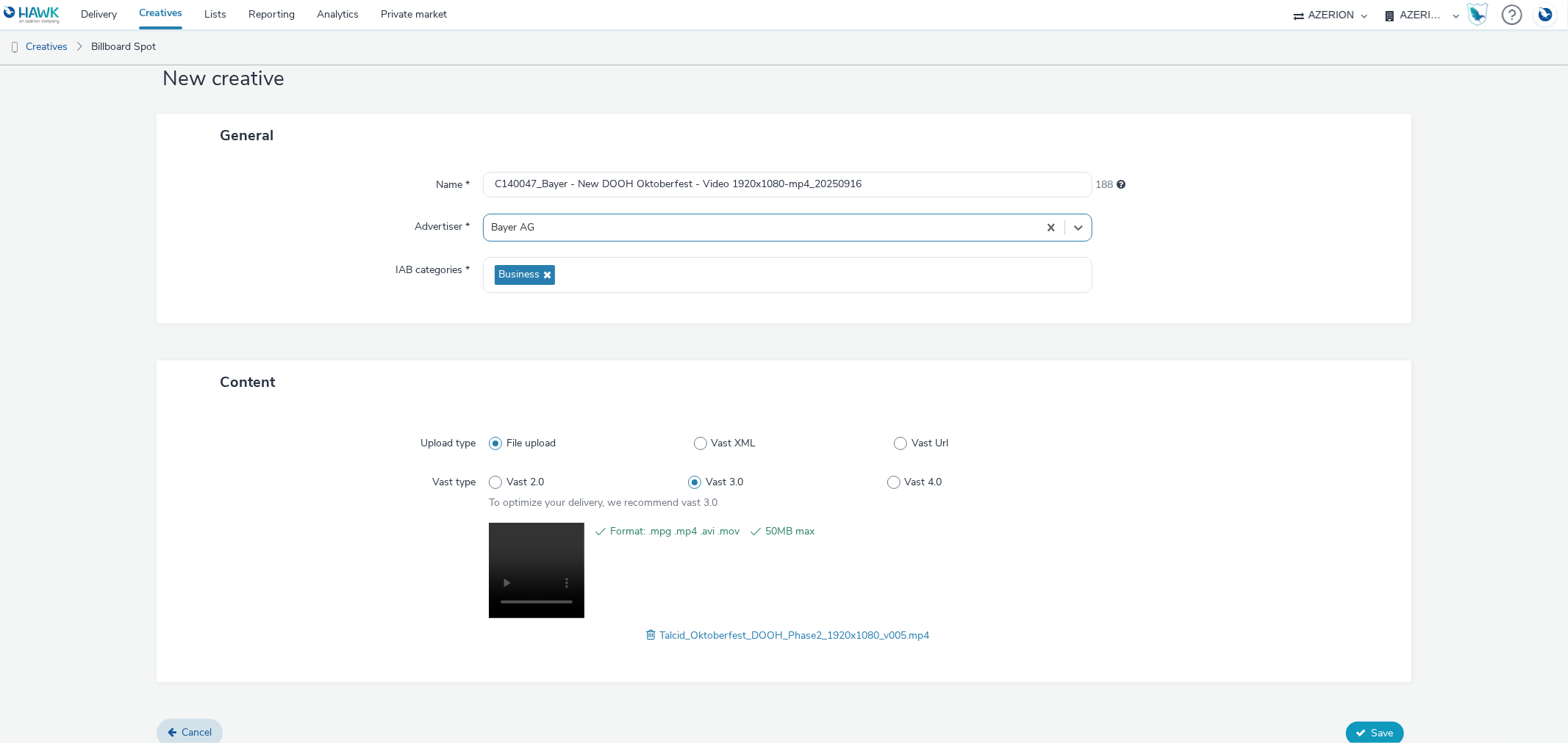
click at [1371, 726] on span "Save" at bounding box center [1381, 733] width 22 height 14
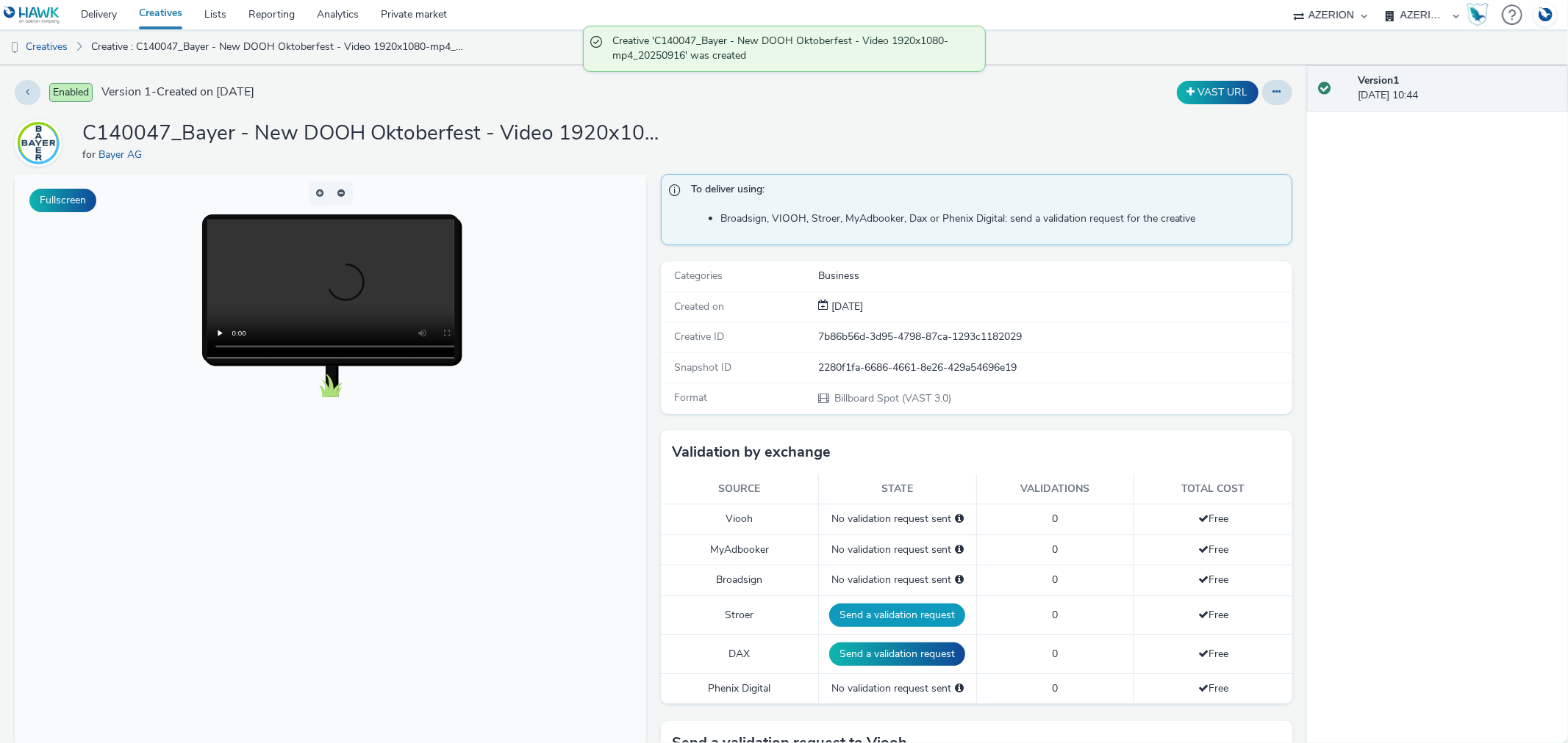
click at [865, 604] on button "Send a validation request" at bounding box center [897, 615] width 136 height 24
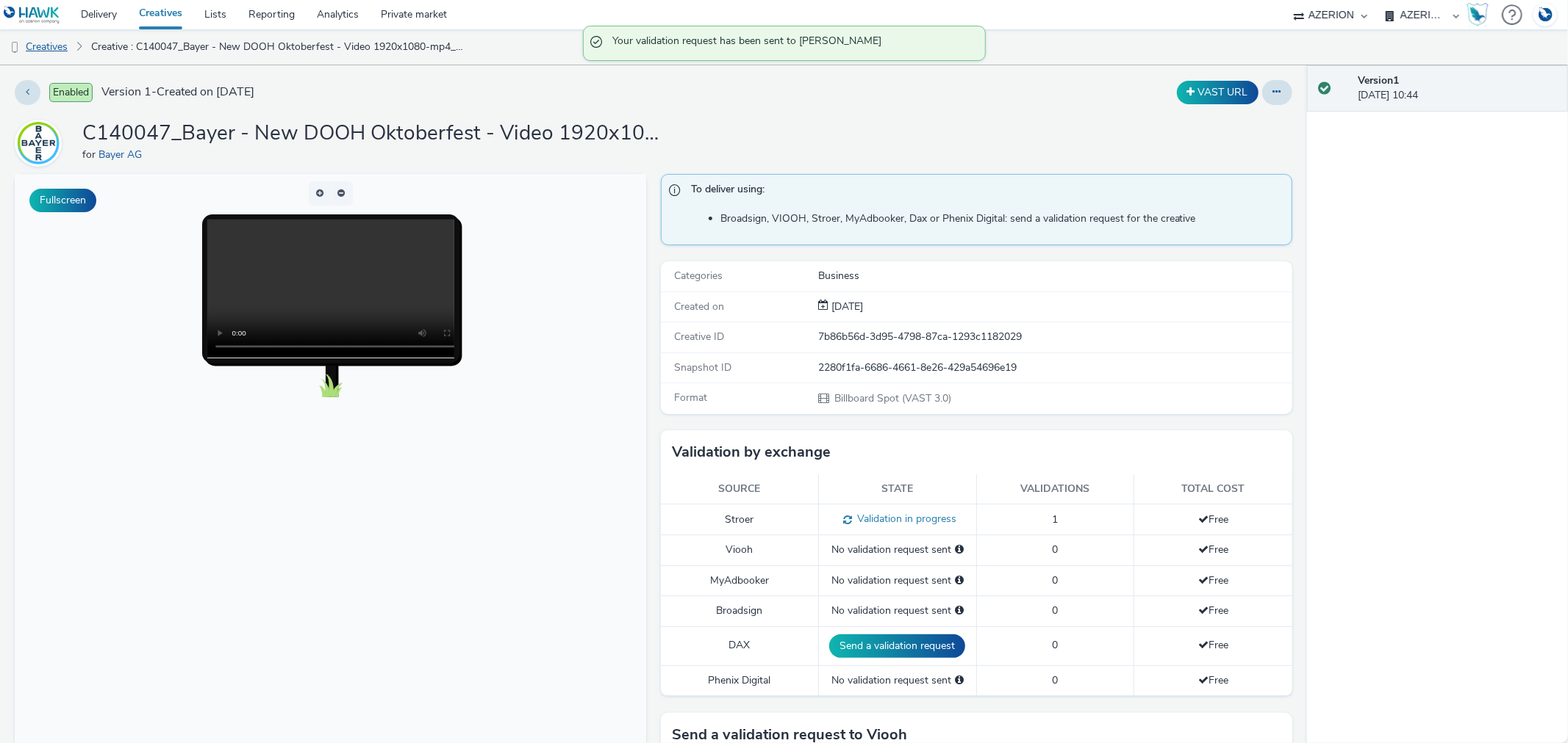
click at [35, 44] on link "Creatives" at bounding box center [37, 47] width 75 height 35
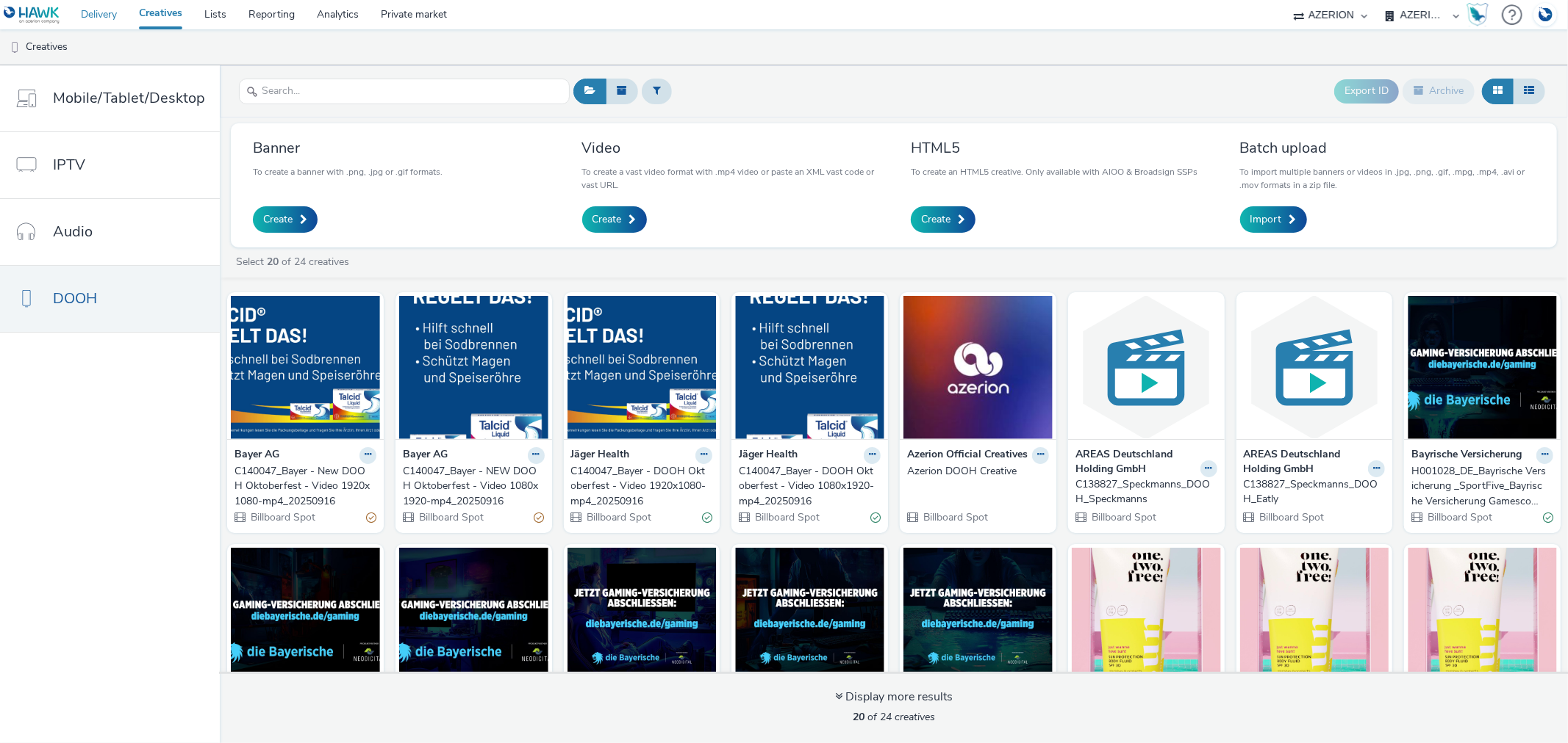
click at [107, 15] on link "Delivery" at bounding box center [98, 15] width 58 height 30
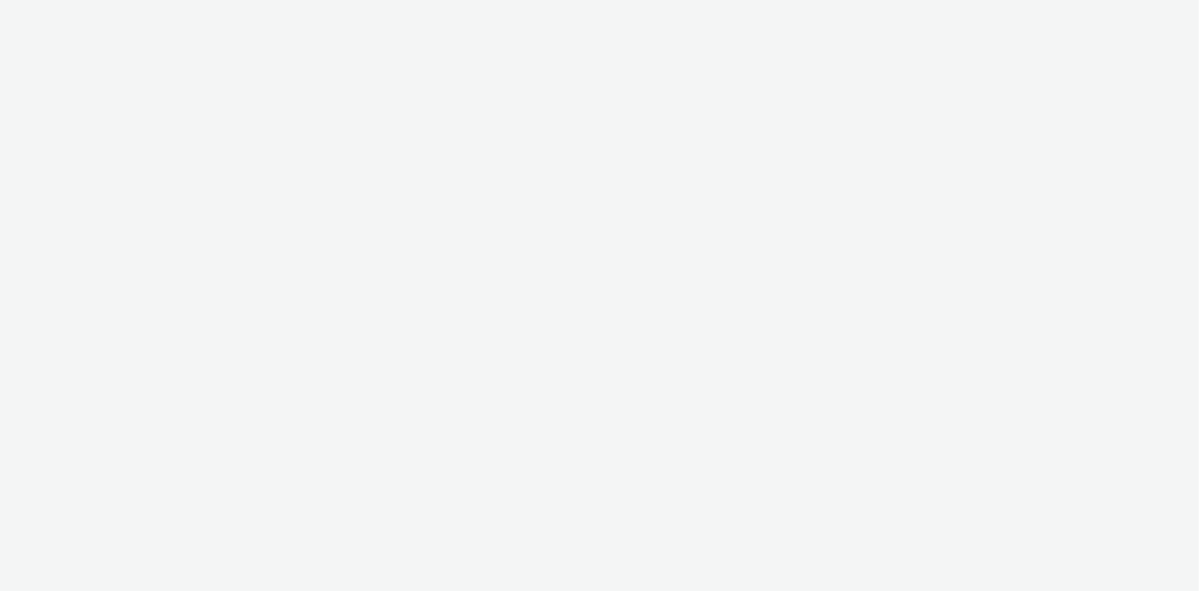
select select "b626f941-834b-427f-b453-0a2b95f57350"
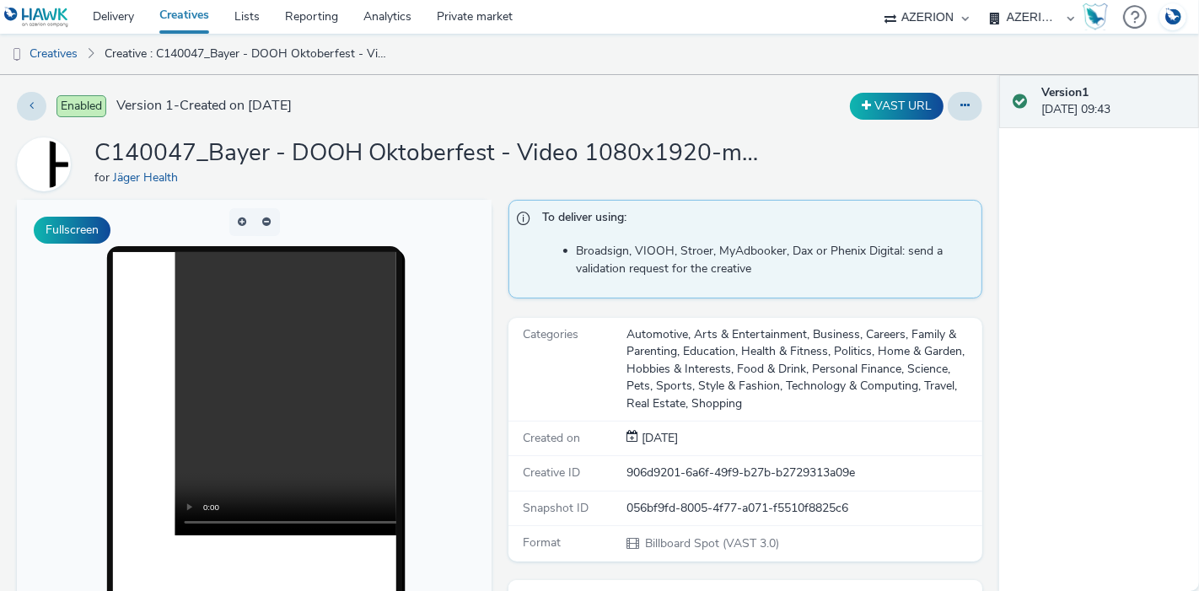
click at [236, 157] on h1 "C140047_Bayer - DOOH Oktoberfest - Video 1080x1920-mp4_20250916" at bounding box center [431, 153] width 675 height 32
click at [236, 156] on h1 "C140047_Bayer - DOOH Oktoberfest - Video 1080x1920-mp4_20250916" at bounding box center [431, 153] width 675 height 32
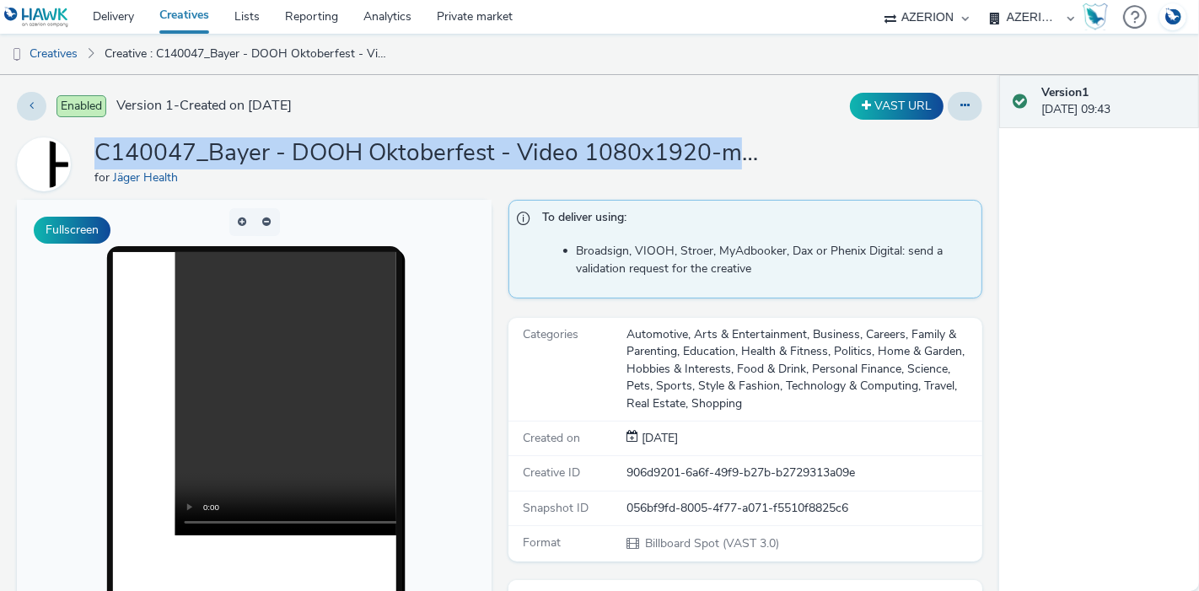
click at [236, 156] on h1 "C140047_Bayer - DOOH Oktoberfest - Video 1080x1920-mp4_20250916" at bounding box center [431, 153] width 675 height 32
copy h1 "C140047_Bayer - DOOH Oktoberfest - Video 1080x1920-mp4_20250916"
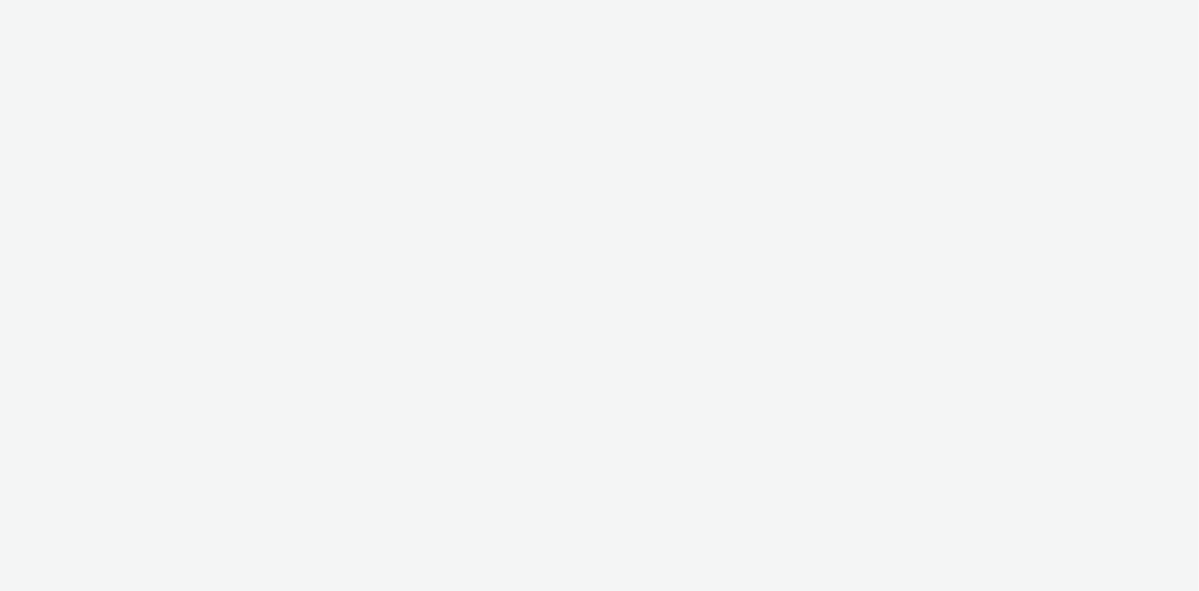
select select "b626f941-834b-427f-b453-0a2b95f57350"
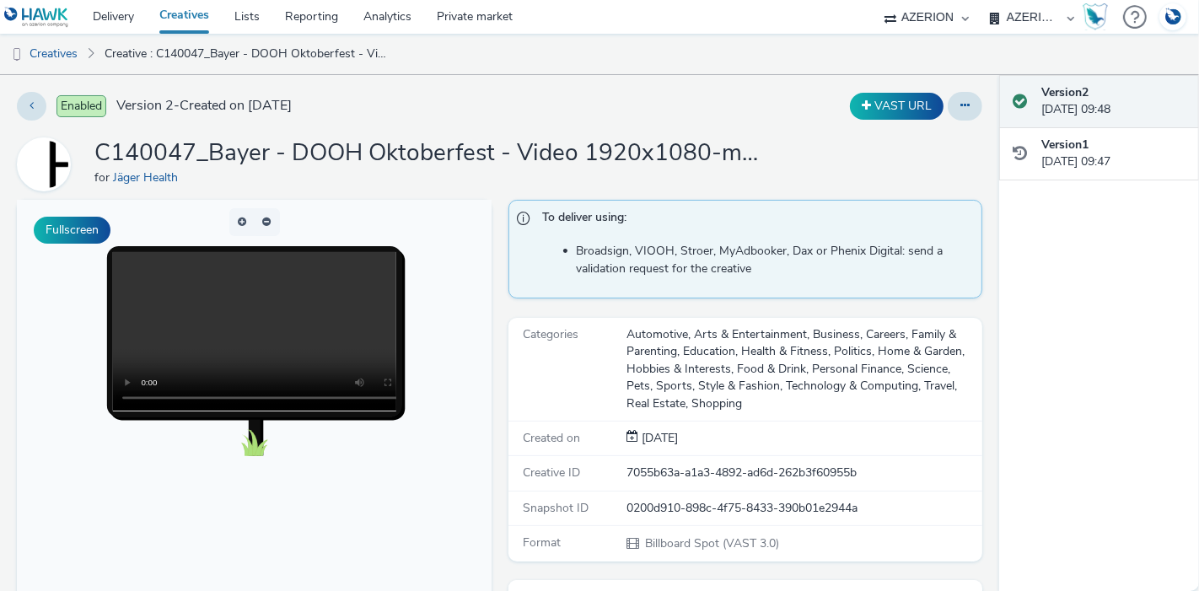
click at [350, 163] on h1 "C140047_Bayer - DOOH Oktoberfest - Video 1920x1080-mp4_20250916" at bounding box center [431, 153] width 675 height 32
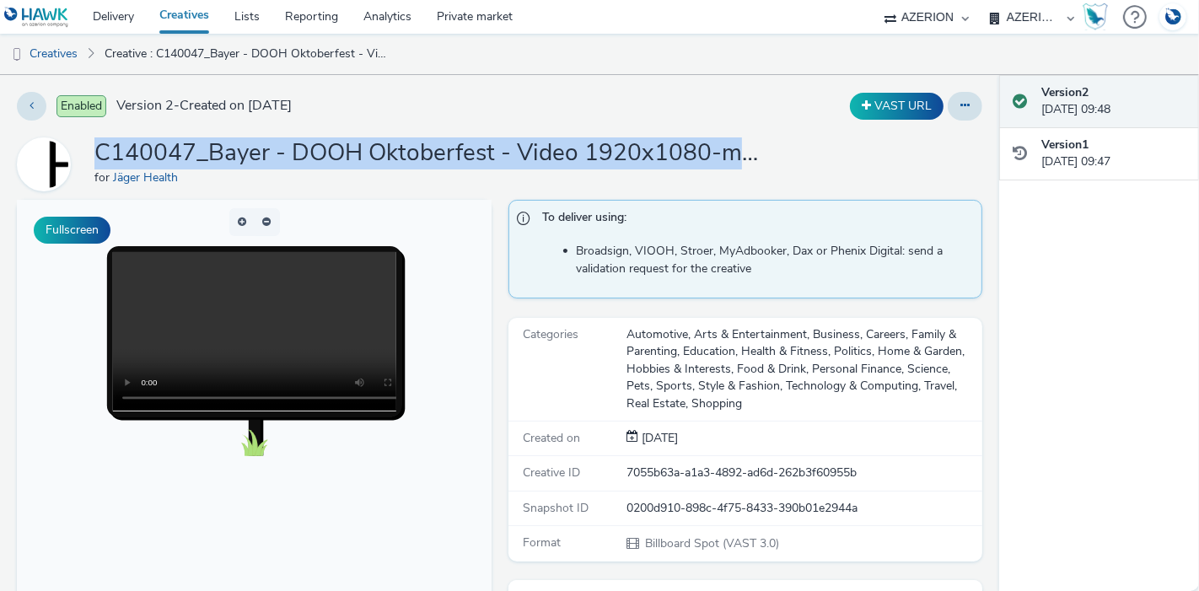
click at [350, 163] on h1 "C140047_Bayer - DOOH Oktoberfest - Video 1920x1080-mp4_20250916" at bounding box center [431, 153] width 675 height 32
copy h1 "C140047_Bayer - DOOH Oktoberfest - Video 1920x1080-mp4_20250916"
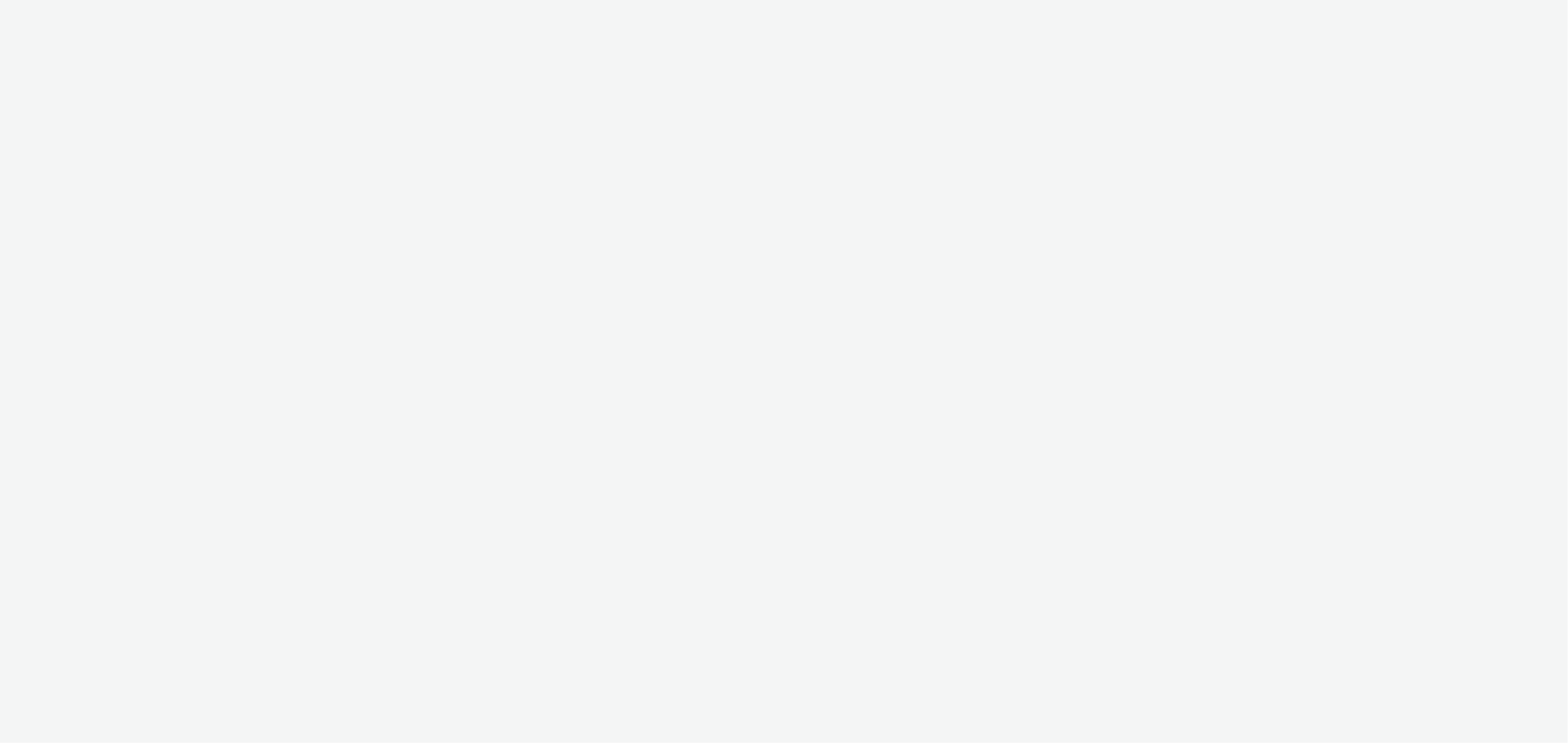
select select "b626f941-834b-427f-b453-0a2b95f57350"
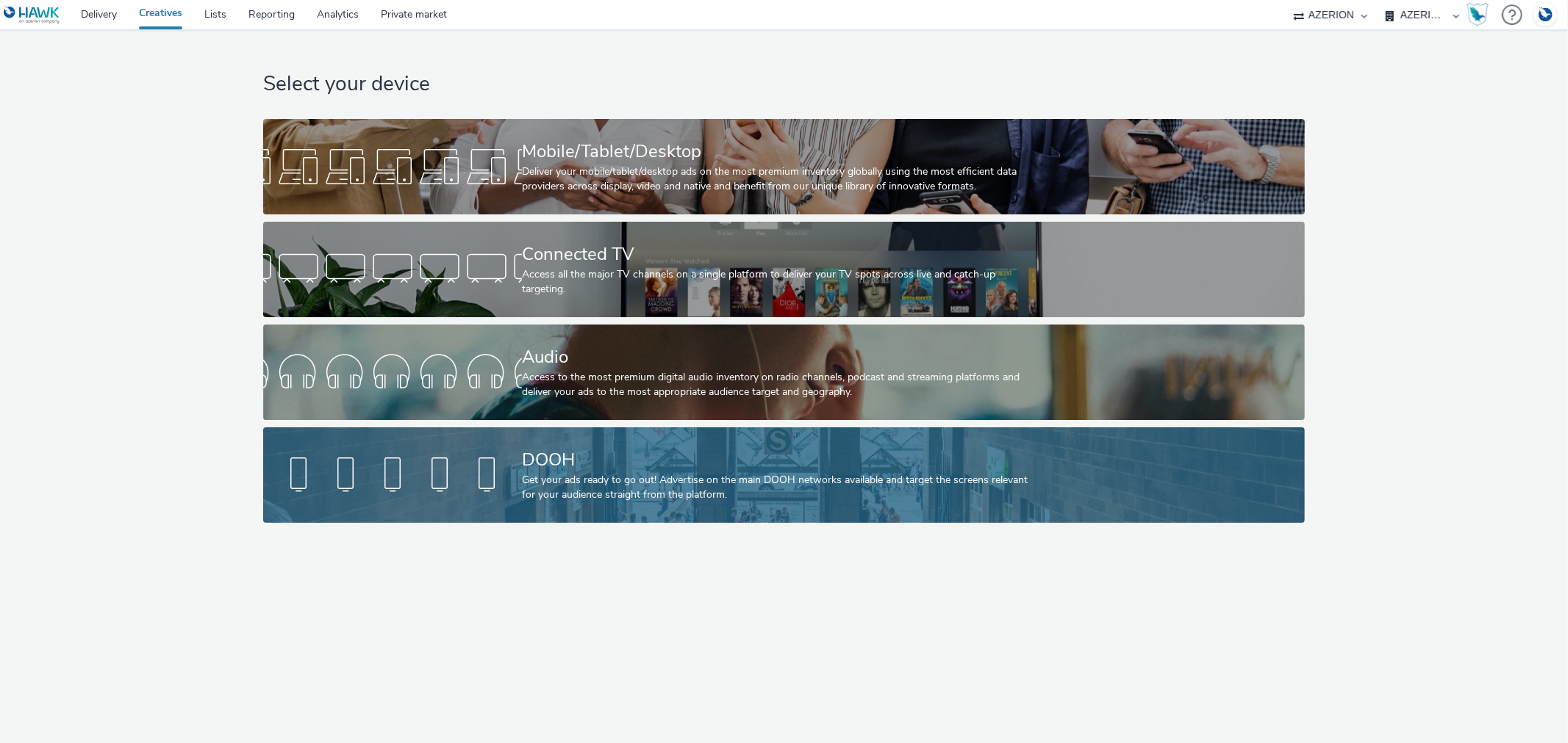
click at [523, 429] on div "DOOH Get your ads ready to go out! Advertise on the main DOOH networks availabl…" at bounding box center [781, 476] width 518 height 96
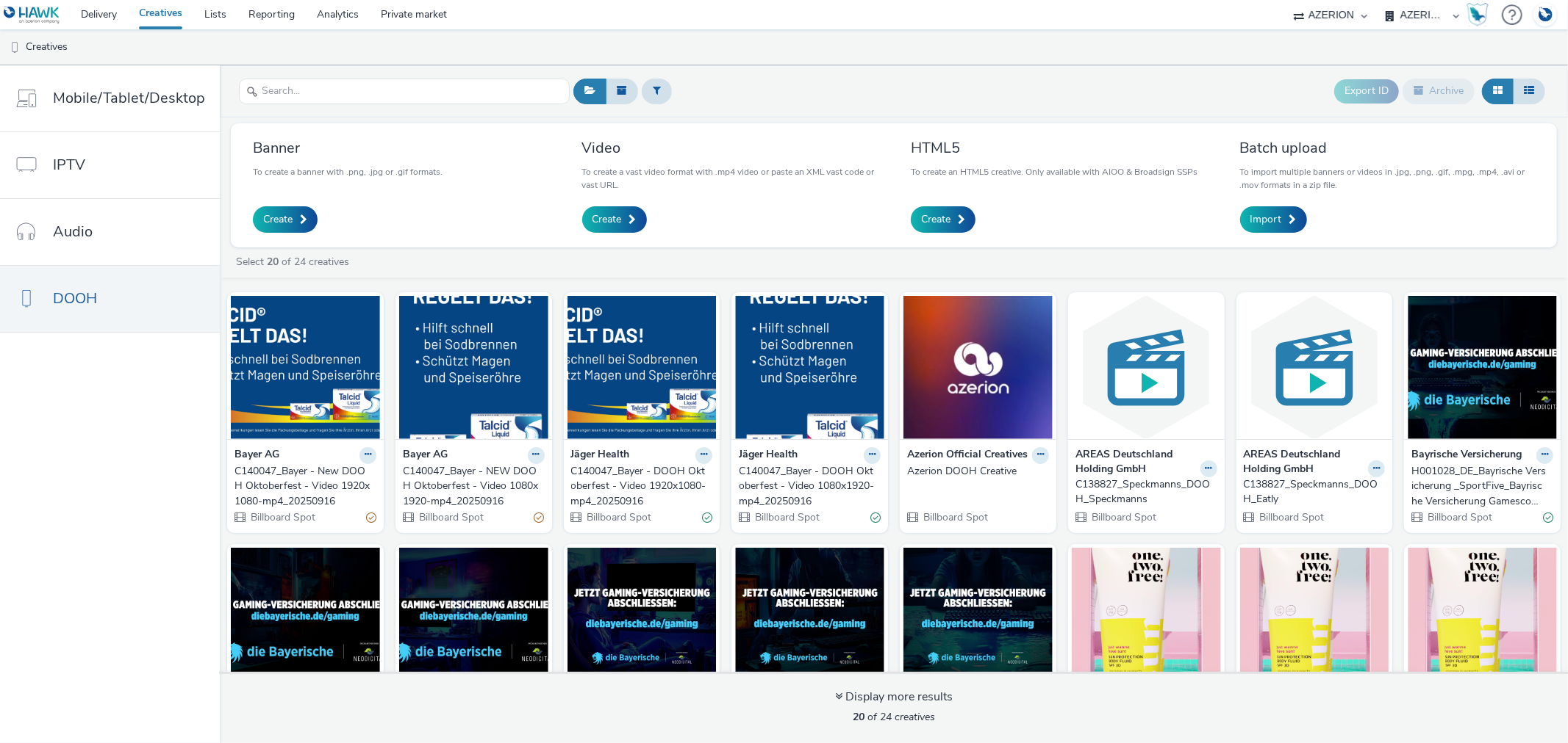
click at [452, 476] on div "C140047_Bayer - NEW DOOH Oktoberfest - Video 1080x1920-mp4_20250916" at bounding box center [471, 486] width 136 height 44
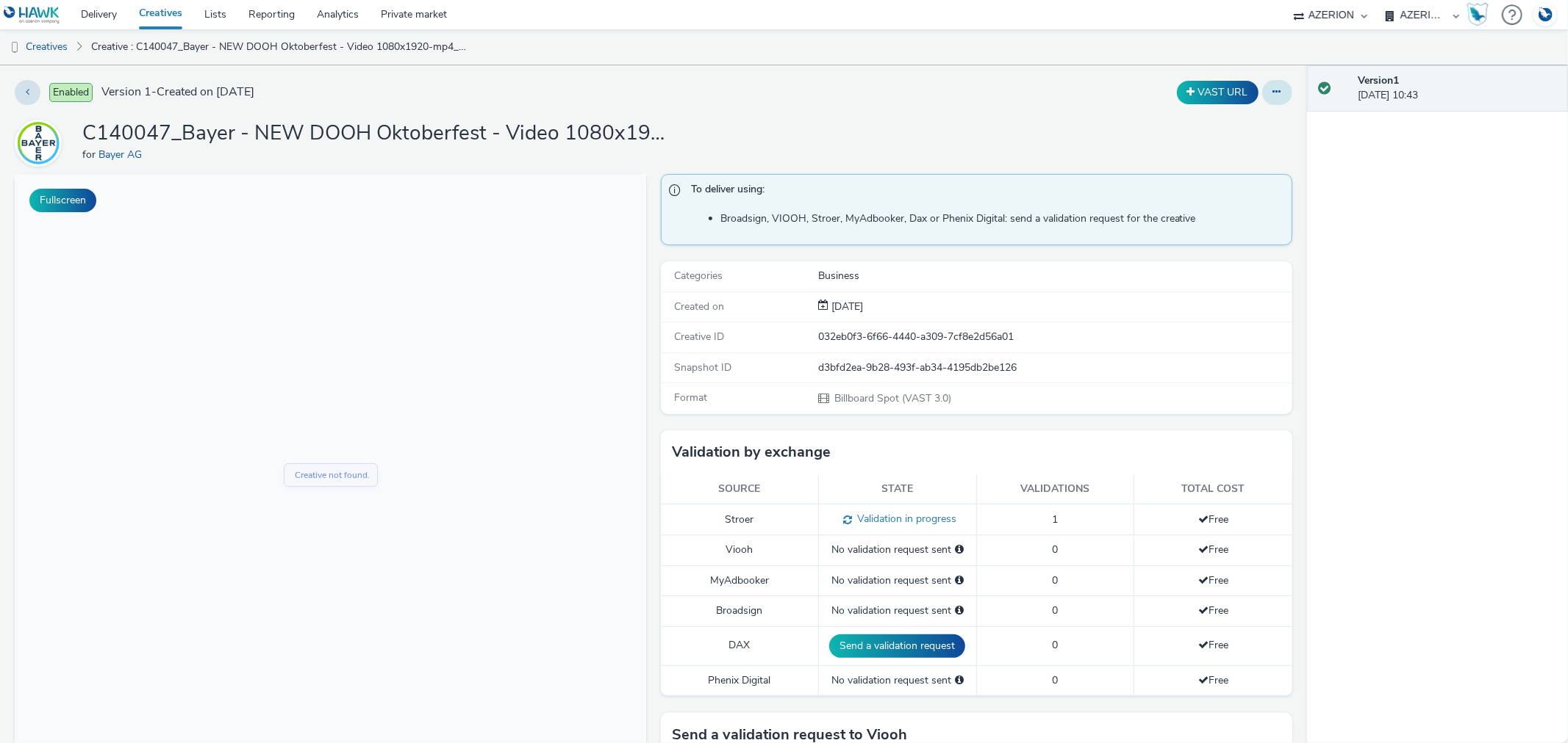
click at [1270, 90] on button at bounding box center [1277, 92] width 31 height 25
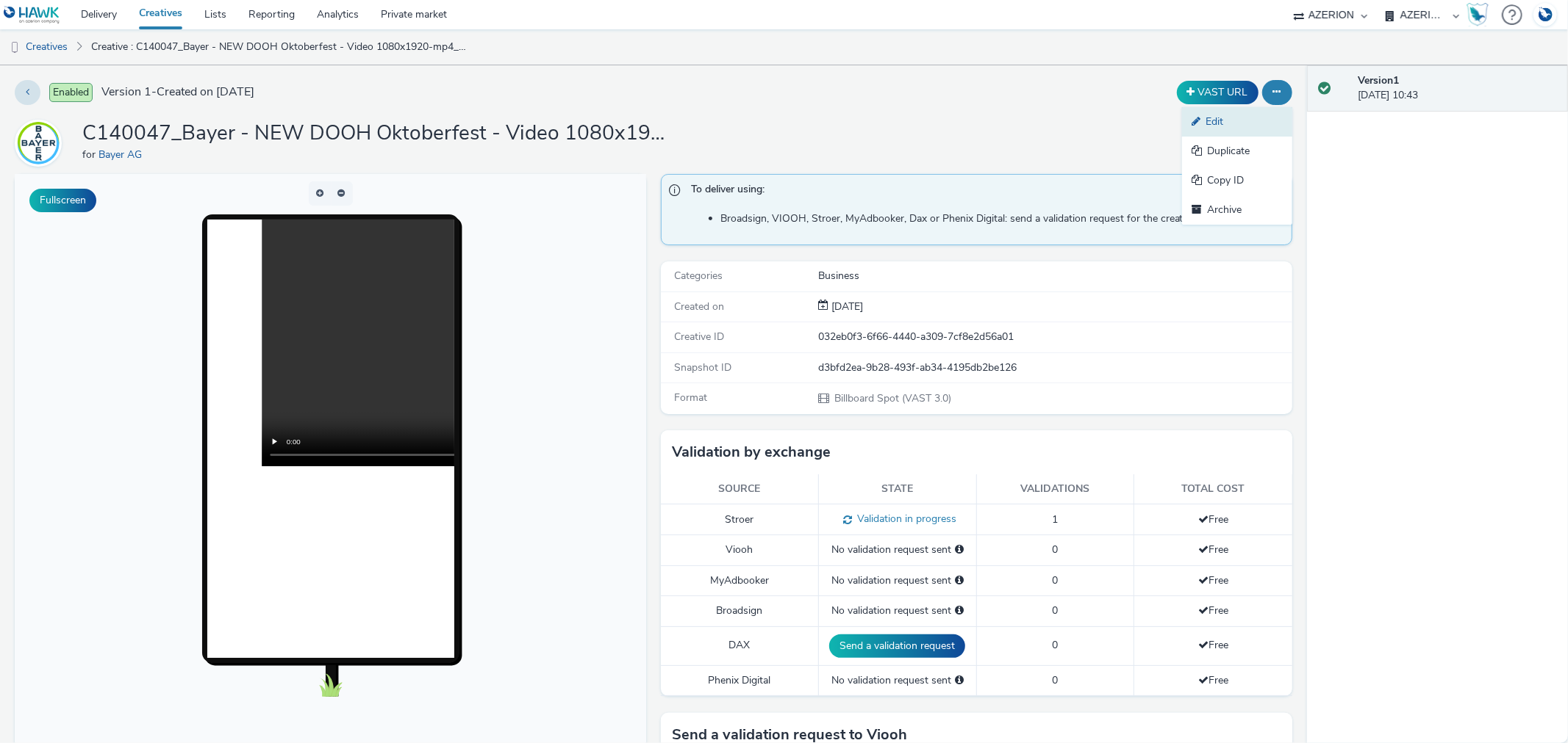
click at [1202, 119] on link "Edit" at bounding box center [1237, 122] width 110 height 30
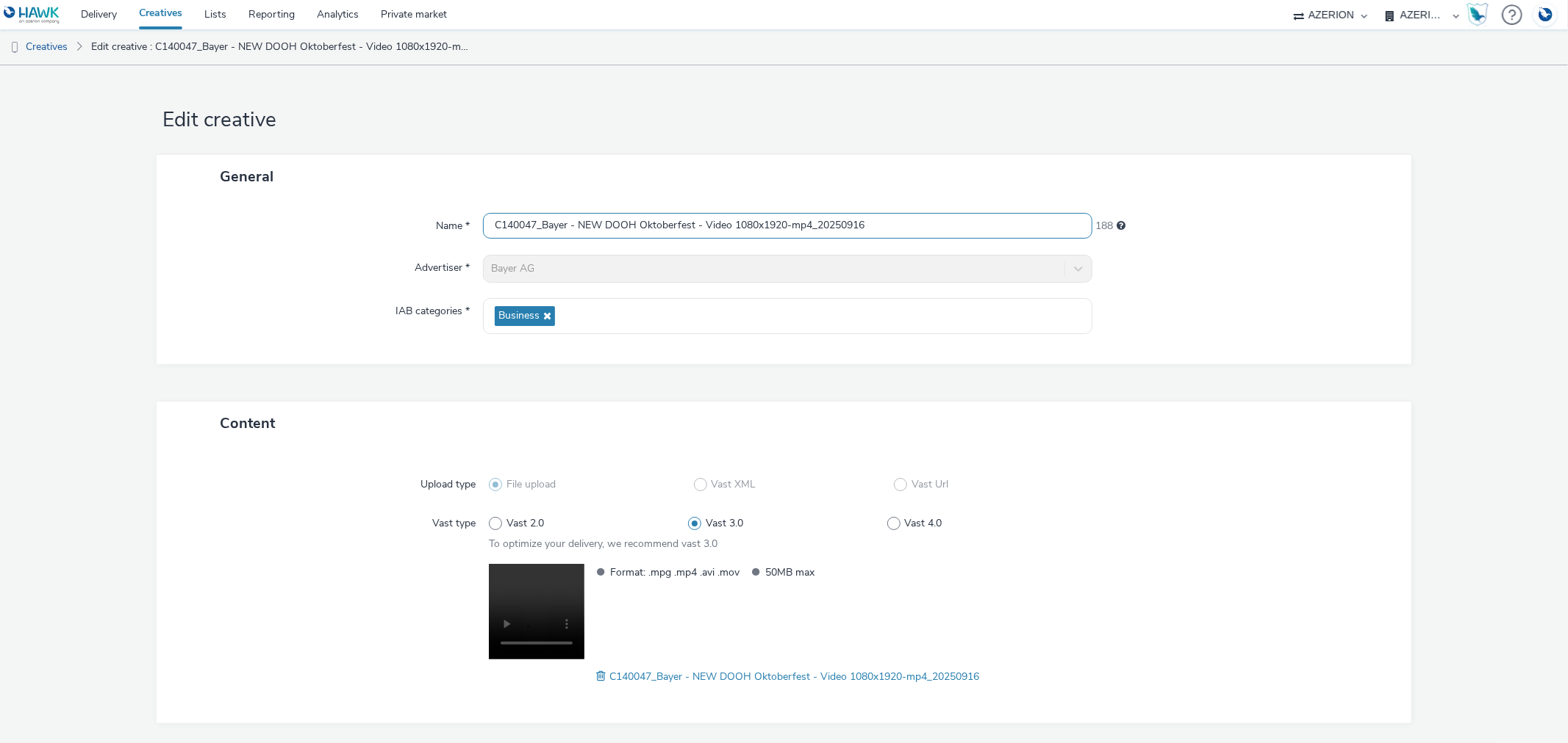
click at [604, 223] on input "C140047_Bayer - NEW DOOH Oktoberfest - Video 1080x1920-mp4_20250916" at bounding box center [787, 226] width 608 height 26
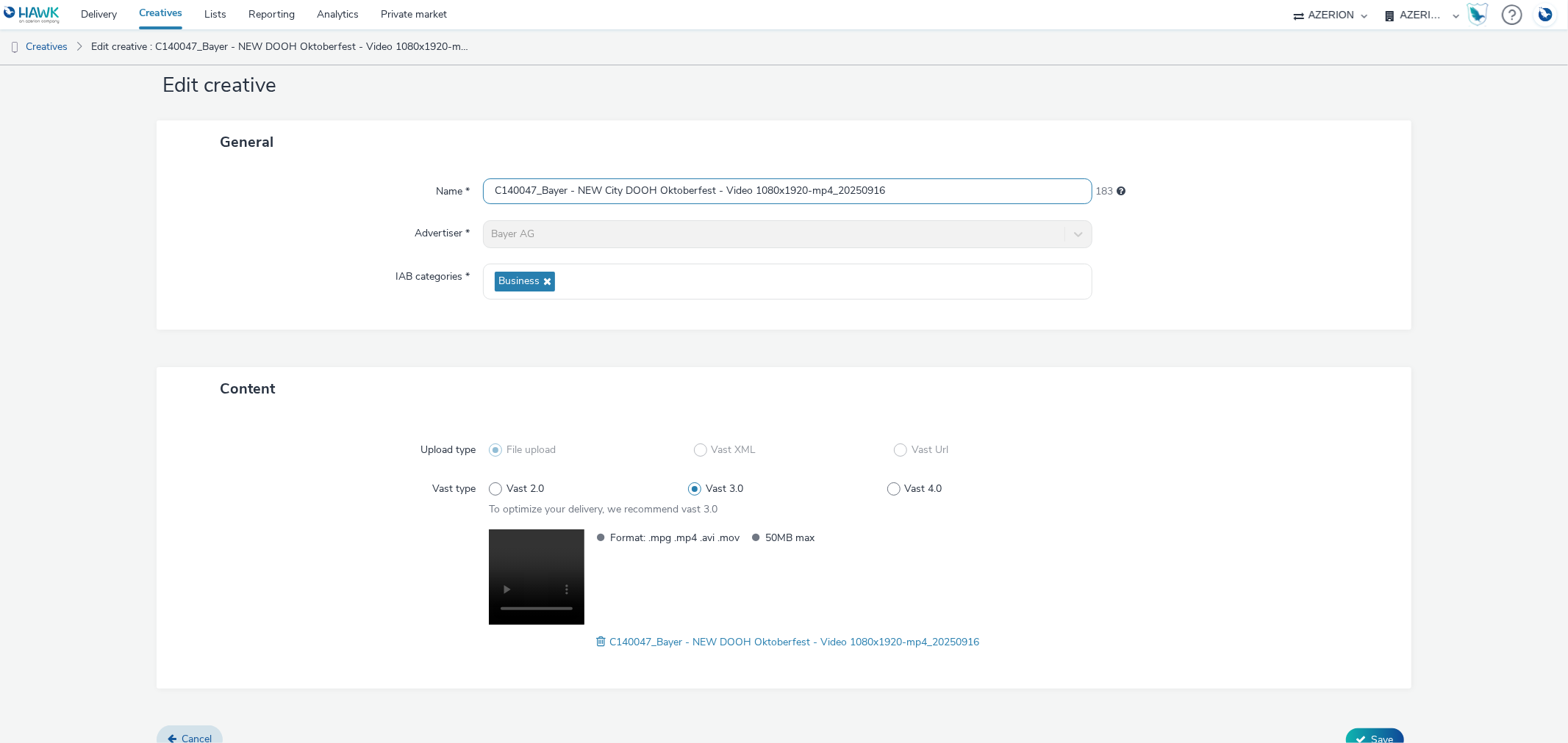
scroll to position [54, 0]
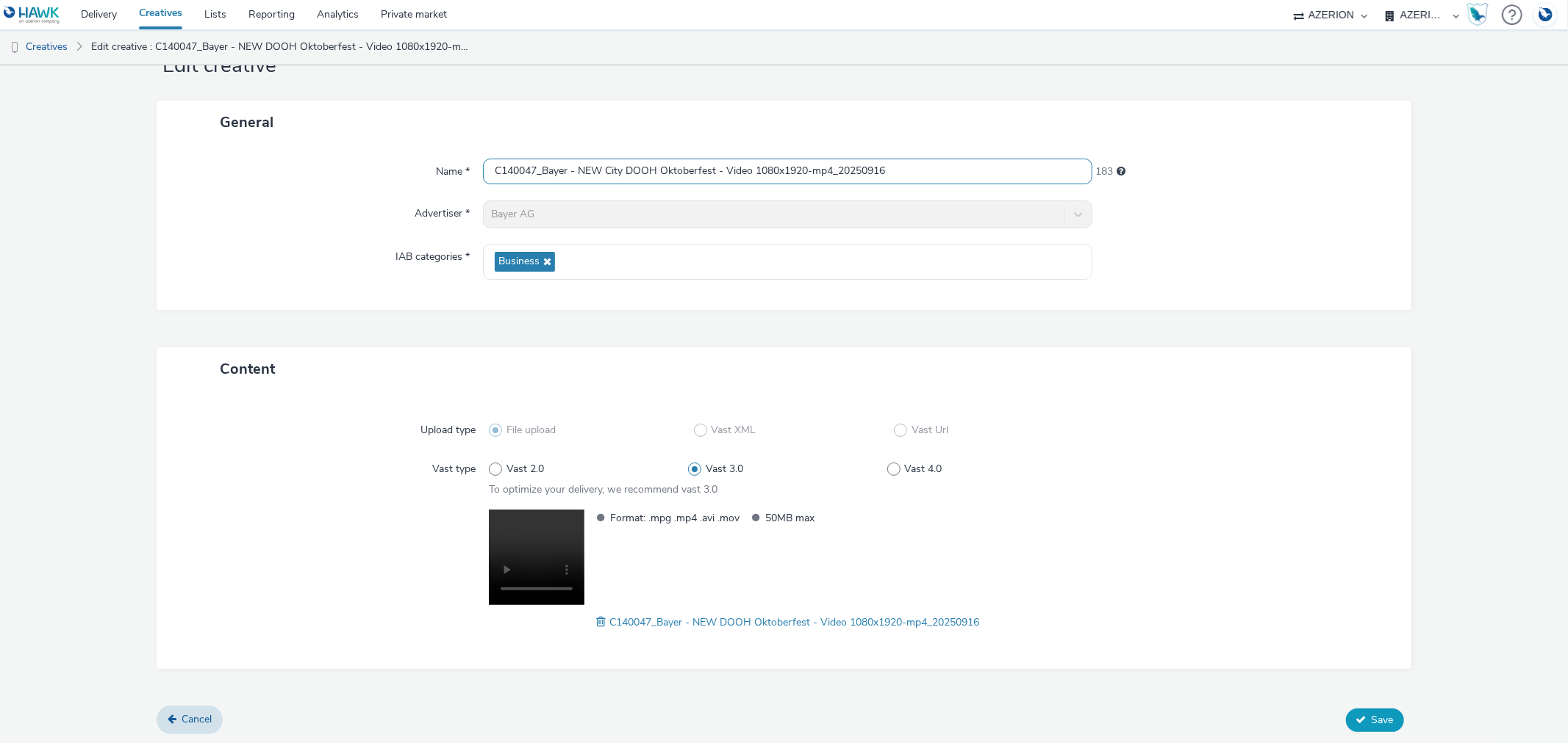
type input "C140047_Bayer - NEW City DOOH Oktoberfest - Video 1080x1920-mp4_20250916"
click at [1371, 714] on span "Save" at bounding box center [1381, 720] width 22 height 14
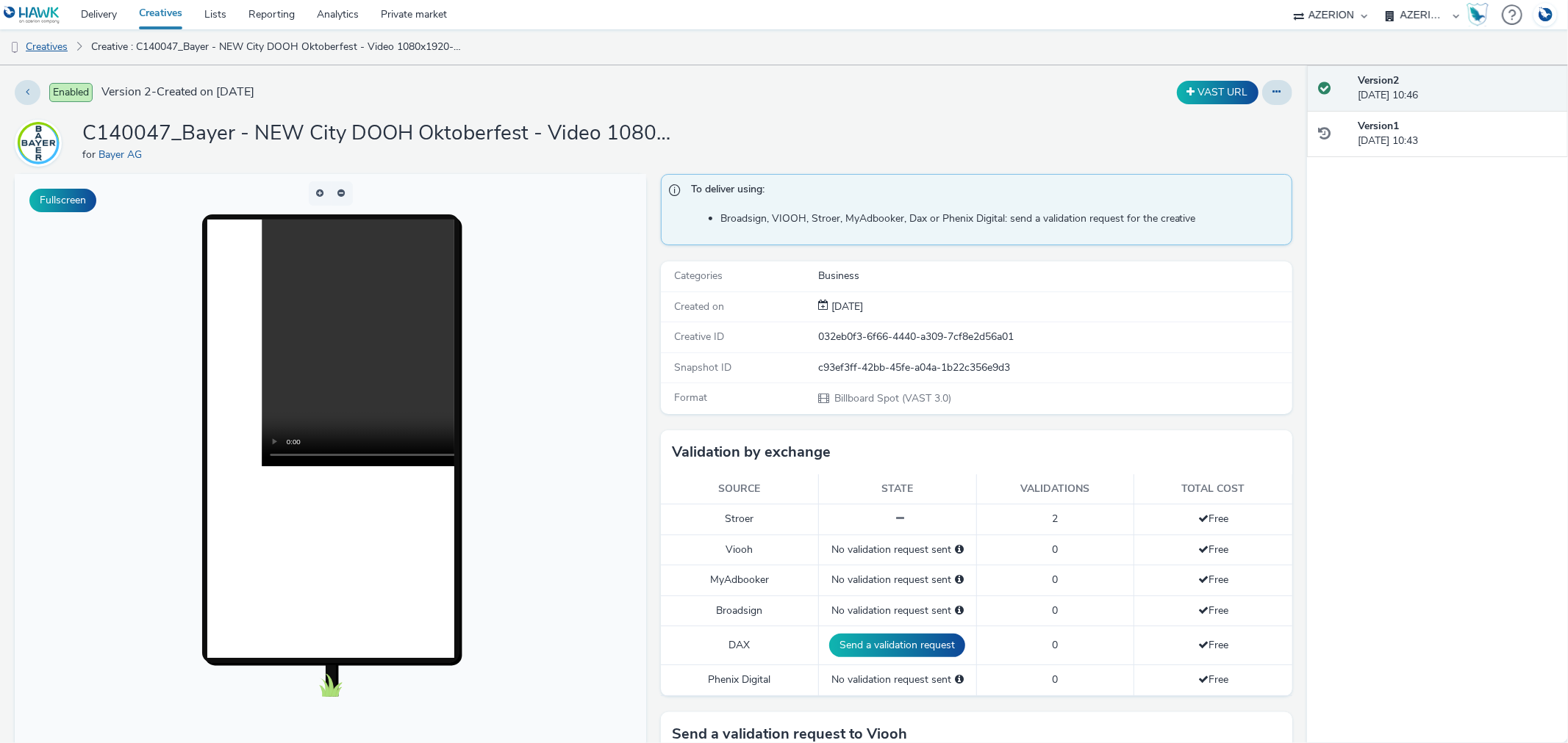
click at [48, 49] on link "Creatives" at bounding box center [37, 47] width 75 height 35
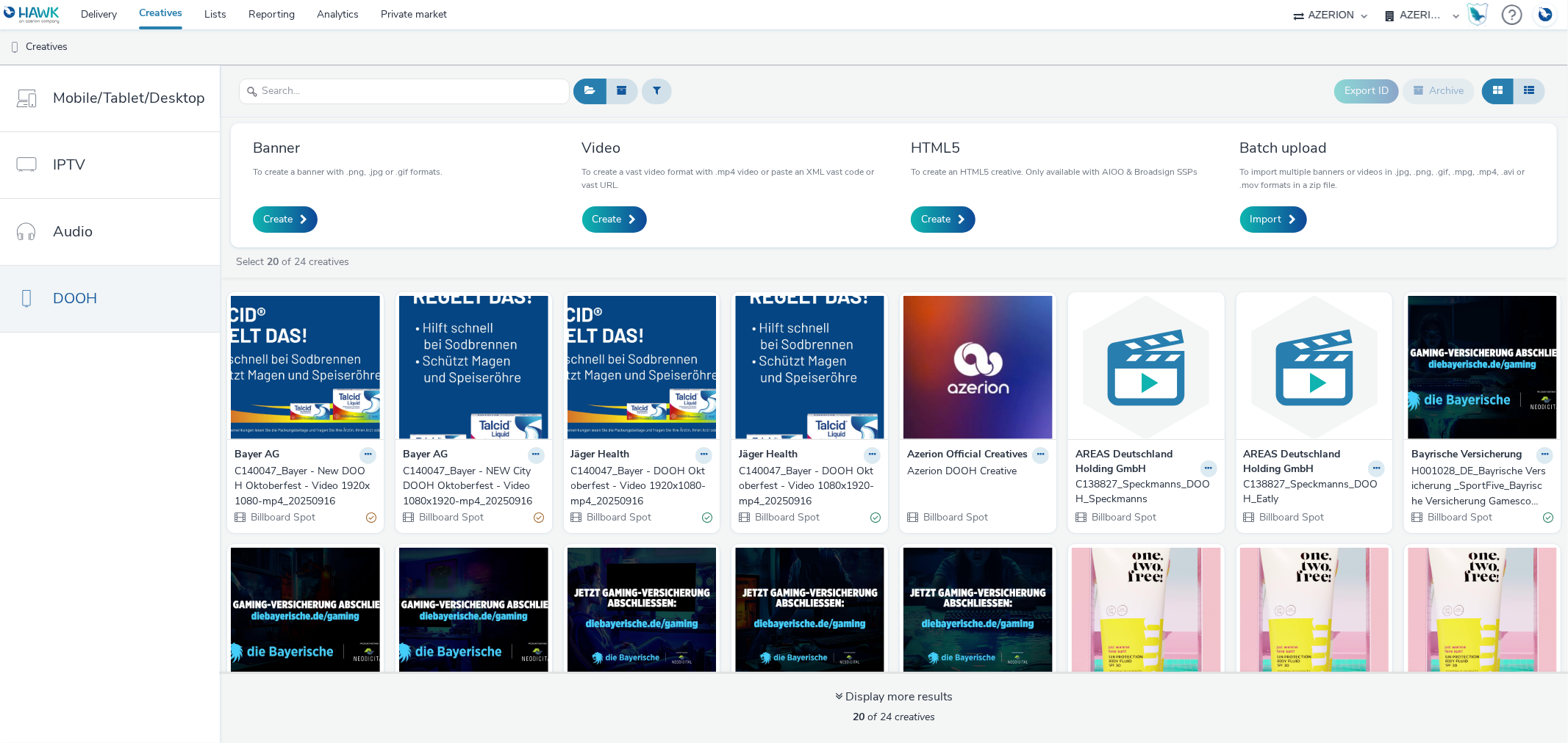
click at [270, 477] on div "C140047_Bayer - New DOOH Oktoberfest - Video 1920x1080-mp4_20250916" at bounding box center [302, 486] width 136 height 44
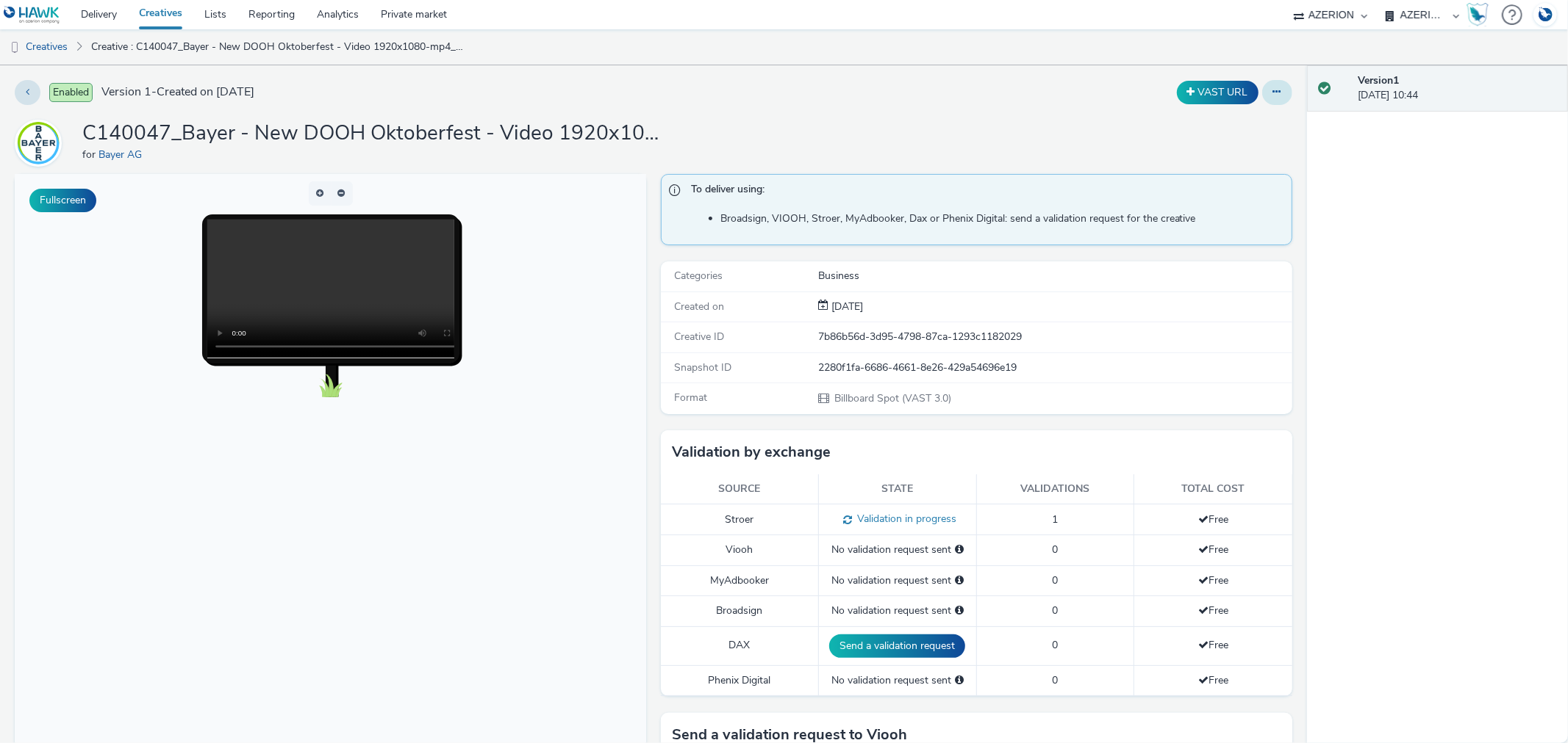
click at [1265, 99] on button at bounding box center [1277, 92] width 31 height 25
click at [1193, 119] on link "Edit" at bounding box center [1237, 122] width 110 height 30
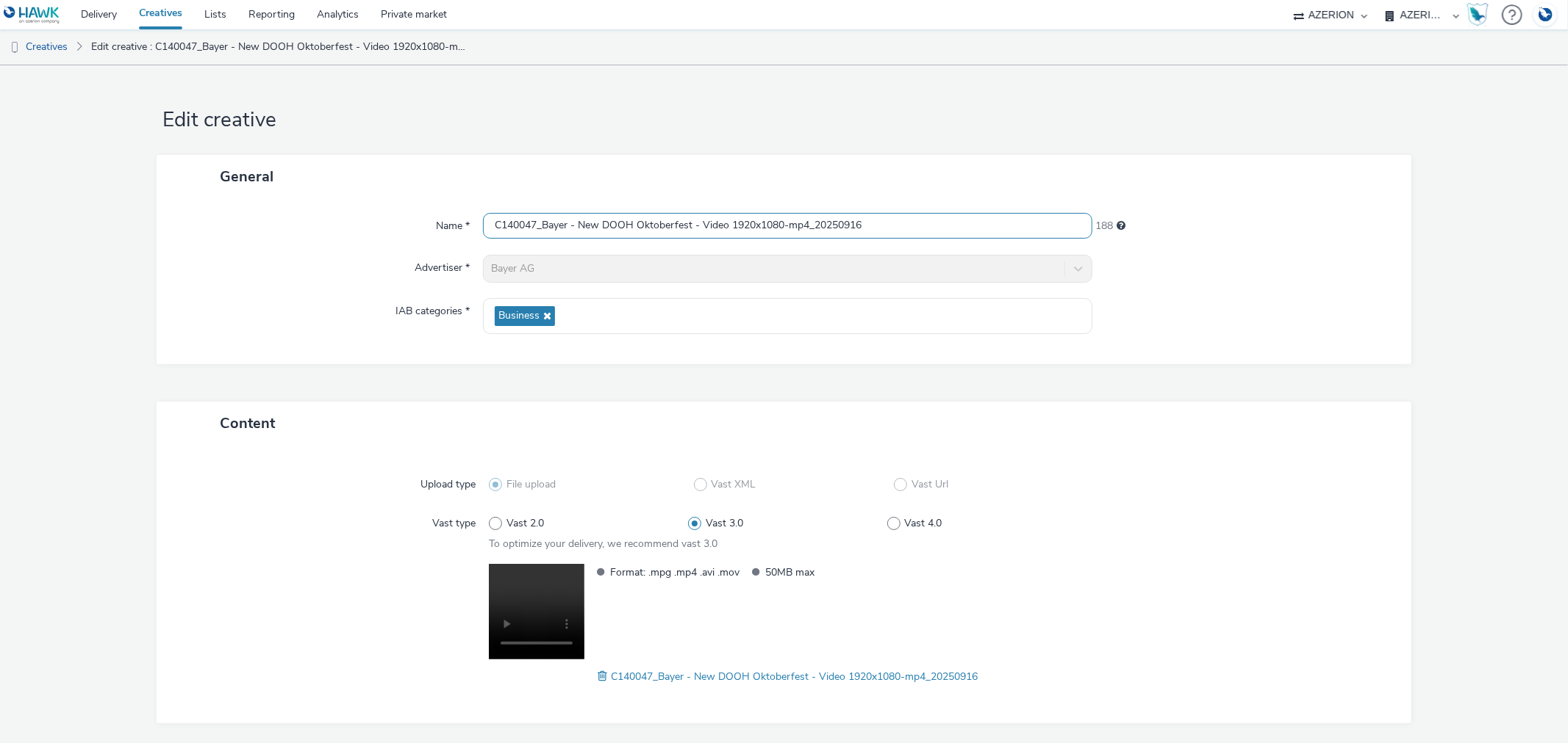
click at [601, 224] on input "C140047_Bayer - New DOOH Oktoberfest - Video 1920x1080-mp4_20250916" at bounding box center [787, 226] width 608 height 26
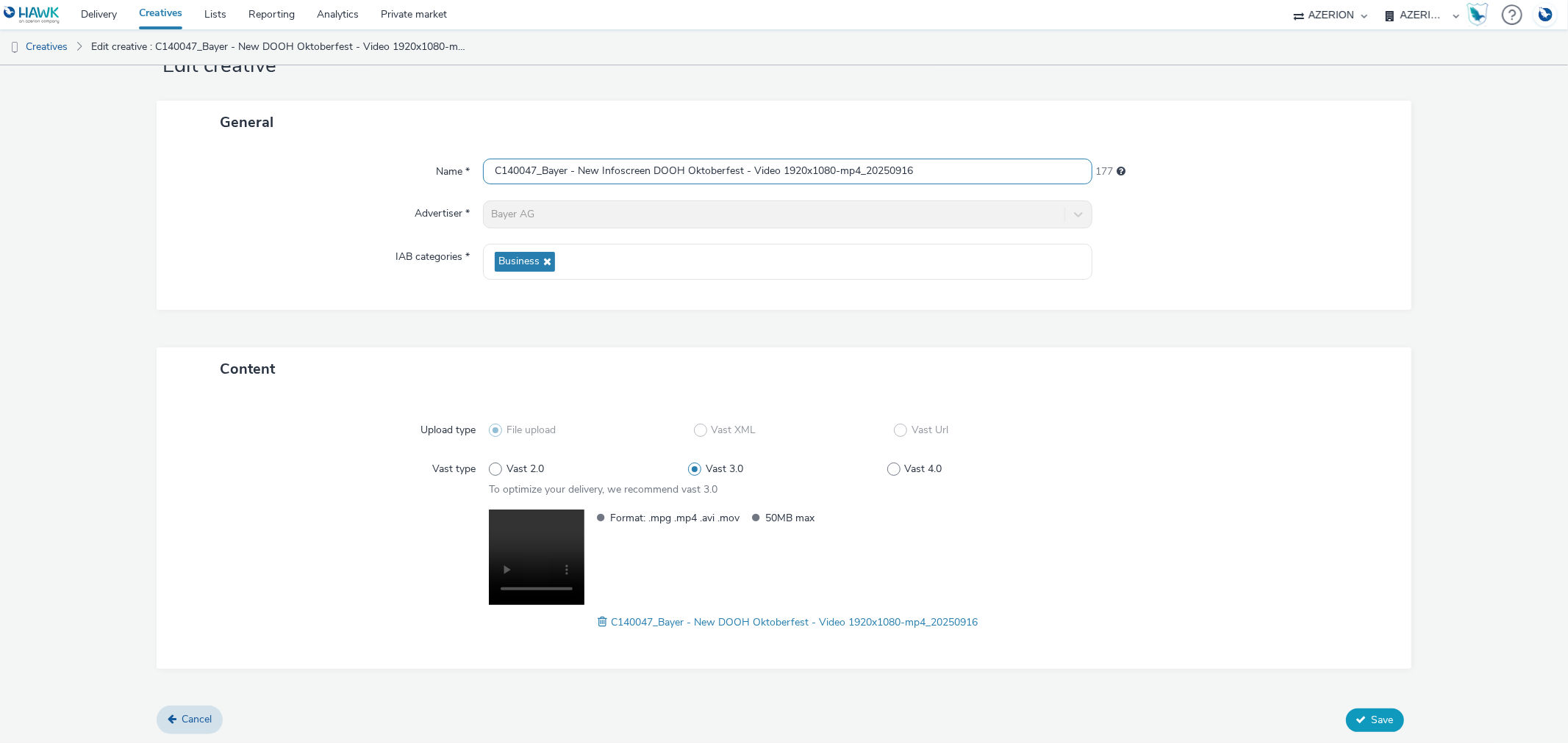
type input "C140047_Bayer - New Infoscreen DOOH Oktoberfest - Video 1920x1080-mp4_20250916"
click at [1349, 724] on button "Save" at bounding box center [1375, 720] width 58 height 24
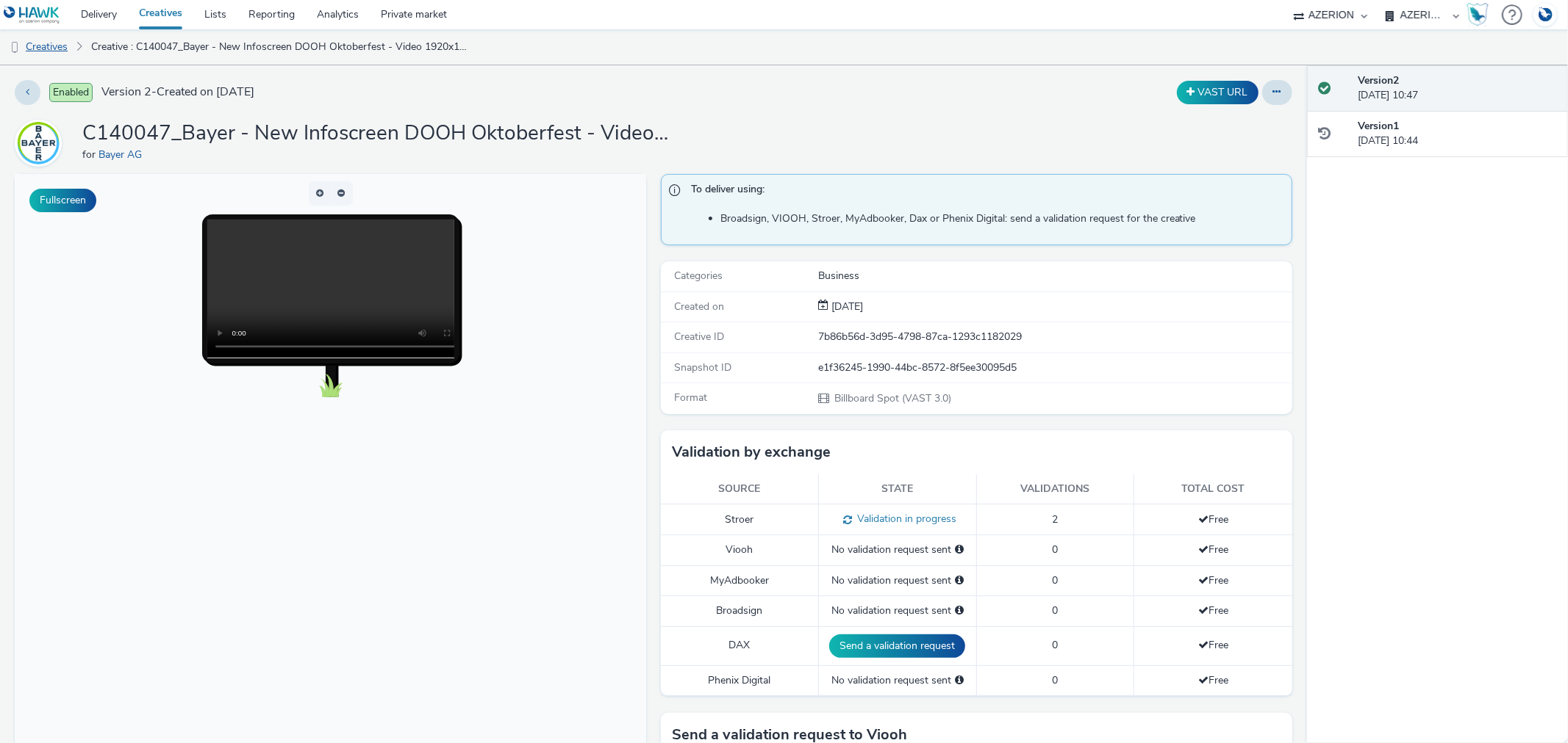
click at [62, 47] on link "Creatives" at bounding box center [37, 47] width 75 height 35
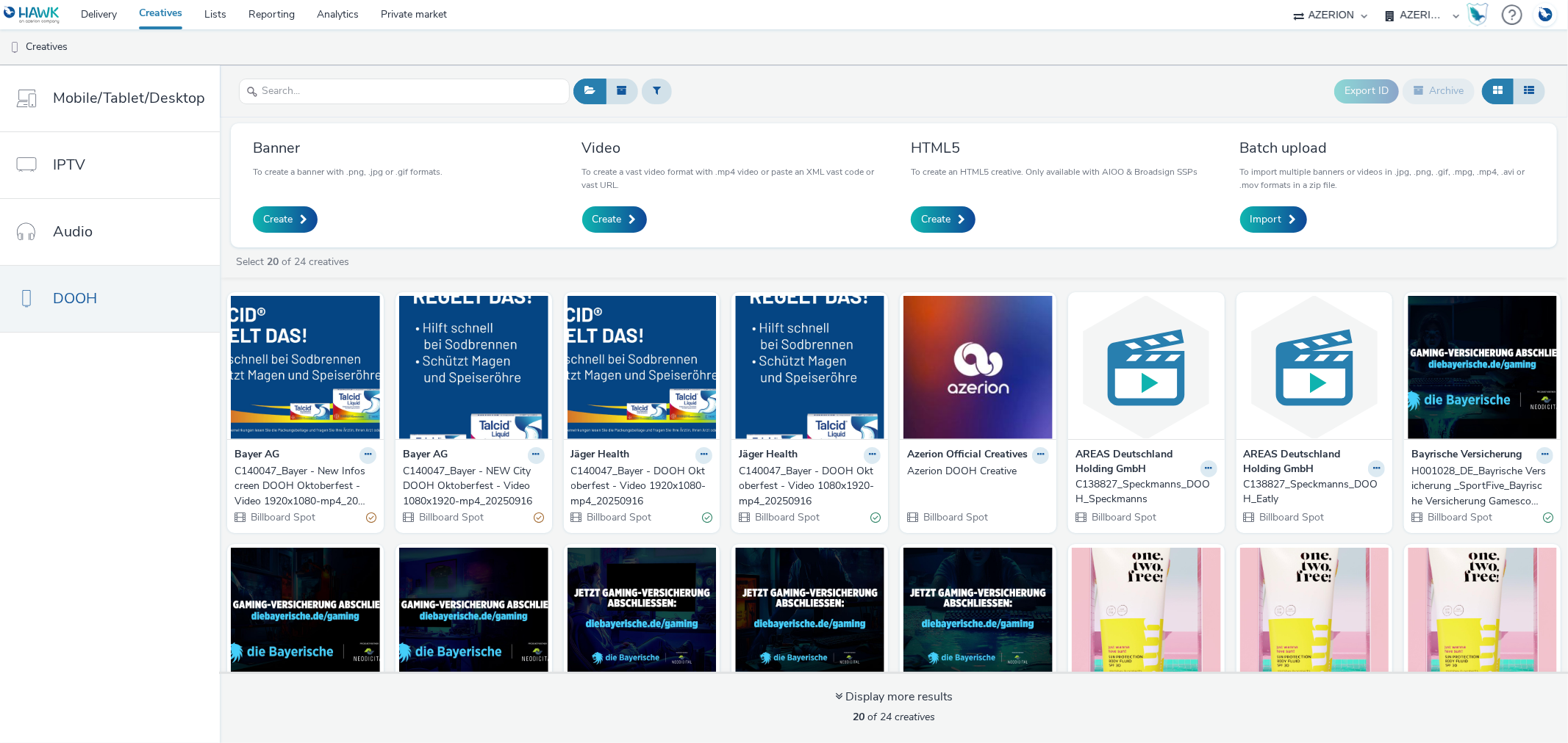
click at [452, 474] on div "C140047_Bayer - NEW City DOOH Oktoberfest - Video 1080x1920-mp4_20250916" at bounding box center [471, 486] width 136 height 44
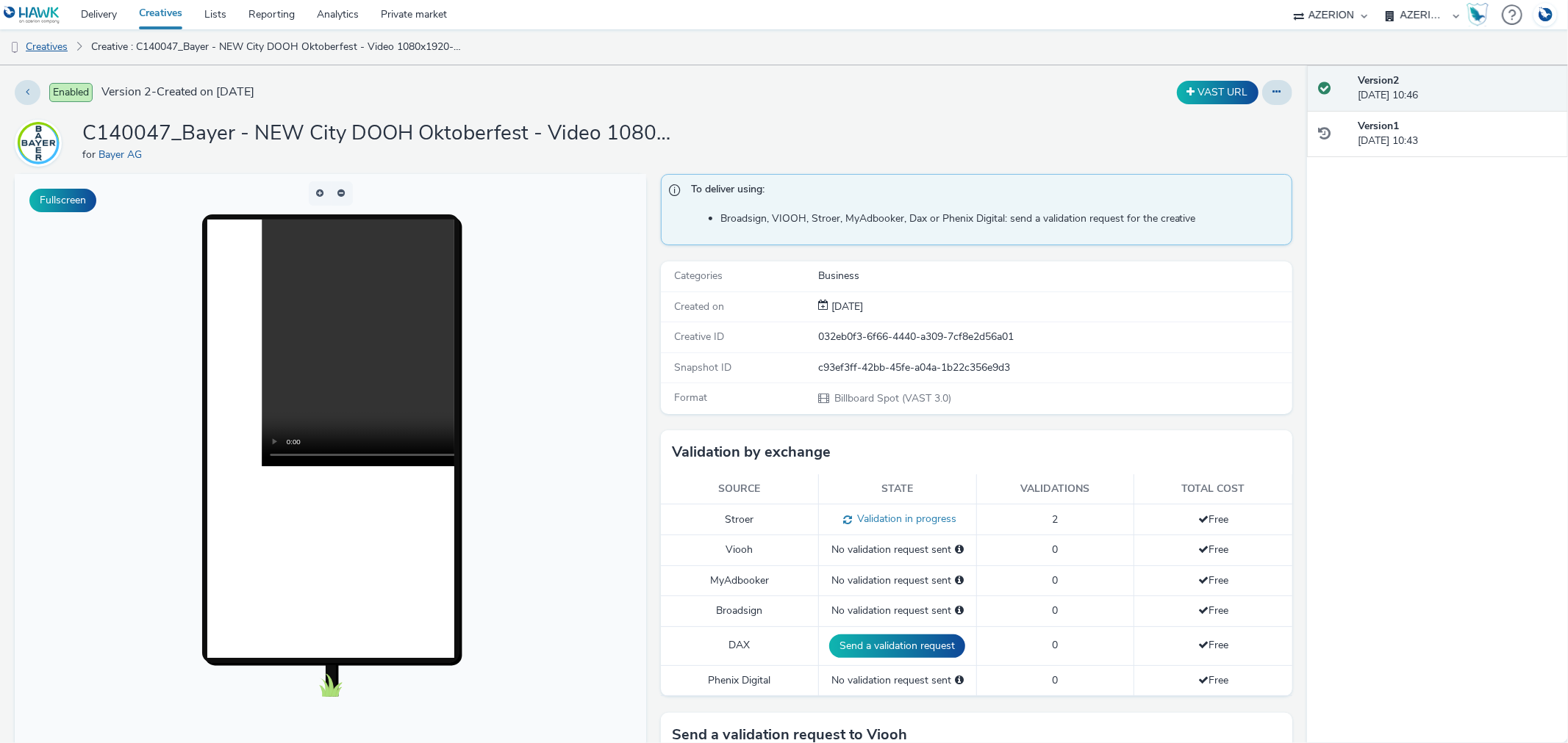
click at [44, 42] on link "Creatives" at bounding box center [37, 47] width 75 height 35
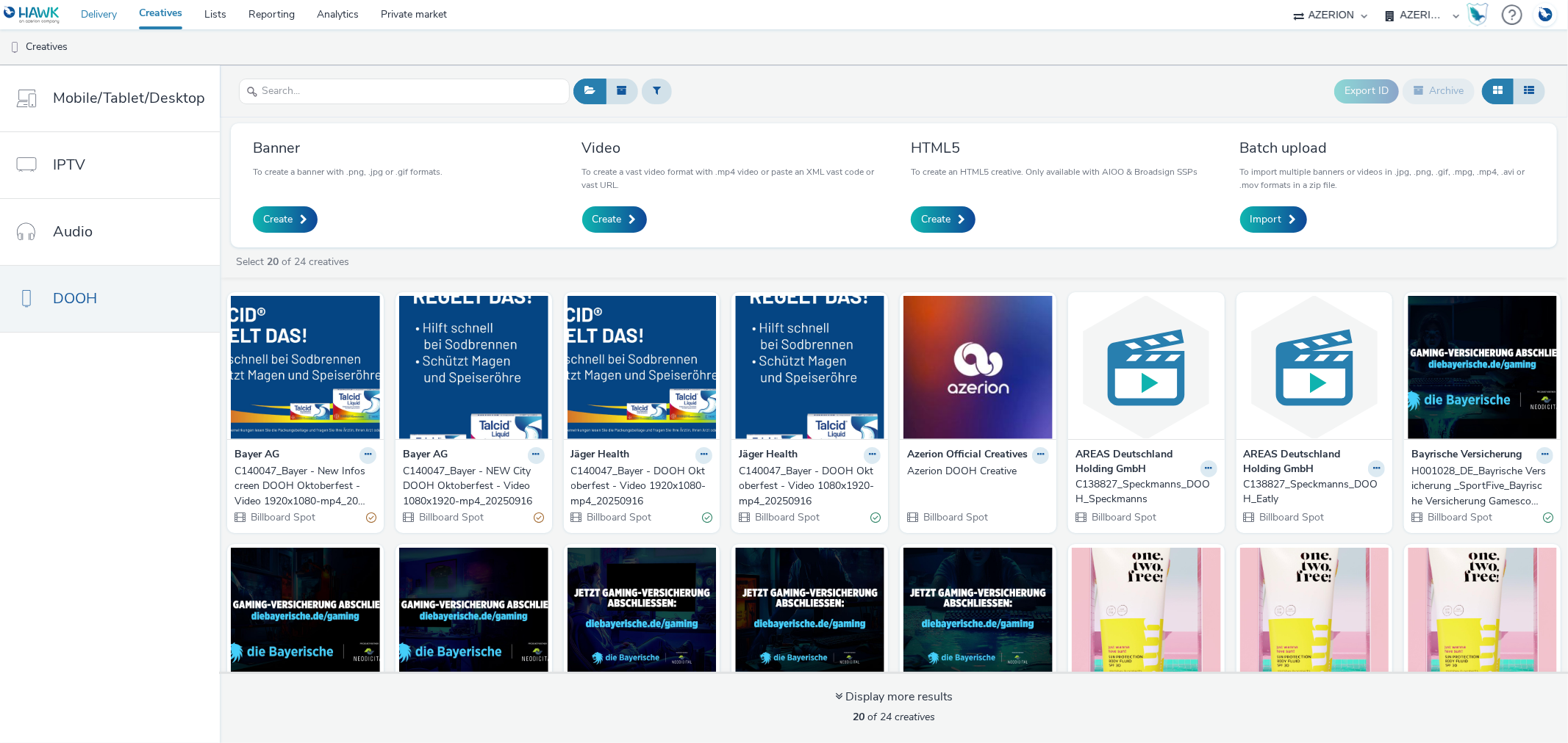
click at [88, 17] on link "Delivery" at bounding box center [98, 15] width 58 height 30
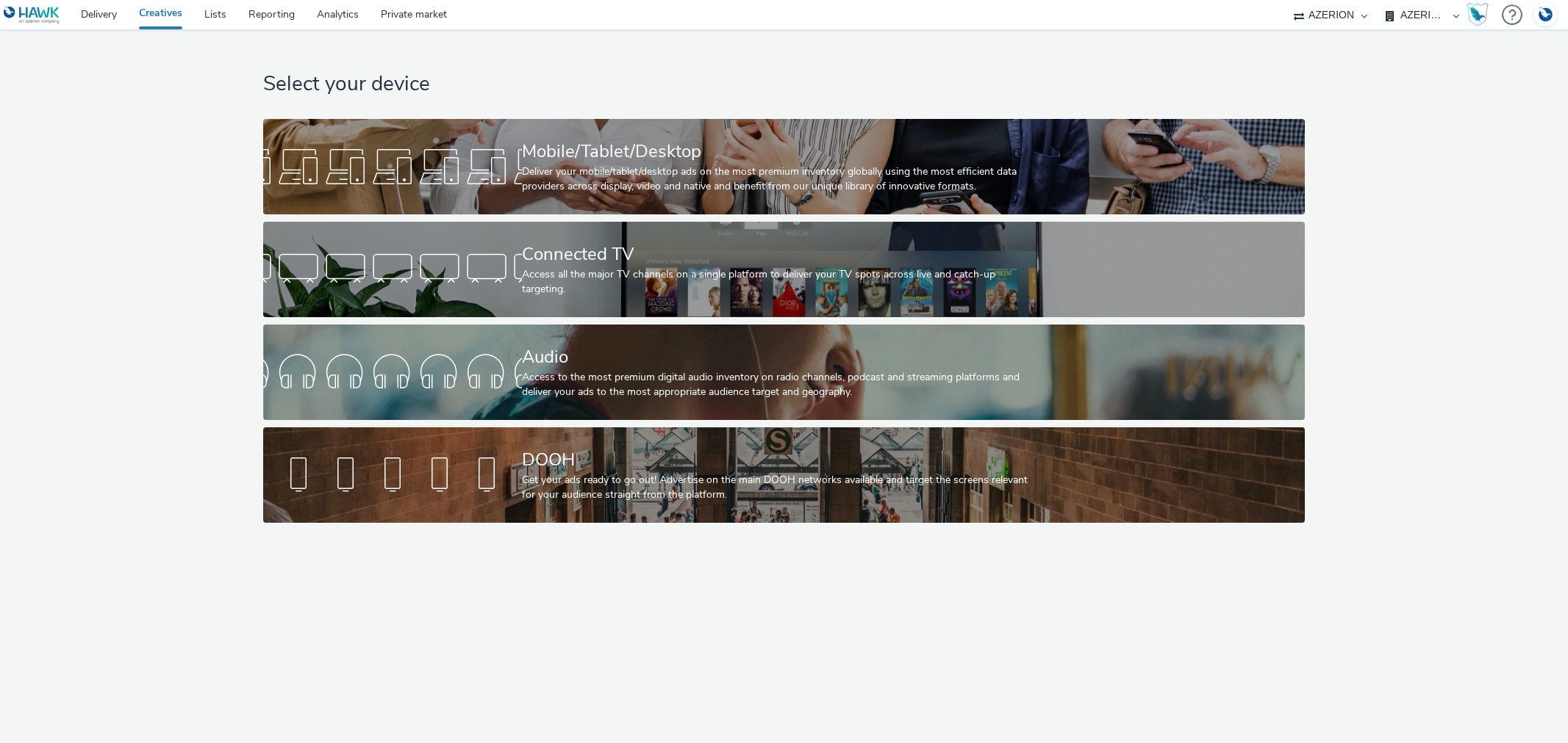
select select "b626f941-834b-427f-b453-0a2b95f57350"
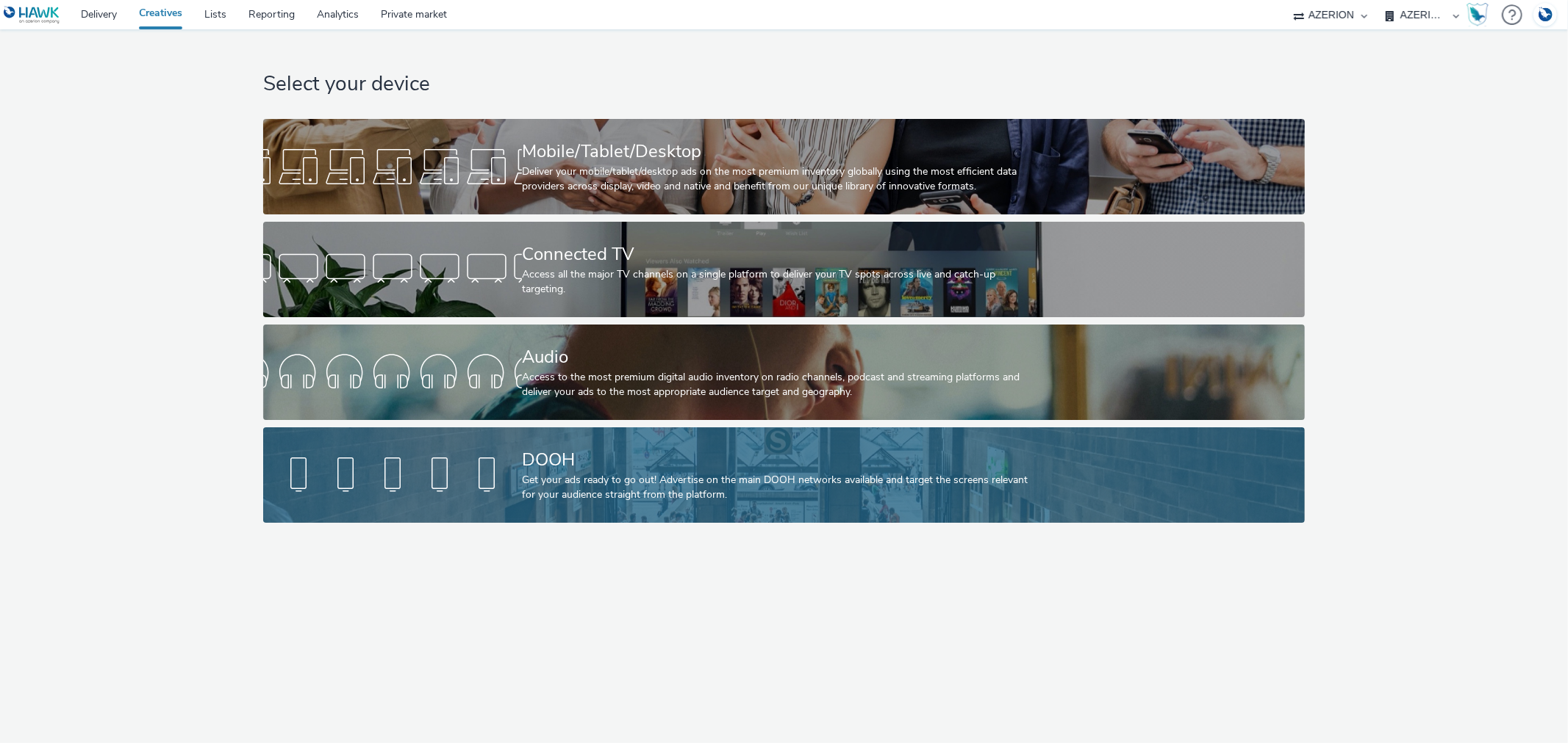
click at [439, 494] on div at bounding box center [392, 476] width 259 height 47
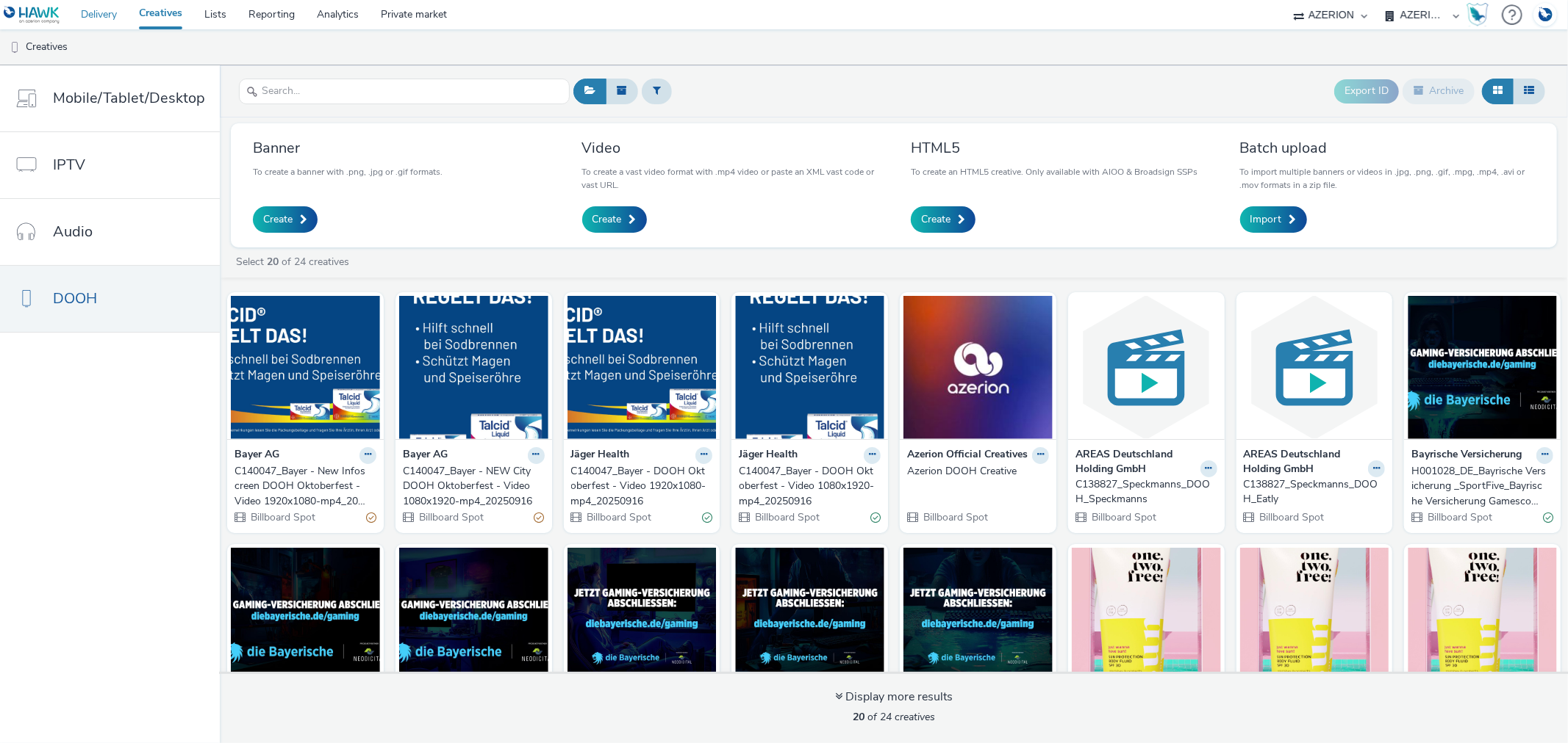
click at [92, 11] on link "Delivery" at bounding box center [98, 15] width 58 height 30
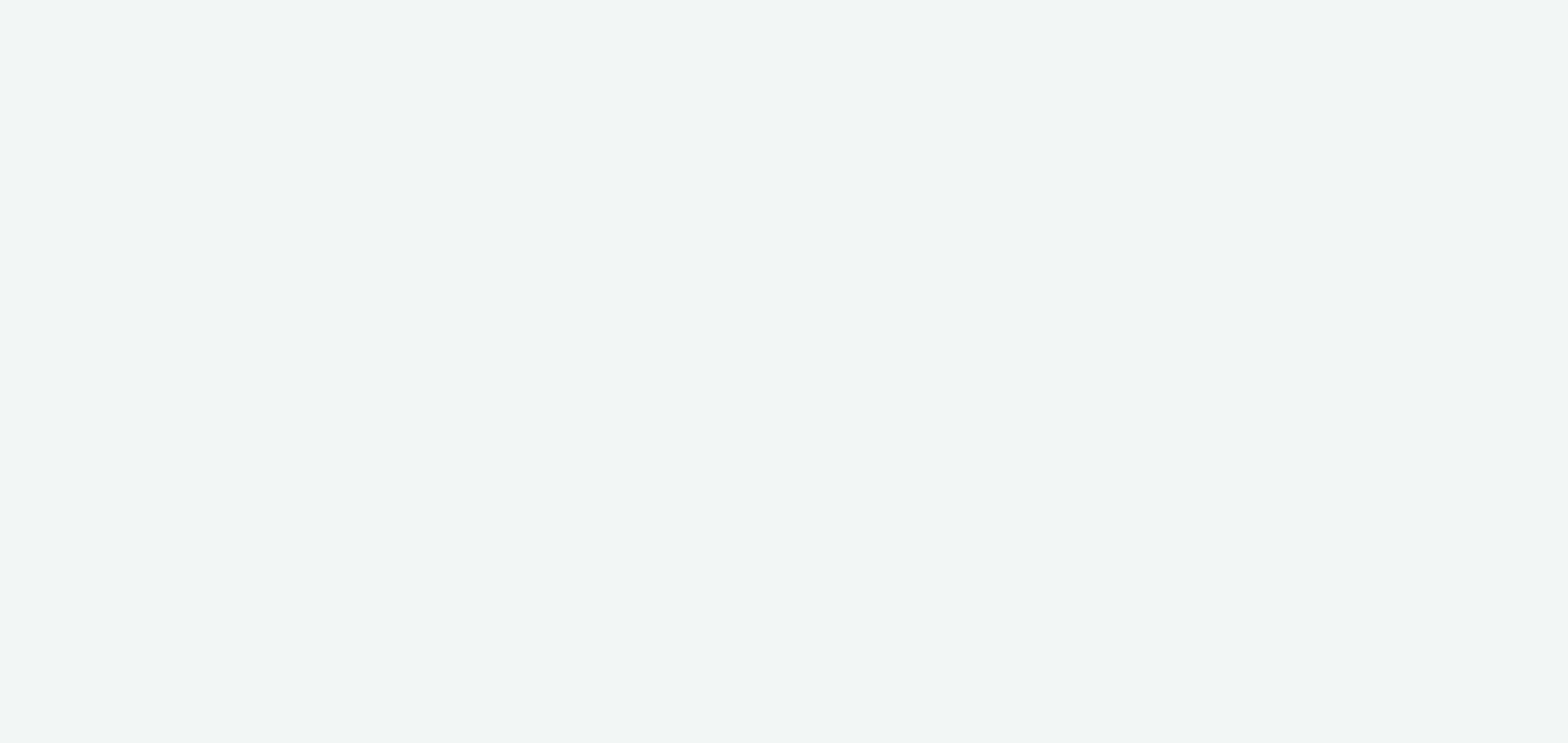
select select "b626f941-834b-427f-b453-0a2b95f57350"
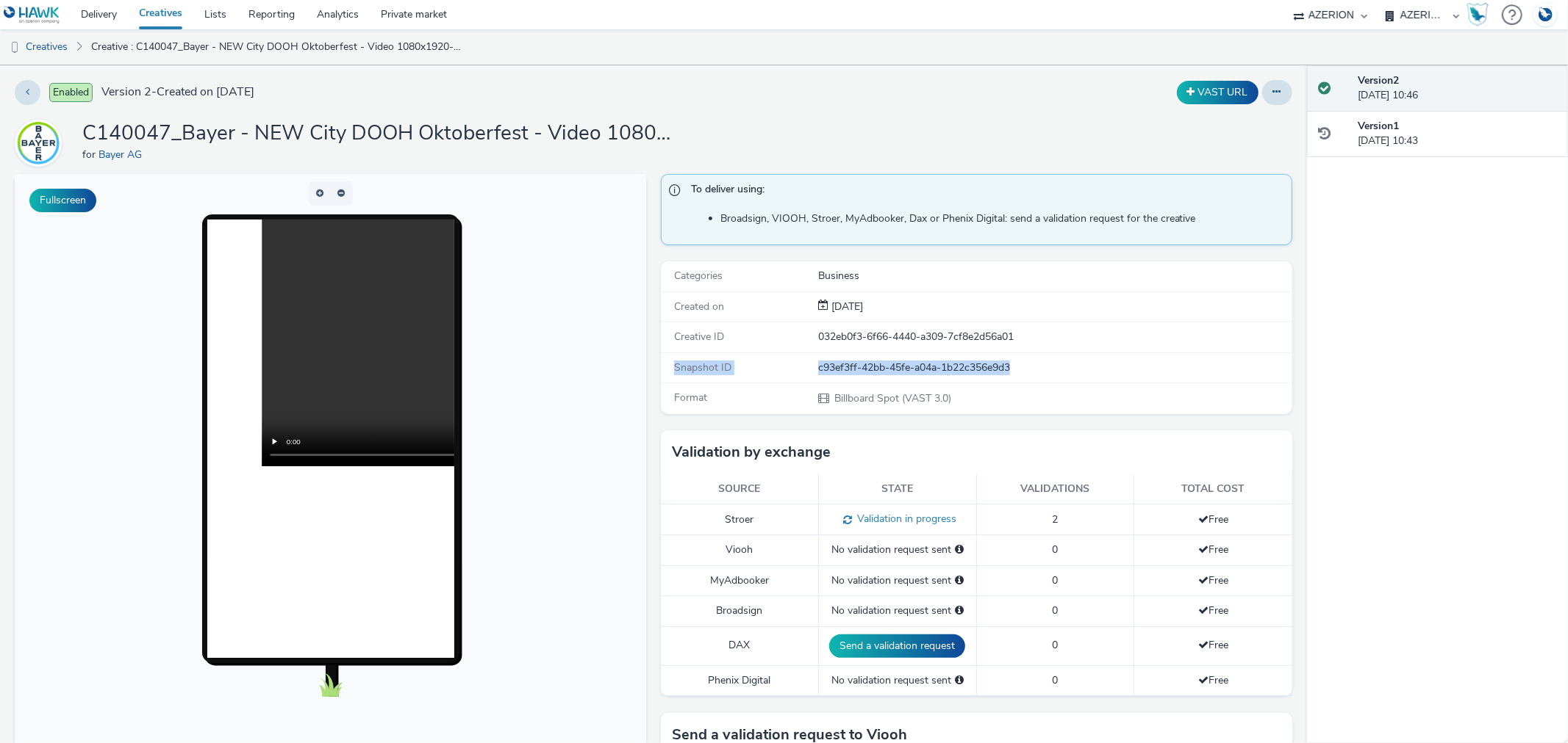
drag, startPoint x: 1038, startPoint y: 359, endPoint x: 653, endPoint y: 370, distance: 385.2
copy div "Snapshot ID c93ef3ff-42bb-45fe-a04a-1b22c356e9d3"
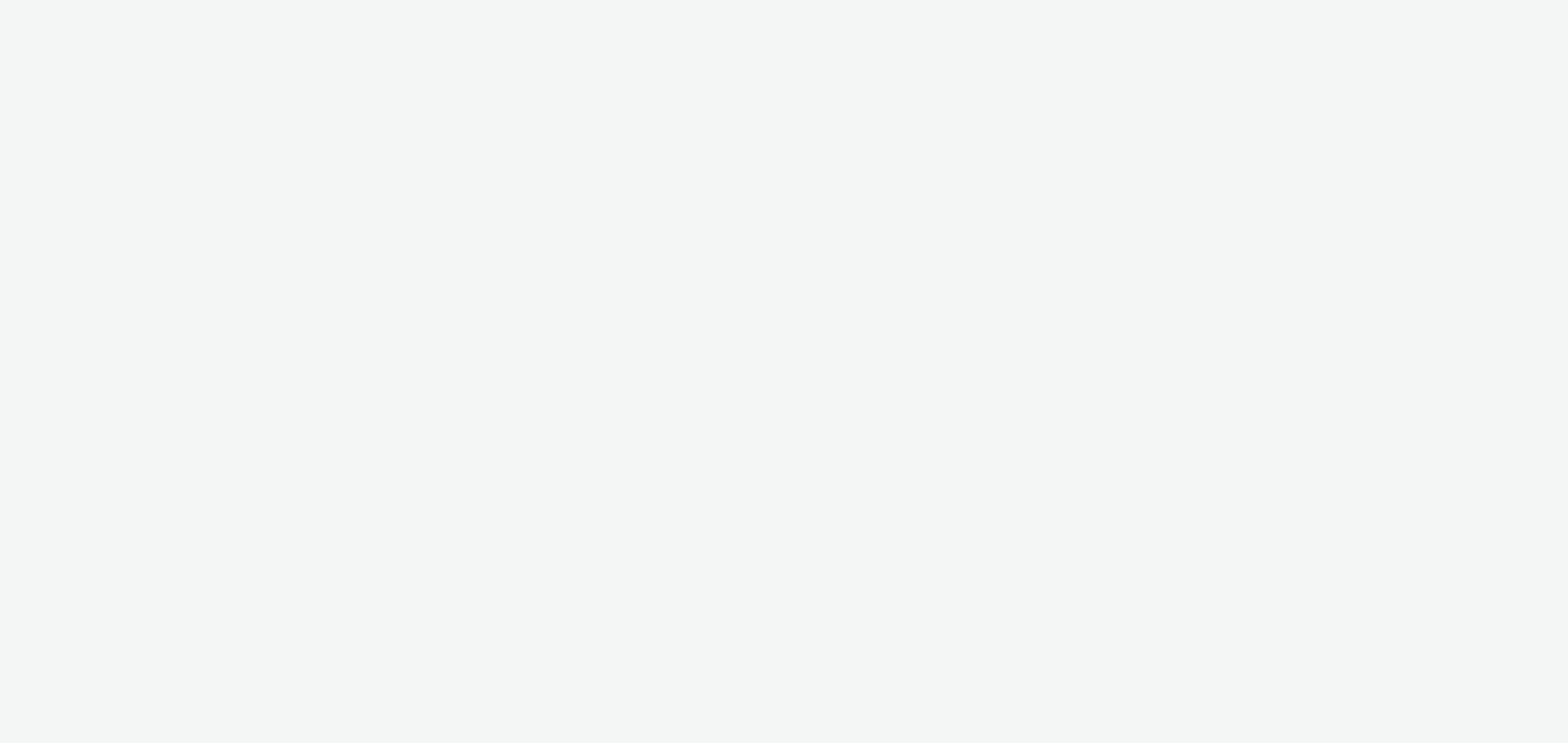
select select "b626f941-834b-427f-b453-0a2b95f57350"
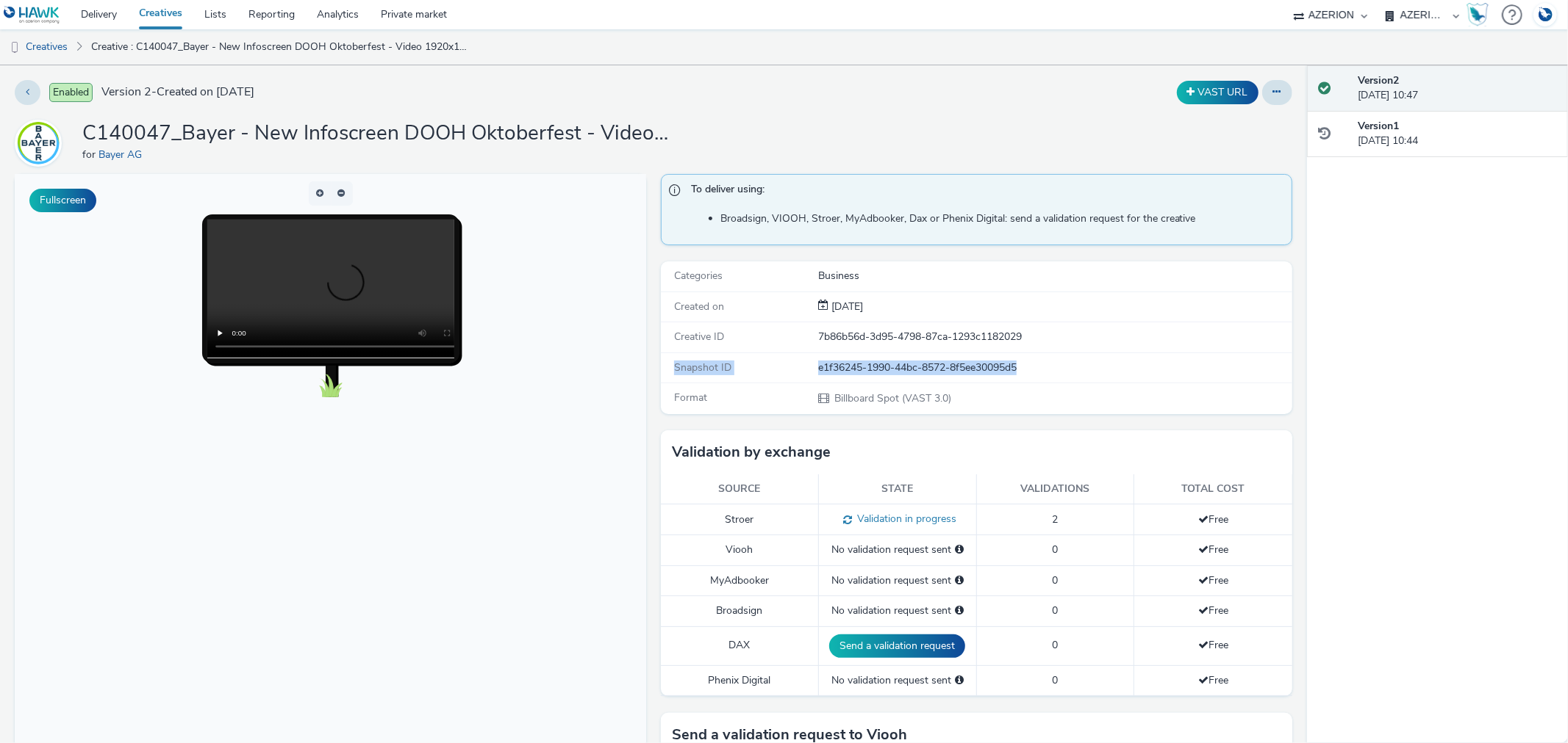
drag, startPoint x: 1042, startPoint y: 364, endPoint x: 657, endPoint y: 369, distance: 385.0
click at [661, 369] on div "Snapshot ID e1f36245-1990-44bc-8572-8f5ee30095d5" at bounding box center [976, 368] width 631 height 30
copy div "Snapshot ID e1f36245-1990-44bc-8572-8f5ee30095d5"
